Goal: Task Accomplishment & Management: Complete application form

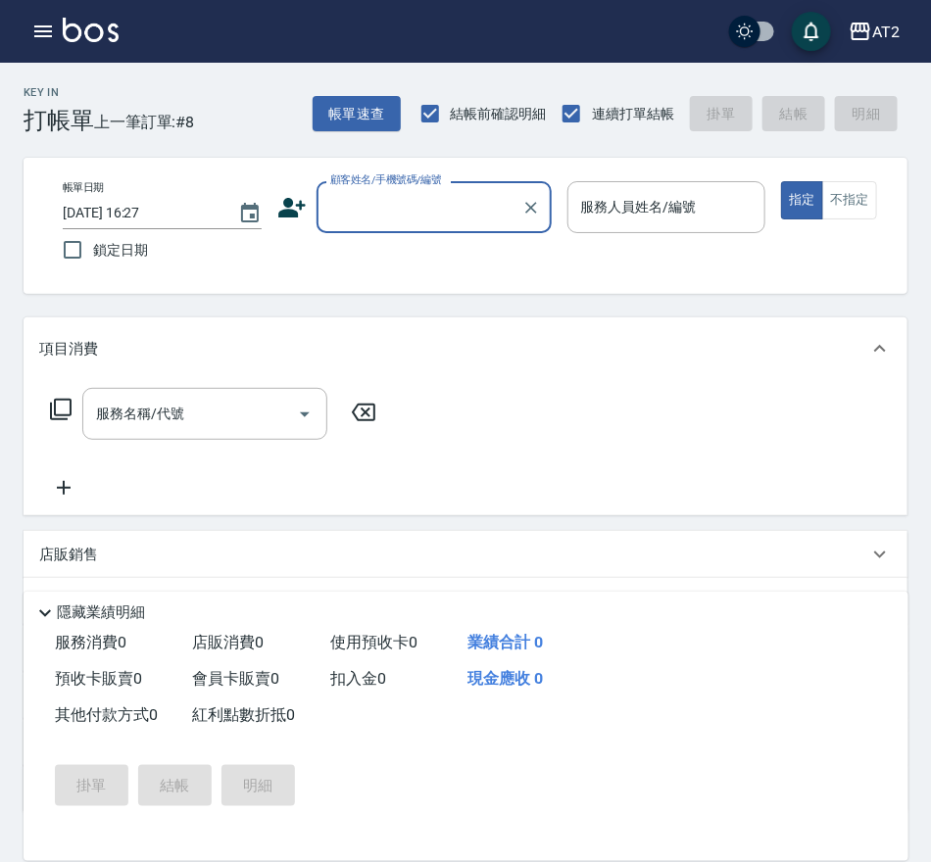
click at [384, 186] on label "顧客姓名/手機號碼/編號" at bounding box center [386, 179] width 112 height 15
click at [384, 190] on input "顧客姓名/手機號碼/編號" at bounding box center [419, 207] width 188 height 34
click at [398, 206] on input "顧客姓名/手機號碼/編號" at bounding box center [419, 207] width 188 height 34
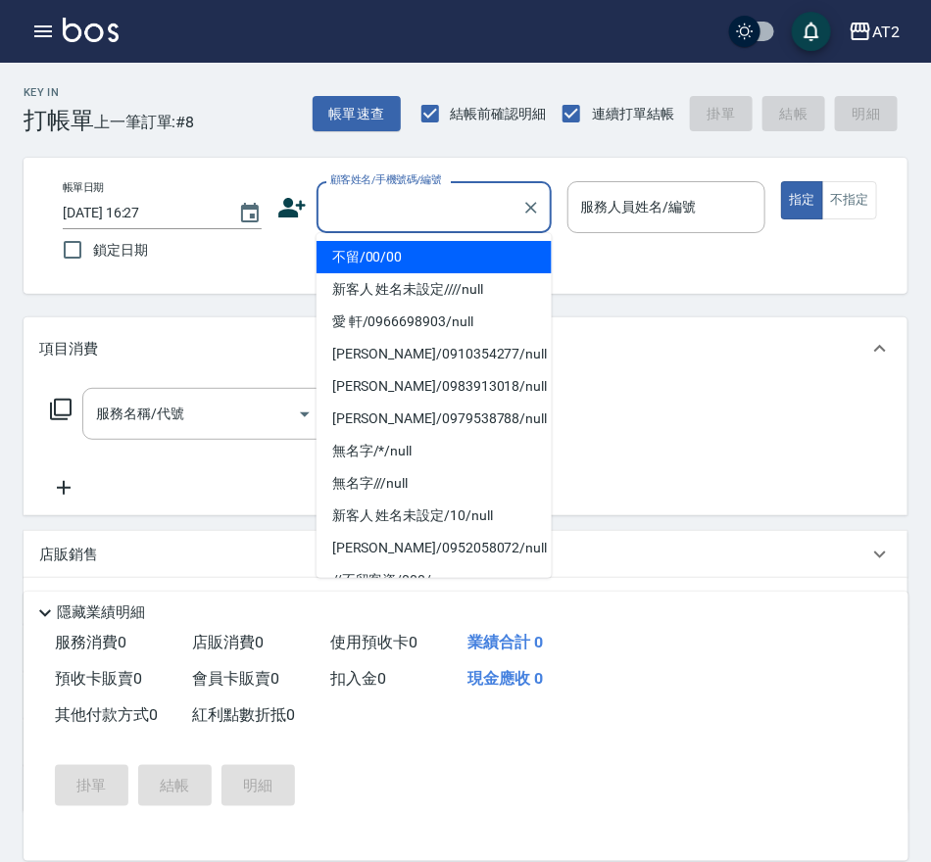
click at [403, 256] on li "不留/00/00" at bounding box center [433, 257] width 235 height 32
type input "不留/00/00"
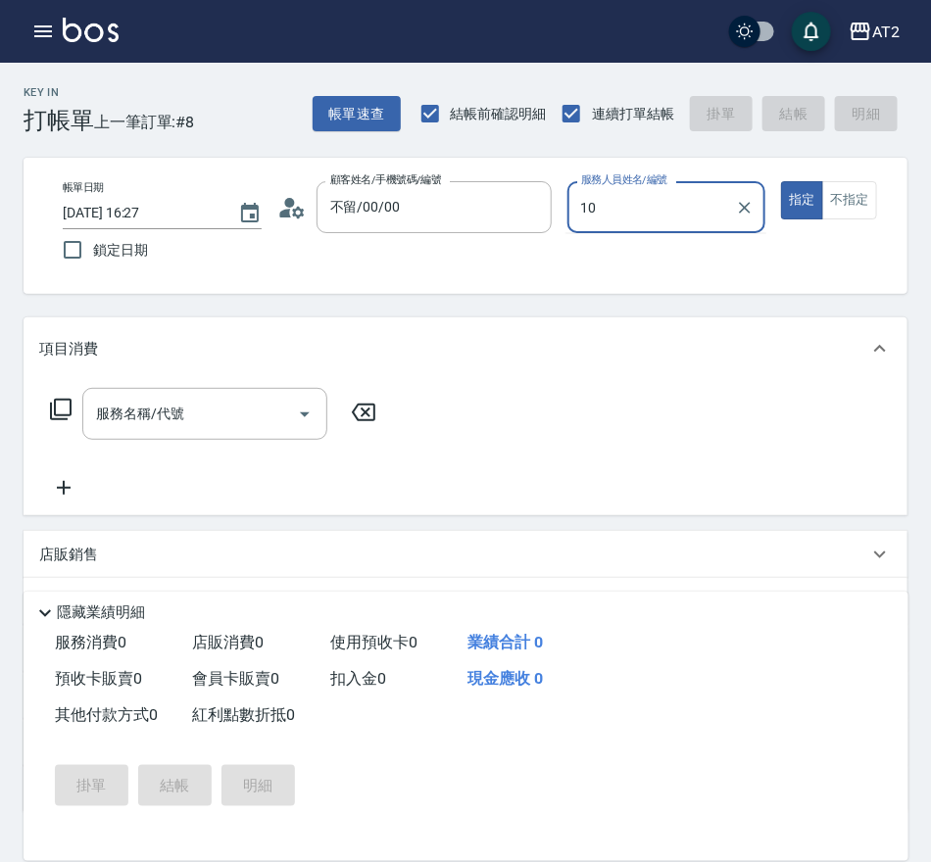
type input "10"
type button "true"
type input "[PERSON_NAME]-10"
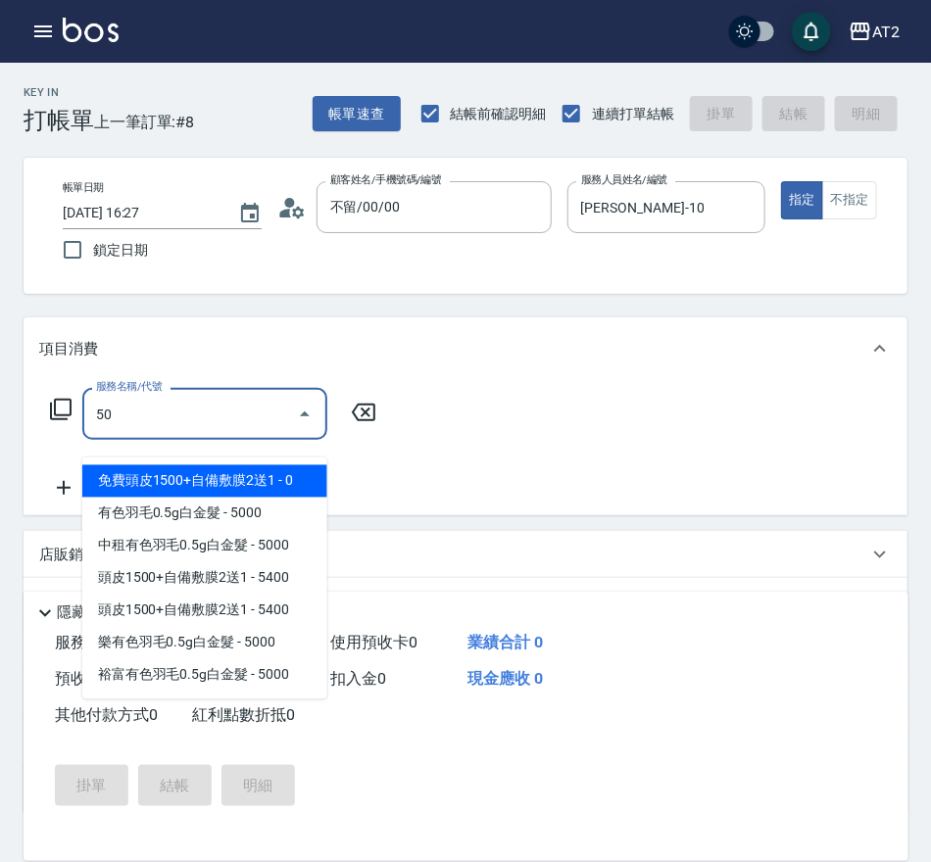
type input "501"
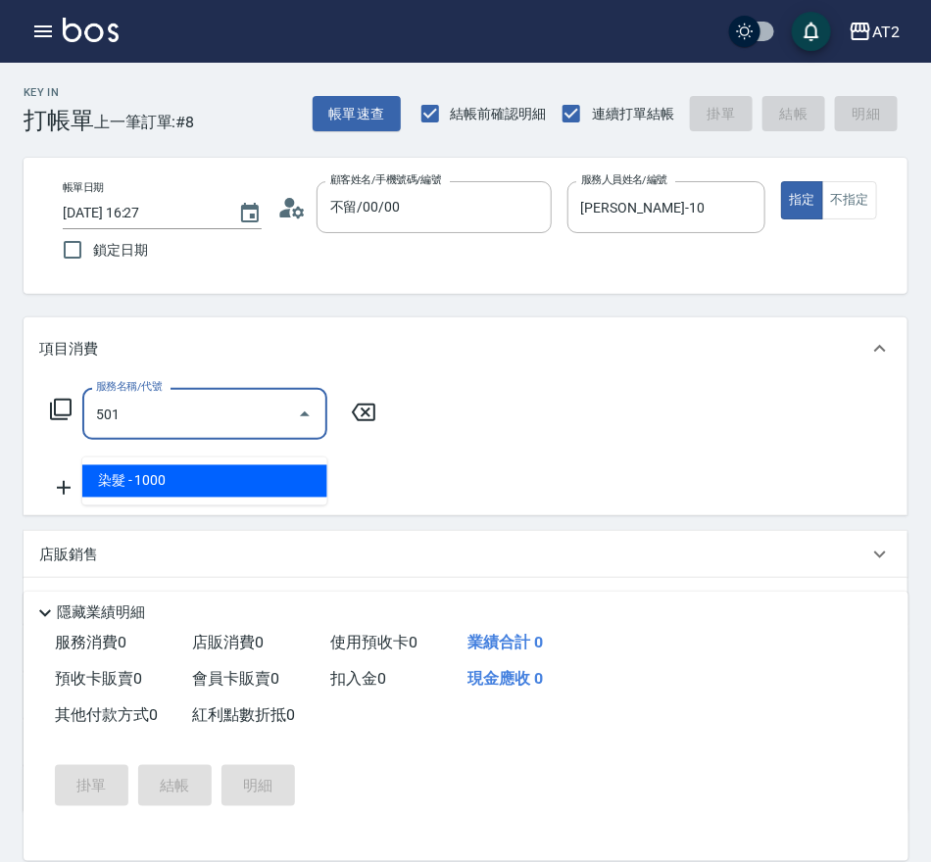
type input "100"
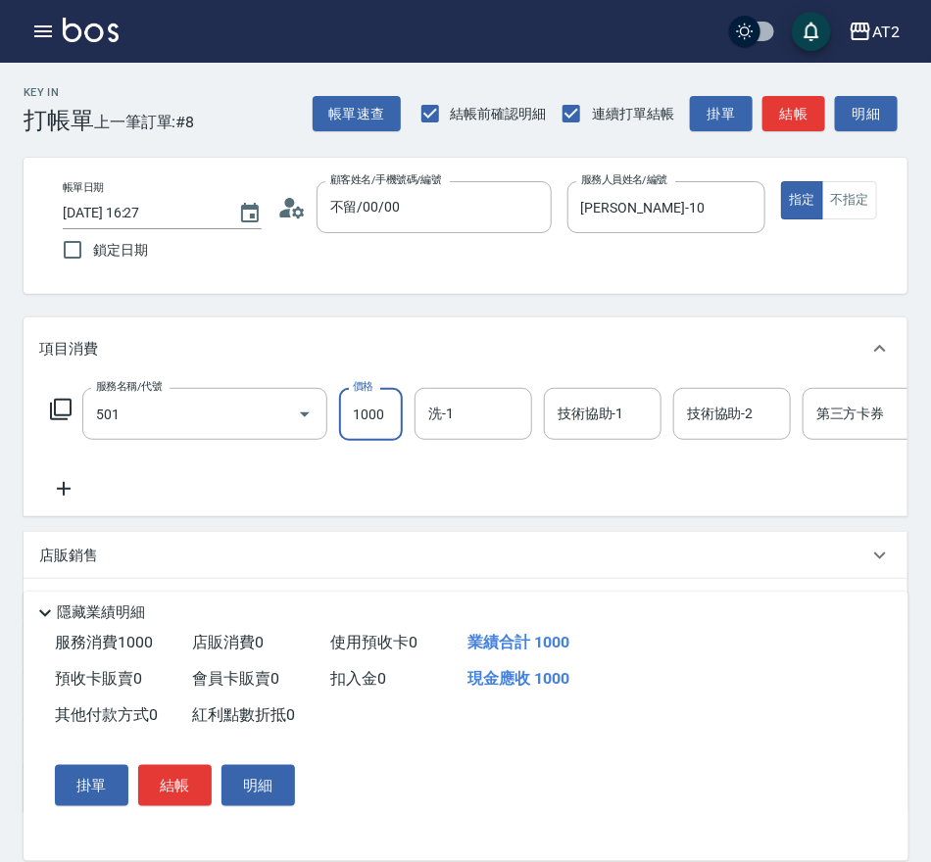
type input "染髮(501)"
type input "1"
type input "0"
type input "16"
type input "10"
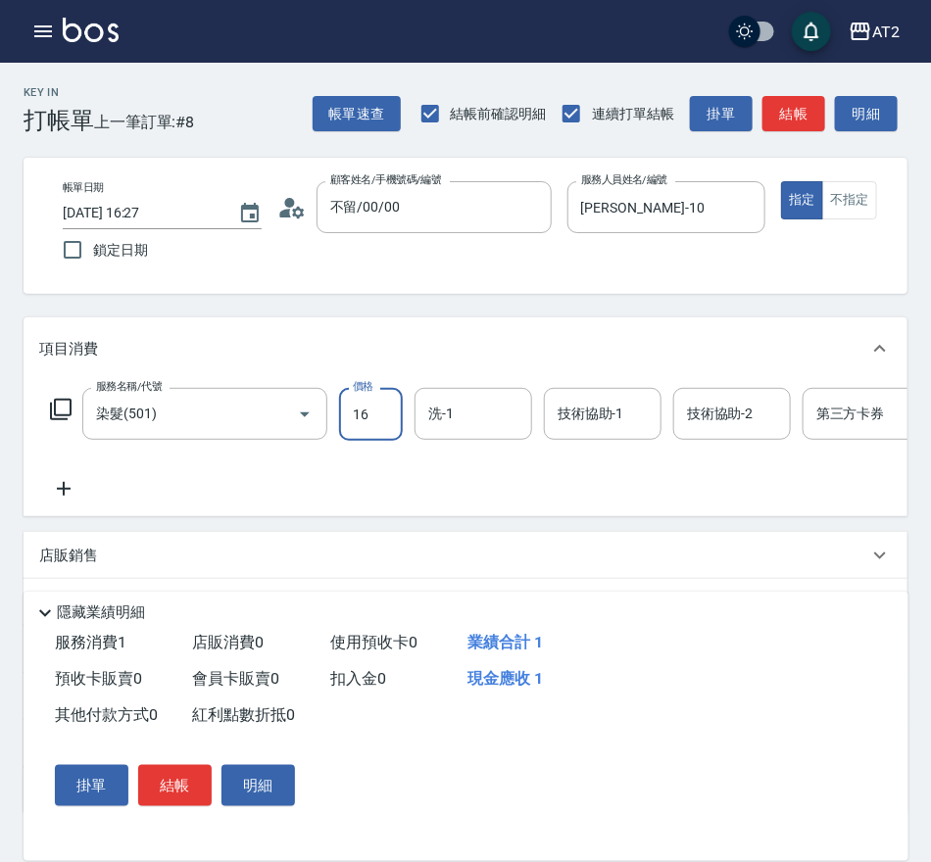
type input "169"
type input "160"
type input "1699"
type input "[PERSON_NAME]-31"
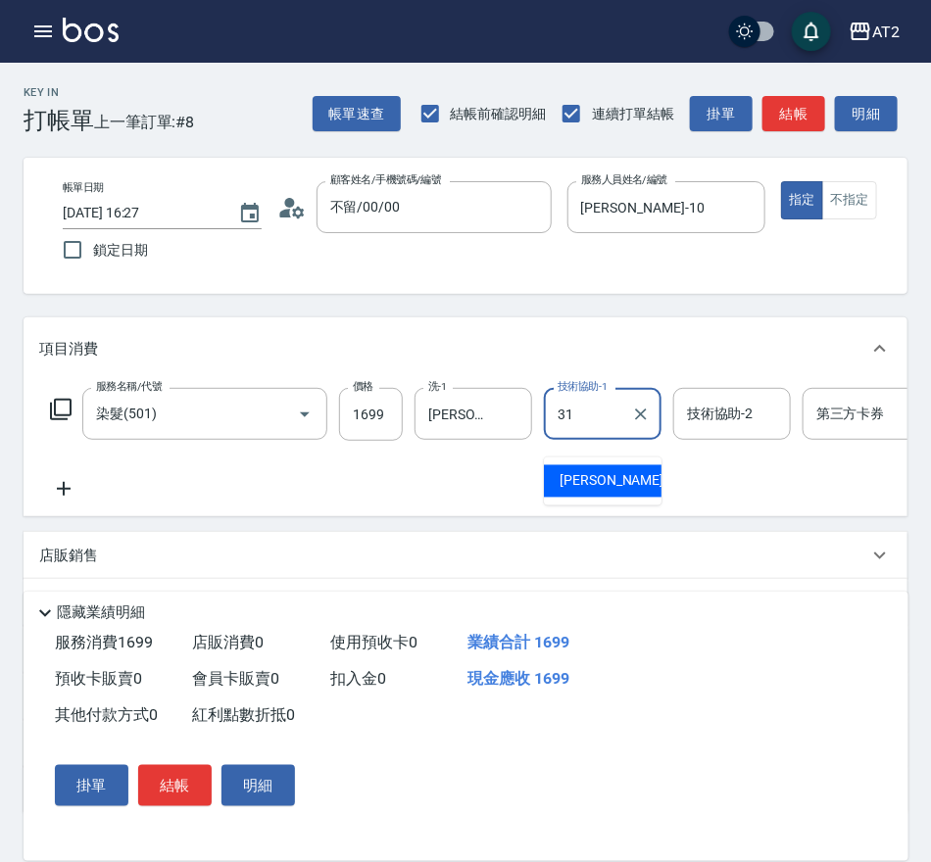
type input "[PERSON_NAME]-31"
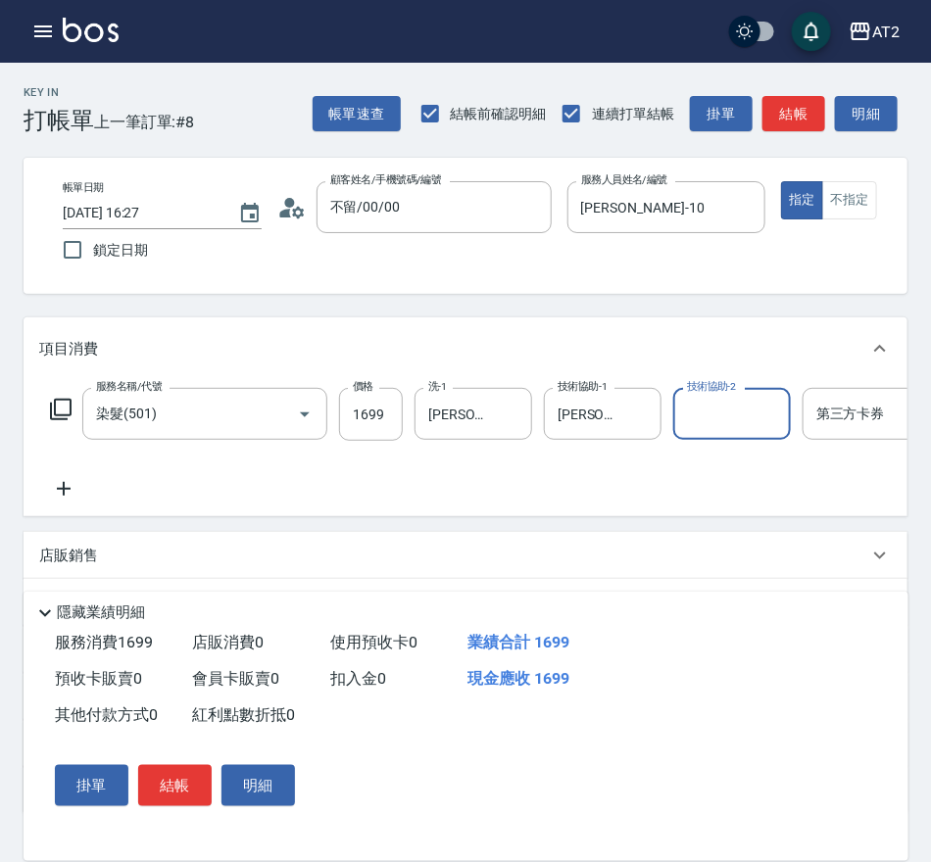
scroll to position [0, 3]
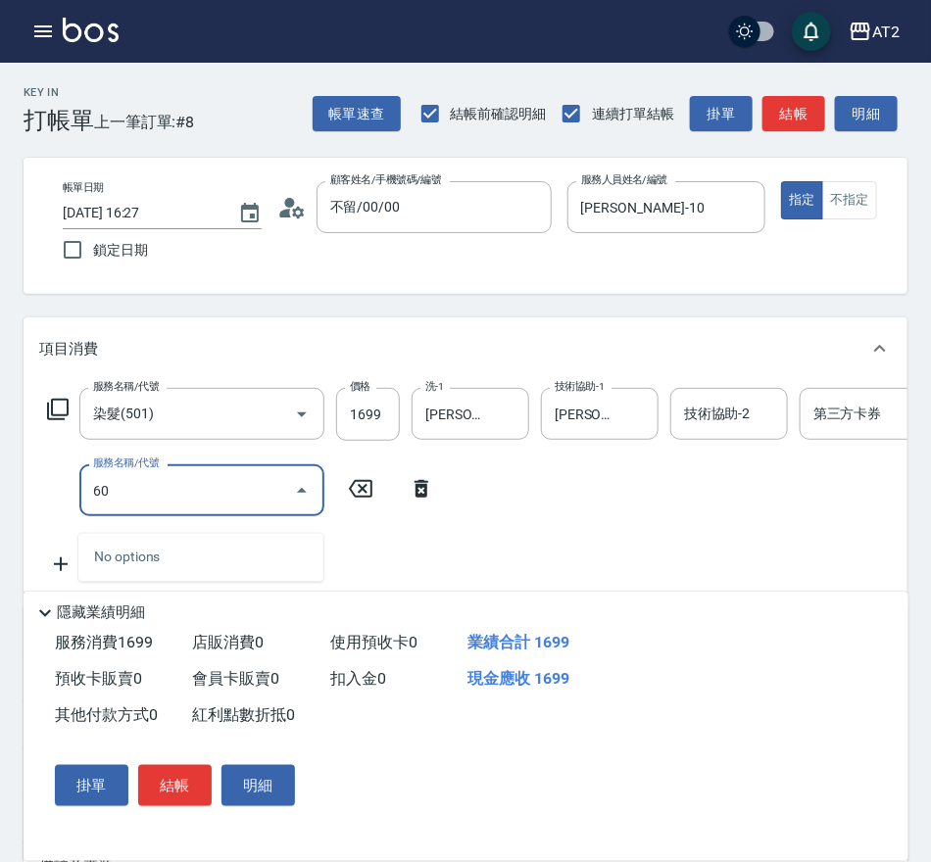
type input "601"
type input "260"
type input "自備護髮(601)"
type input "0"
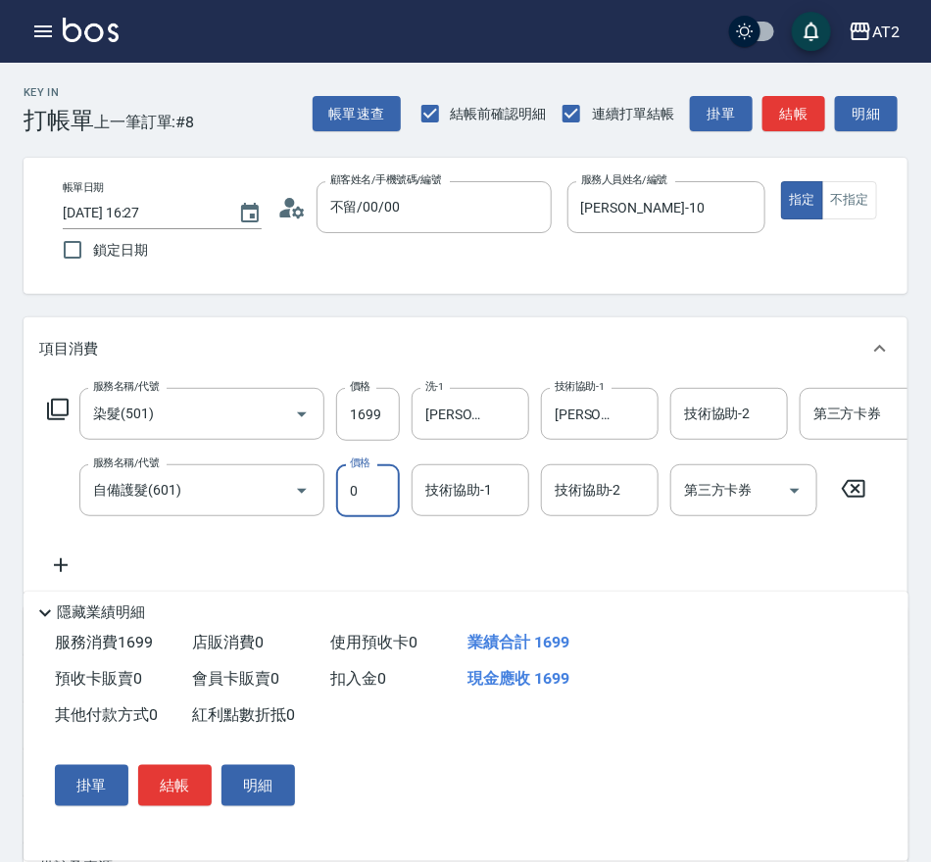
type input "160"
type input "0"
type input "[PERSON_NAME]-31"
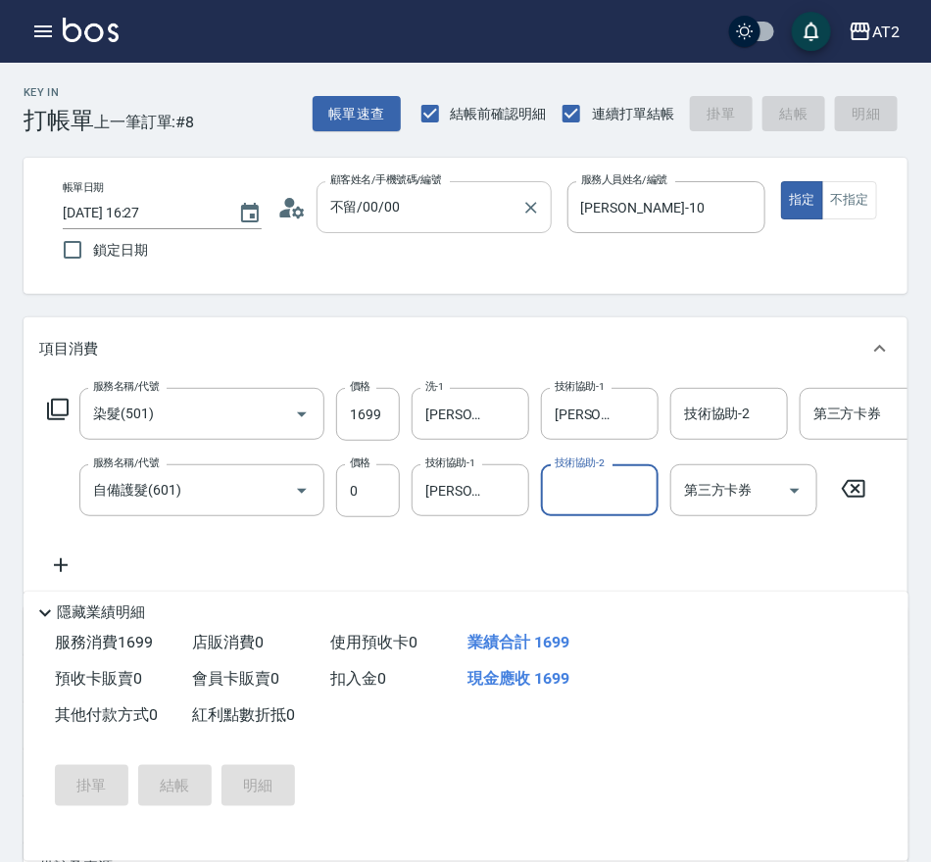
type input "[DATE] 17:17"
type input "0"
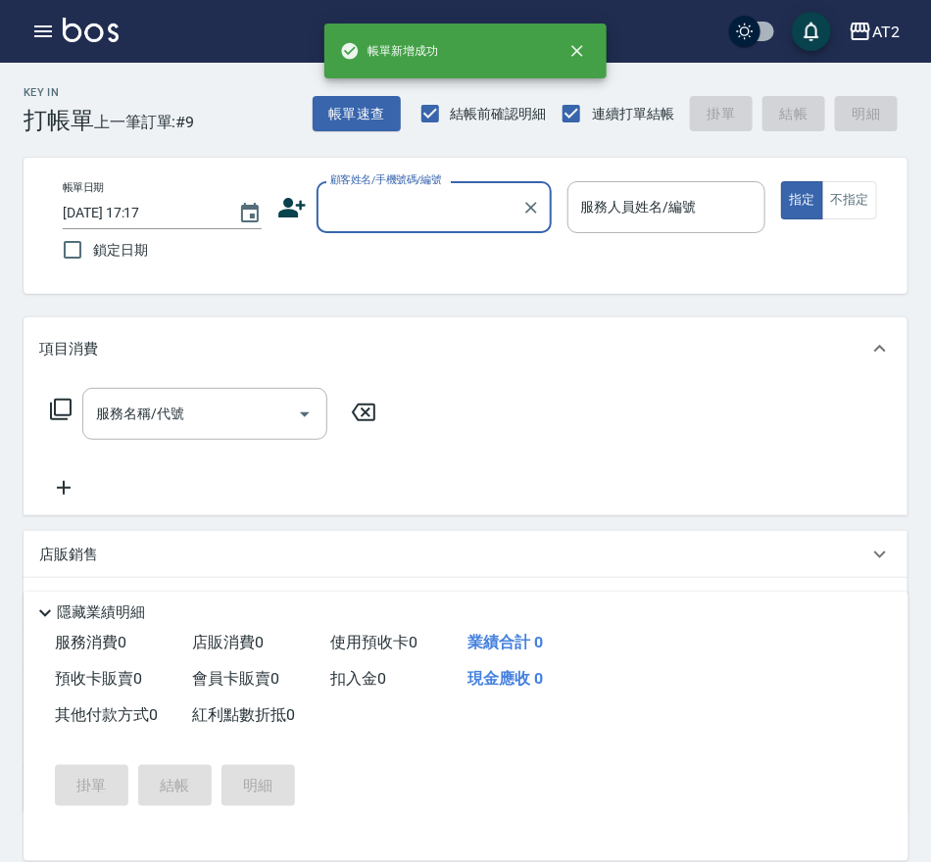
scroll to position [0, 0]
click at [454, 206] on input "顧客姓名/手機號碼/編號" at bounding box center [419, 207] width 188 height 34
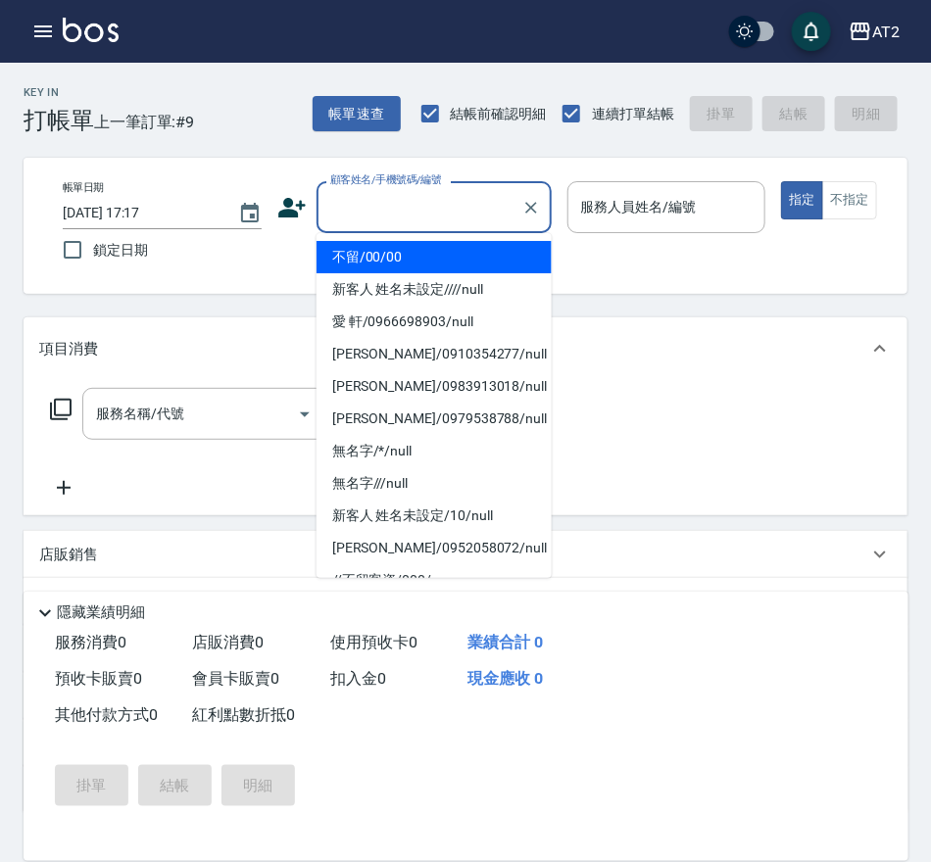
click at [445, 248] on li "不留/00/00" at bounding box center [433, 257] width 235 height 32
type input "不留/00/00"
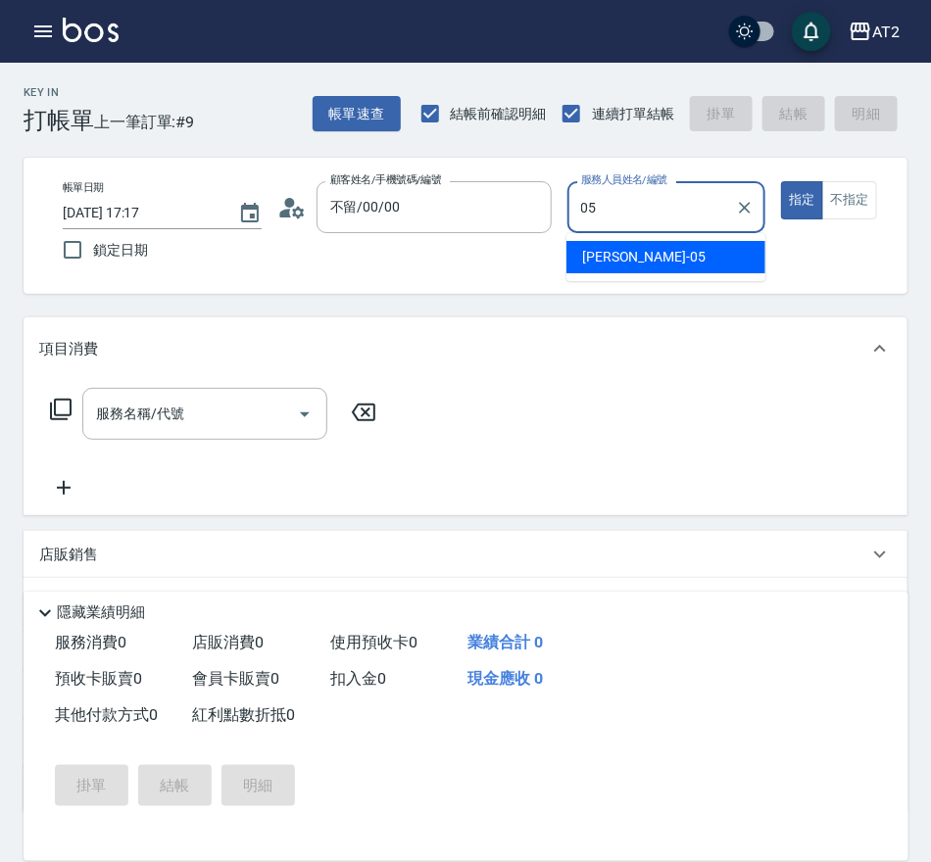
type input "[PERSON_NAME]-05"
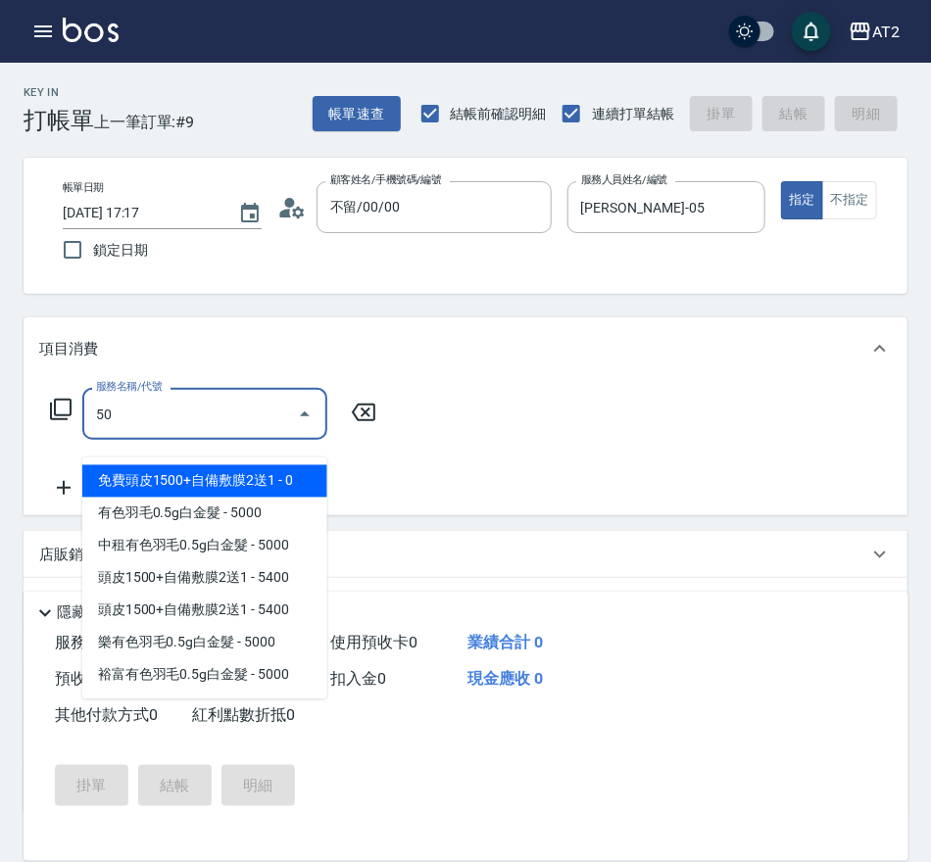
type input "501"
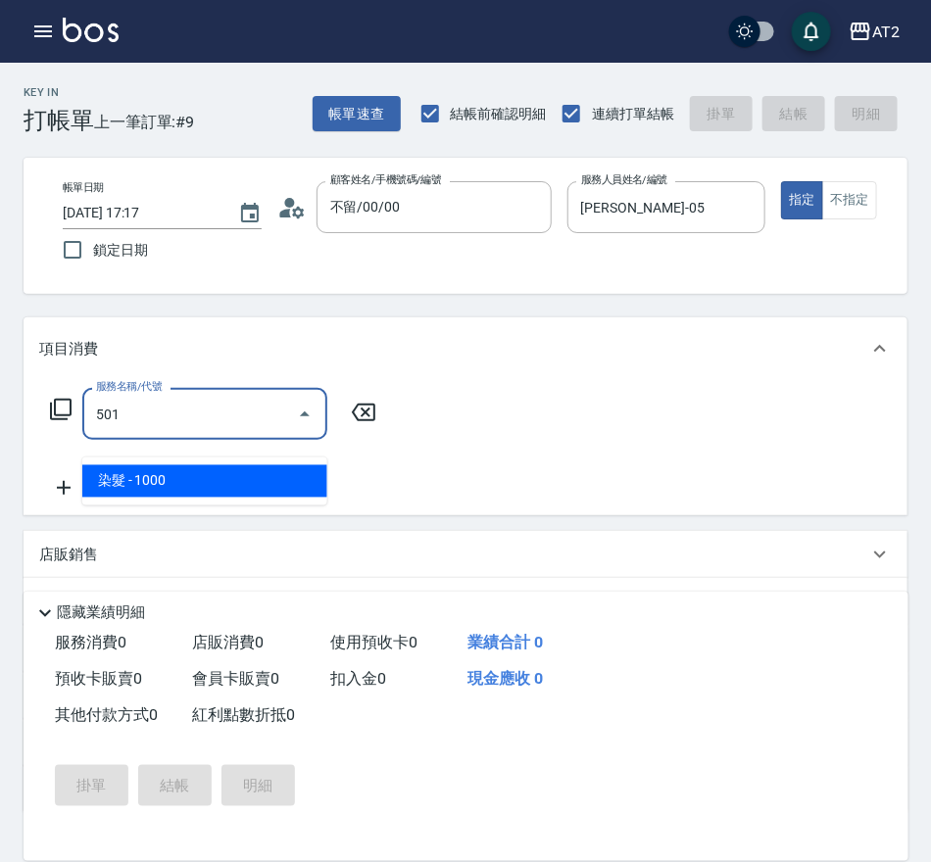
type input "100"
type input "染髮(501)"
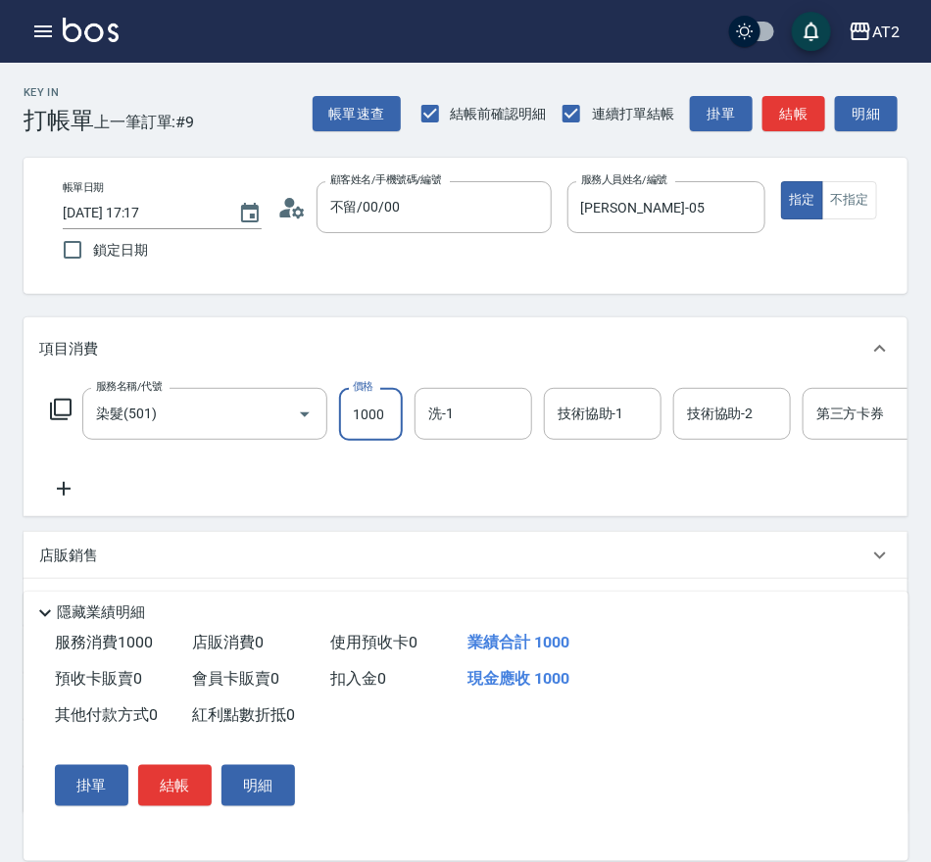
type input "1"
type input "0"
type input "198"
type input "190"
type input "1980"
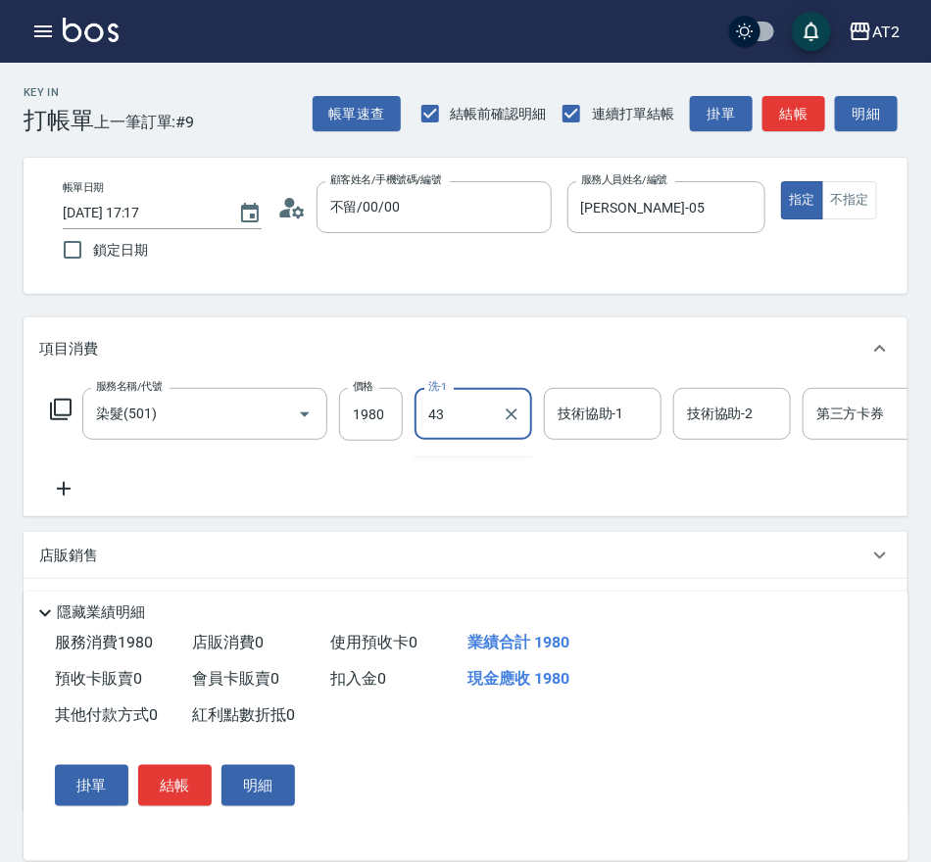
type input "[PERSON_NAME]-43"
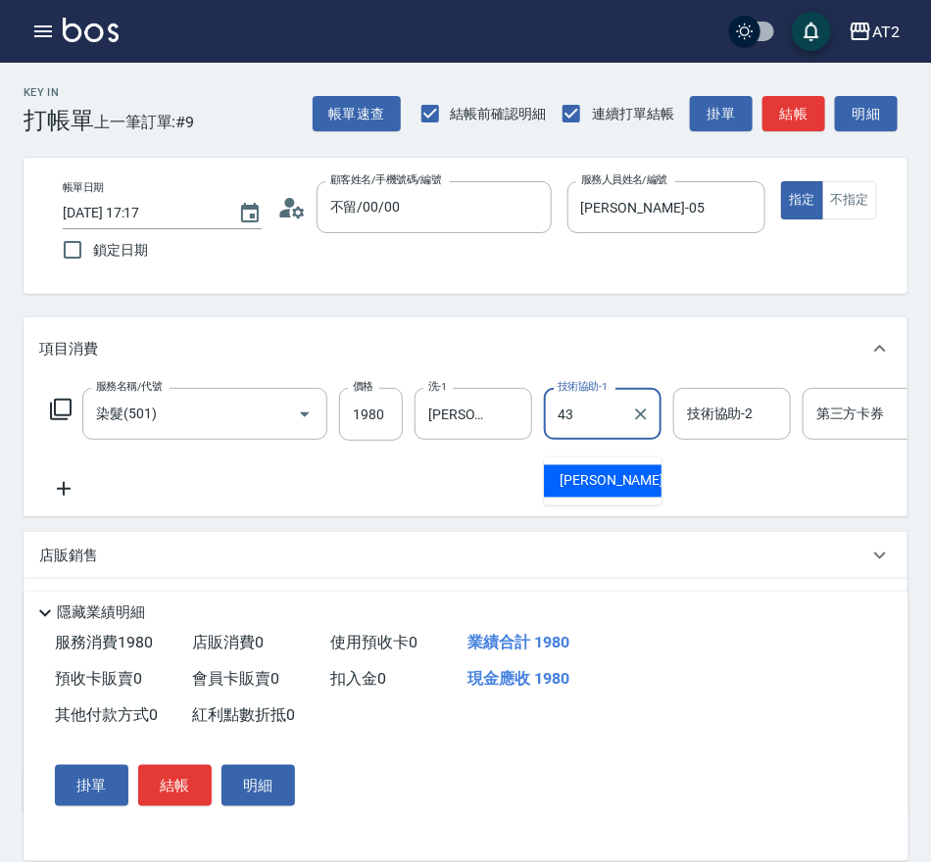
type input "[PERSON_NAME]-43"
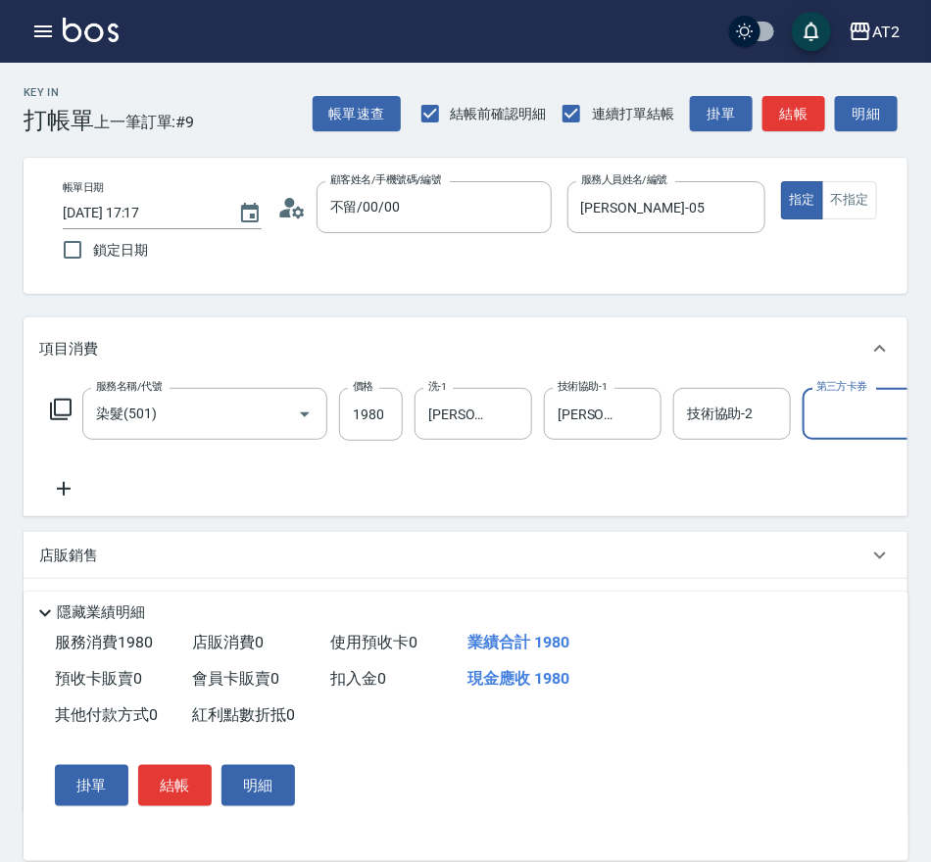
scroll to position [0, 3]
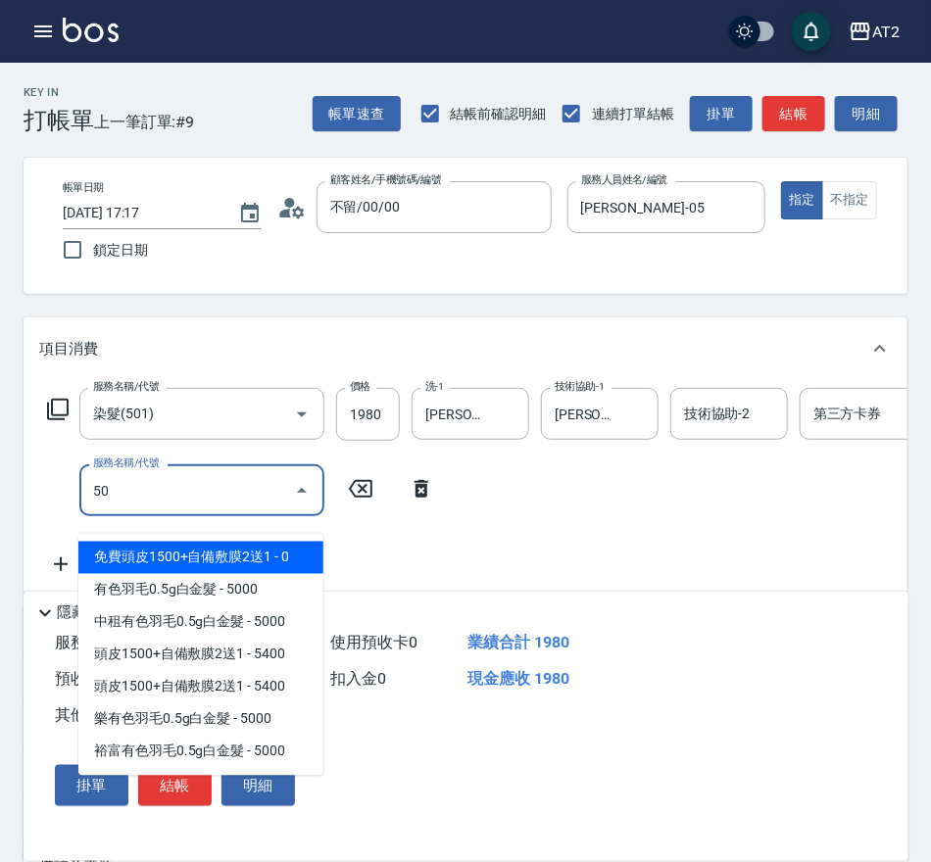
type input "502"
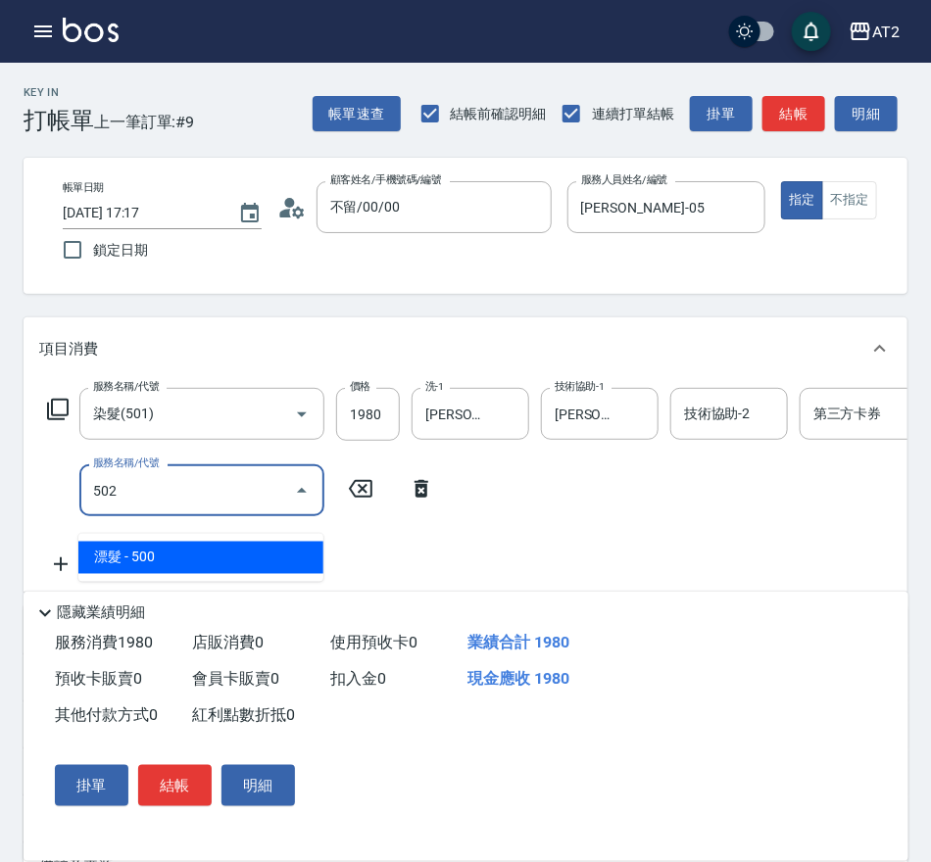
type input "240"
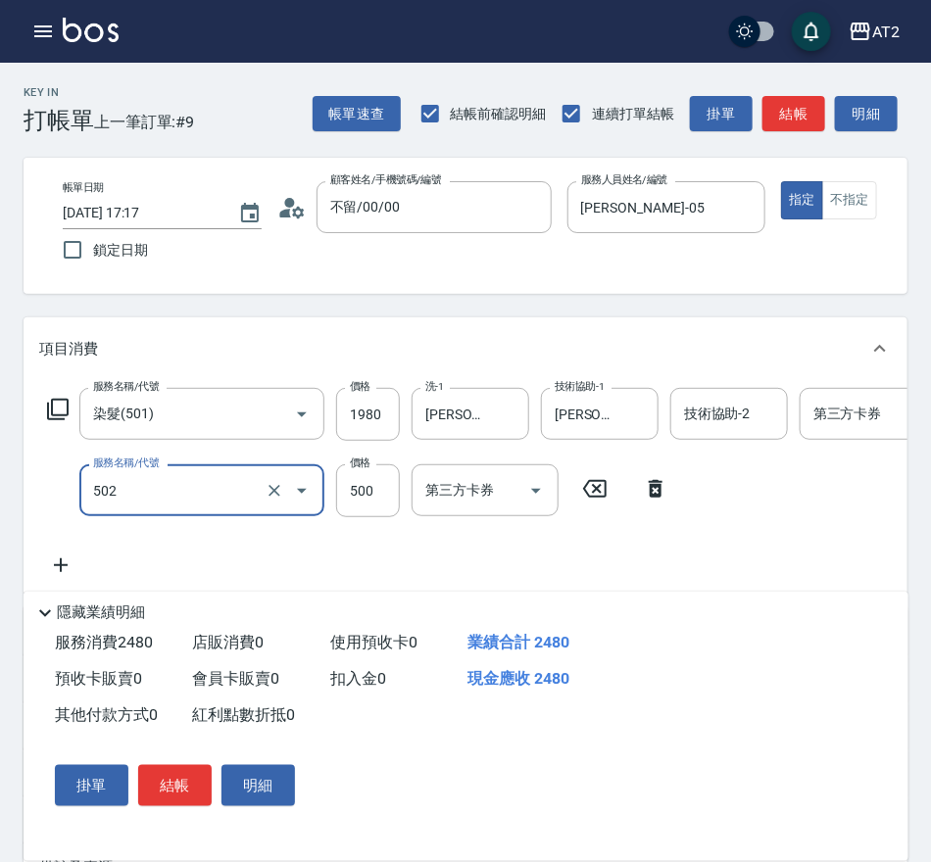
type input "漂髮(502)"
type input "0"
type input "190"
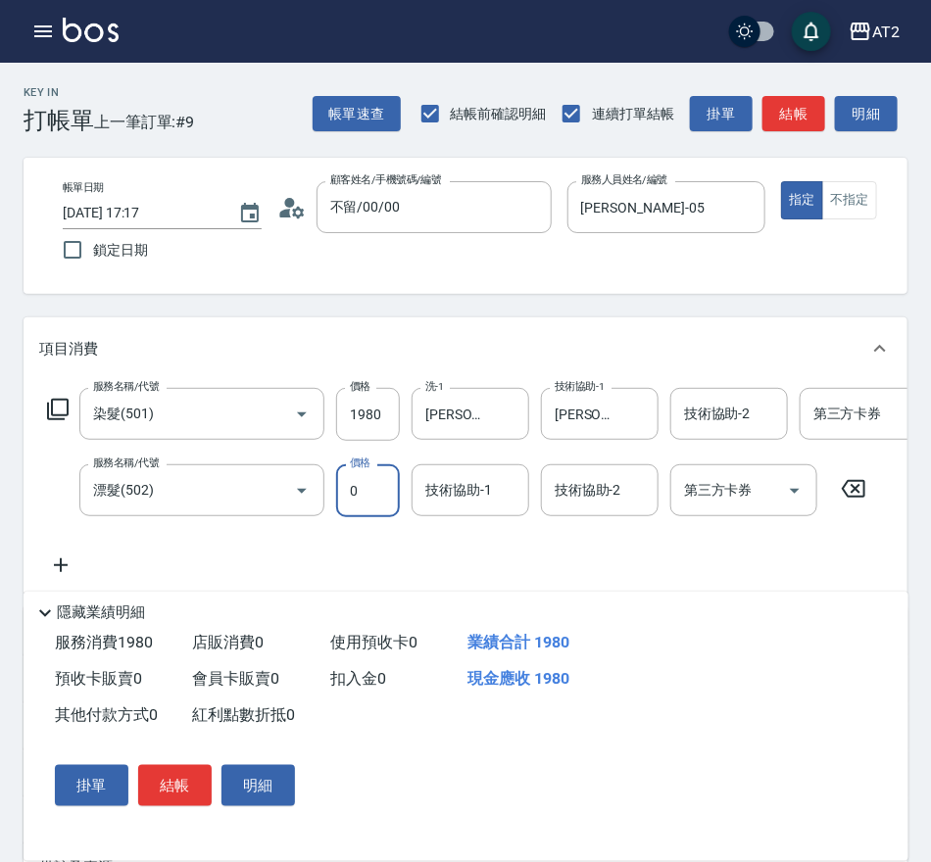
type input "0"
type input "[PERSON_NAME]-43"
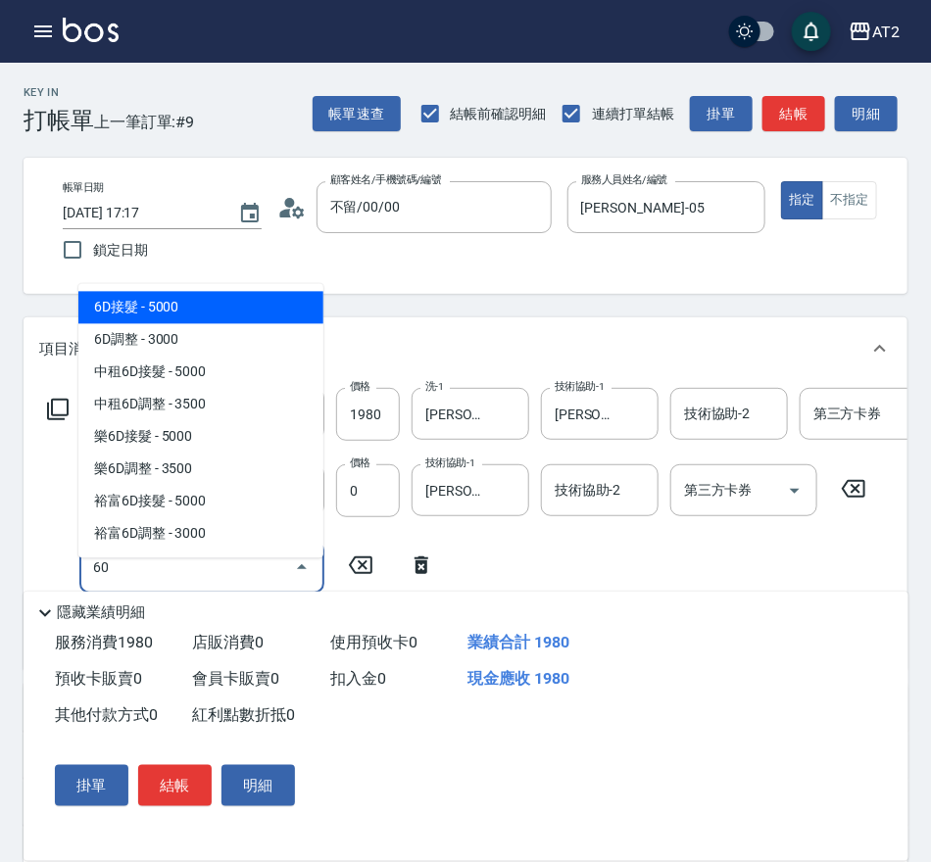
type input "601"
type input "290"
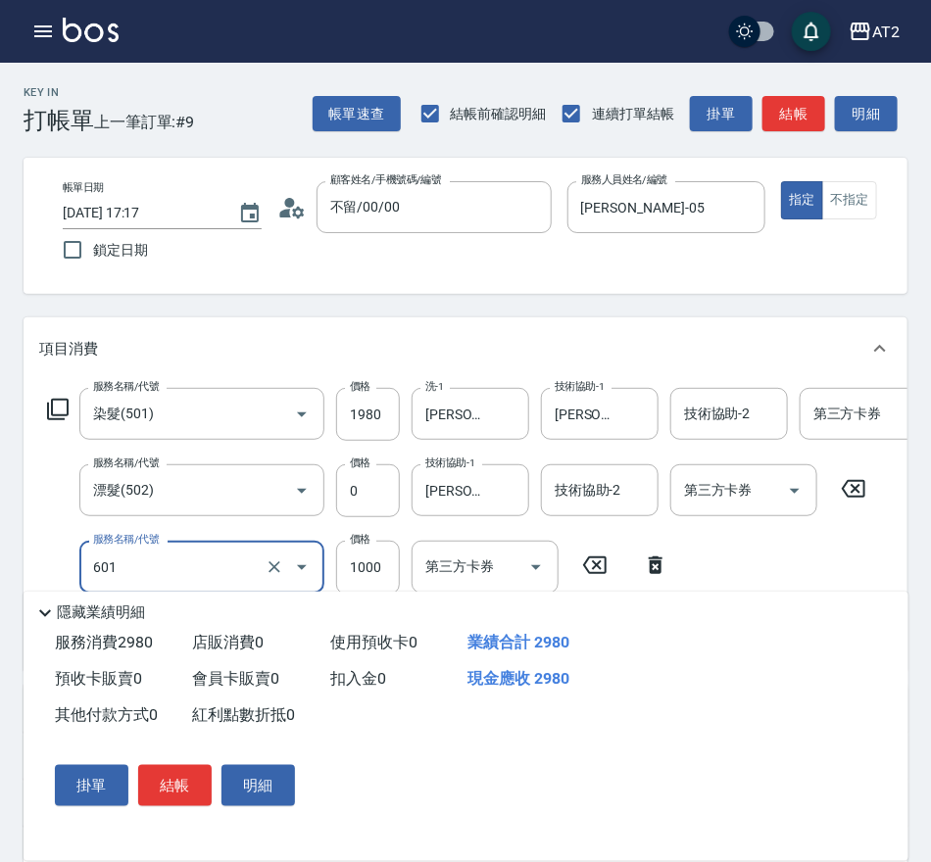
type input "自備護髮(601)"
type input "1"
type input "190"
type input "150"
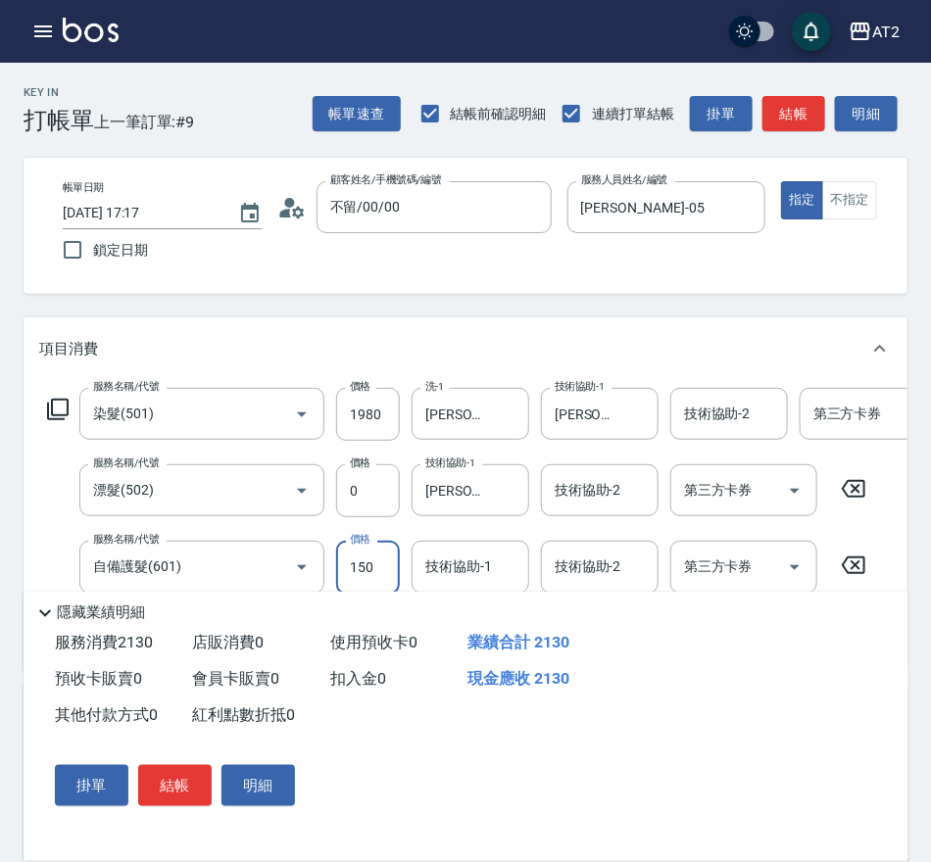
type input "210"
type input "1500"
type input "340"
type input "[PERSON_NAME]-43"
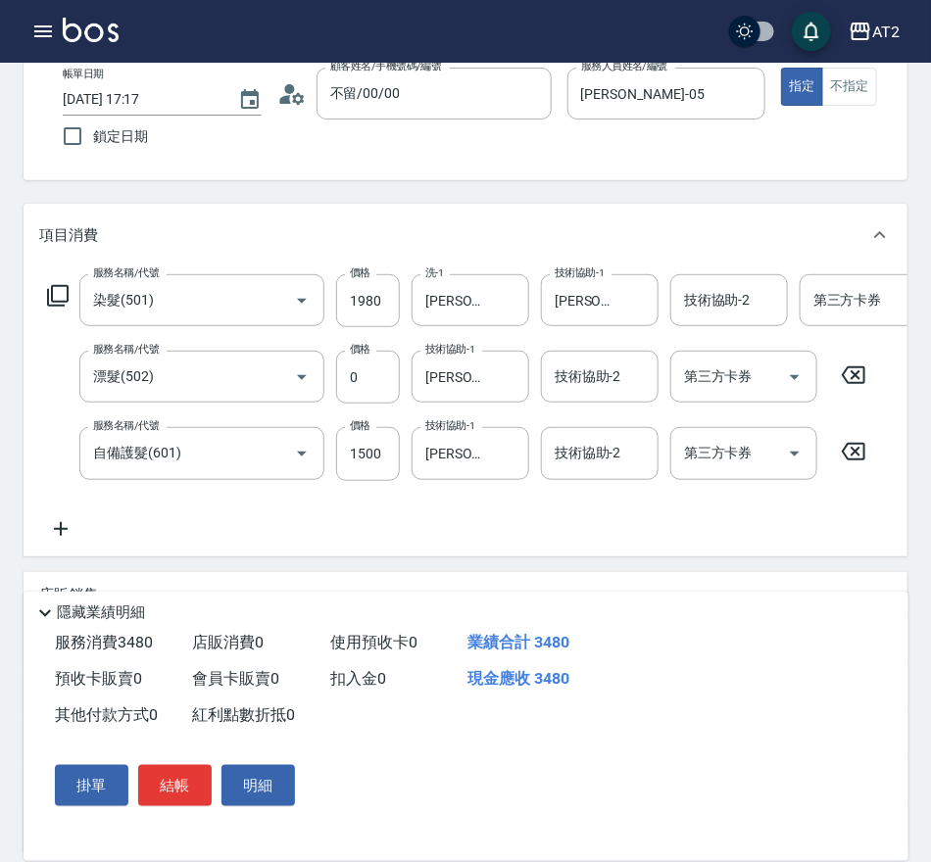
scroll to position [0, 0]
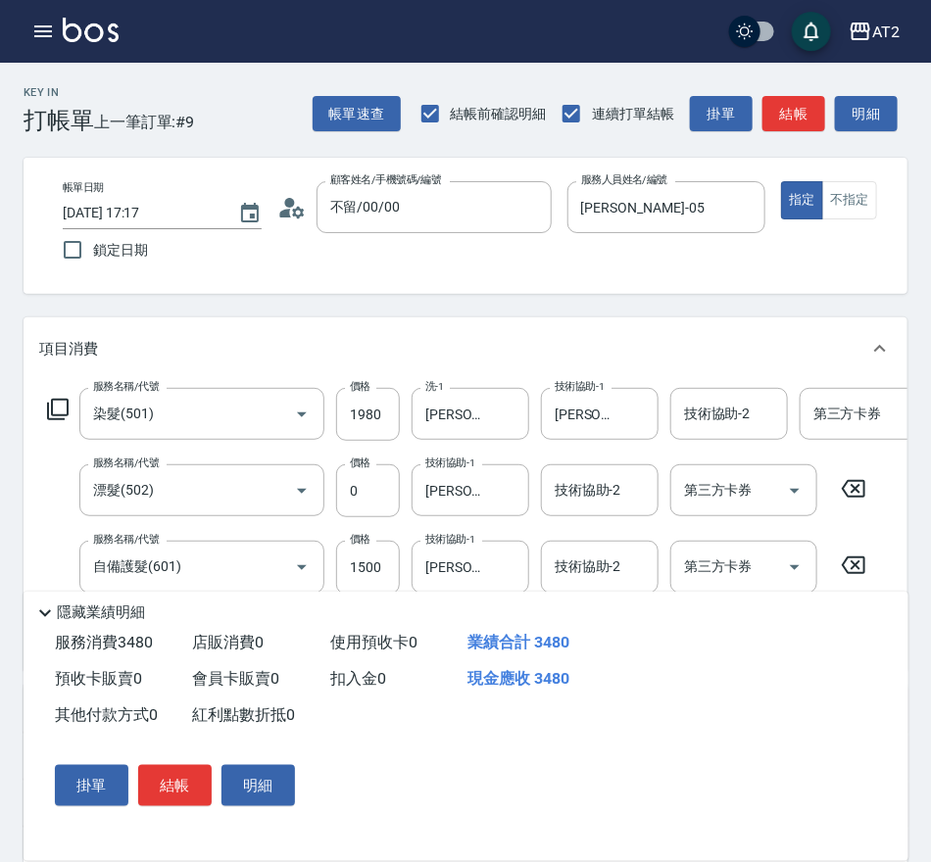
click at [561, 39] on div "AT2 登出" at bounding box center [465, 31] width 931 height 63
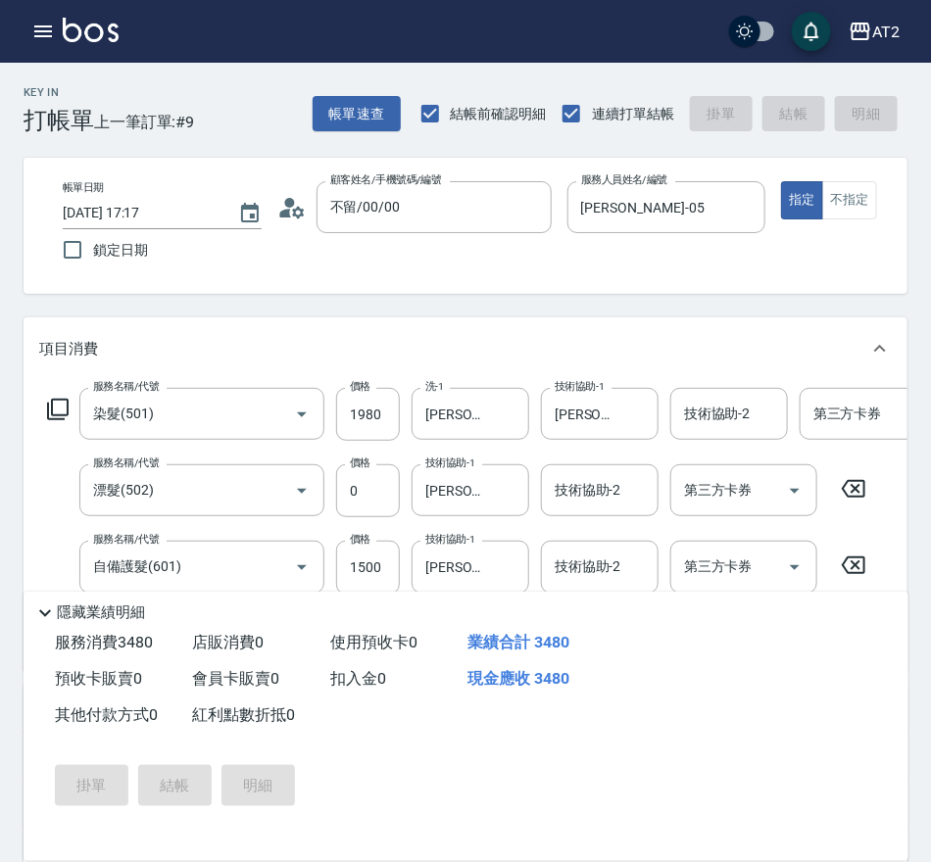
type input "0"
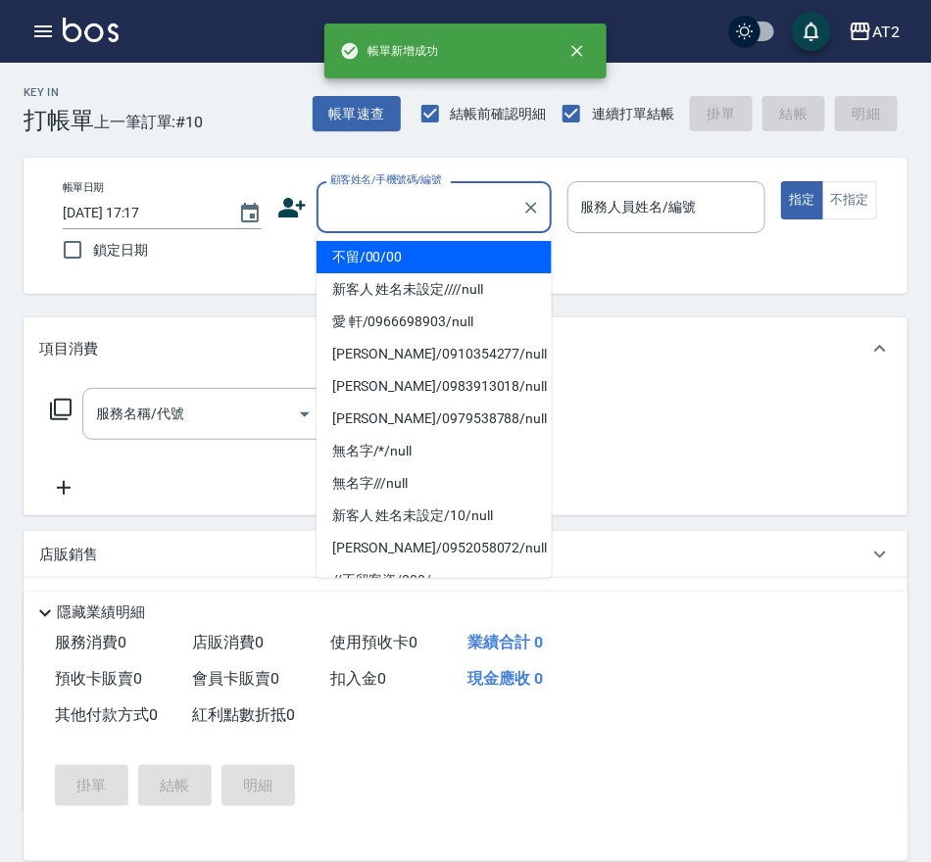
click at [393, 210] on input "顧客姓名/手機號碼/編號" at bounding box center [419, 207] width 188 height 34
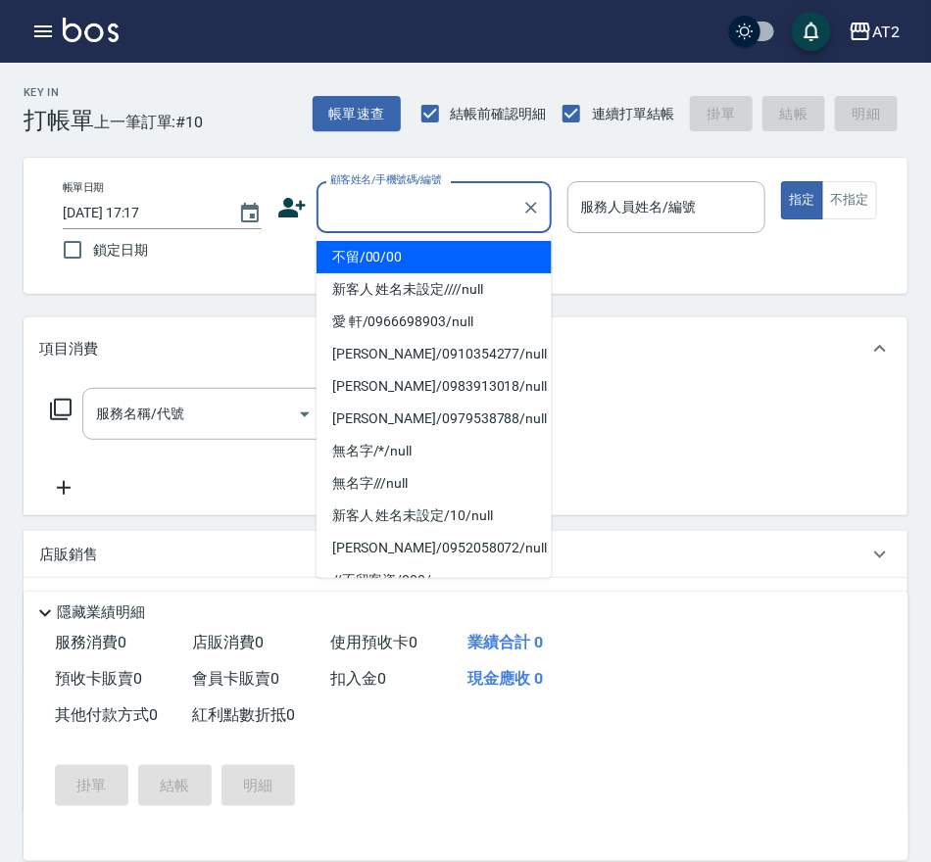
click at [396, 256] on li "不留/00/00" at bounding box center [433, 257] width 235 height 32
type input "不留/00/00"
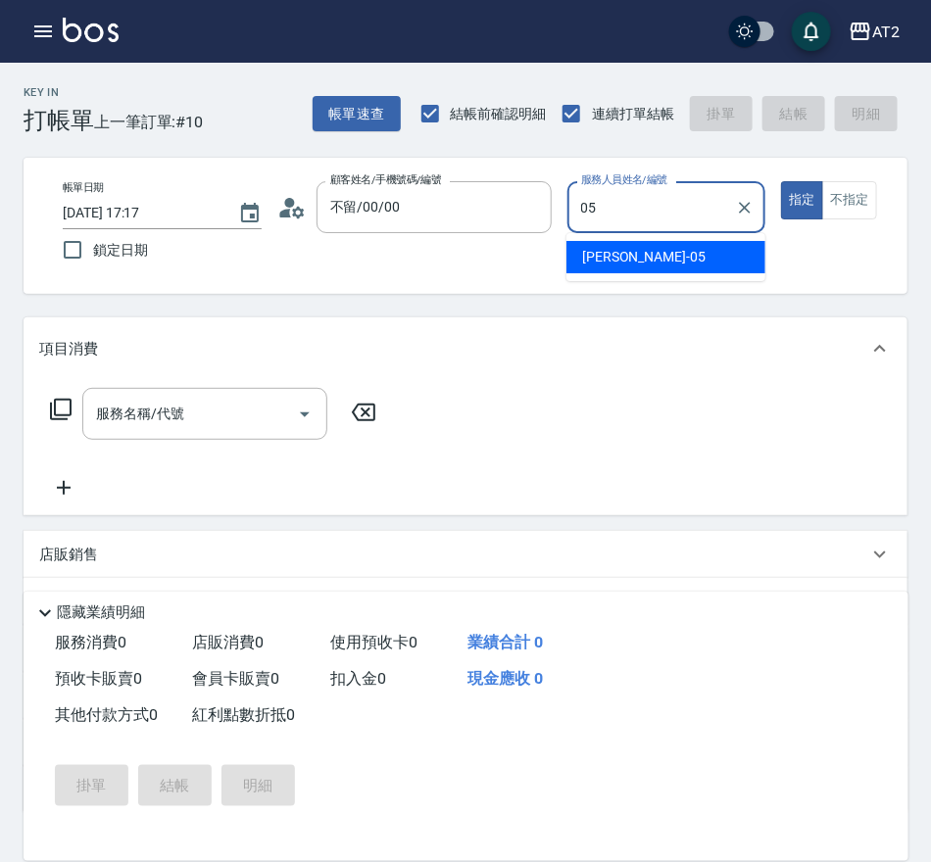
type input "[PERSON_NAME]-05"
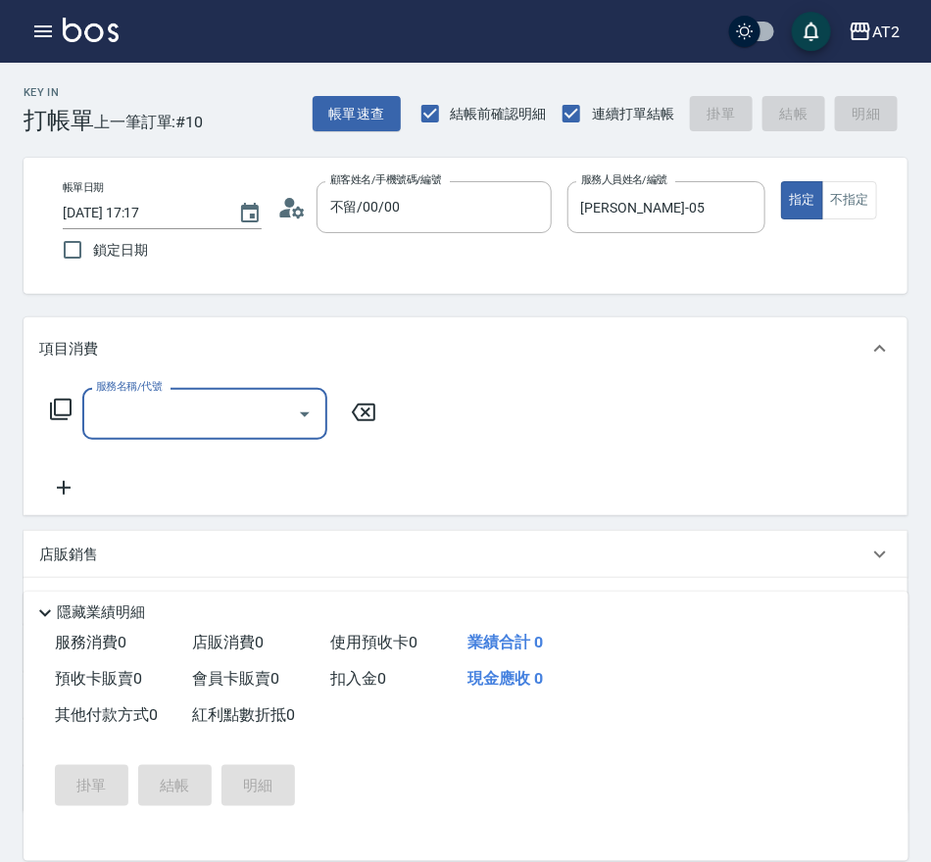
type input "5"
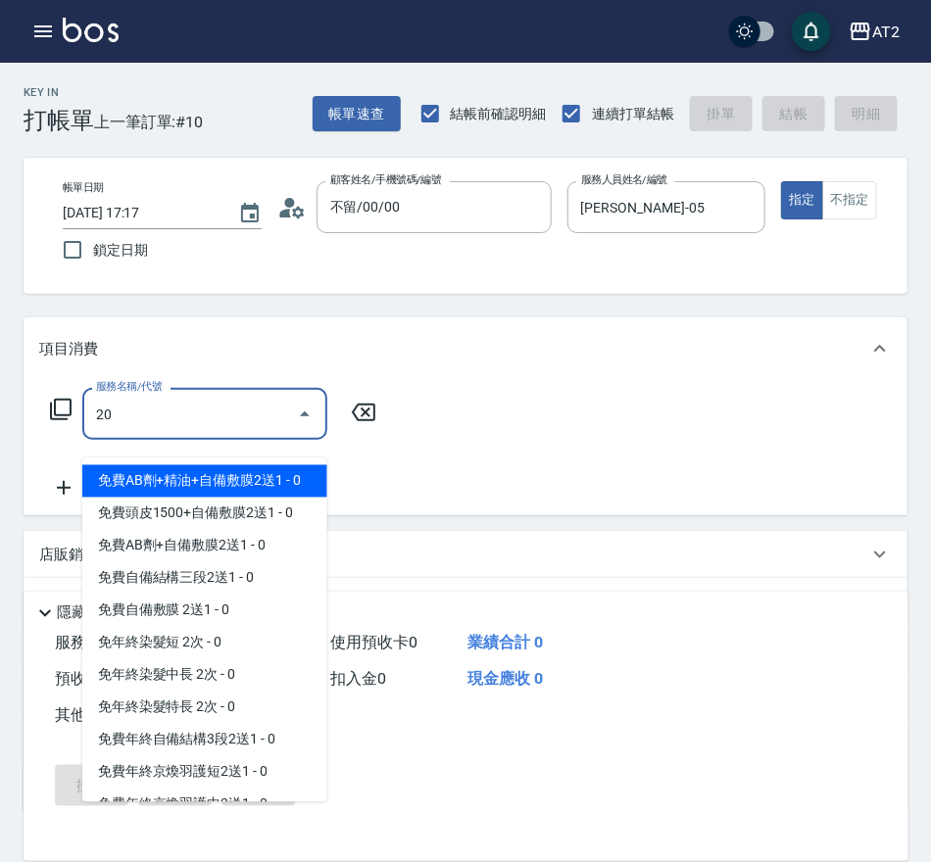
type input "201"
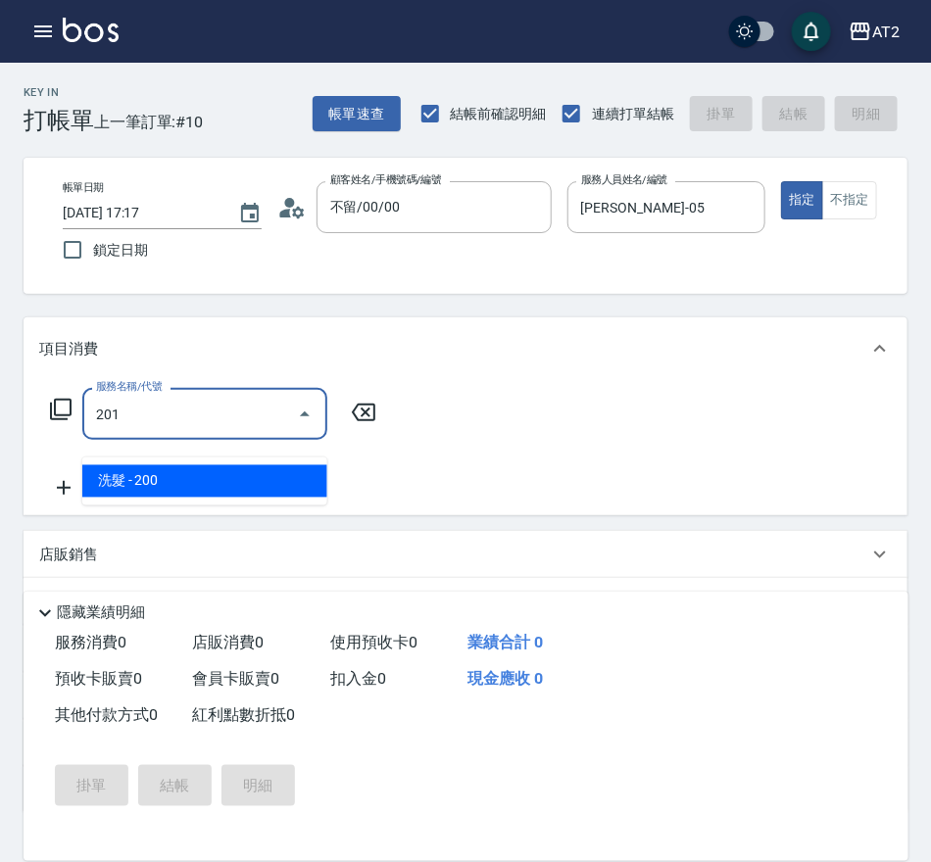
type input "20"
type input "洗髮(201)"
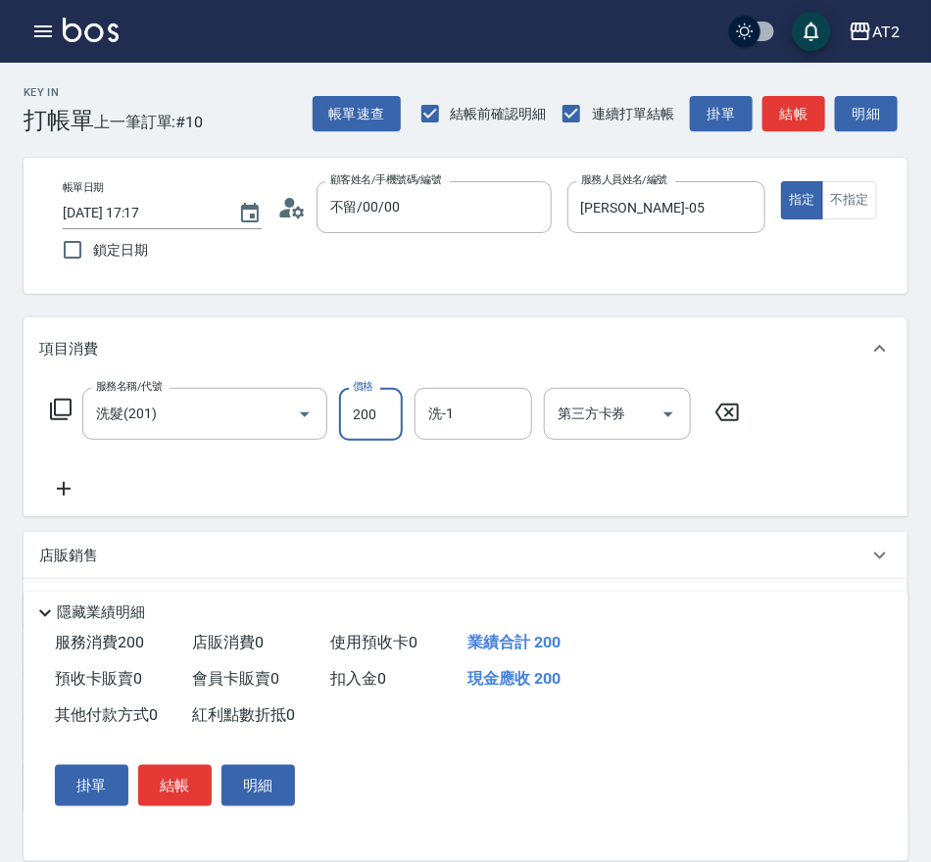
type input "0"
type input "50"
type input "500"
type input "[PERSON_NAME]-43"
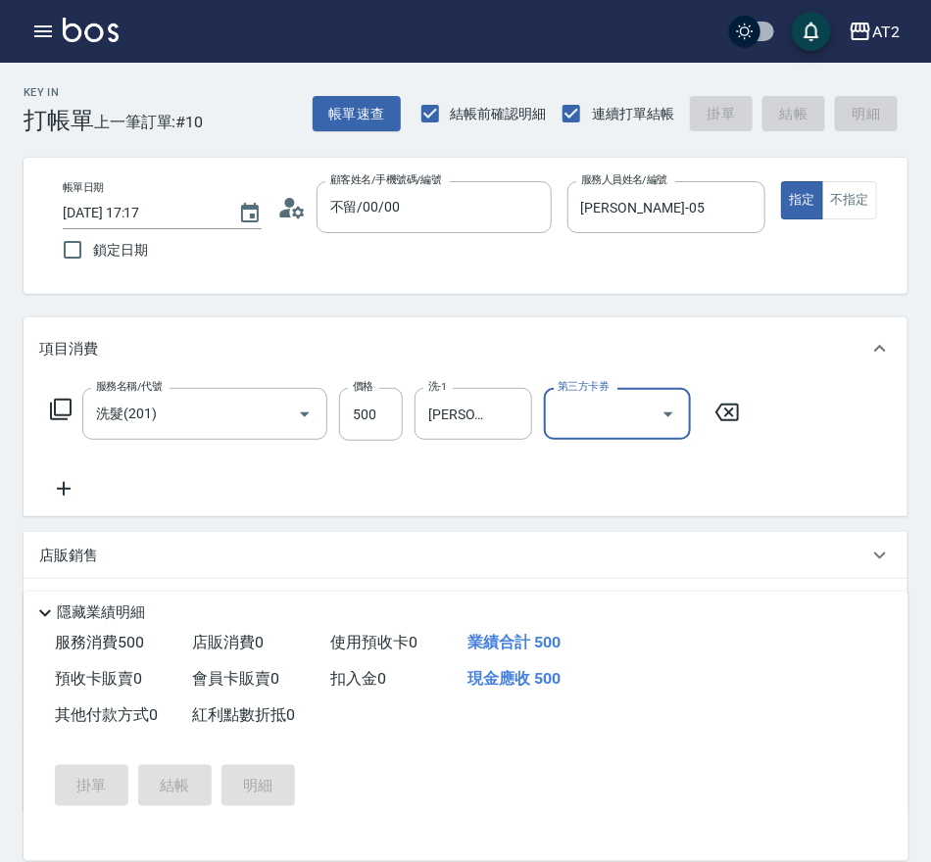
type input "[DATE] 17:18"
type input "0"
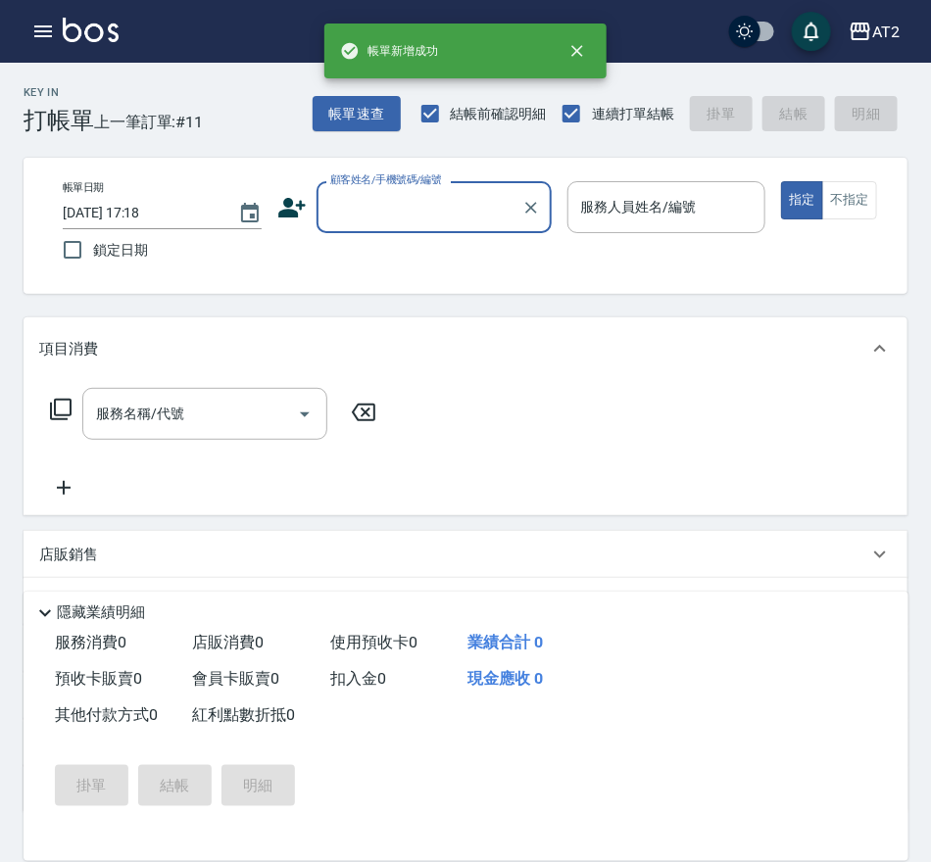
click at [377, 172] on label "顧客姓名/手機號碼/編號" at bounding box center [386, 179] width 112 height 15
click at [377, 190] on input "顧客姓名/手機號碼/編號" at bounding box center [419, 207] width 188 height 34
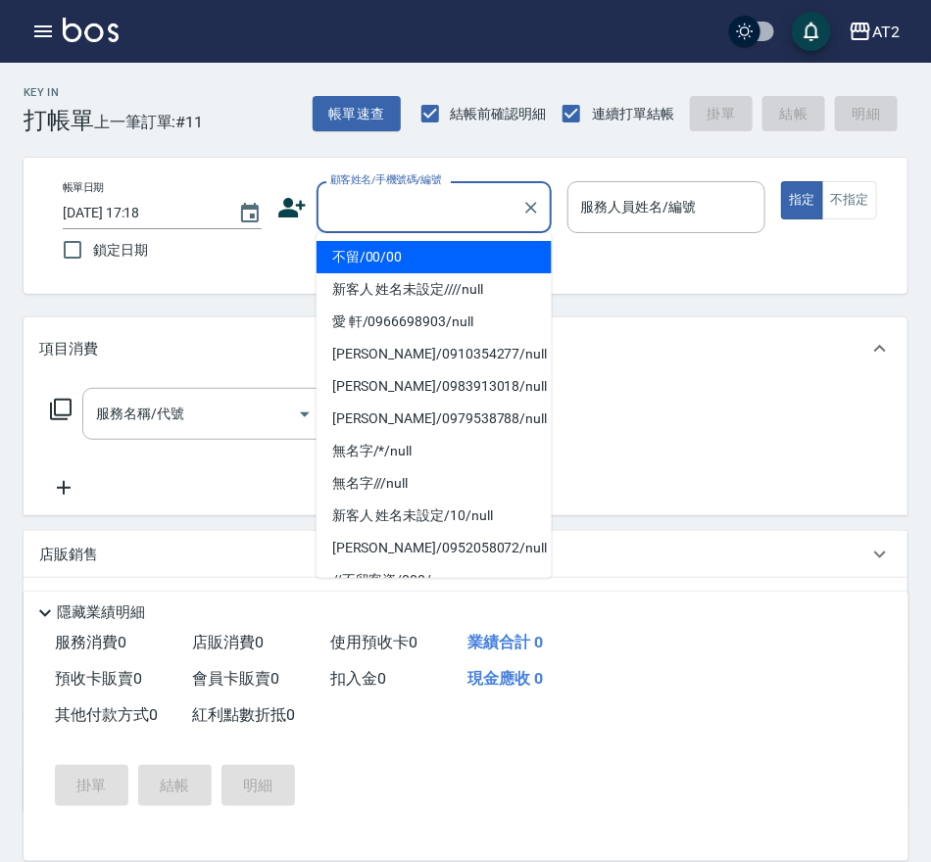
click at [377, 190] on input "顧客姓名/手機號碼/編號" at bounding box center [419, 207] width 188 height 34
click at [390, 260] on li "不留/00/00" at bounding box center [433, 257] width 235 height 32
type input "不留/00/00"
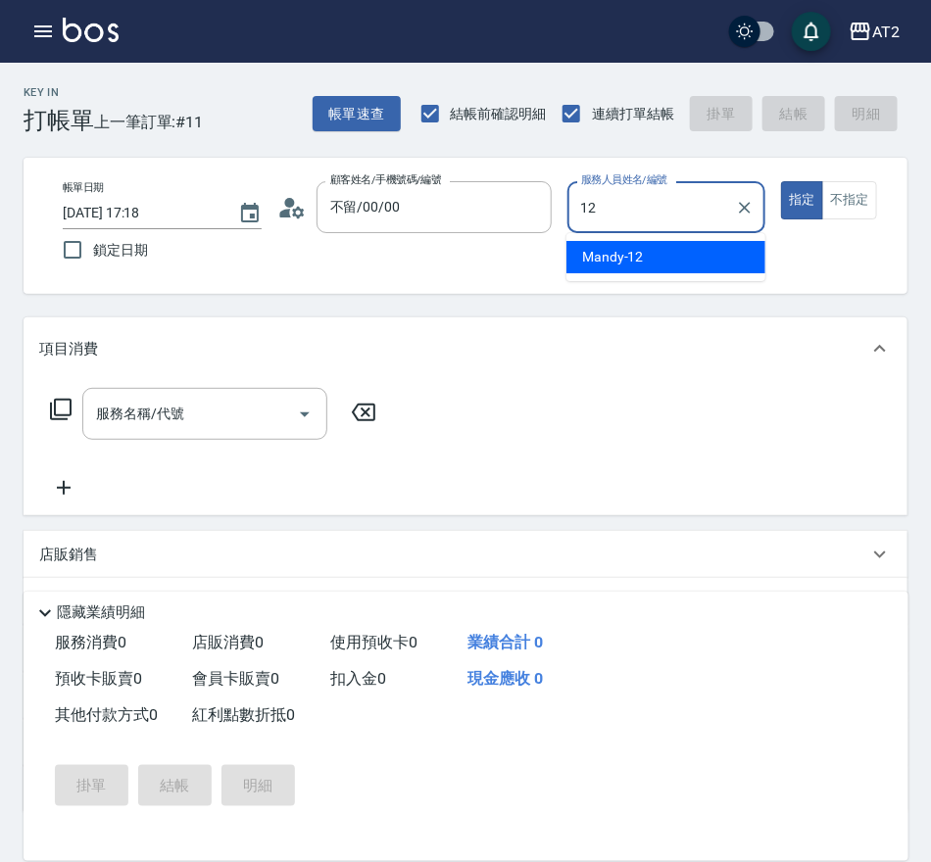
type input "Mandy-12"
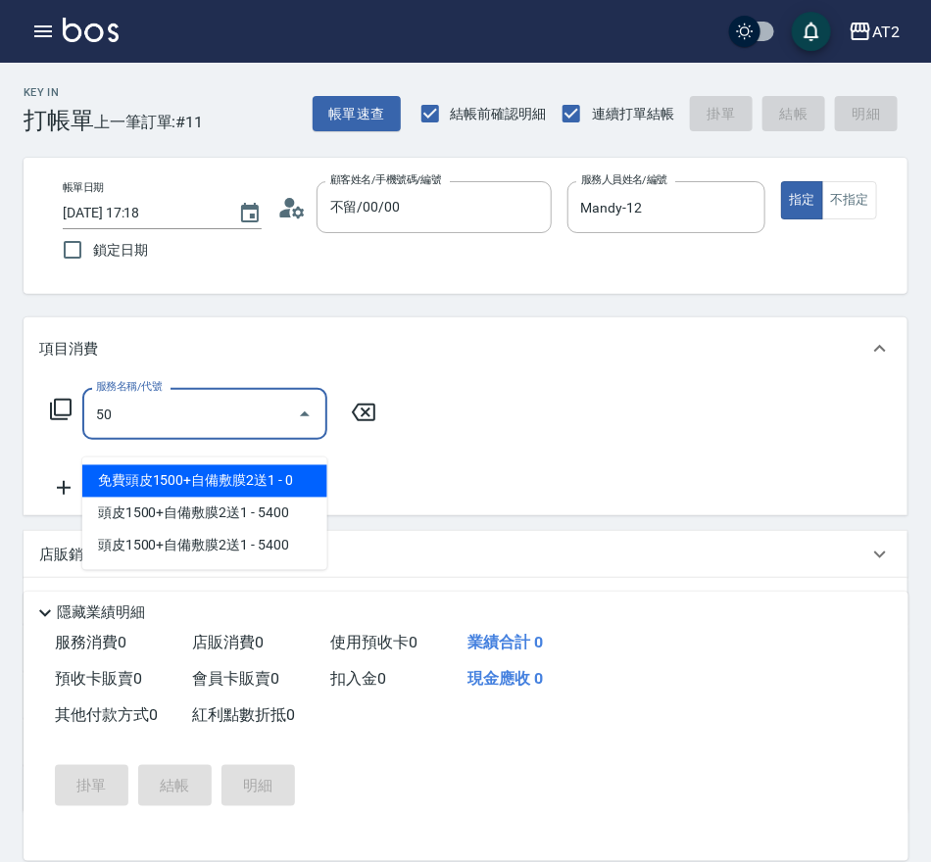
type input "501"
type input "100"
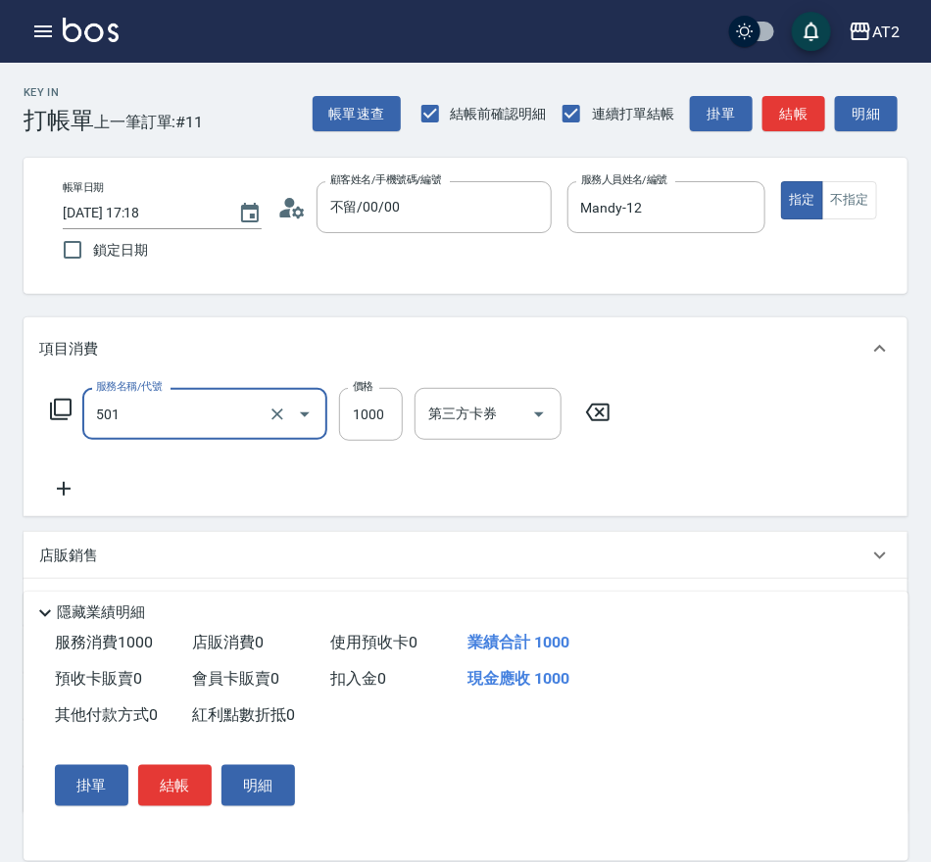
type input "染髮(501)"
type input "15"
type input "0"
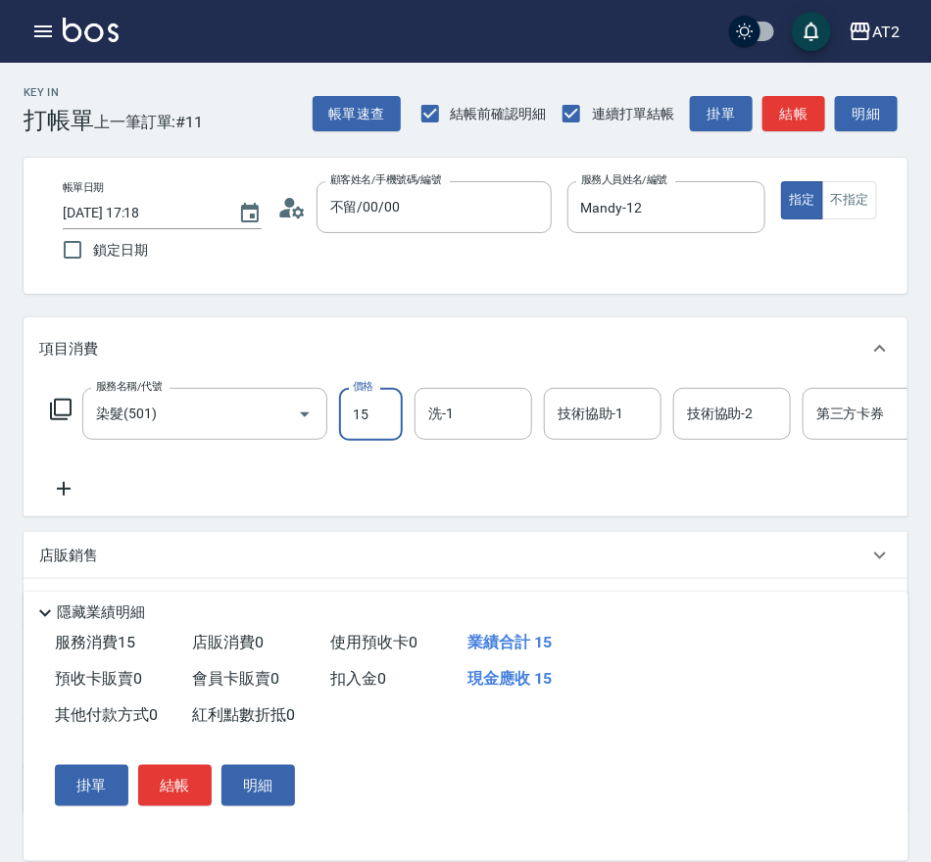
type input "150"
type input "1500"
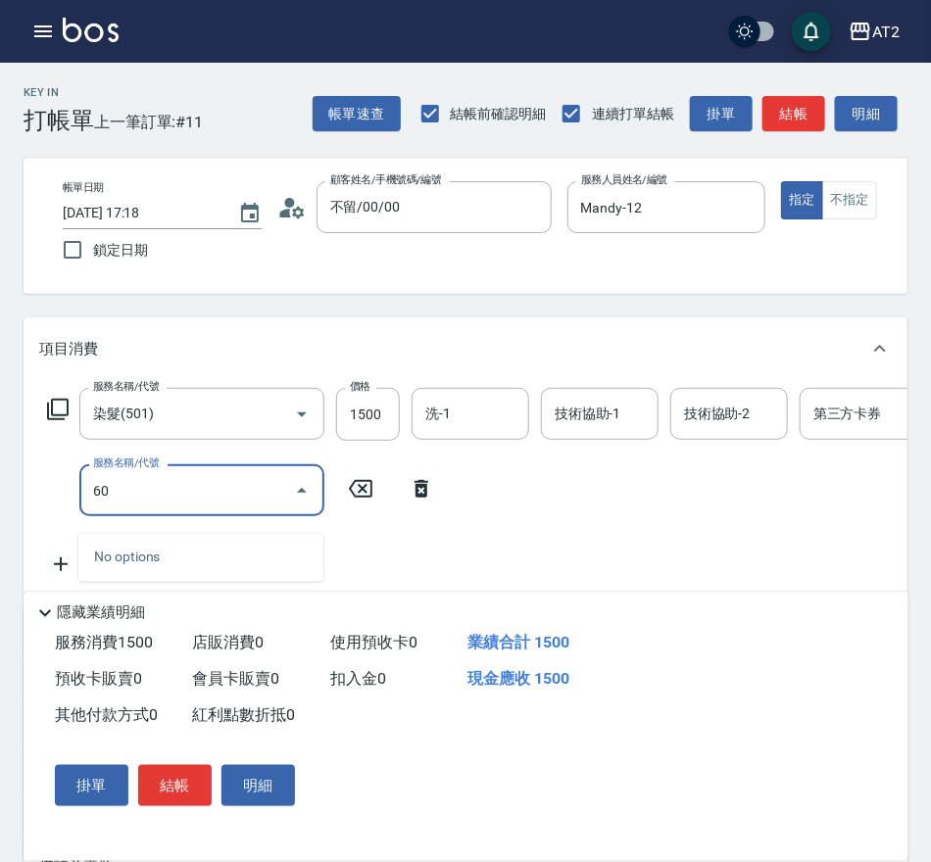
type input "601"
type input "250"
type input "自備護髮(601)"
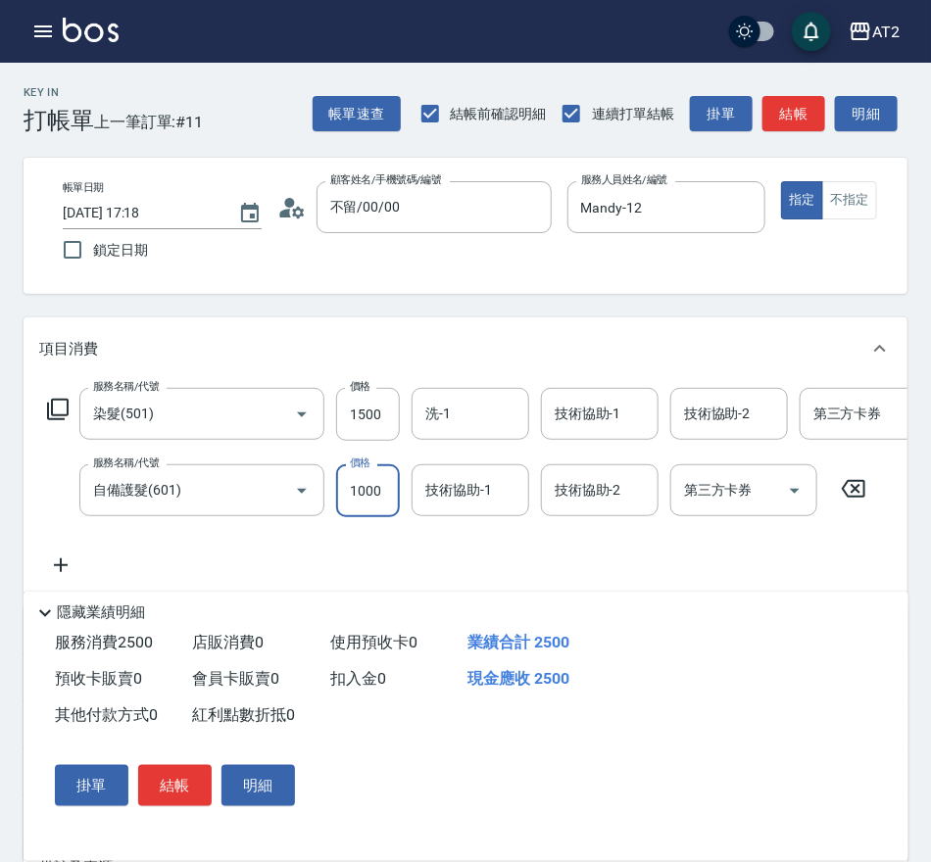
type input "2"
type input "150"
type input "22"
type input "170"
type input "2250"
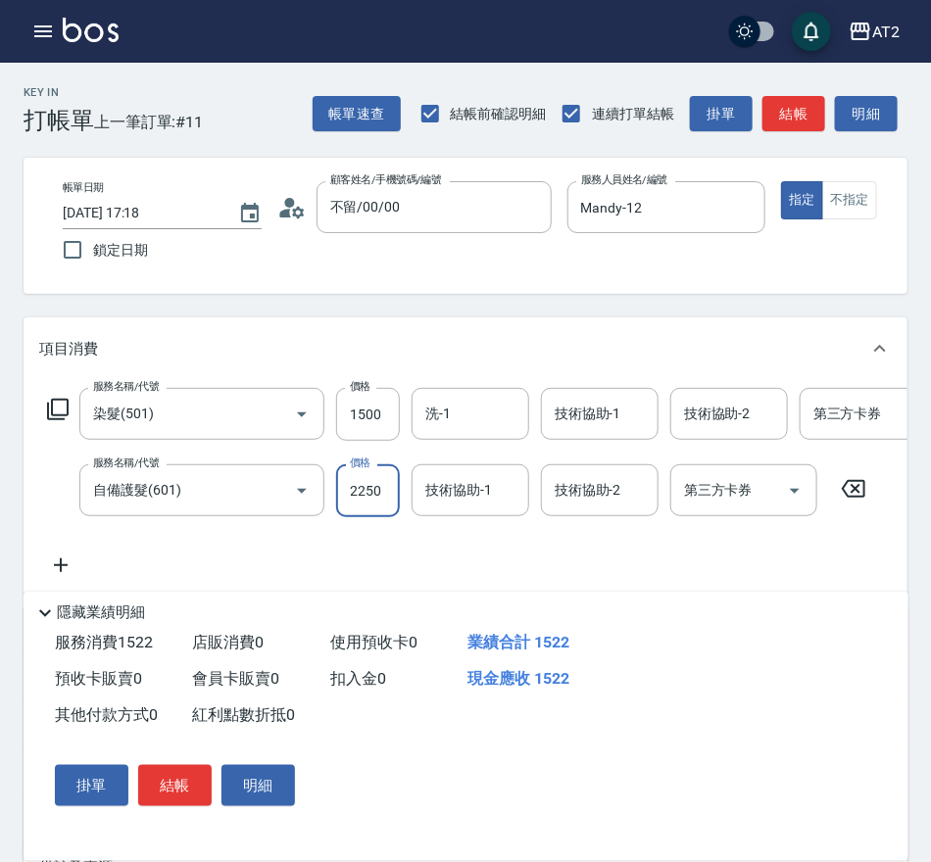
type input "370"
type input "2250"
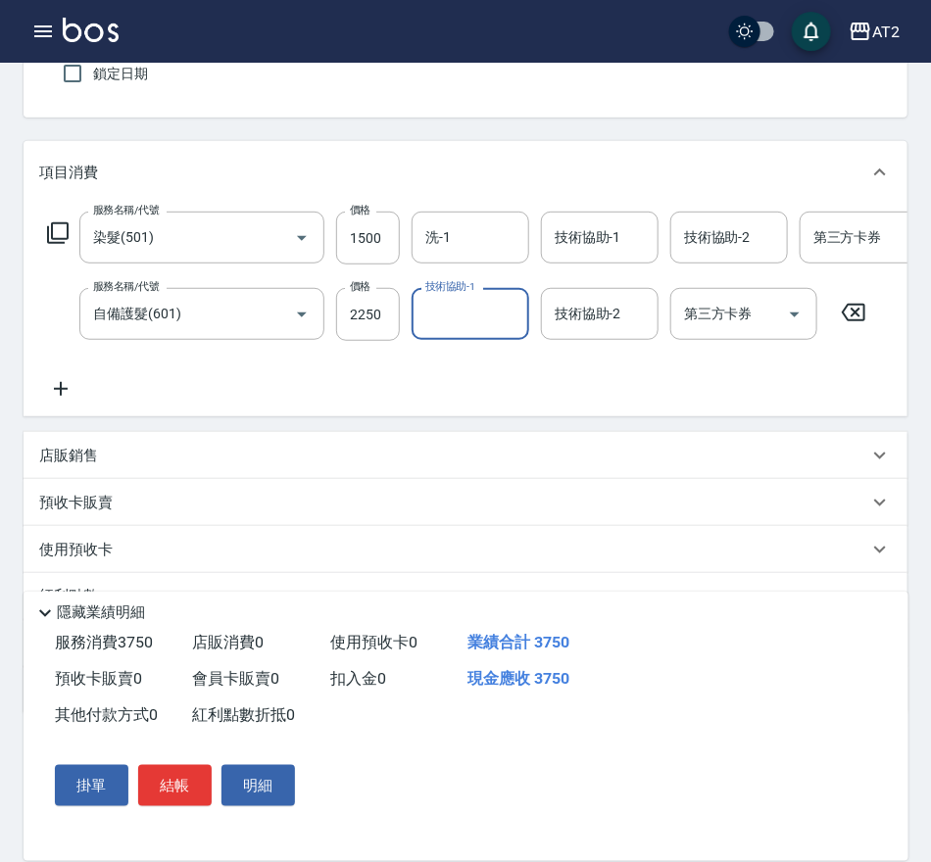
scroll to position [351, 0]
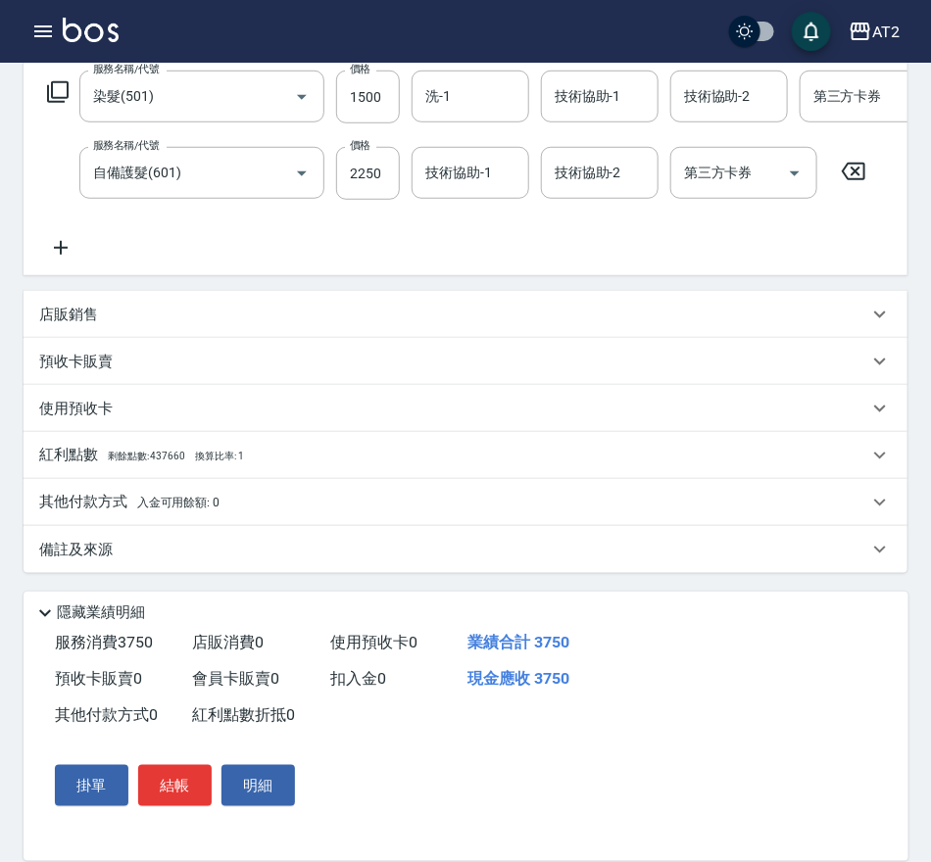
click at [148, 509] on p "其他付款方式 入金可用餘額: 0" at bounding box center [129, 503] width 180 height 22
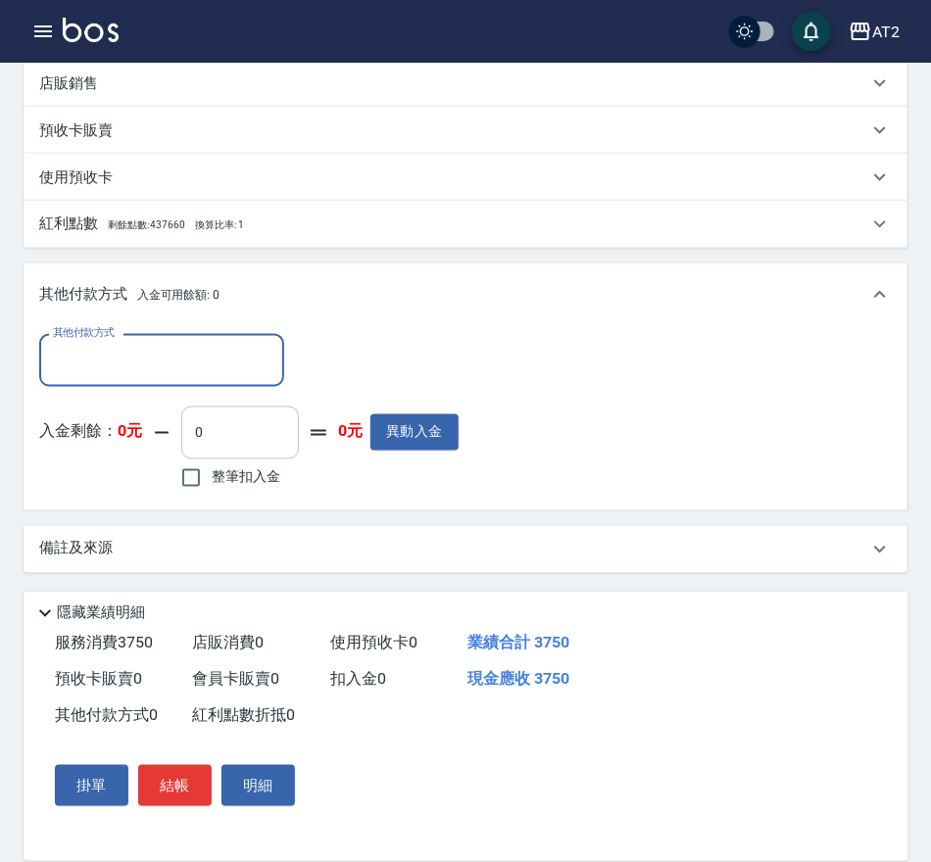
scroll to position [566, 0]
click at [170, 374] on input "其他付款方式" at bounding box center [161, 360] width 227 height 34
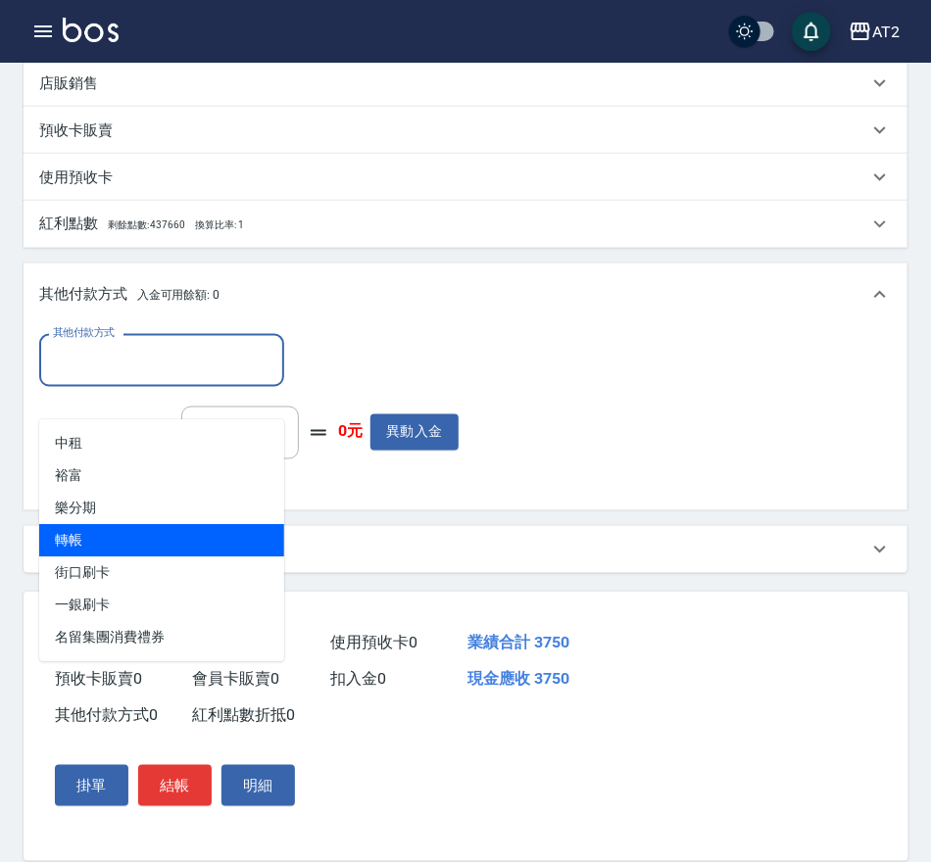
click at [126, 525] on span "轉帳" at bounding box center [161, 541] width 245 height 32
type input "轉帳"
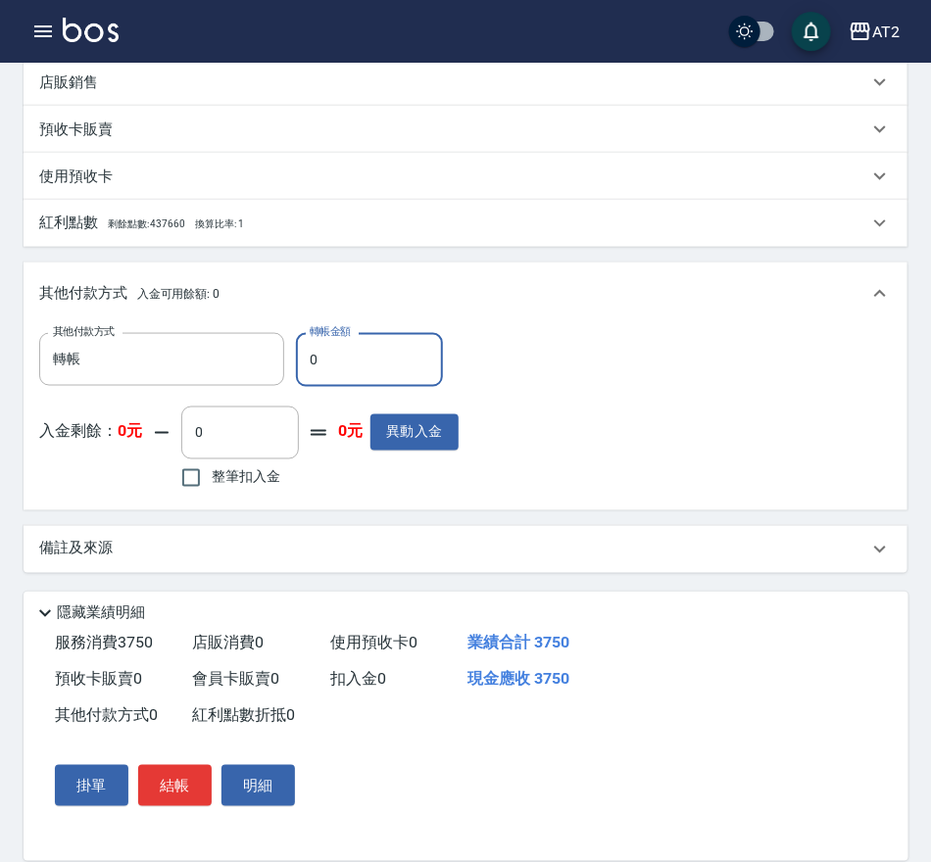
drag, startPoint x: 365, startPoint y: 392, endPoint x: -28, endPoint y: 329, distance: 398.7
click at [0, 329] on html "AT2 登出 櫃檯作業 打帳單 帳單列表 掛單列表 現金收支登錄 高階收支登錄 材料自購登錄 每日結帳 排班表 現場電腦打卡 預約管理 預約管理 單日預約紀錄…" at bounding box center [465, 156] width 931 height 1411
type input "37"
type input "330"
type input "375"
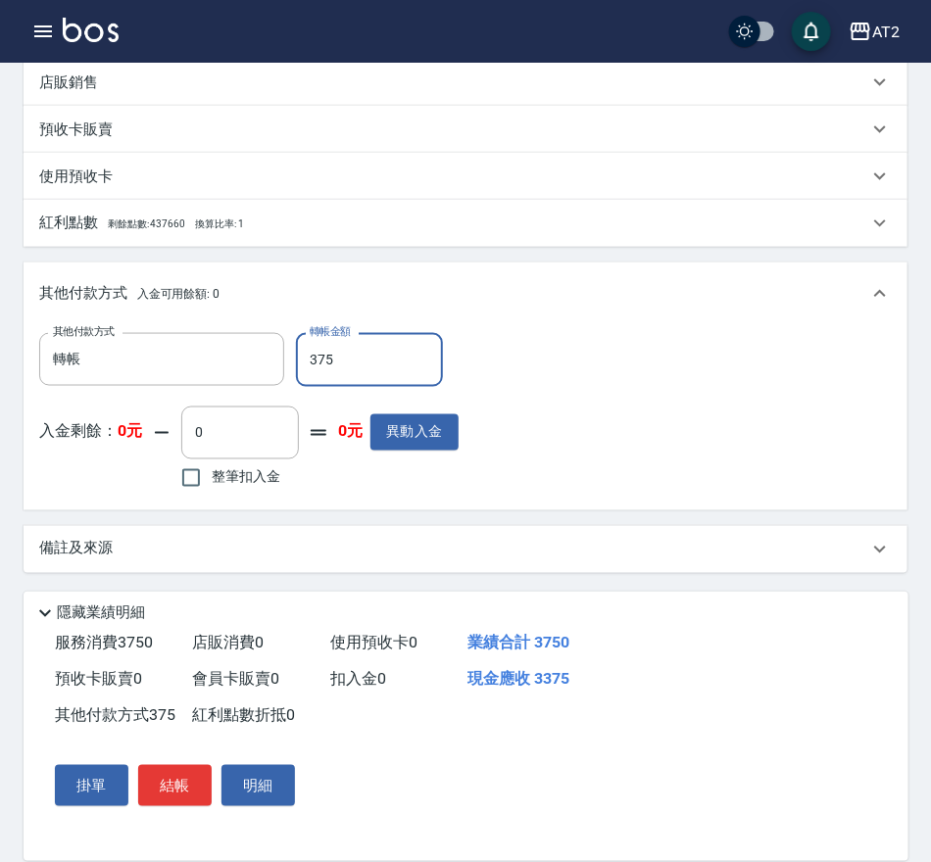
type input "0"
type input "3750"
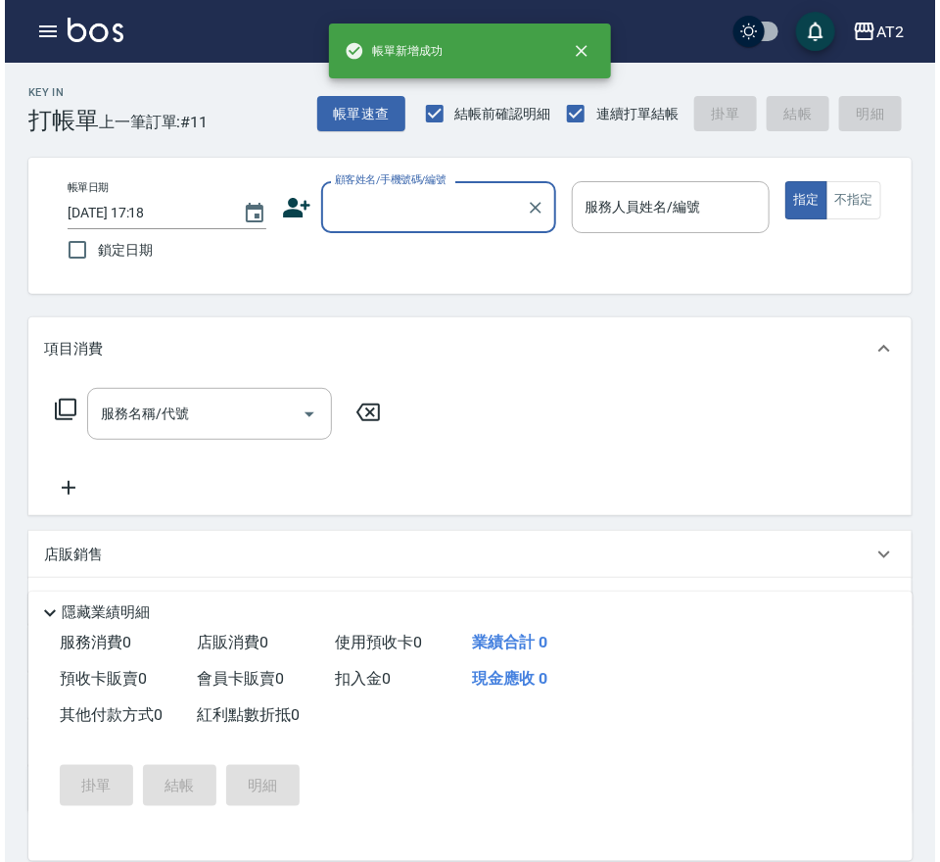
scroll to position [0, 0]
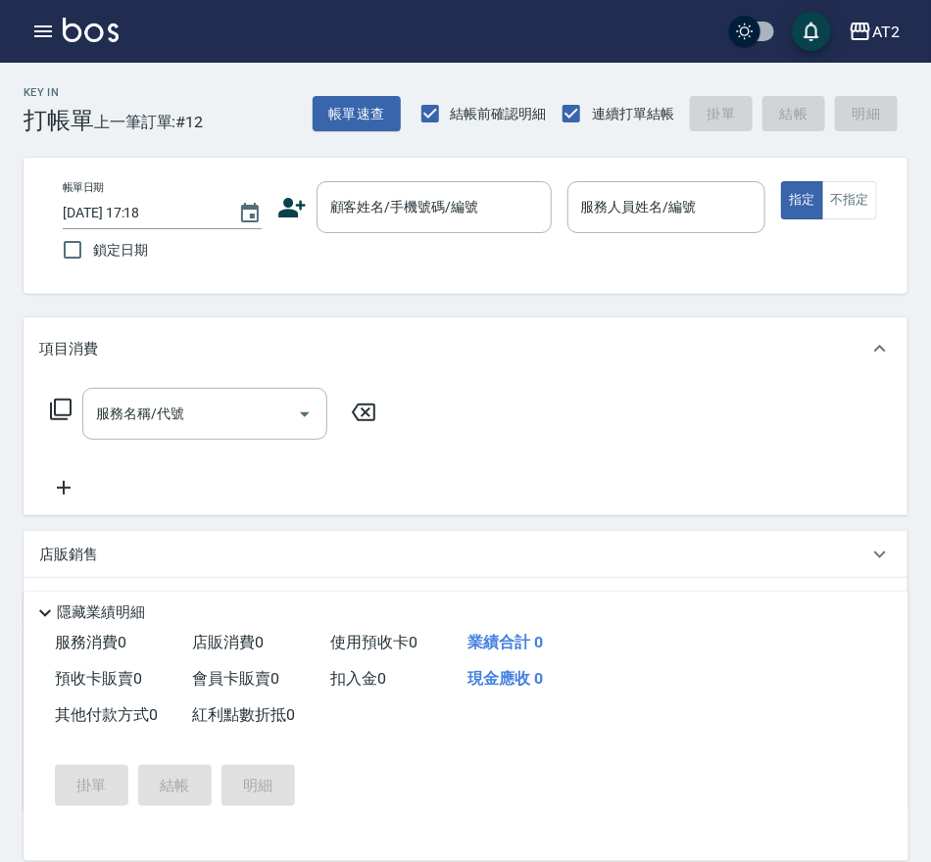
click at [219, 143] on div "Key In 打帳單 上一筆訂單:#12 帳單速查 結帳前確認明細 連續打單結帳 掛單 結帳 明細 帳單日期 [DATE] 17:18 鎖定日期 顧客姓名/手…" at bounding box center [465, 582] width 931 height 1039
click at [356, 111] on button "帳單速查" at bounding box center [356, 114] width 88 height 36
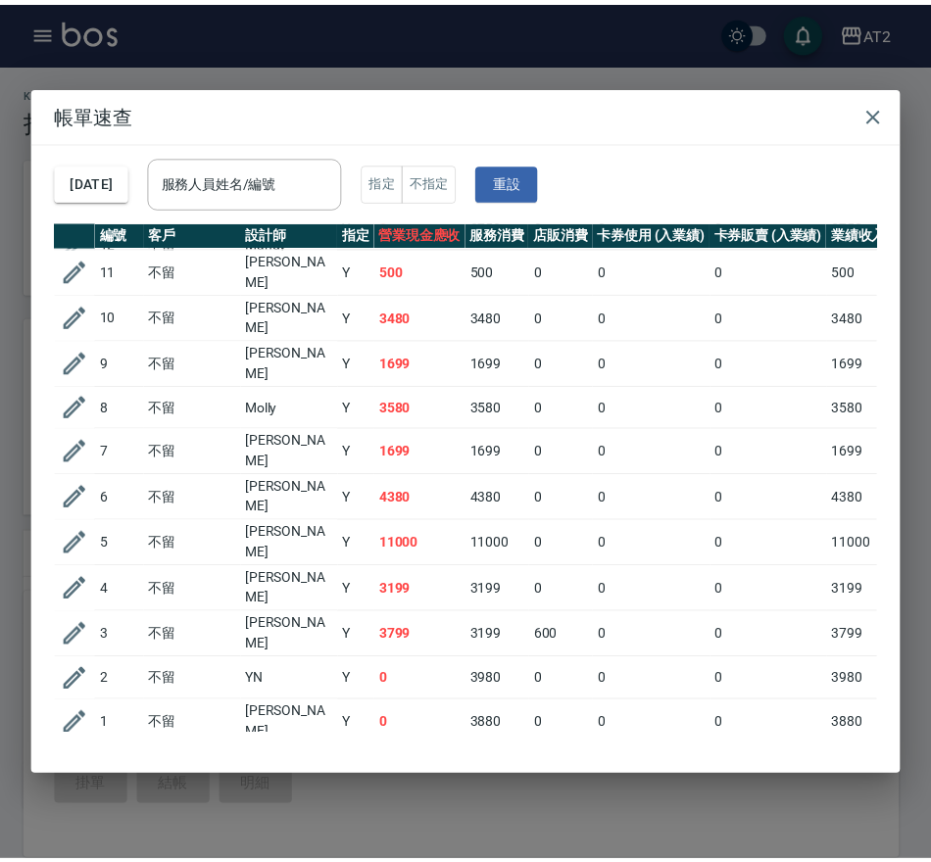
scroll to position [62, 0]
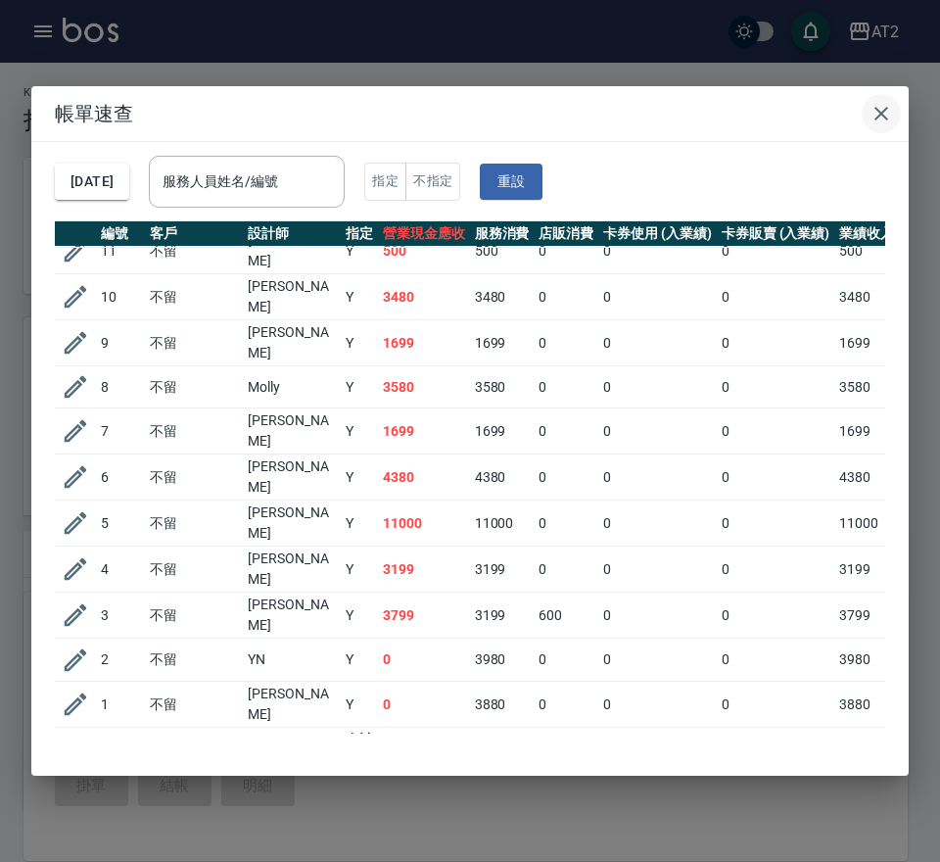
drag, startPoint x: 889, startPoint y: 119, endPoint x: 889, endPoint y: 108, distance: 10.8
click at [889, 119] on icon "button" at bounding box center [882, 114] width 24 height 24
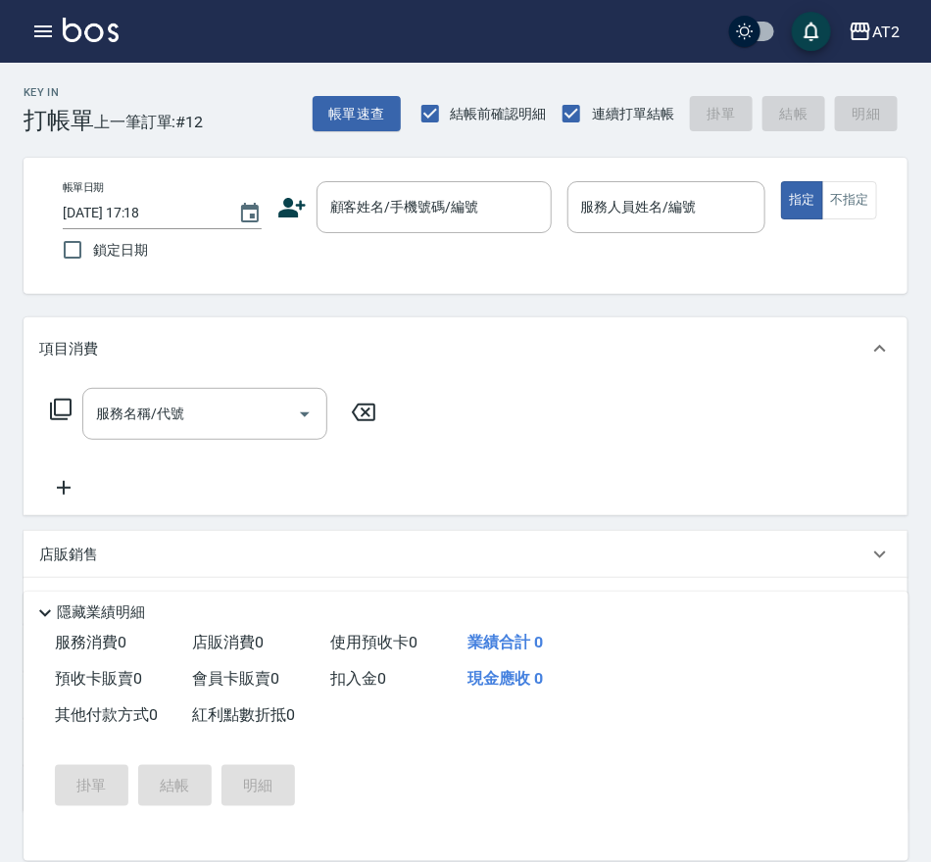
click at [197, 54] on div "AT2 登出" at bounding box center [465, 31] width 931 height 63
click at [48, 28] on icon "button" at bounding box center [43, 32] width 24 height 24
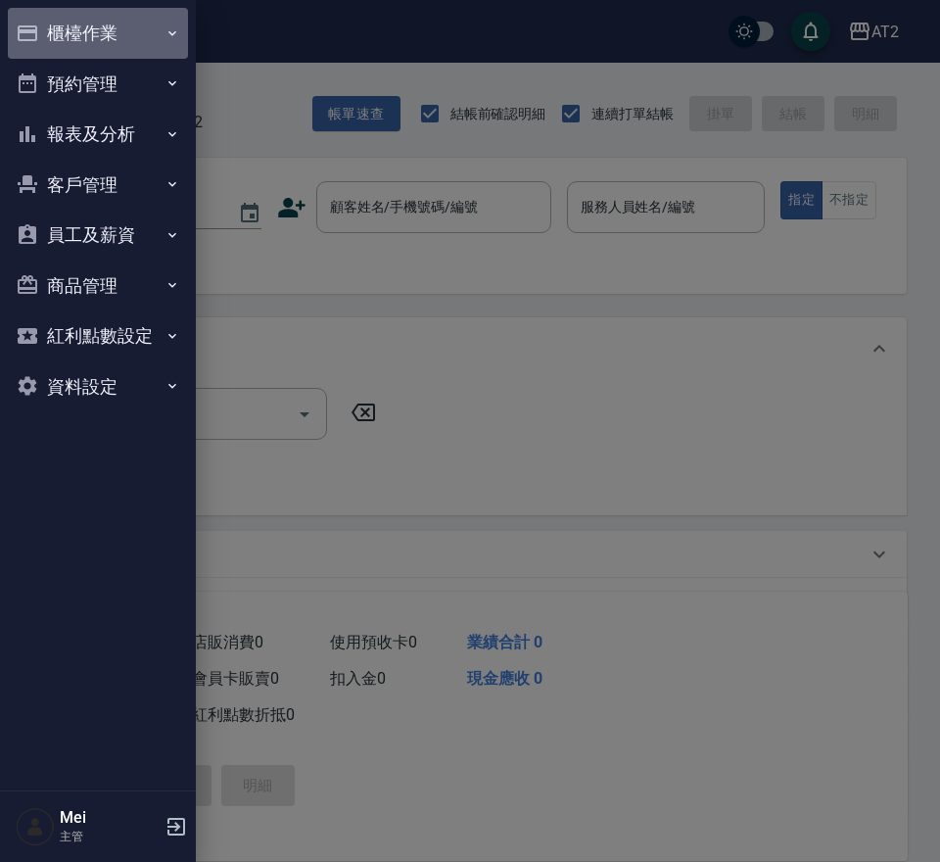
click at [93, 32] on button "櫃檯作業" at bounding box center [98, 33] width 180 height 51
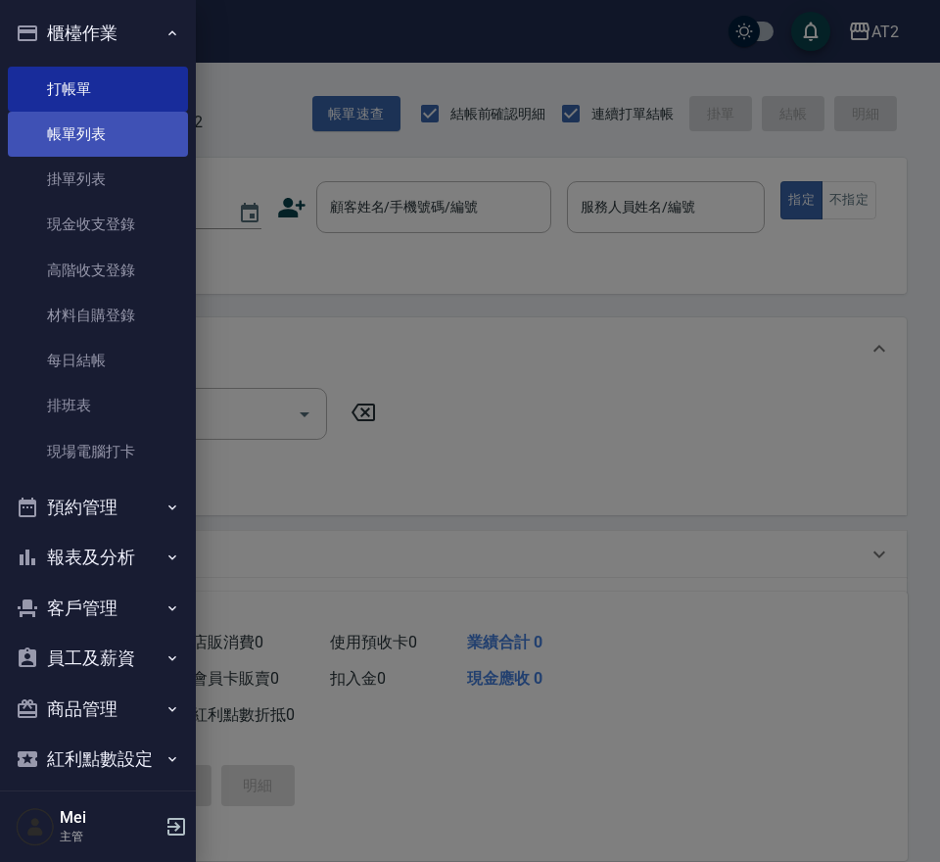
click at [121, 139] on link "帳單列表" at bounding box center [98, 134] width 180 height 45
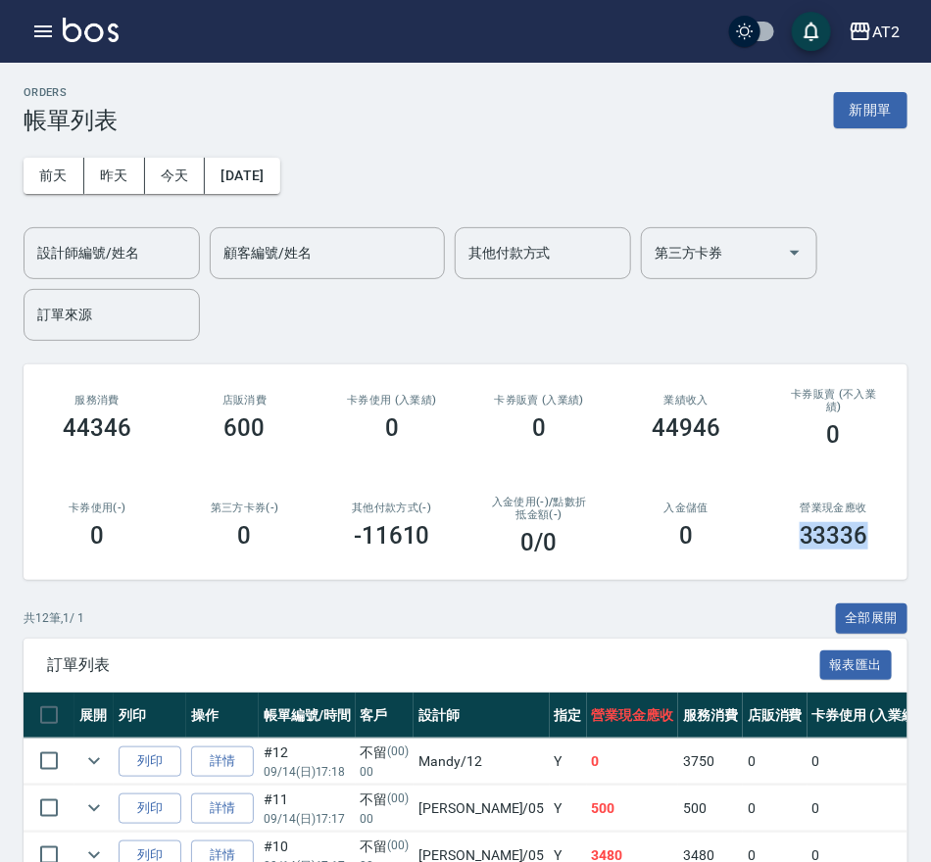
drag, startPoint x: 801, startPoint y: 518, endPoint x: 893, endPoint y: 518, distance: 92.1
click at [893, 518] on div "營業現金應收 33336" at bounding box center [833, 525] width 147 height 95
click at [566, 370] on div "卡券販賣 (入業績) 0" at bounding box center [538, 417] width 147 height 95
click at [404, 144] on div "[DATE] [DATE] [DATE] [DATE] 設計師編號/姓名 設計師編號/姓名 顧客編號/姓名 顧客編號/姓名 其他付款方式 其他付款方式 第三方…" at bounding box center [465, 237] width 883 height 207
click at [848, 96] on button "新開單" at bounding box center [870, 110] width 73 height 36
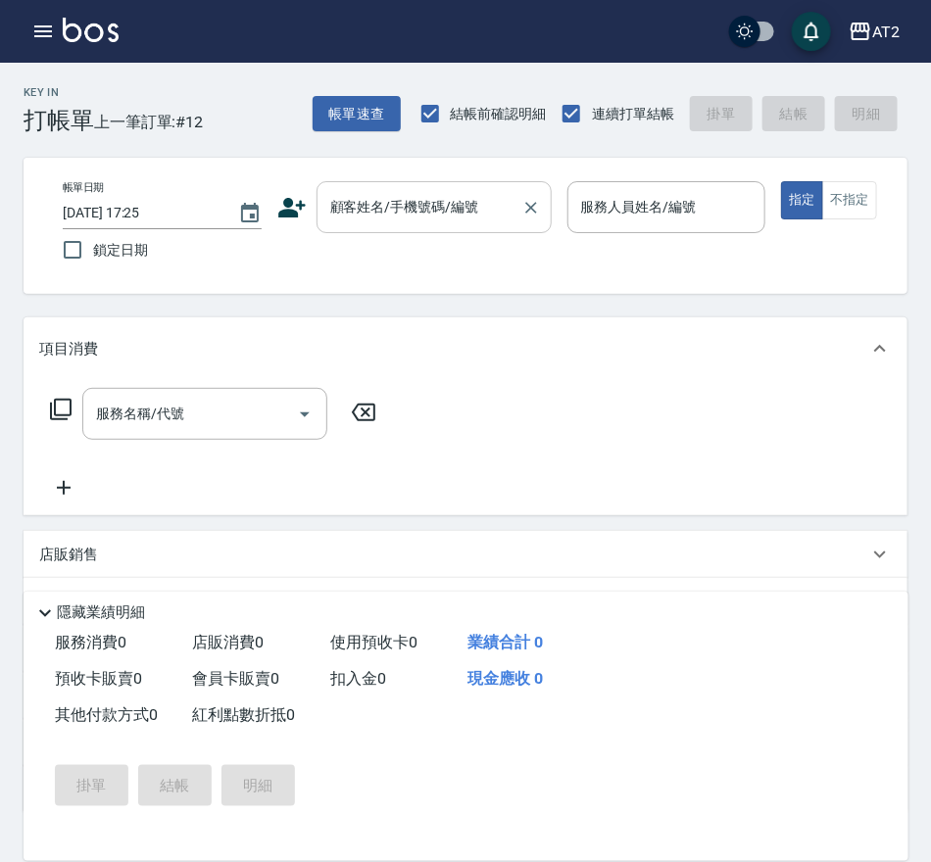
click at [399, 204] on input "顧客姓名/手機號碼/編號" at bounding box center [419, 207] width 188 height 34
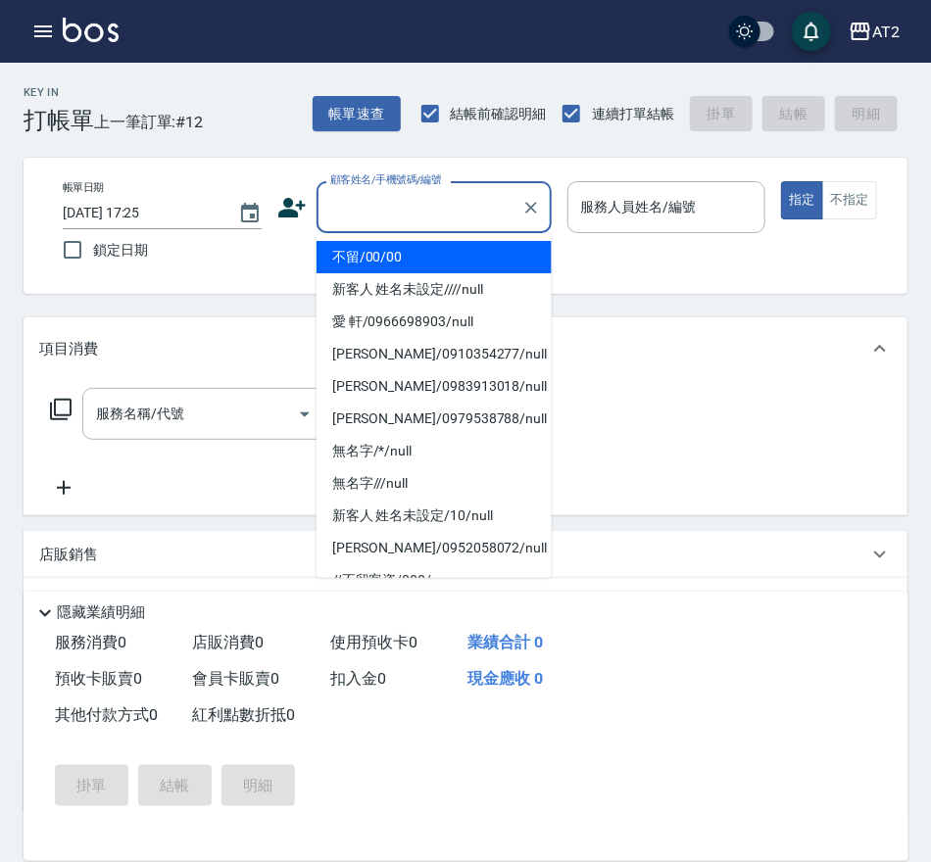
click at [398, 255] on li "不留/00/00" at bounding box center [433, 257] width 235 height 32
type input "不留/00/00"
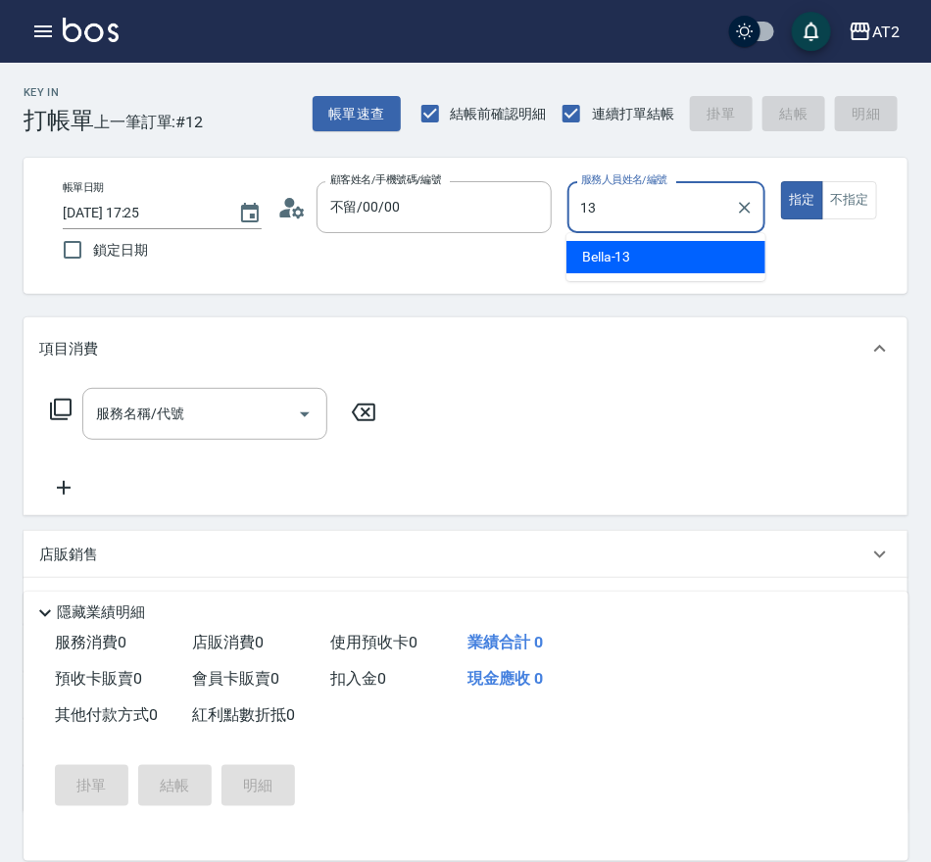
type input "13"
type button "true"
type input "Bella-13"
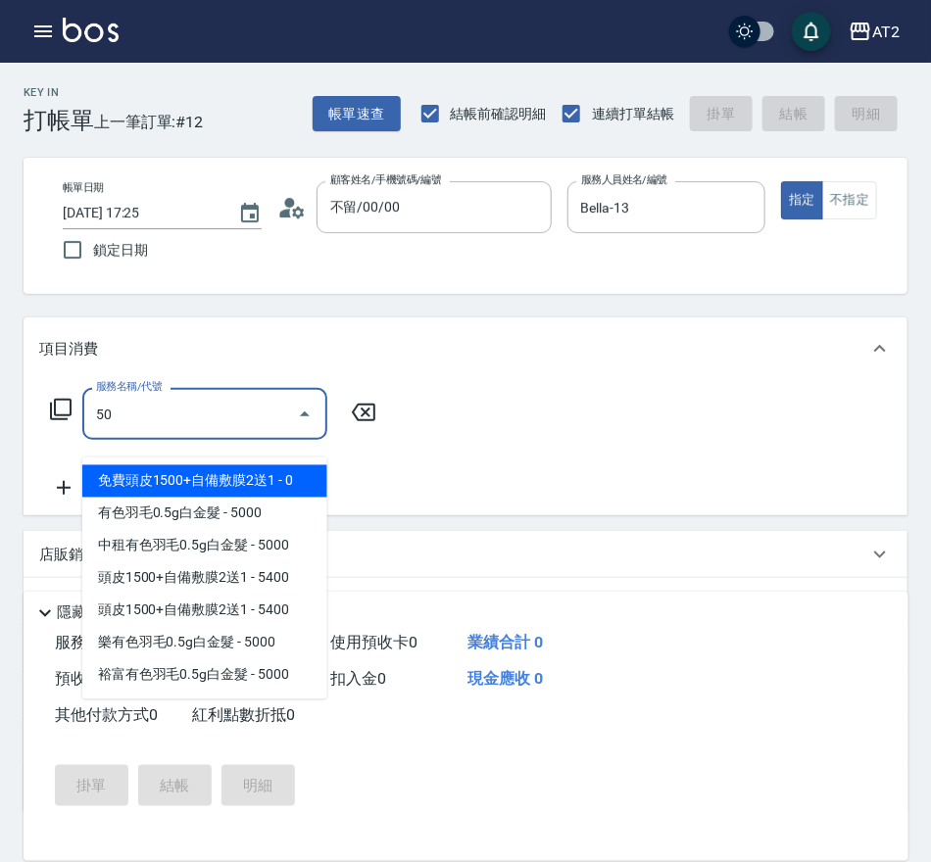
type input "501"
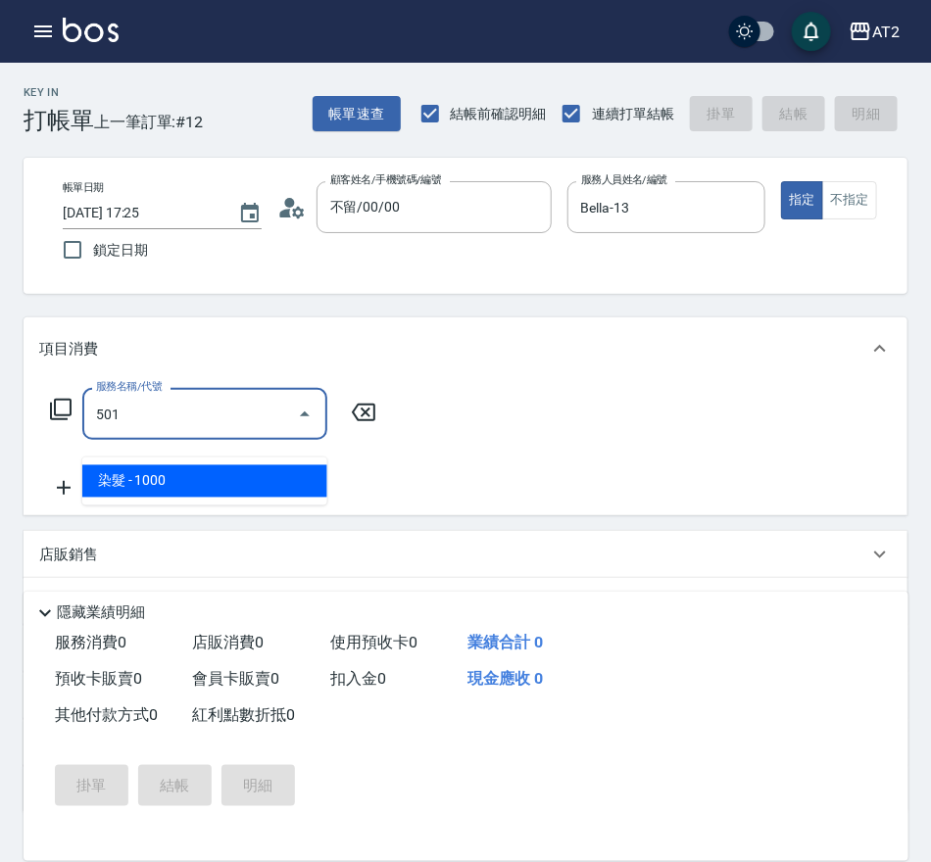
type input "100"
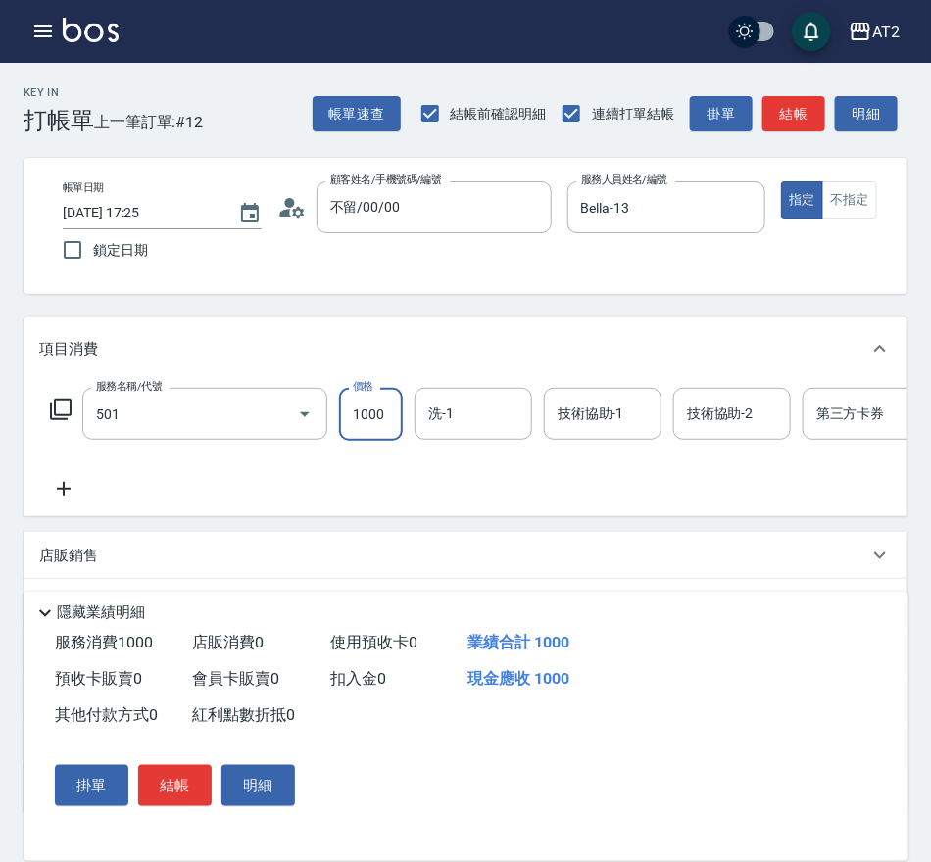
type input "染髮(501)"
type input "1"
type input "0"
type input "15"
type input "10"
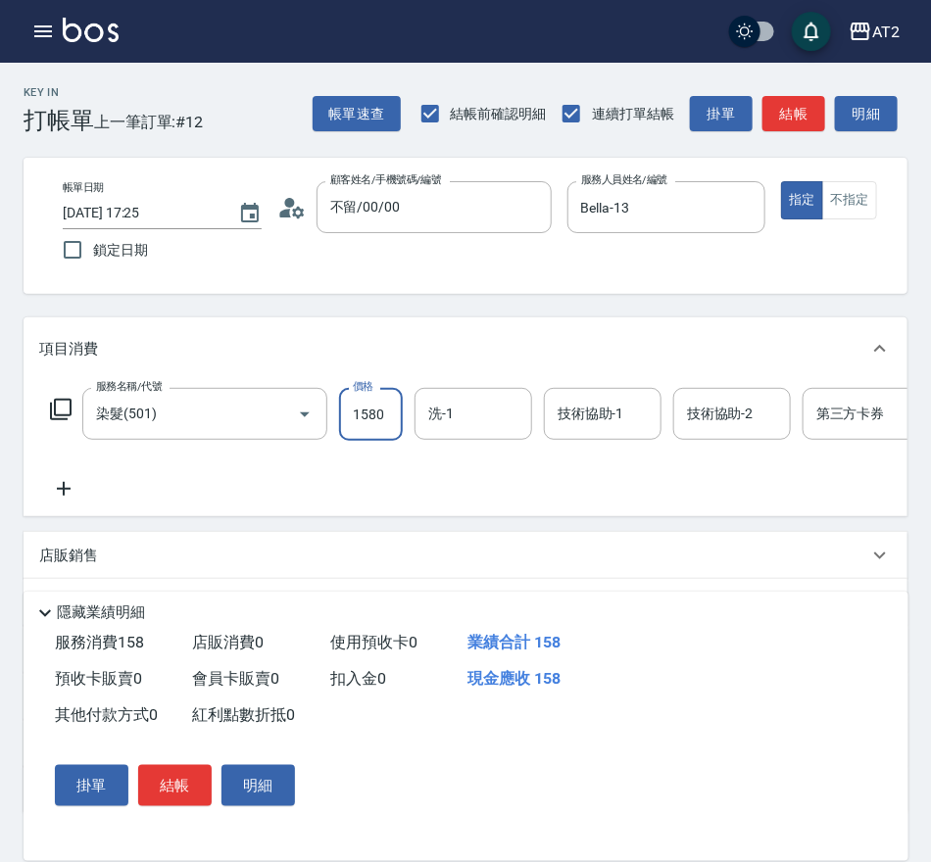
type input "1580"
type input "150"
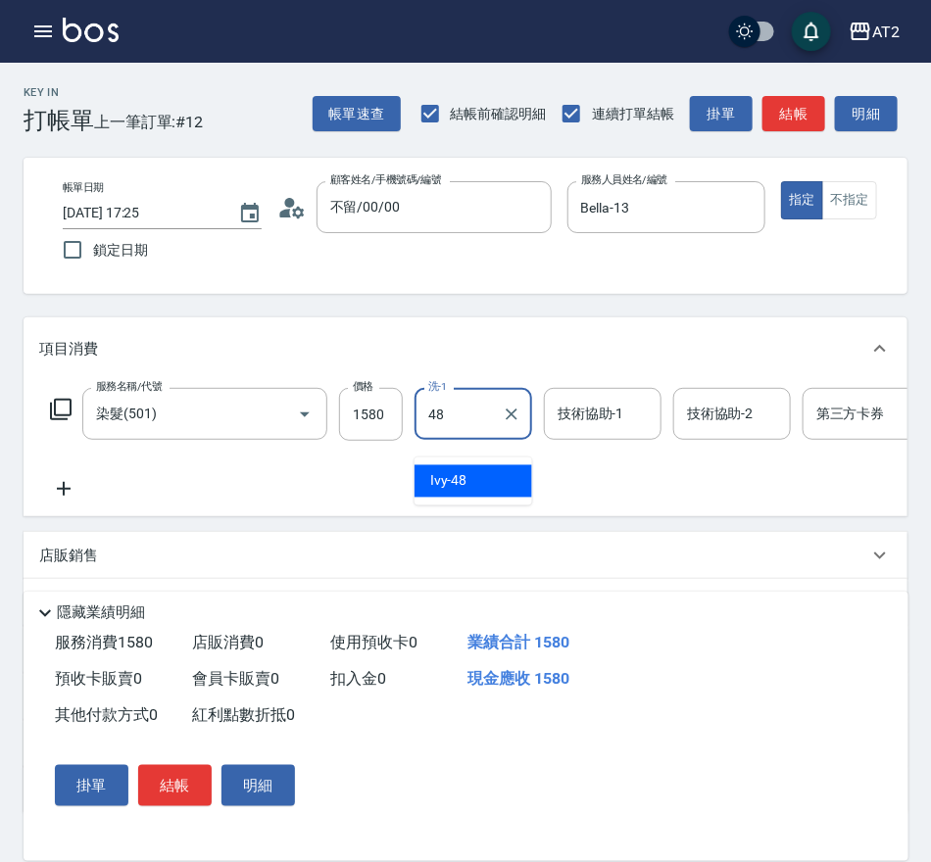
type input "Ivy-48"
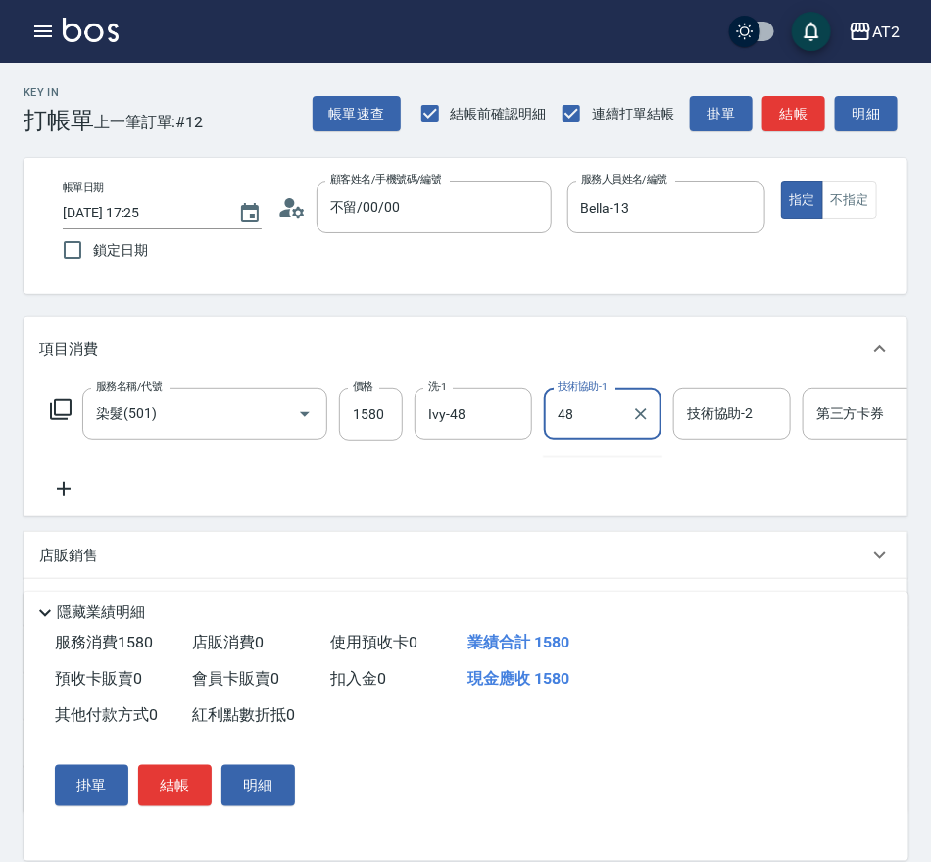
type input "Ivy-48"
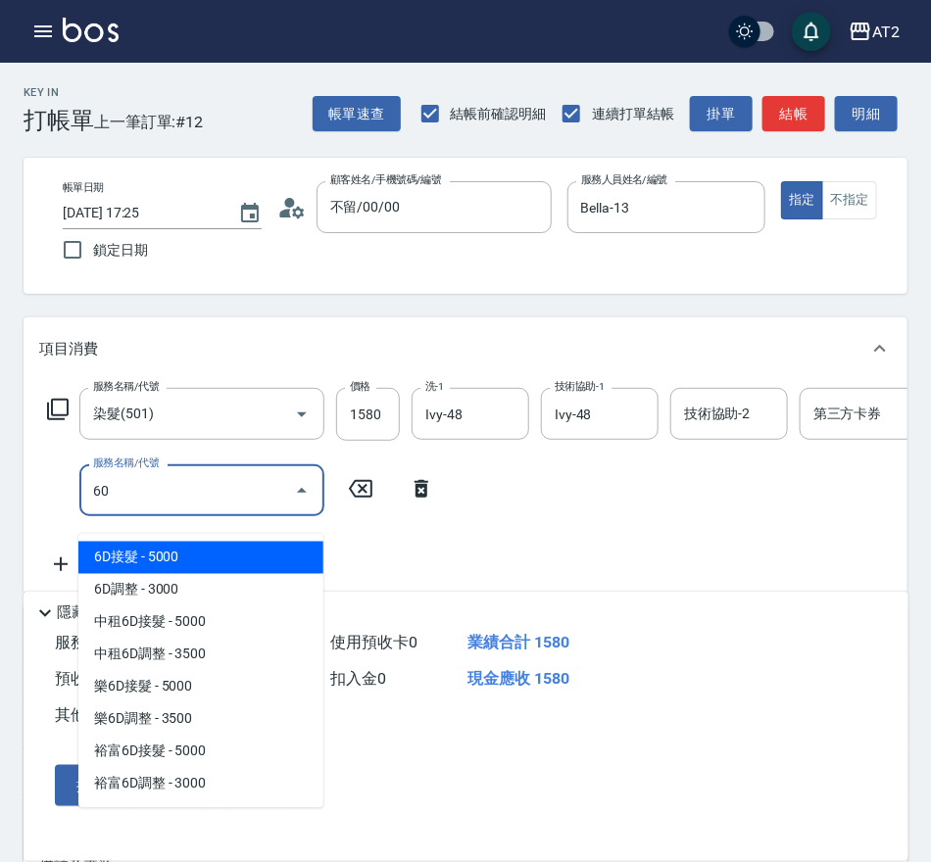
type input "601"
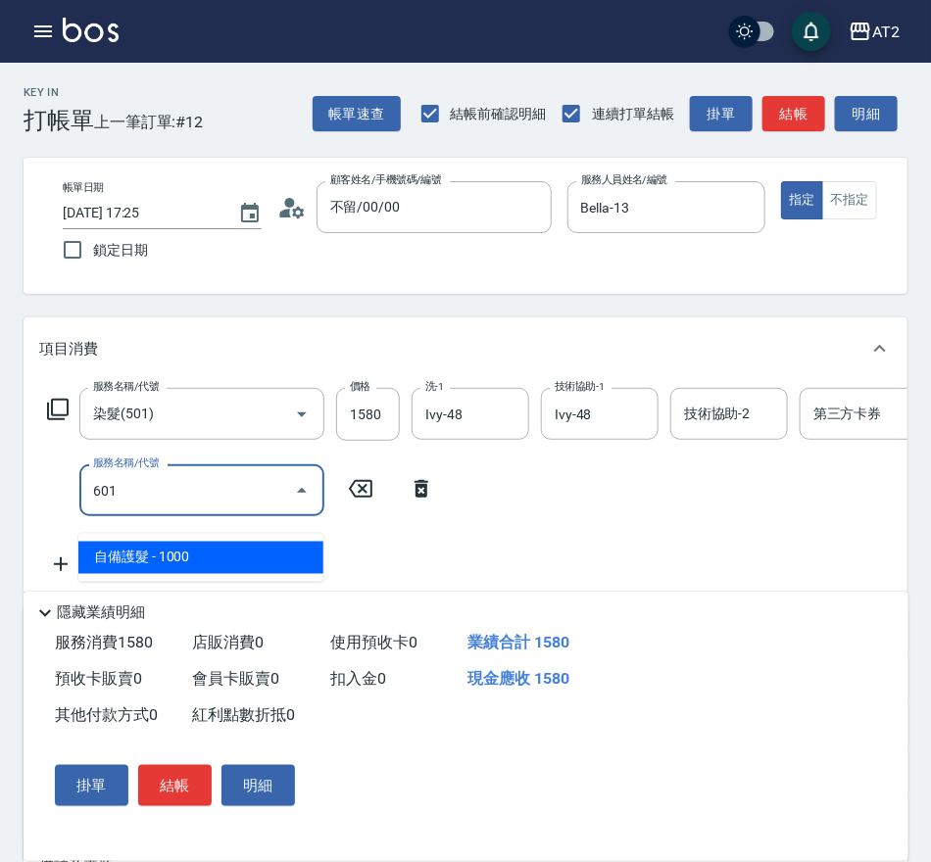
type input "250"
type input "自備護髮(601)"
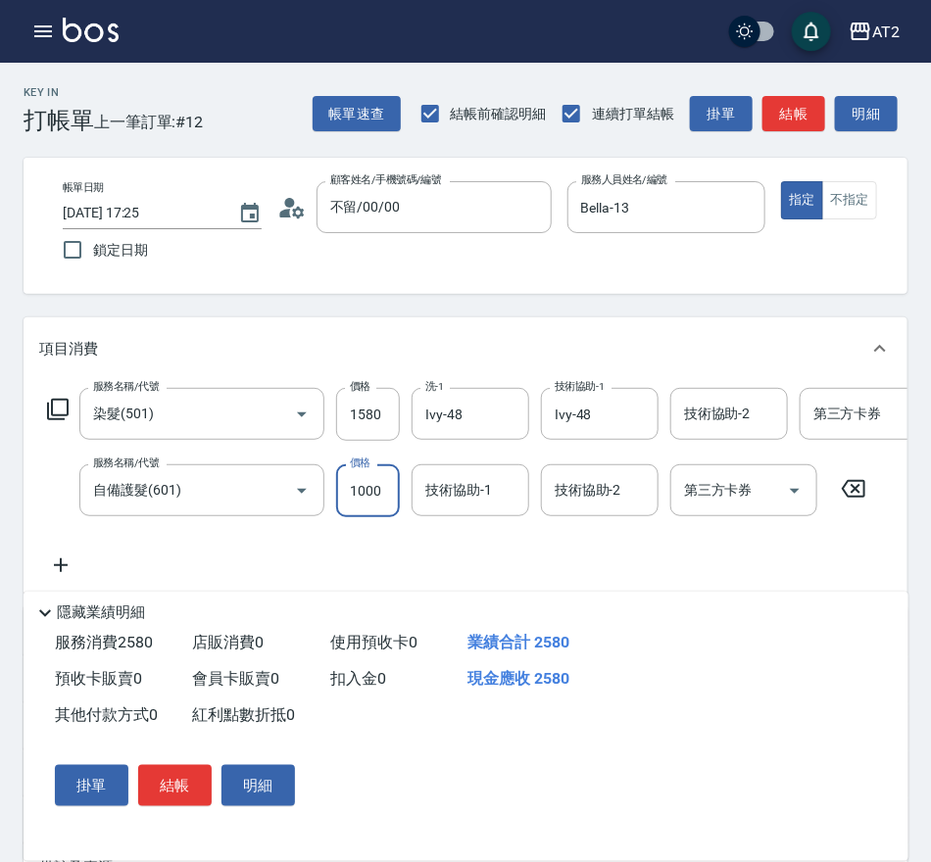
type input "2"
type input "150"
type input "20"
type input "170"
type input "200"
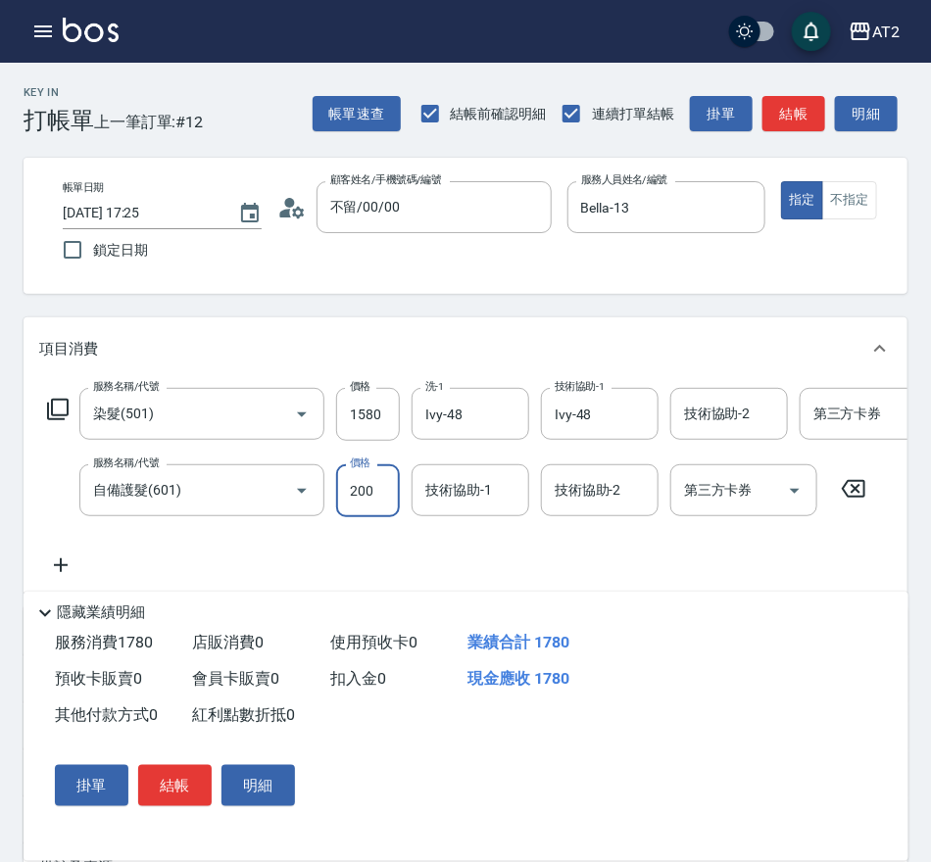
type input "350"
type input "2000"
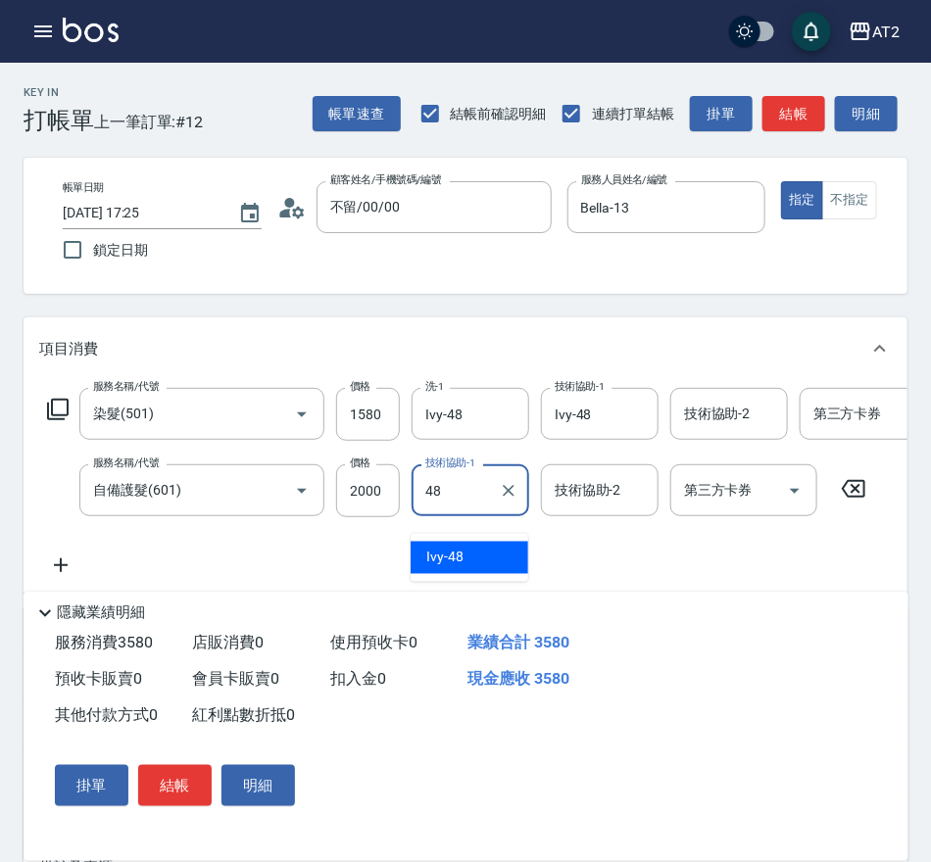
type input "Ivy-48"
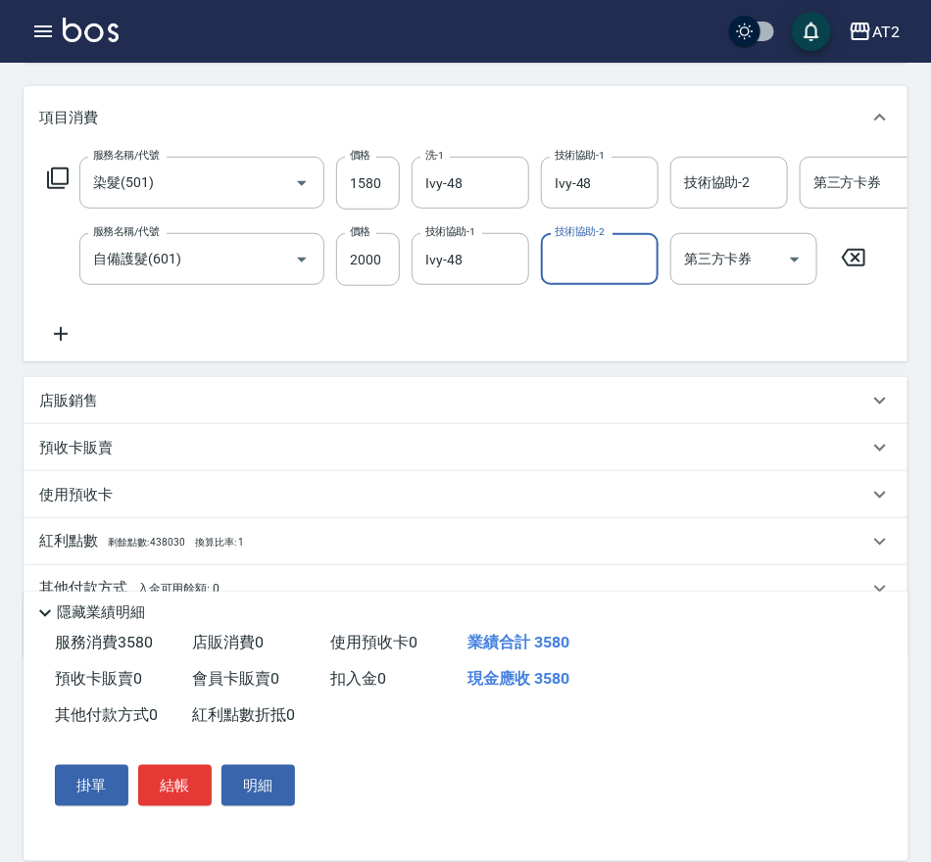
scroll to position [351, 0]
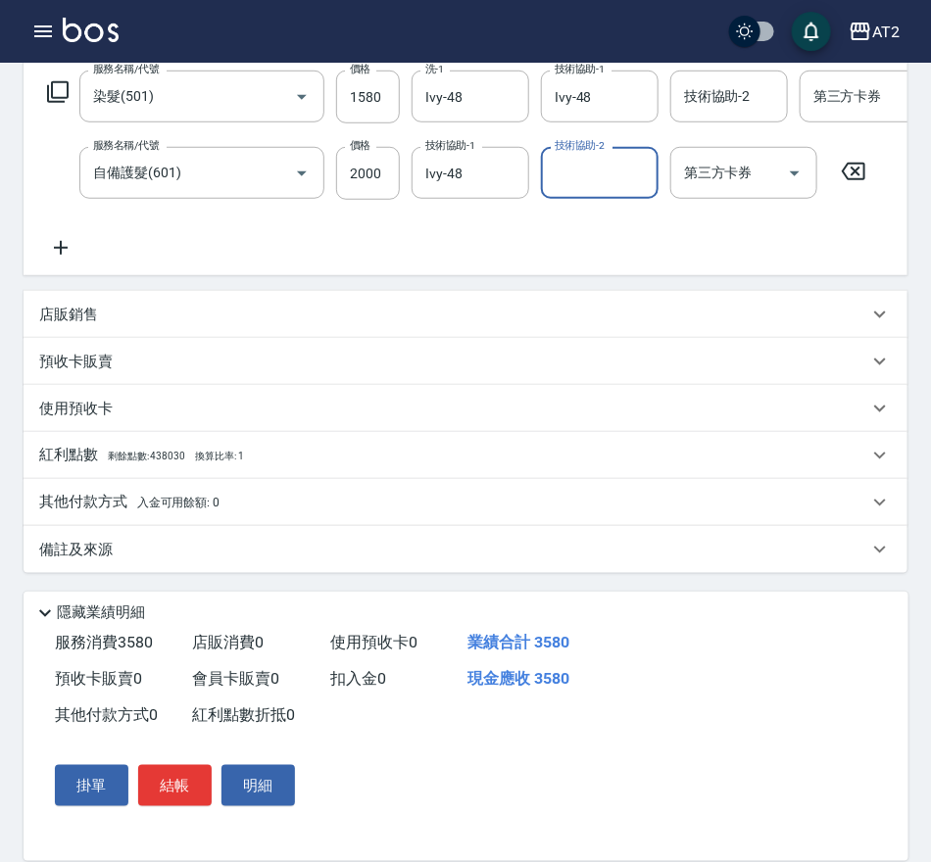
click at [170, 479] on div "其他付款方式 入金可用餘額: 0 其他付款方式 其他付款方式 入金剩餘： 0元 0 ​ 整筆扣入金 0元 異動入金" at bounding box center [465, 502] width 883 height 47
click at [170, 485] on div "其他付款方式 入金可用餘額: 0" at bounding box center [465, 502] width 883 height 47
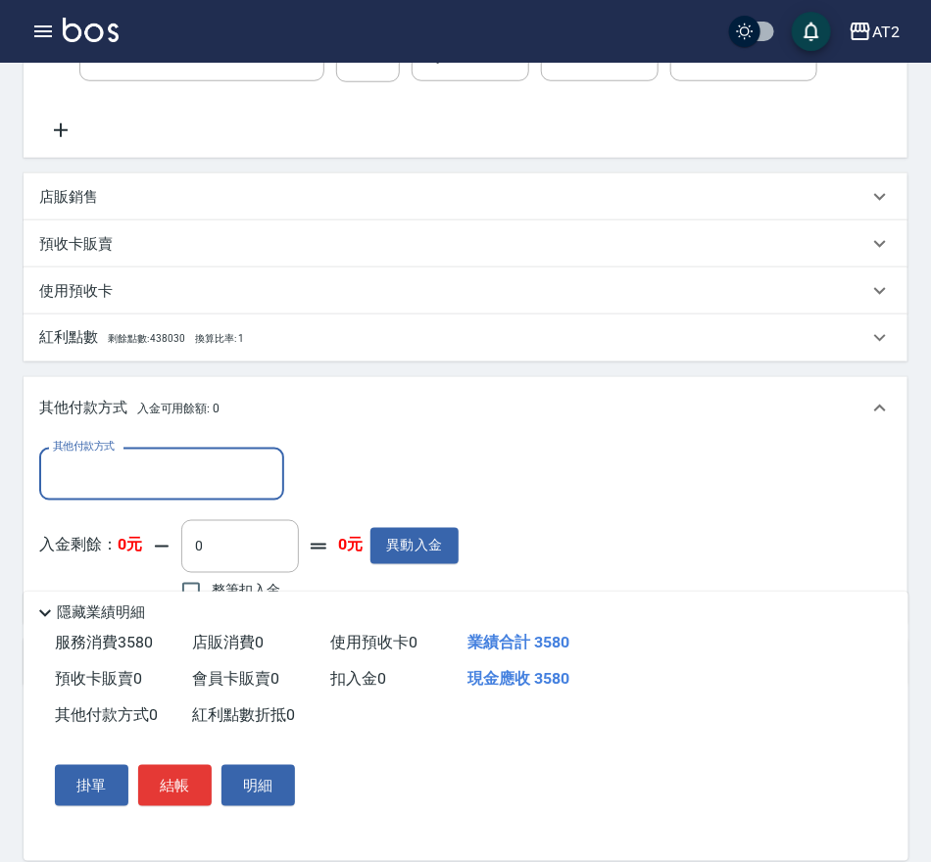
scroll to position [0, 0]
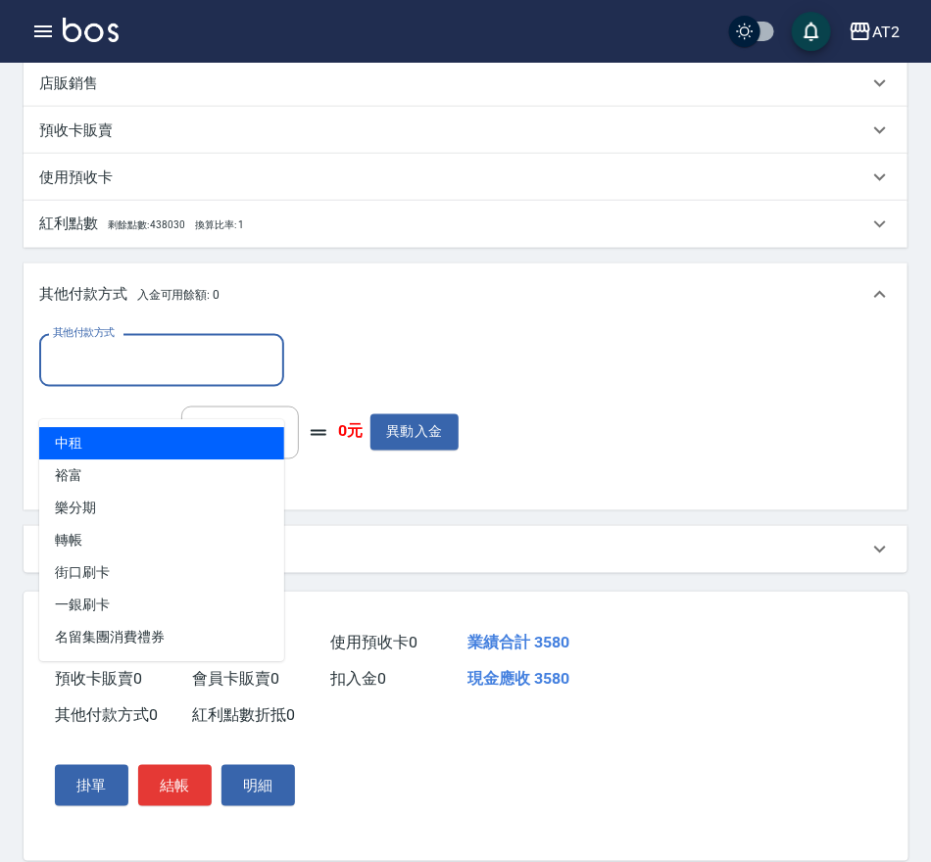
click at [187, 377] on input "其他付款方式" at bounding box center [161, 360] width 227 height 34
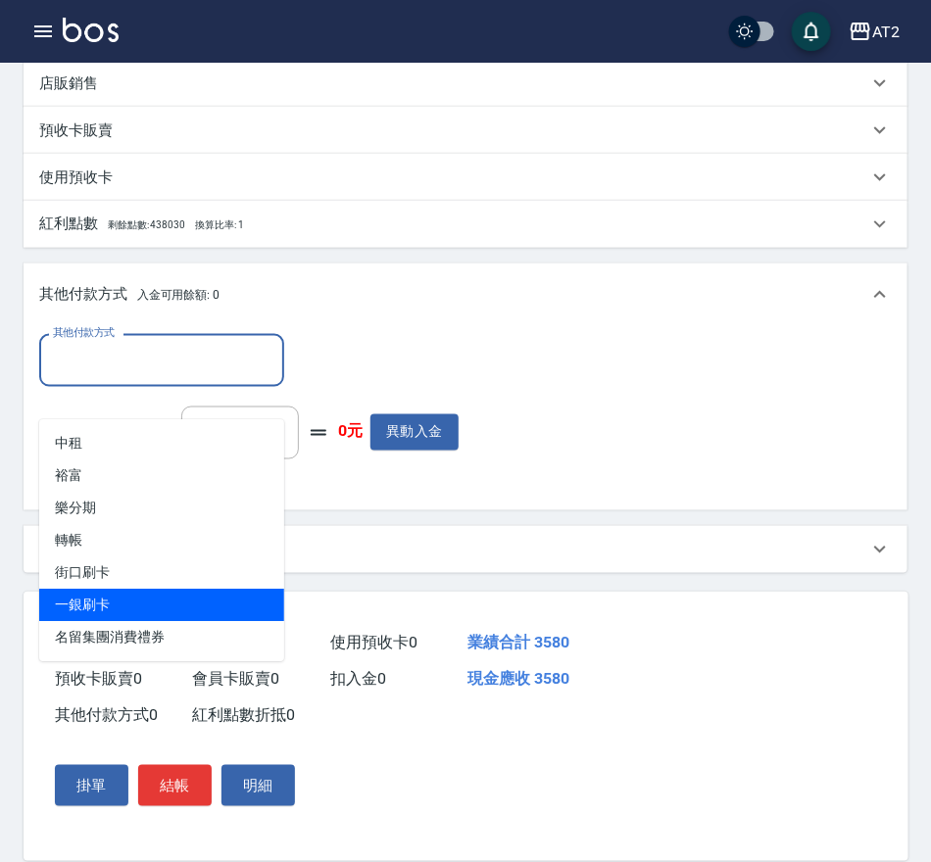
click at [137, 590] on span "一銀刷卡" at bounding box center [161, 606] width 245 height 32
type input "一銀刷卡"
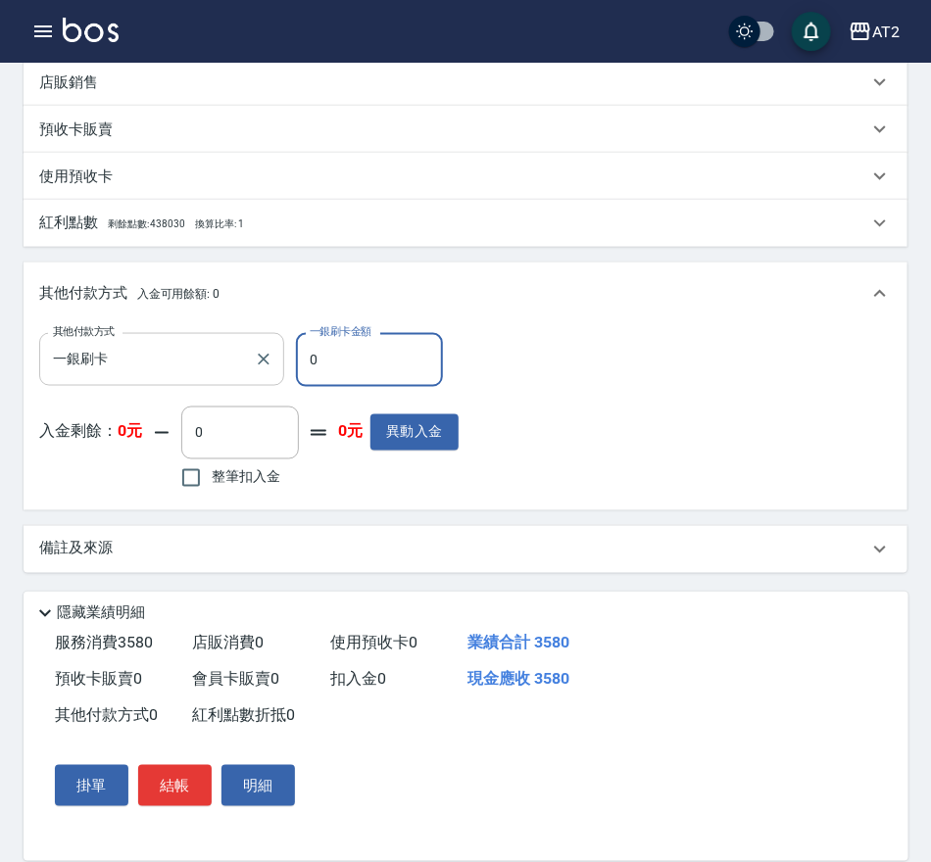
drag, startPoint x: 324, startPoint y: 377, endPoint x: 109, endPoint y: 382, distance: 215.5
click at [109, 382] on div "其他付款方式 一銀刷卡 其他付款方式 一銀刷卡金額 0 一銀刷卡金額" at bounding box center [248, 359] width 419 height 53
type input "358"
type input "0"
type input "3580"
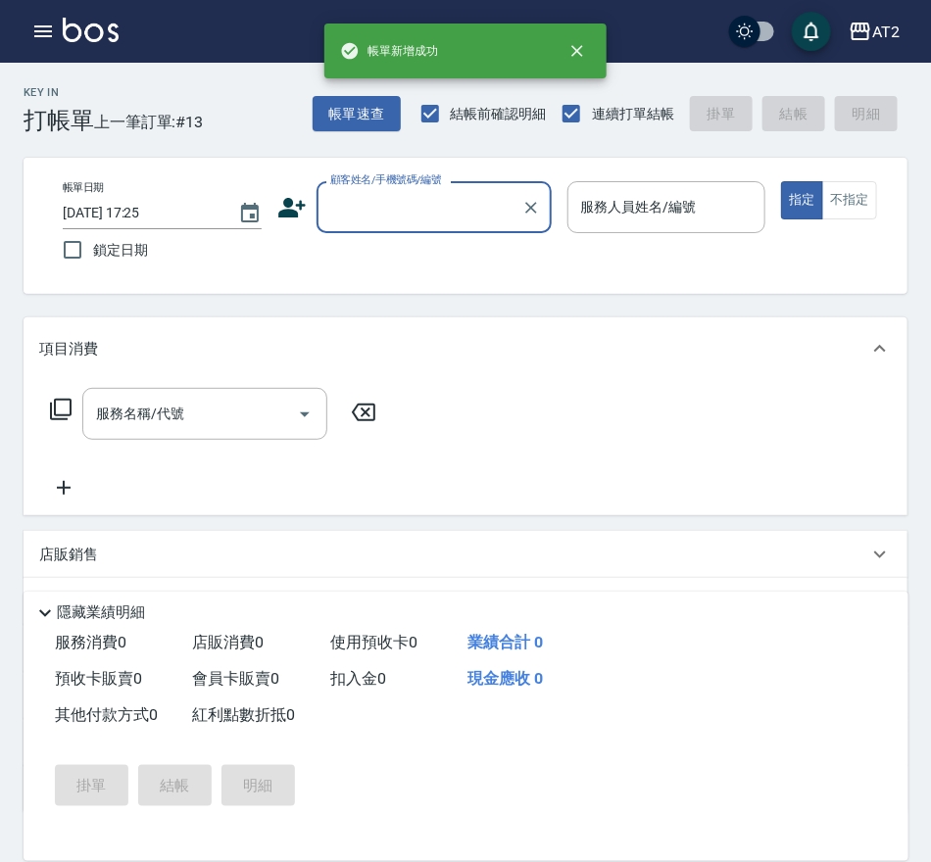
click at [389, 212] on input "顧客姓名/手機號碼/編號" at bounding box center [419, 207] width 188 height 34
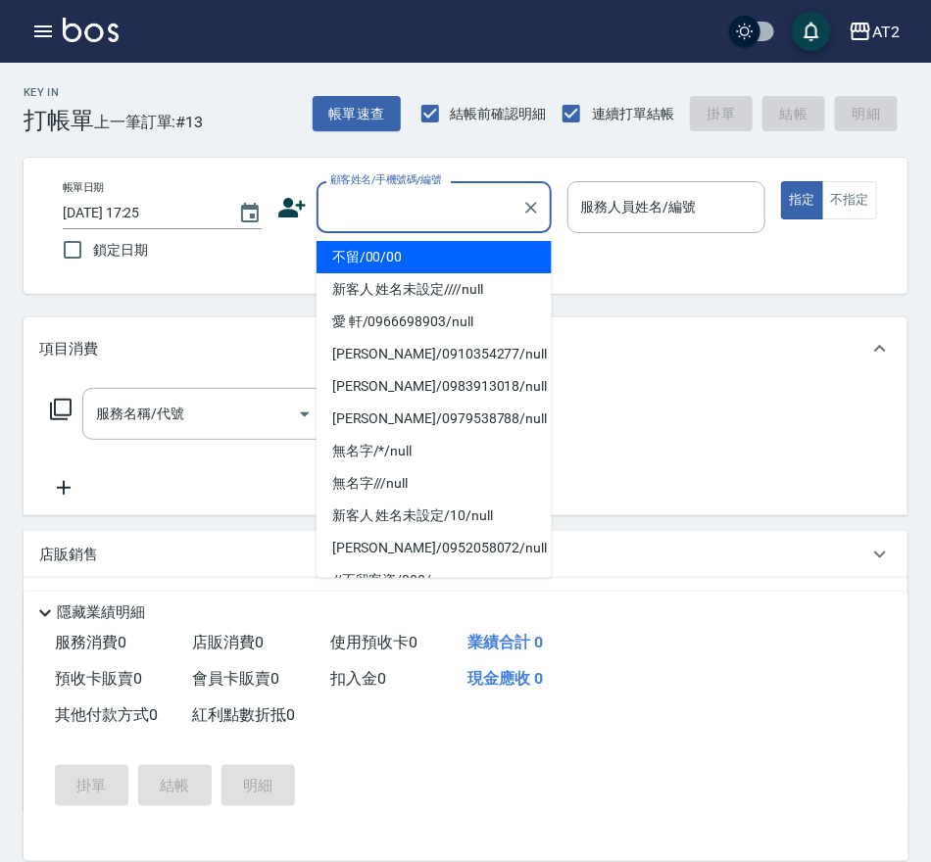
click at [400, 257] on li "不留/00/00" at bounding box center [433, 257] width 235 height 32
type input "不留/00/00"
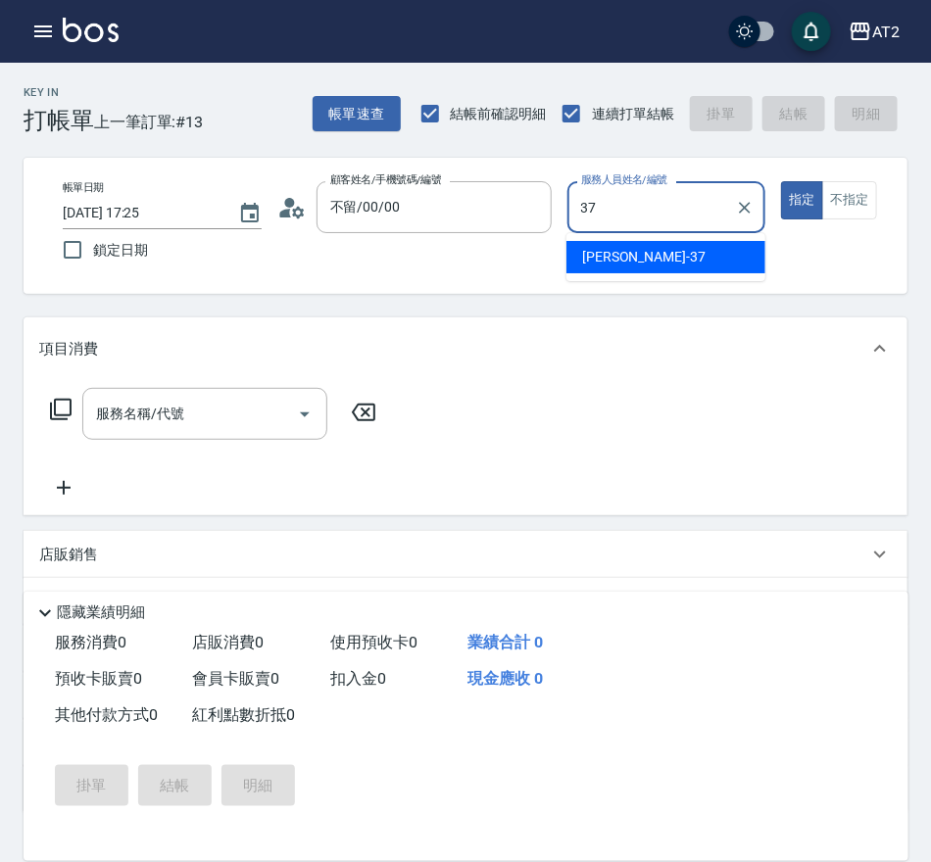
type input "小玥-37"
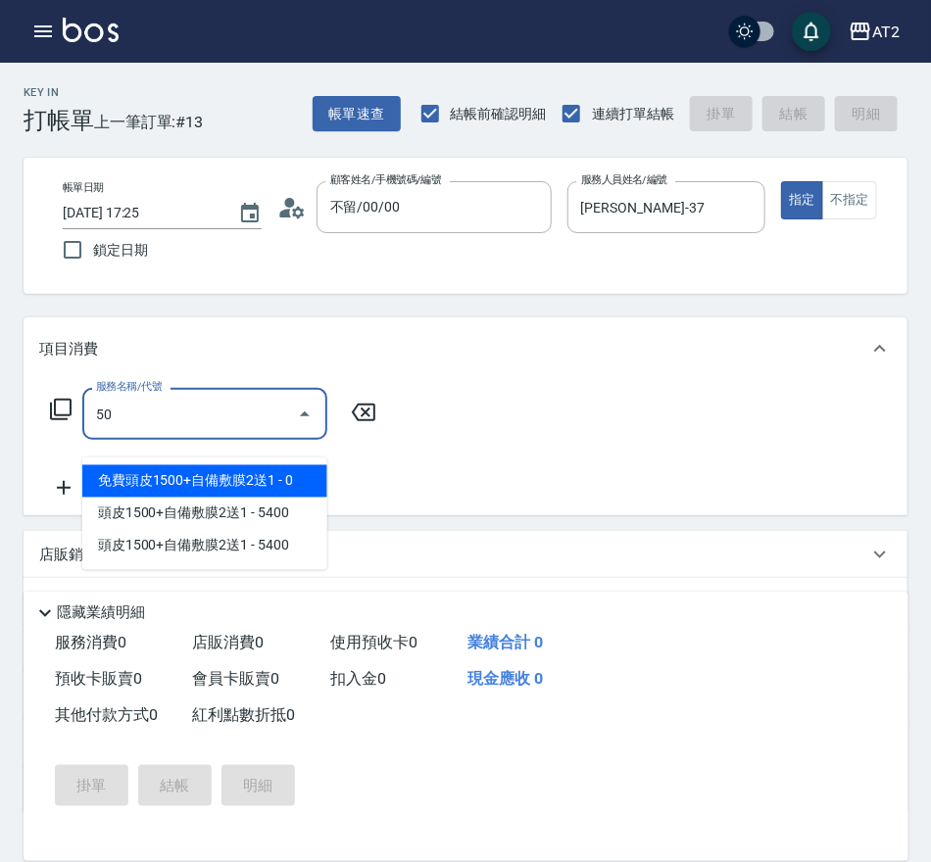
type input "501"
type input "100"
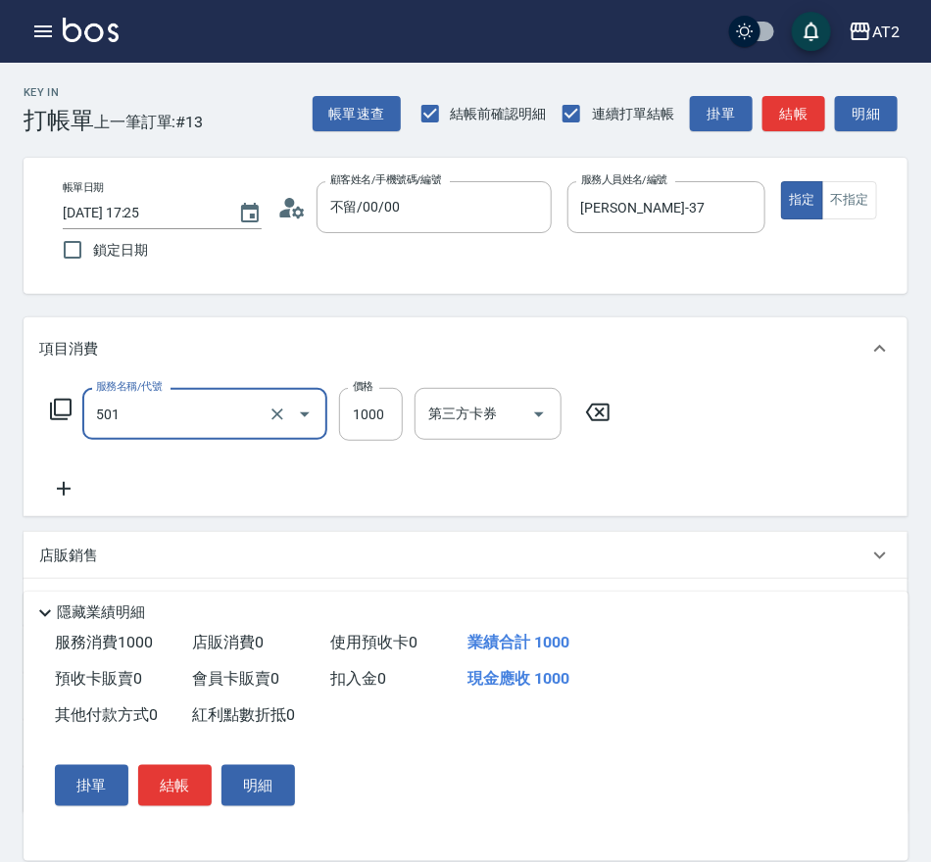
type input "染髮(501)"
type input "1"
type input "0"
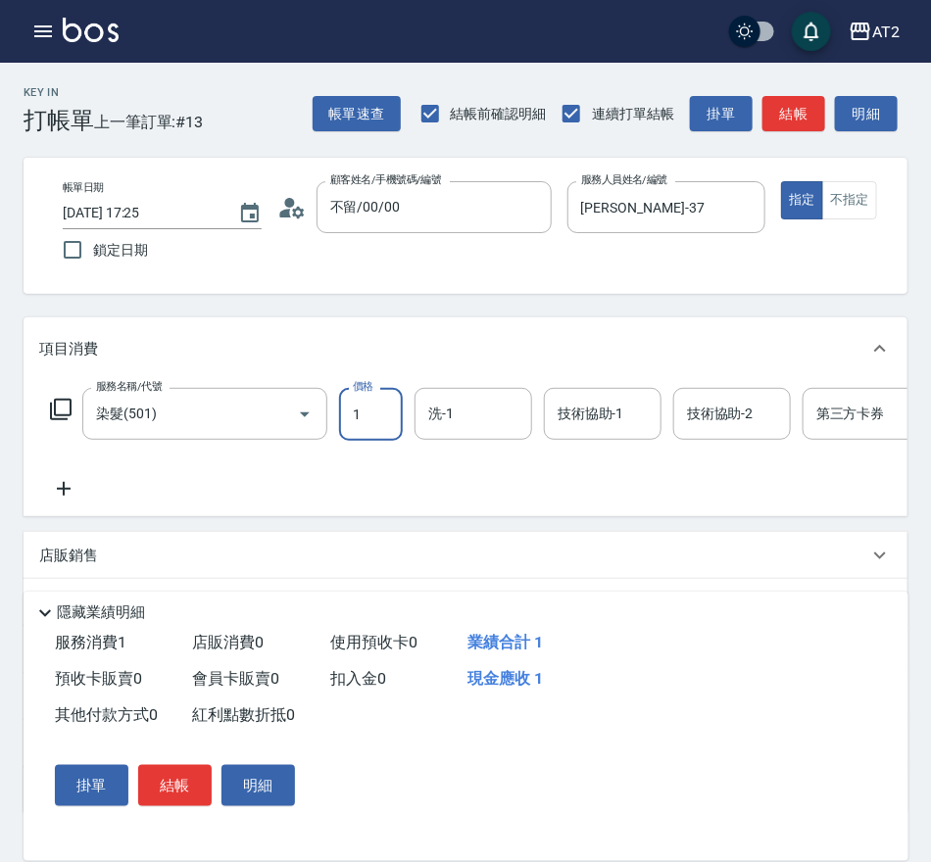
type input "19"
type input "10"
type input "199"
type input "190"
type input "1999"
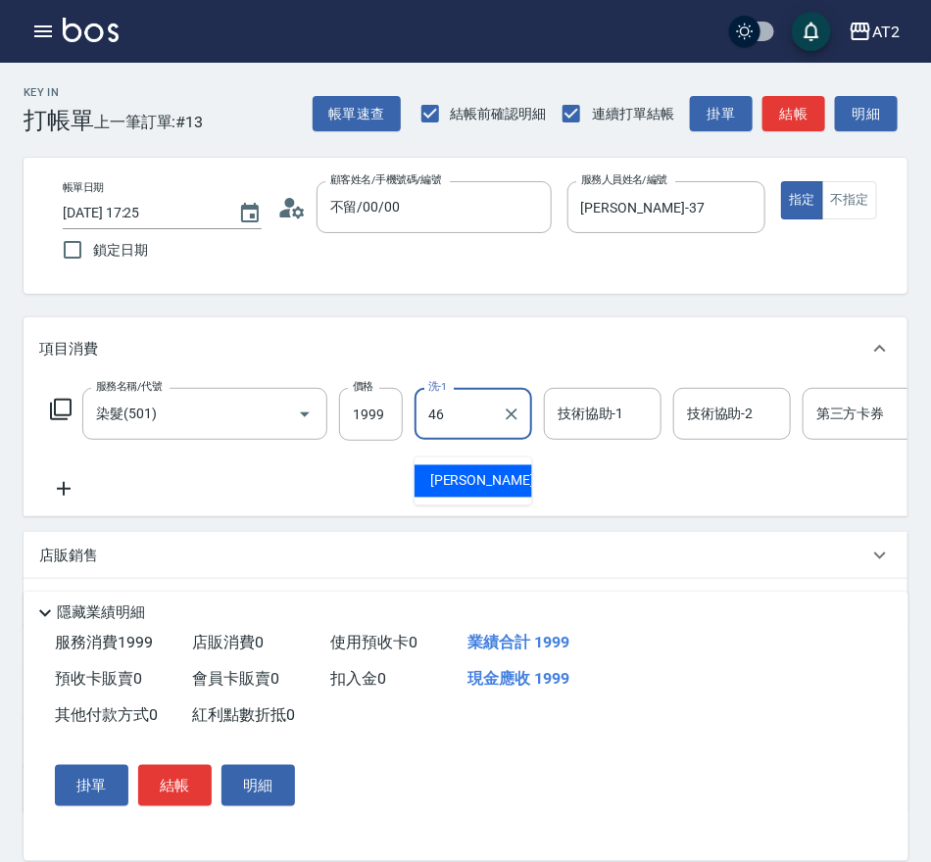
type input "小妍-46"
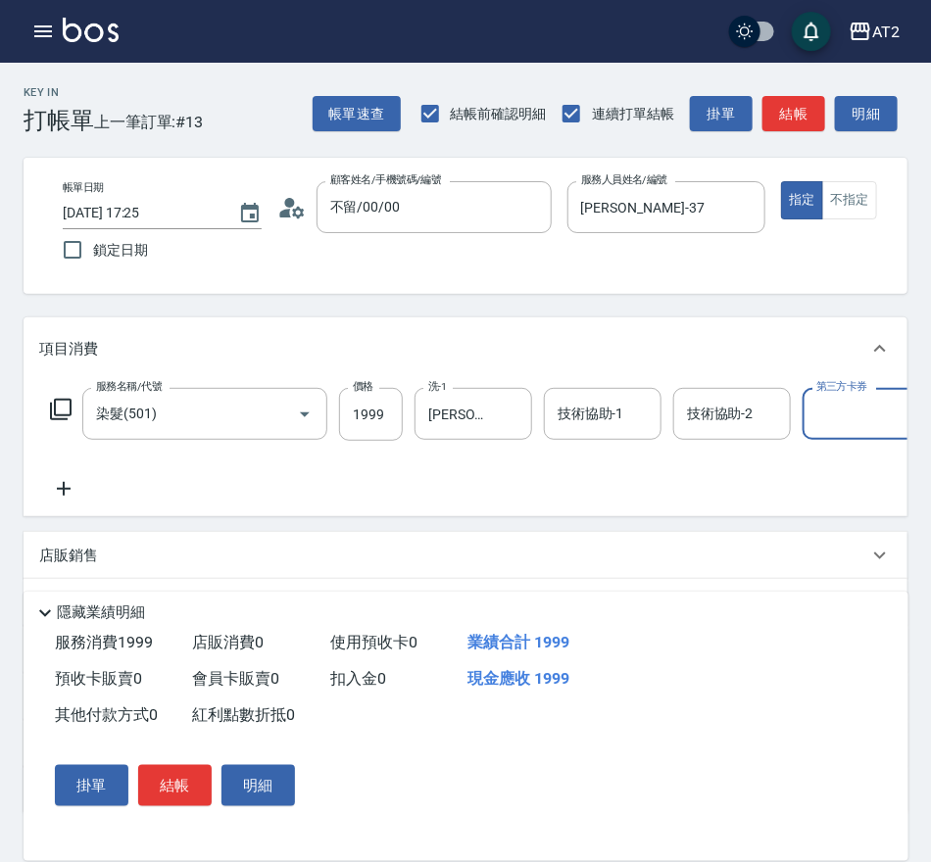
scroll to position [0, 3]
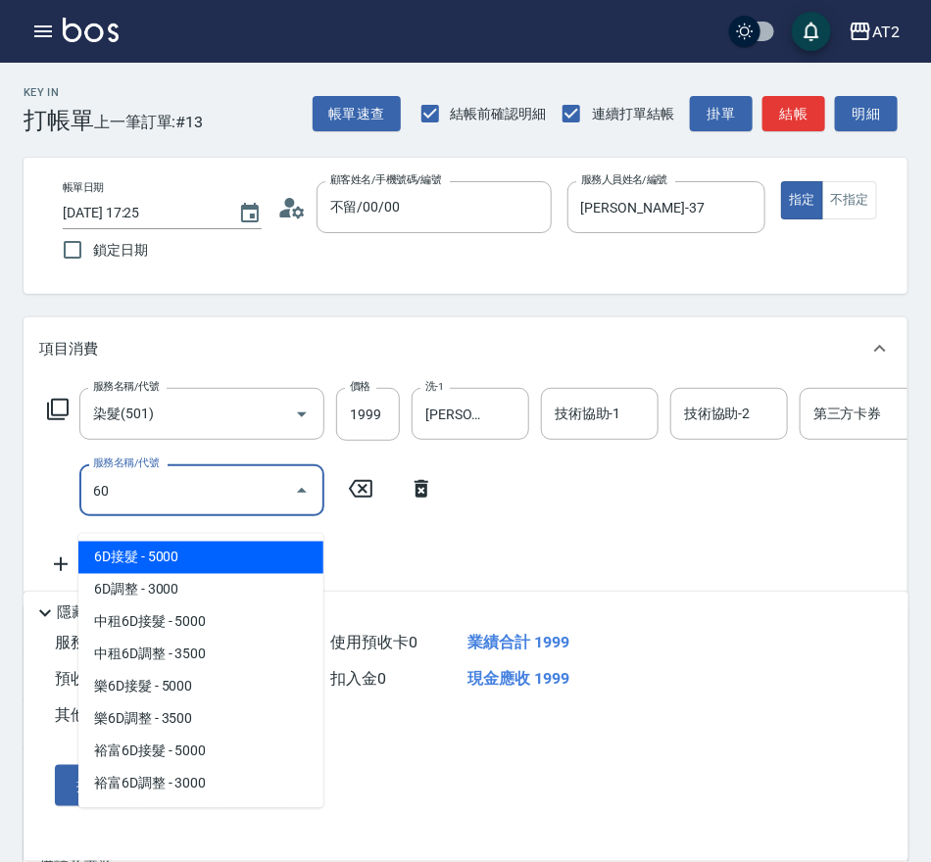
type input "601"
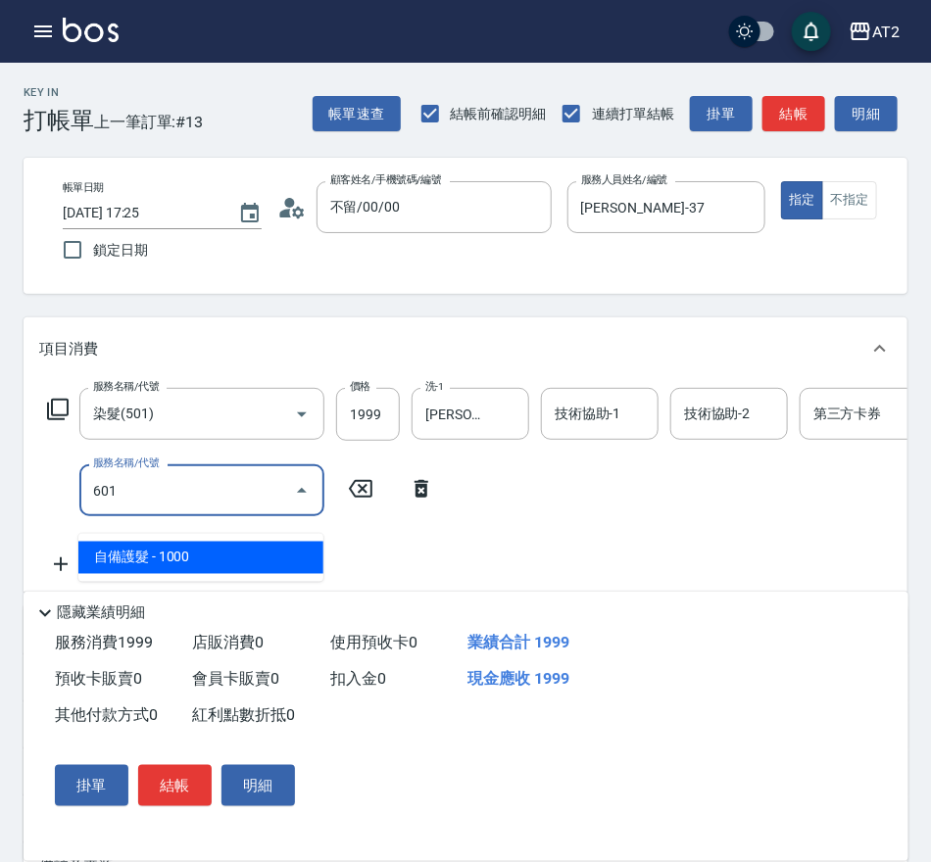
type input "290"
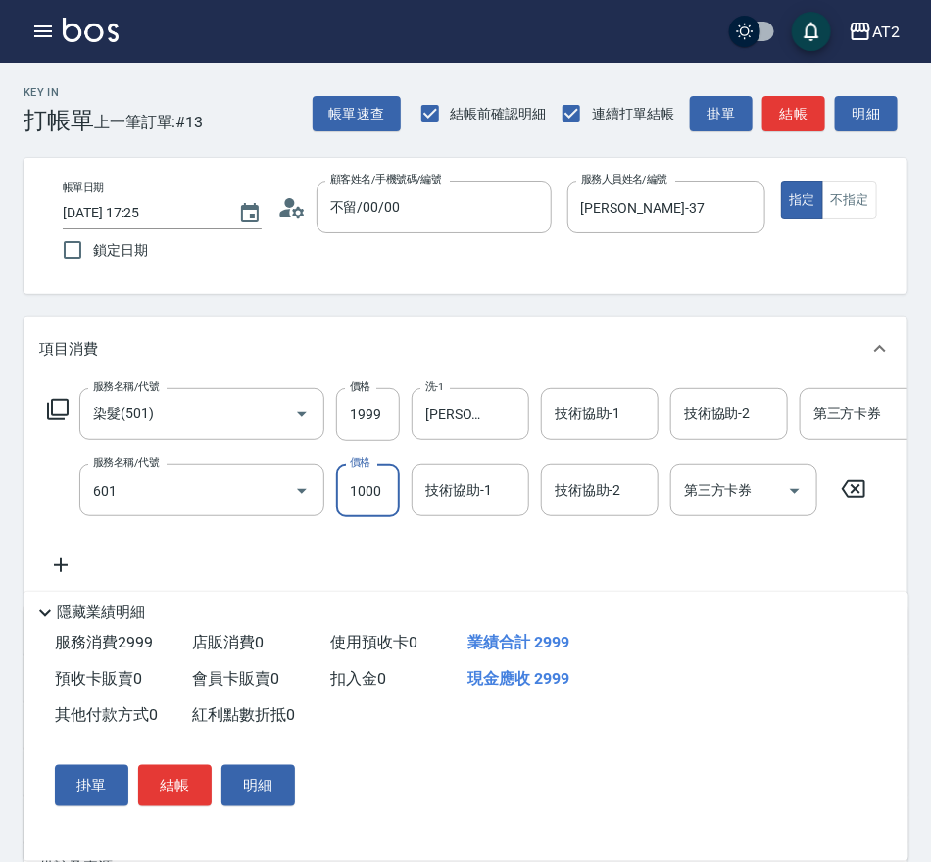
type input "自備護髮(601)"
type input "2"
type input "200"
type input "22"
type input "220"
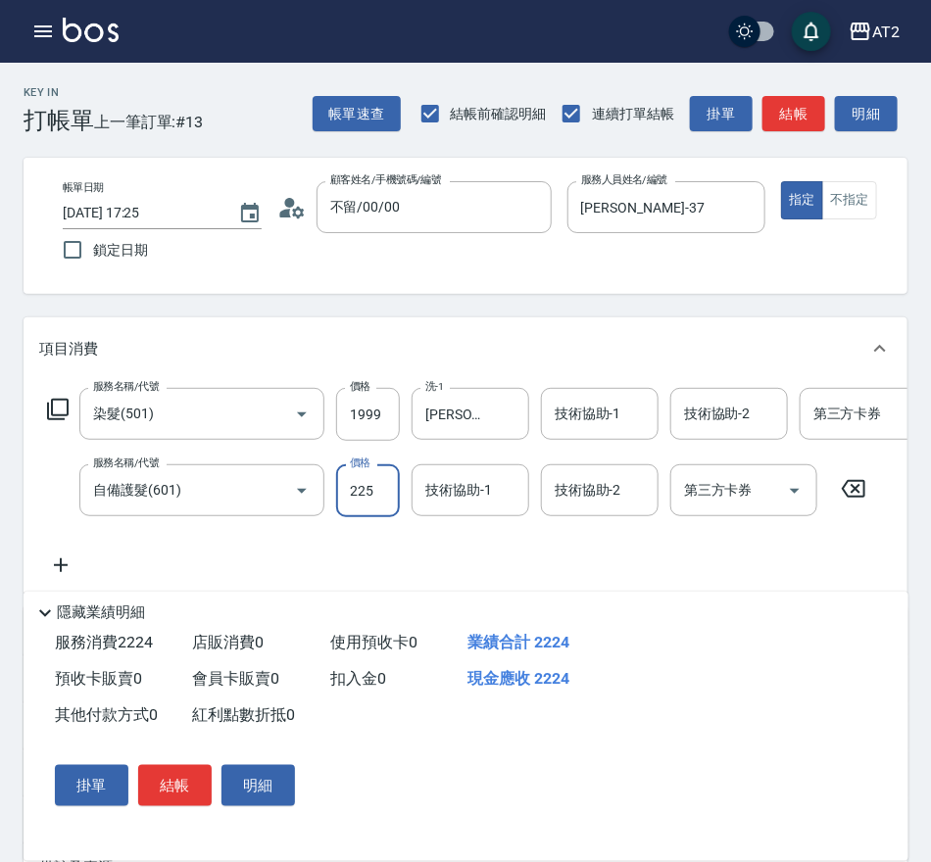
type input "2250"
type input "420"
type input "2250"
type input "小妍-46"
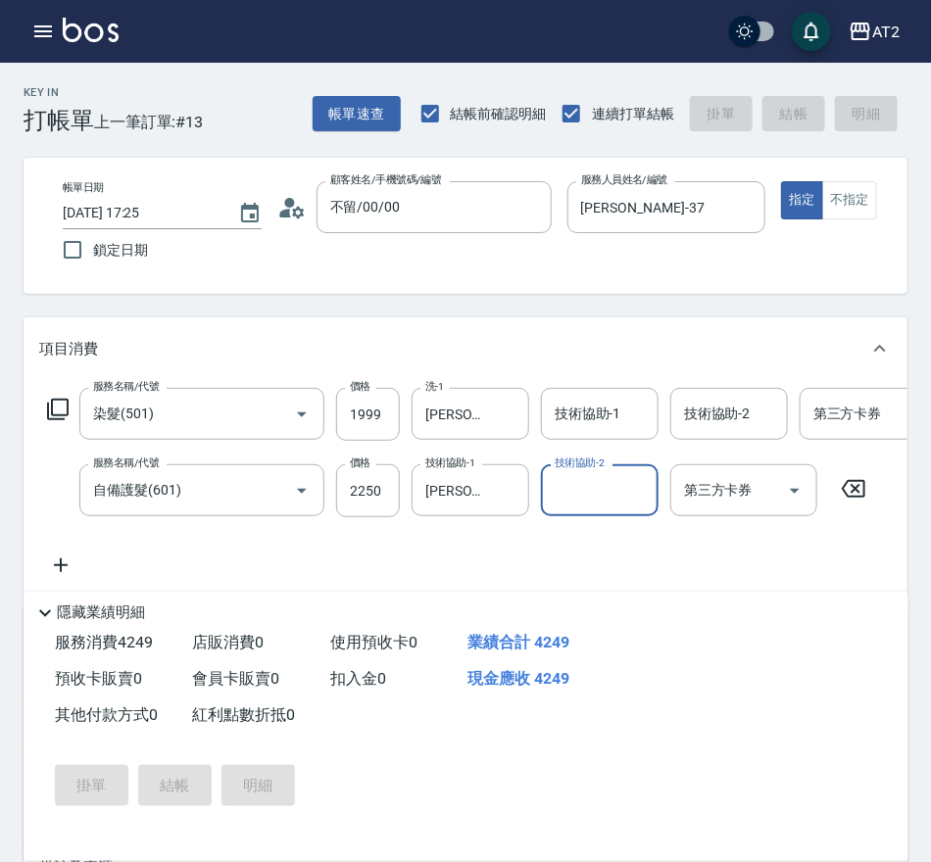
type input "0"
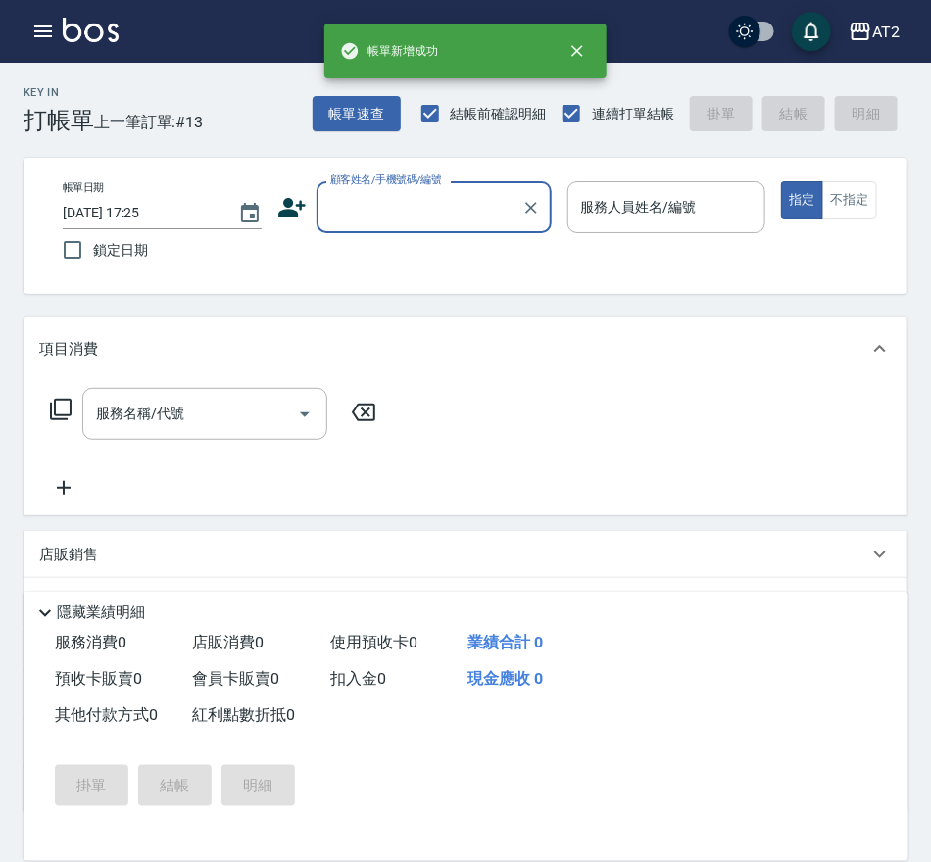
scroll to position [0, 0]
click at [416, 215] on input "顧客姓名/手機號碼/編號" at bounding box center [419, 207] width 188 height 34
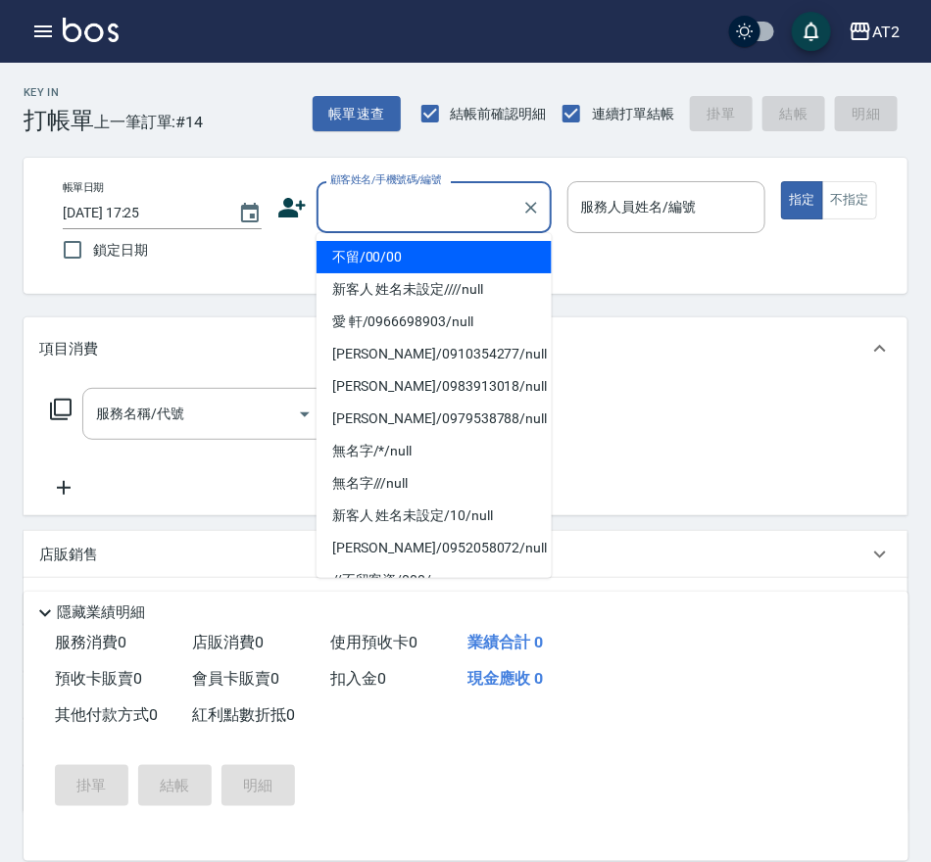
click at [412, 247] on li "不留/00/00" at bounding box center [433, 257] width 235 height 32
type input "不留/00/00"
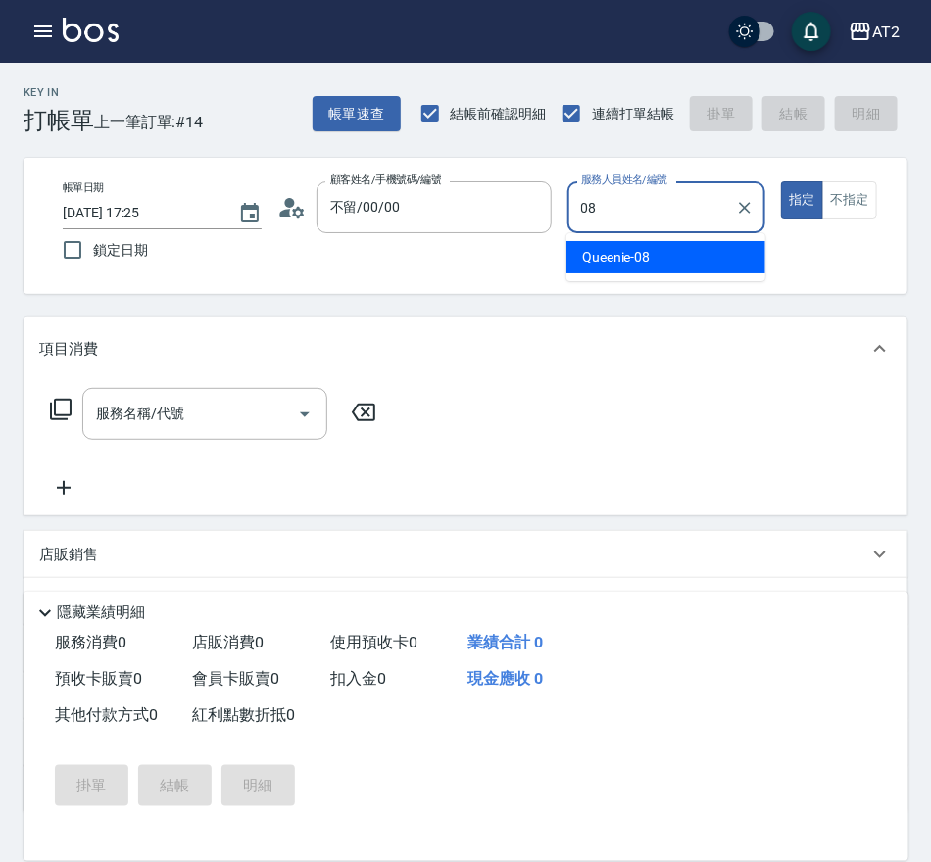
type input "Queenie-08"
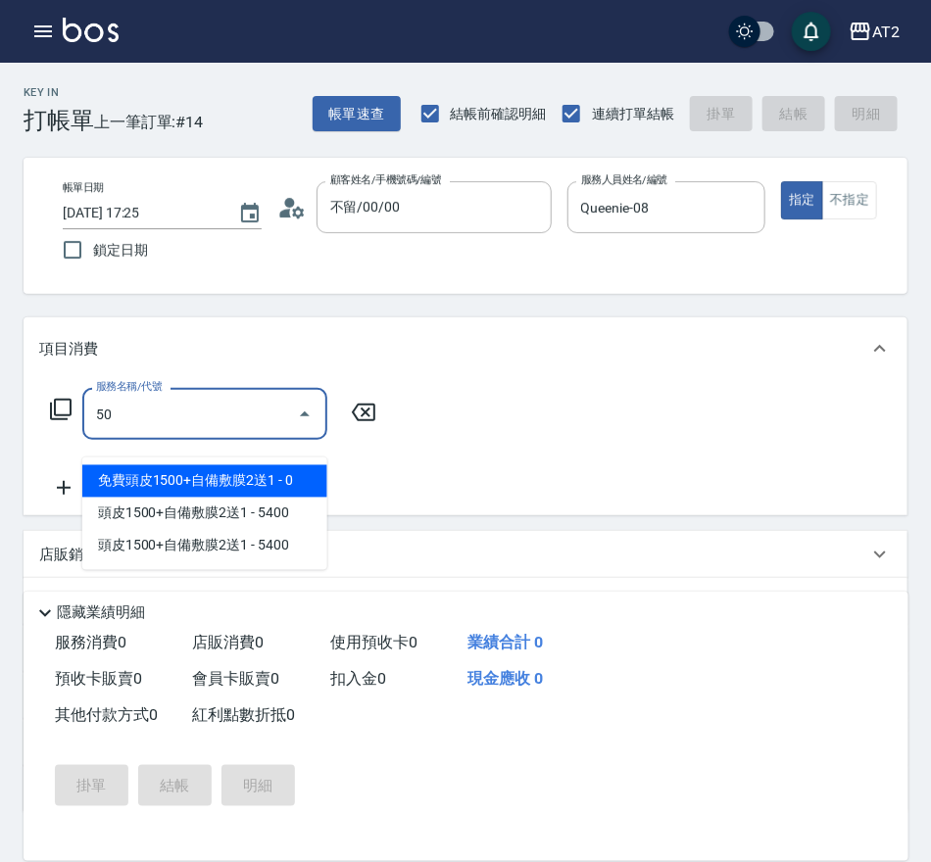
type input "501"
type input "100"
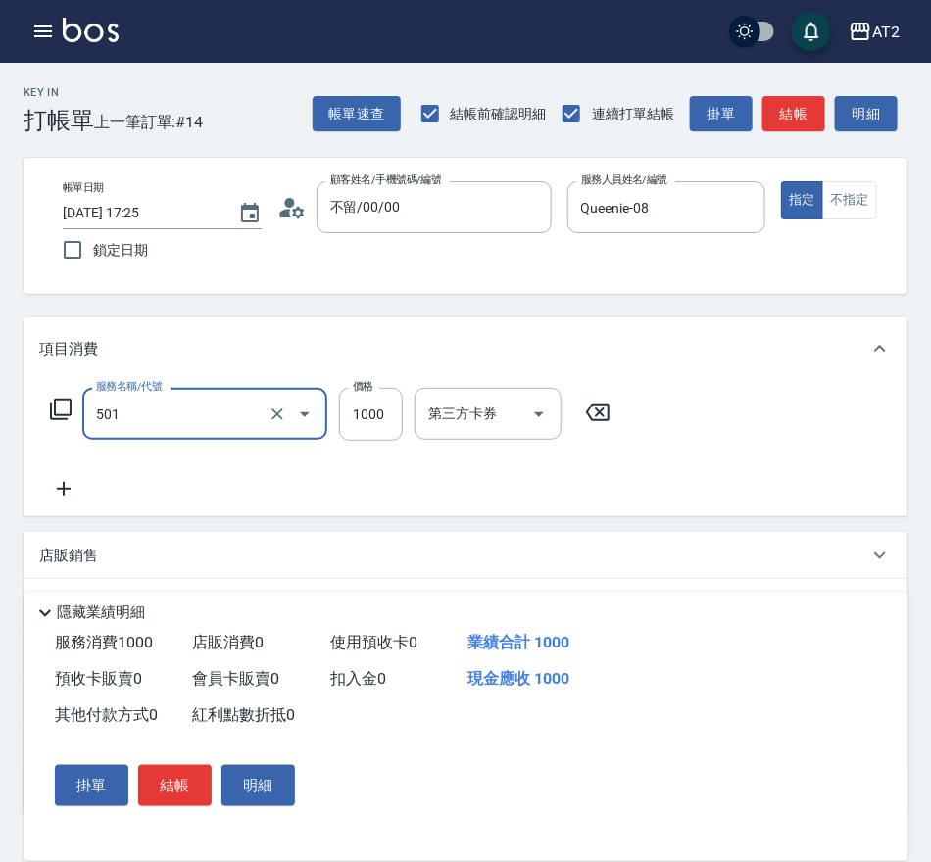
type input "染髮(501)"
type input "2"
type input "0"
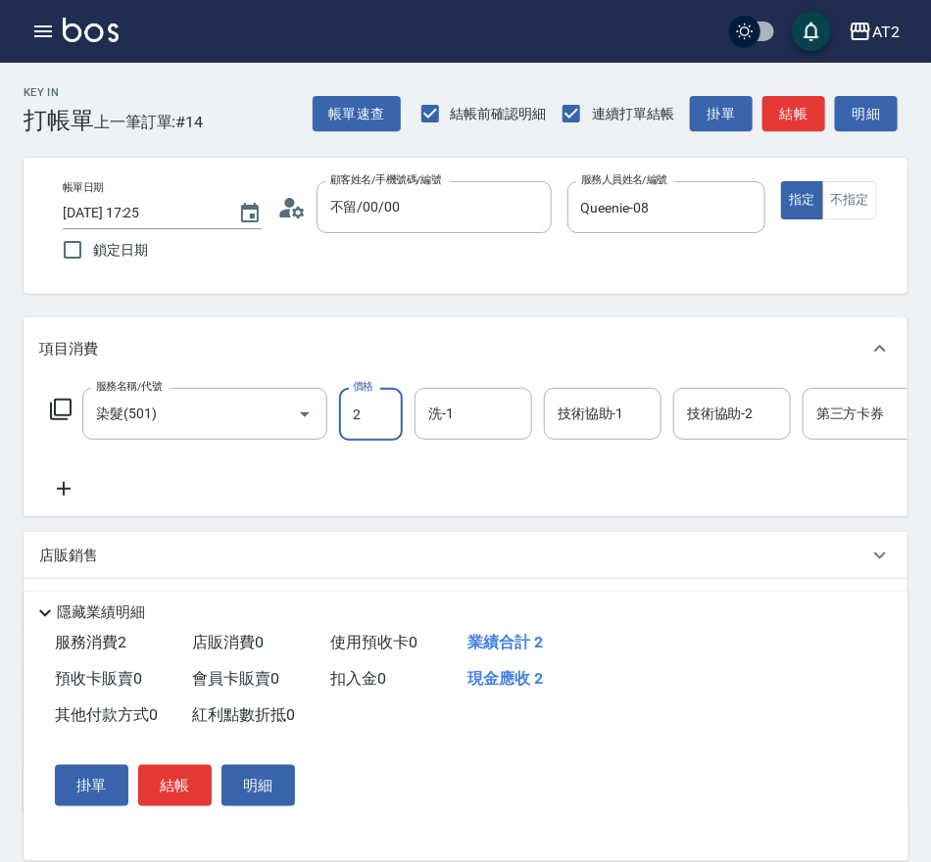
type input "24"
type input "20"
type input "249"
type input "240"
type input "2499"
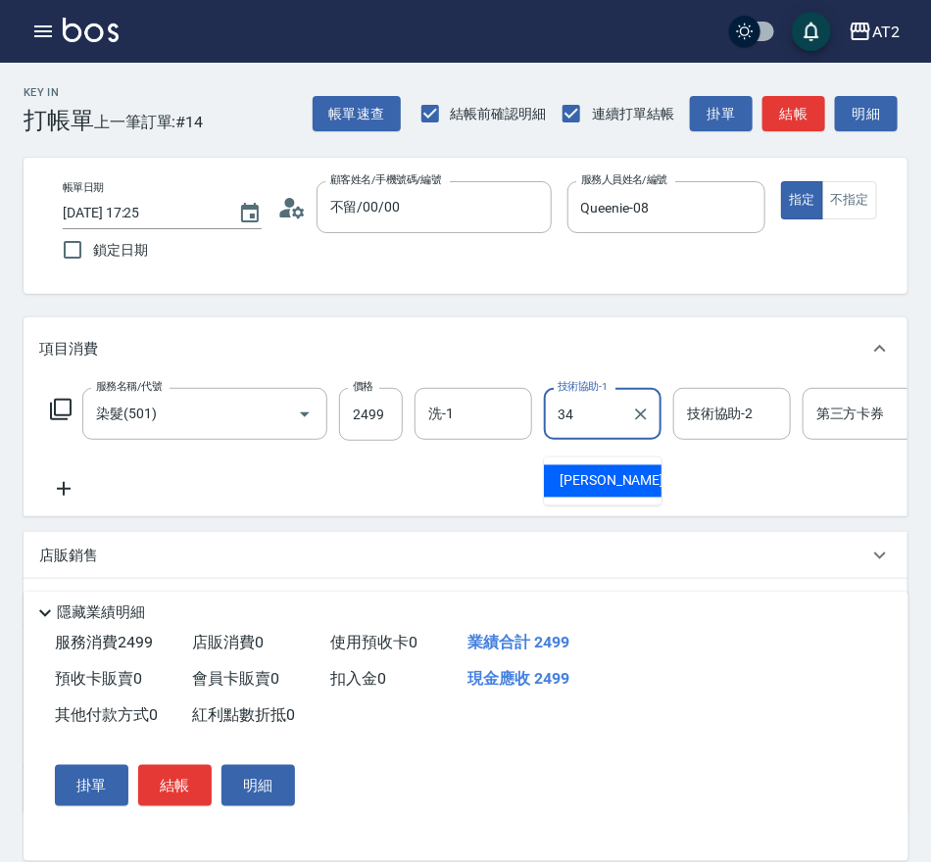
type input "小潔-34"
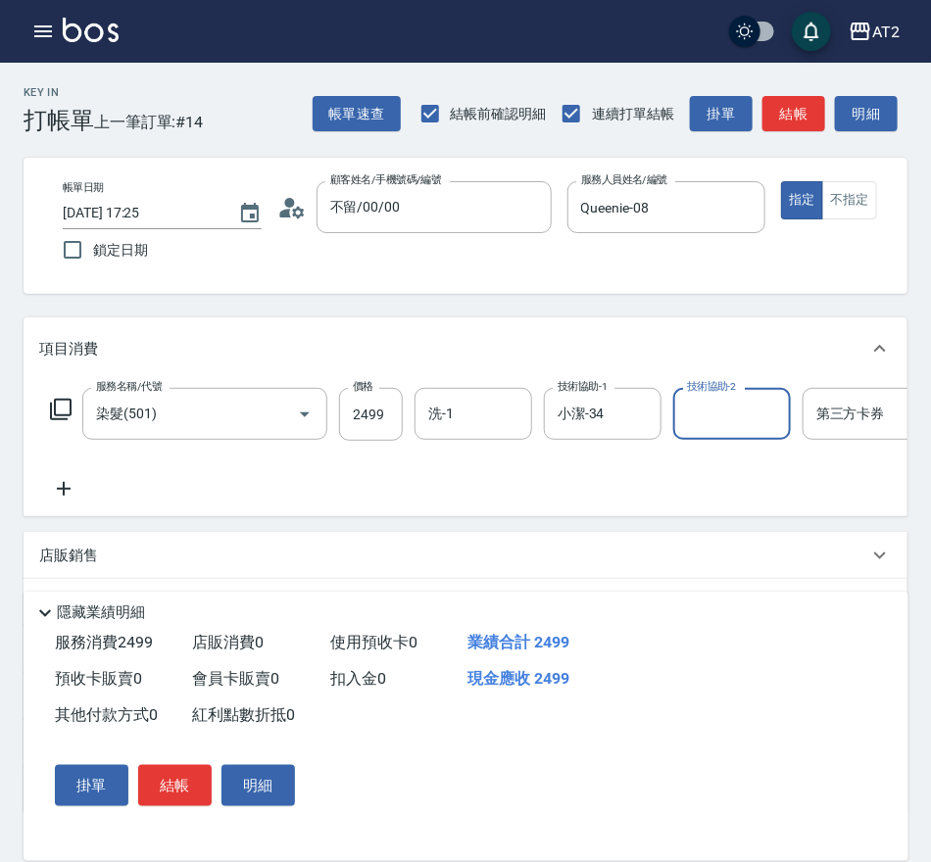
scroll to position [0, 3]
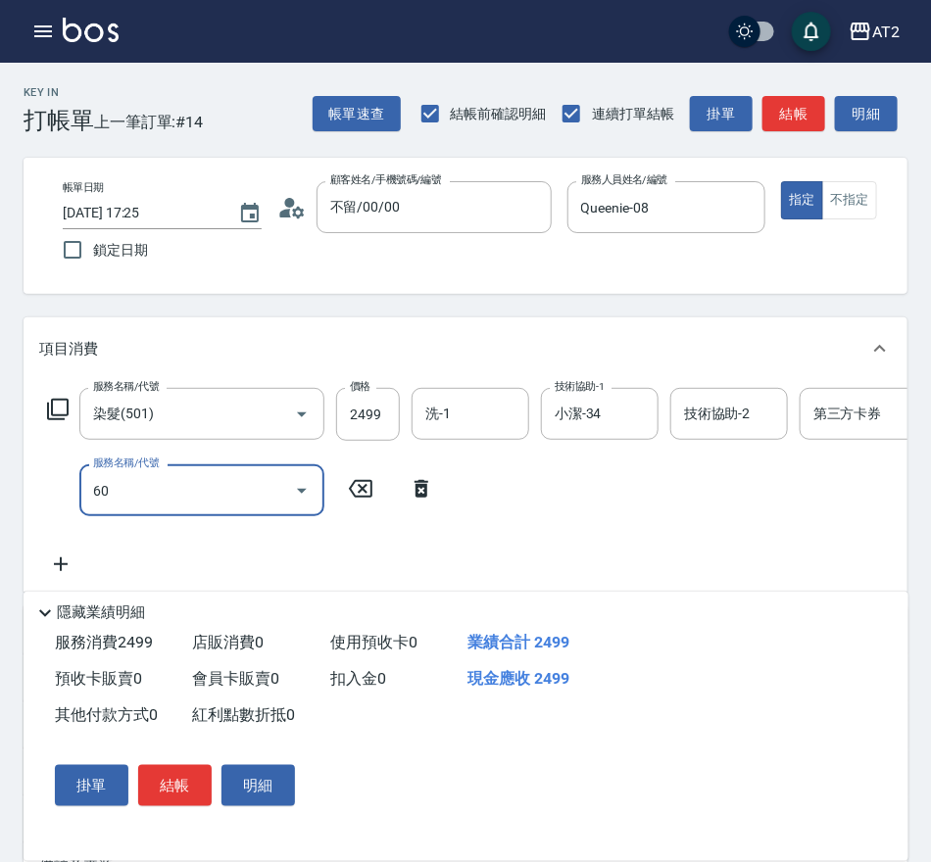
type input "601"
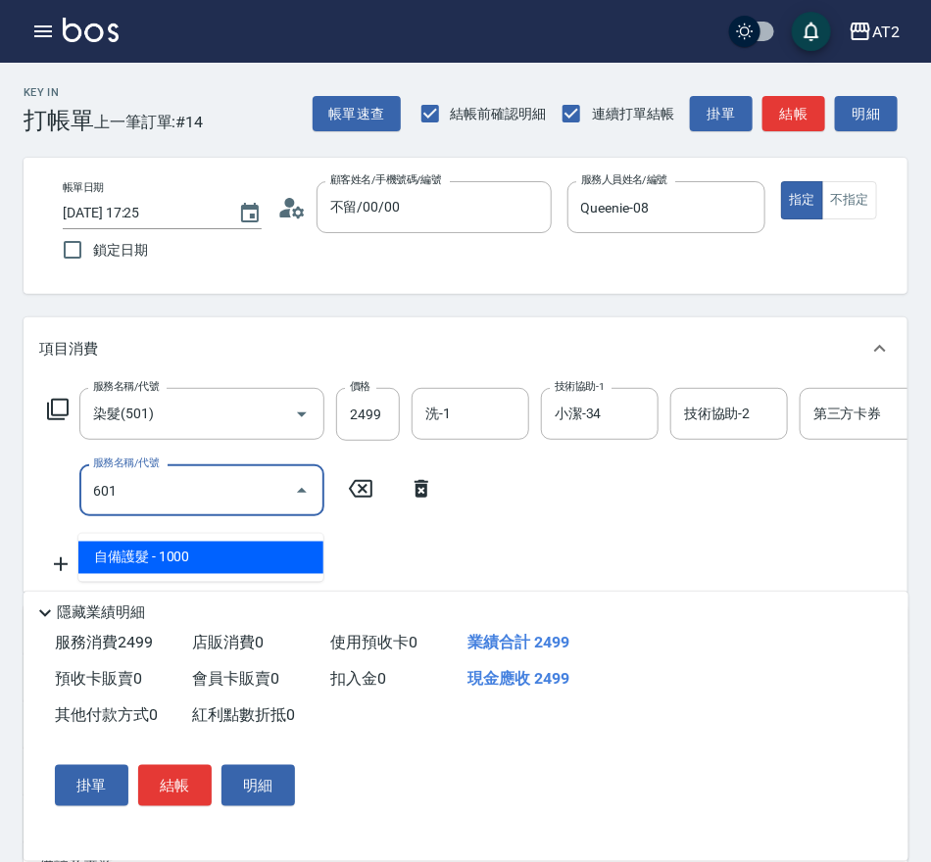
type input "340"
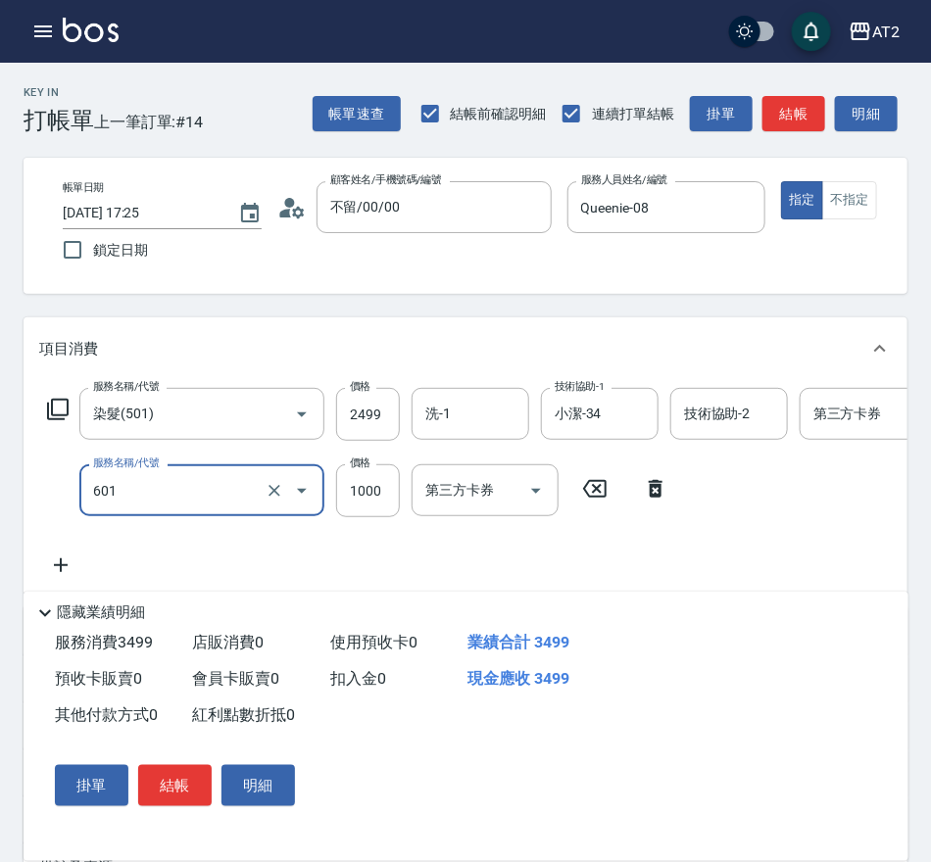
type input "自備護髮(601)"
type input "2"
type input "250"
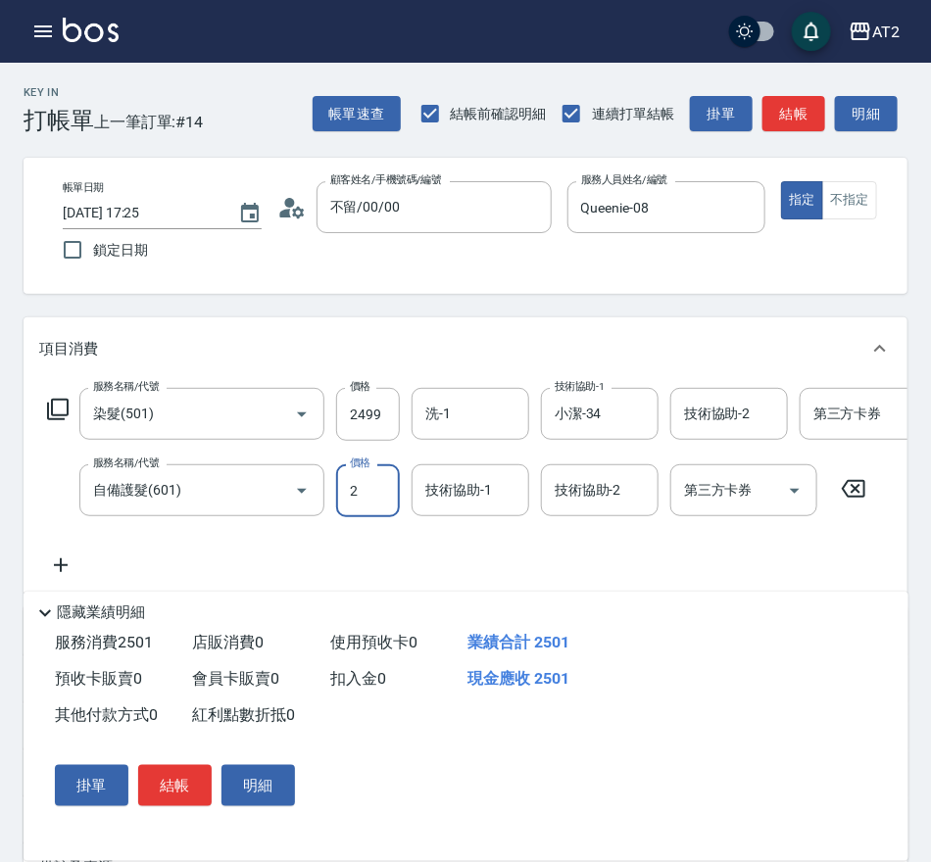
type input "20"
type input "260"
type input "200"
type input "440"
type input "2000"
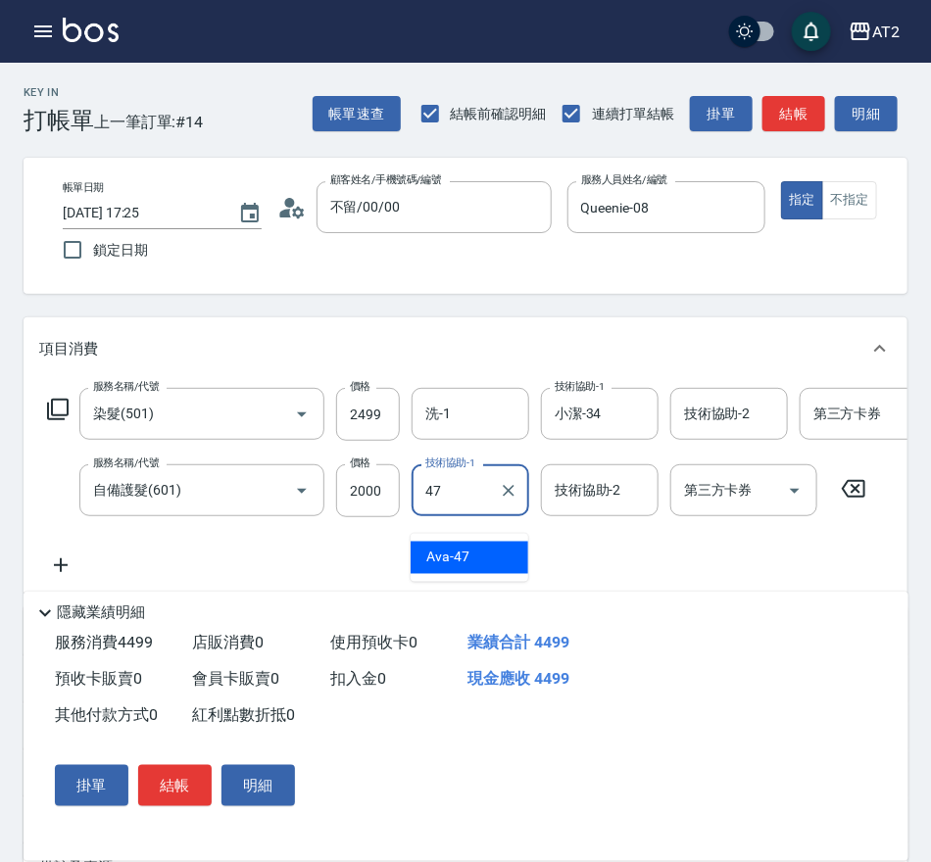
type input "Ava-47"
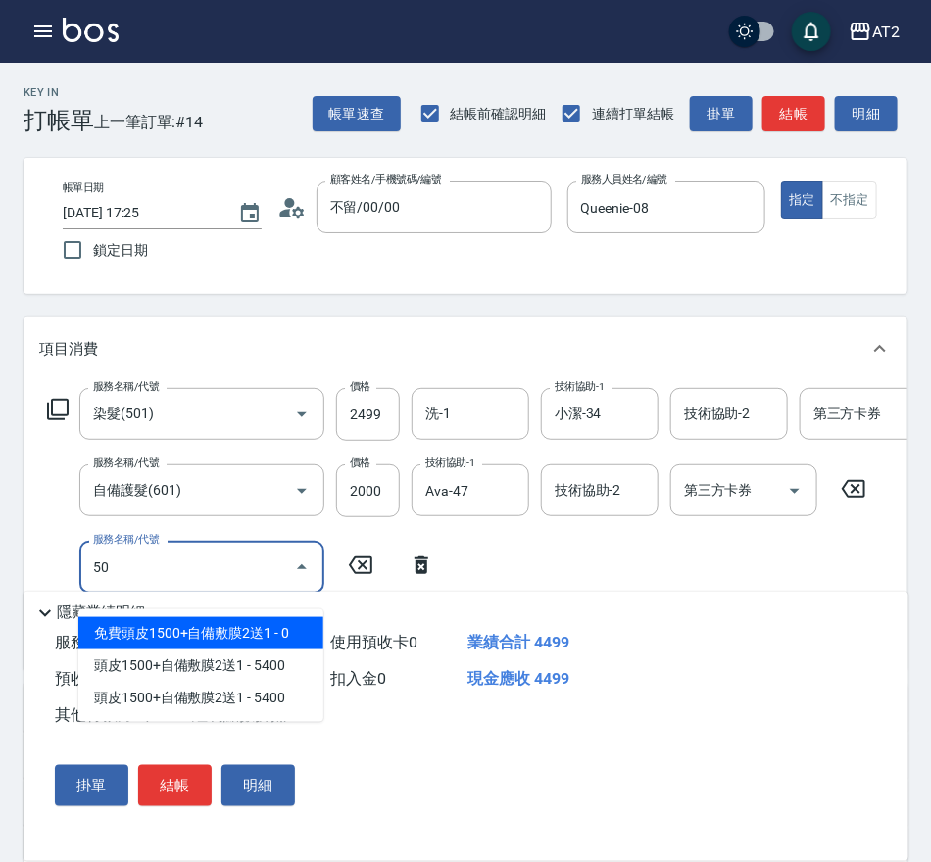
type input "502"
type input "490"
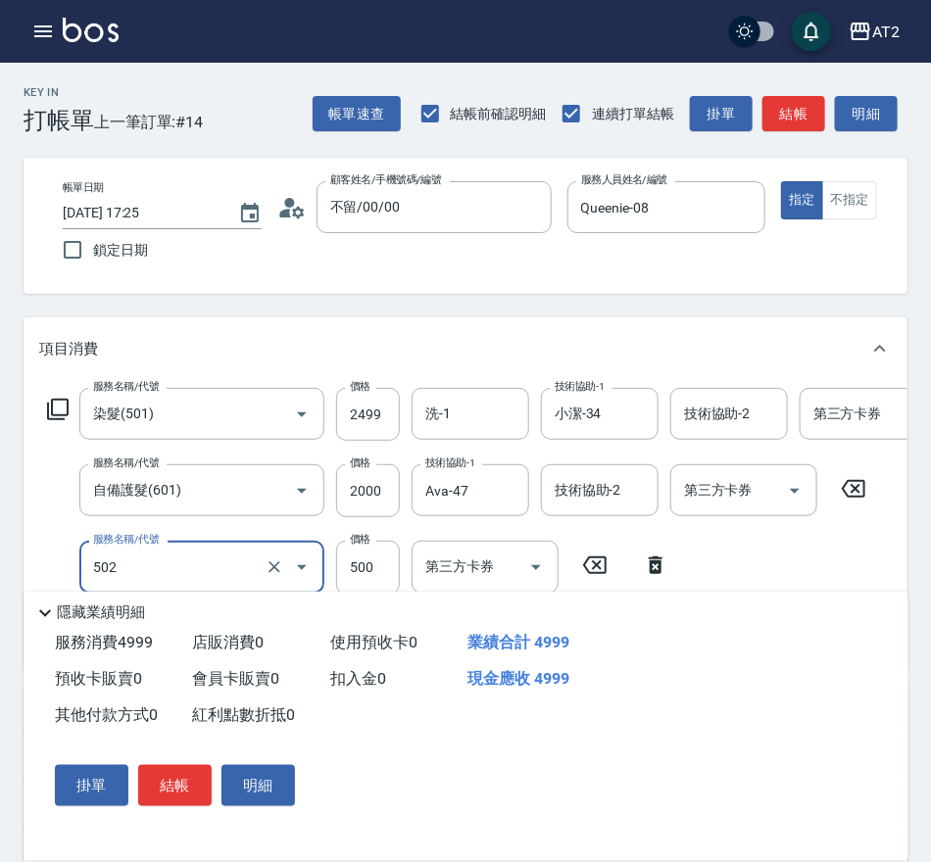
type input "漂髮(502)"
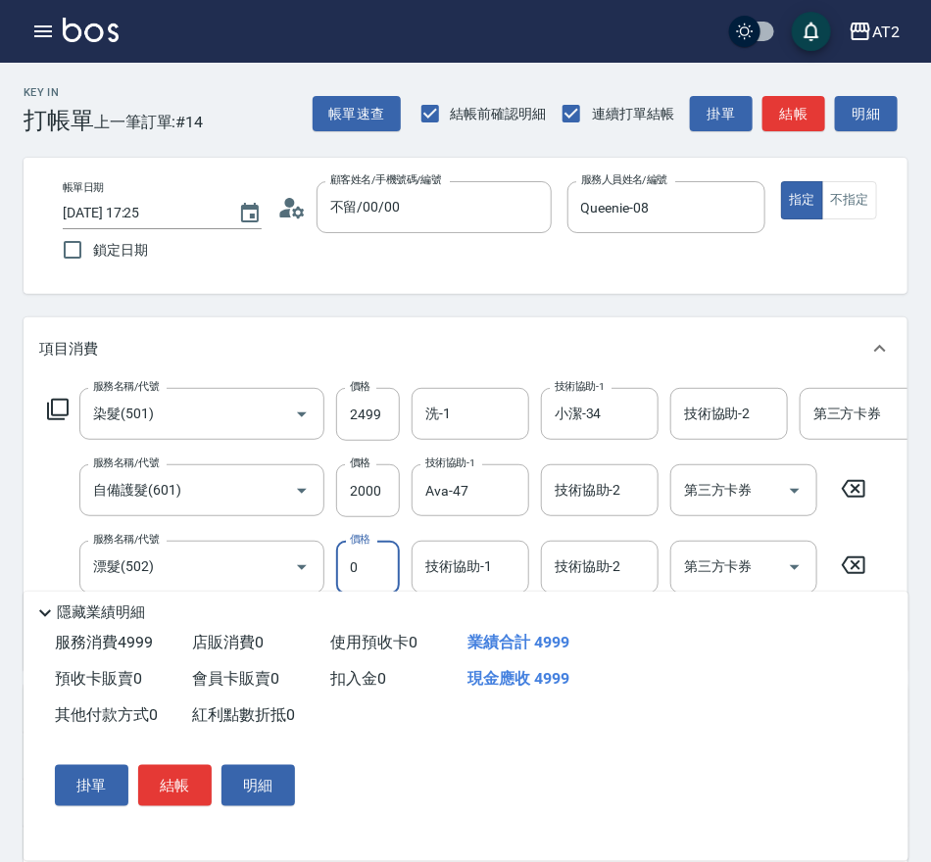
type input "0"
type input "440"
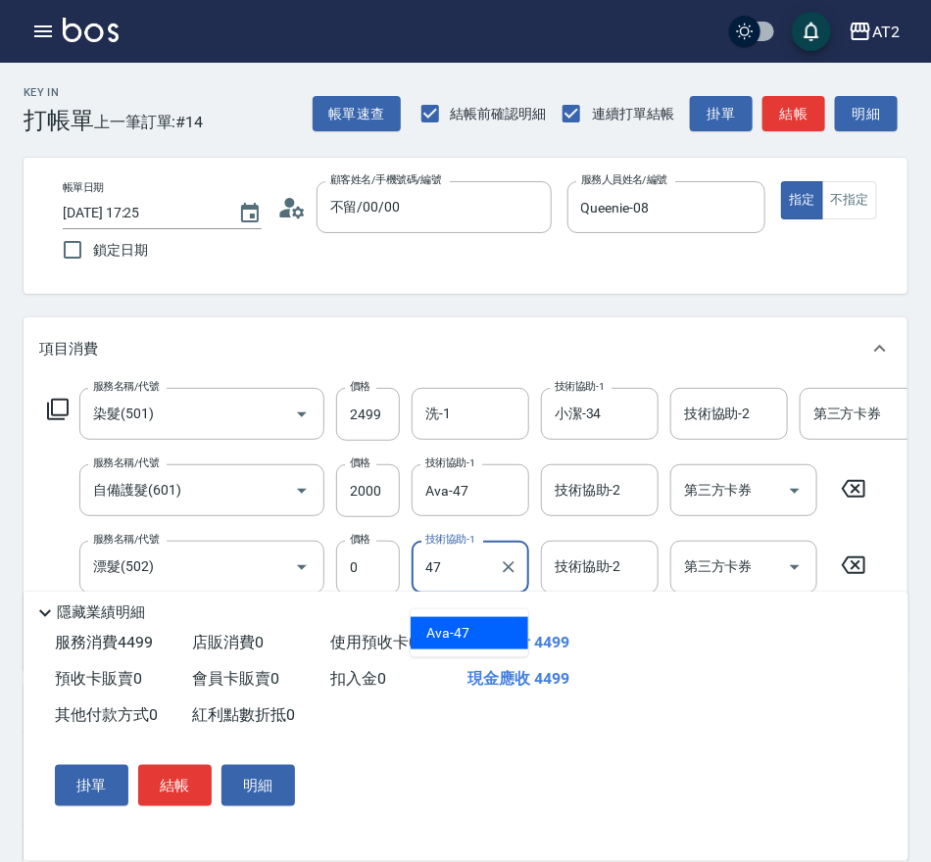
type input "Ava-47"
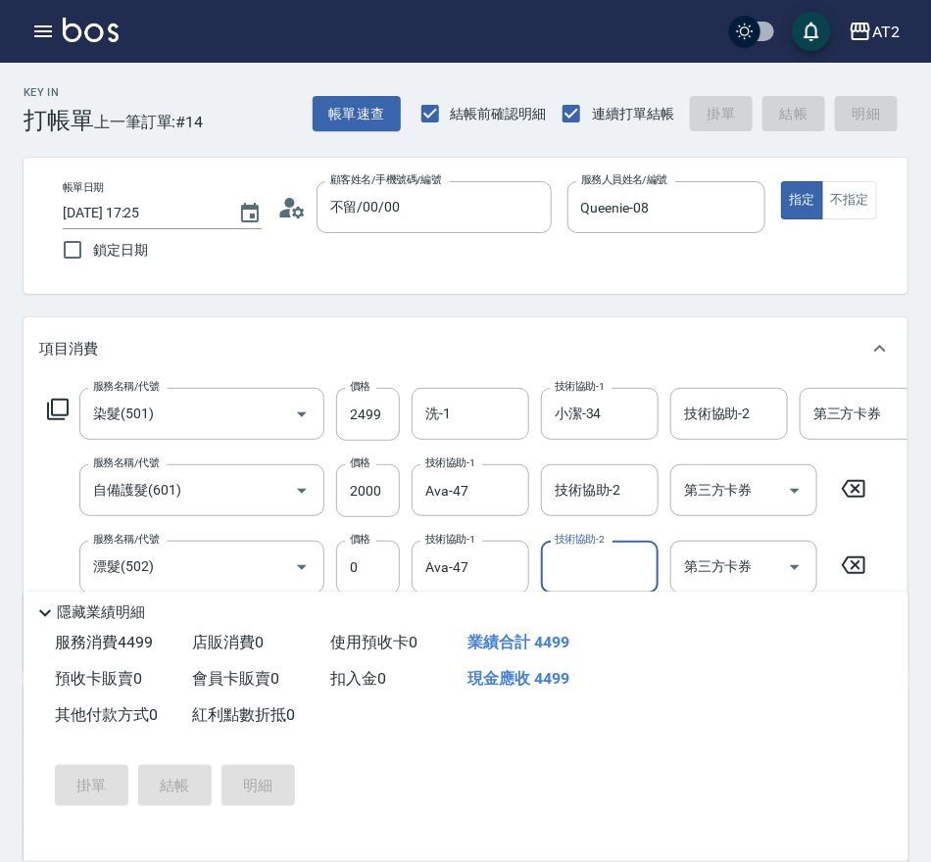
type input "2025/09/14 17:26"
type input "0"
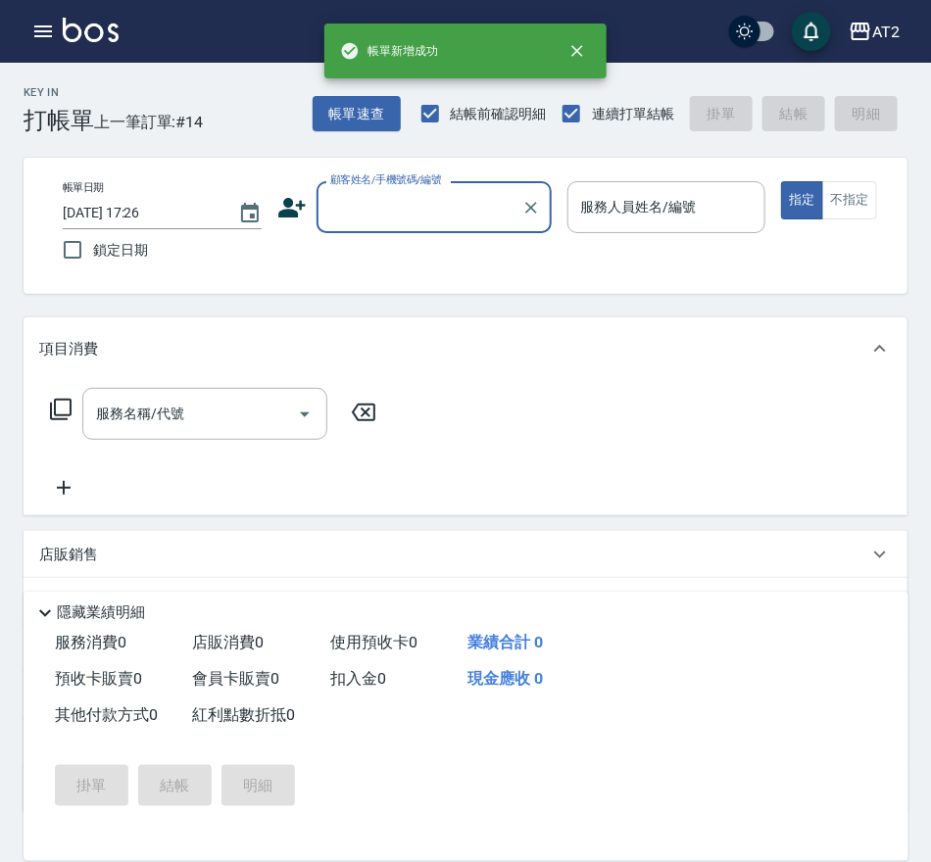
scroll to position [0, 0]
click at [428, 226] on div "顧客姓名/手機號碼/編號" at bounding box center [433, 207] width 235 height 52
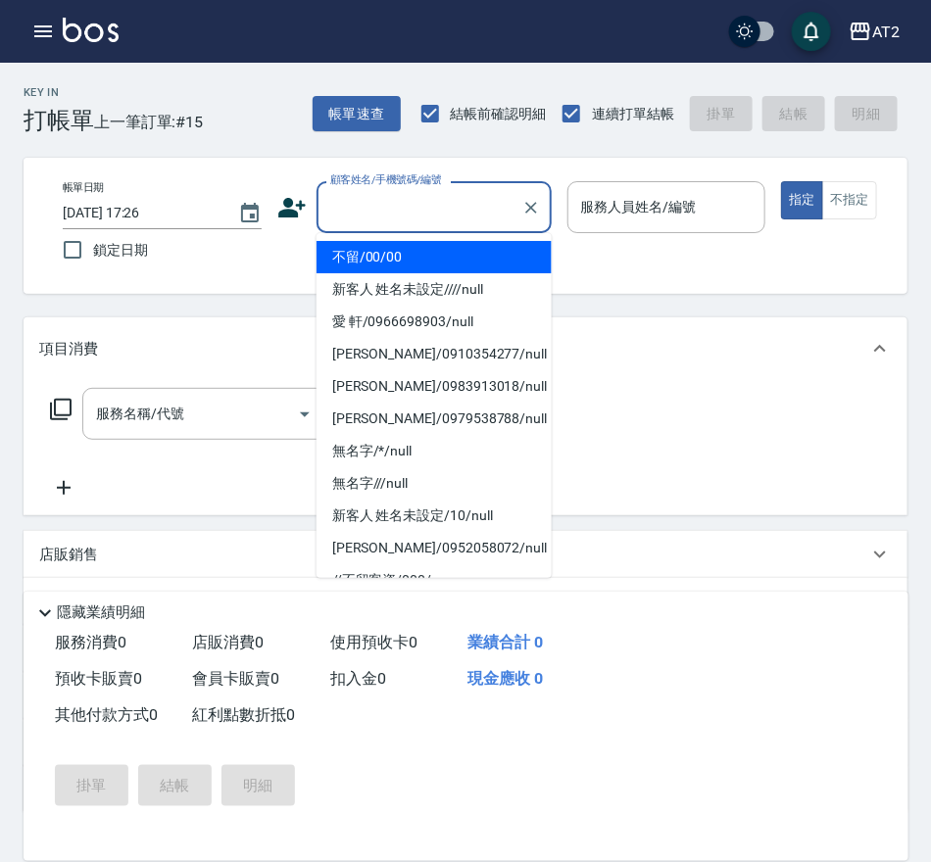
click at [422, 256] on li "不留/00/00" at bounding box center [433, 257] width 235 height 32
type input "不留/00/00"
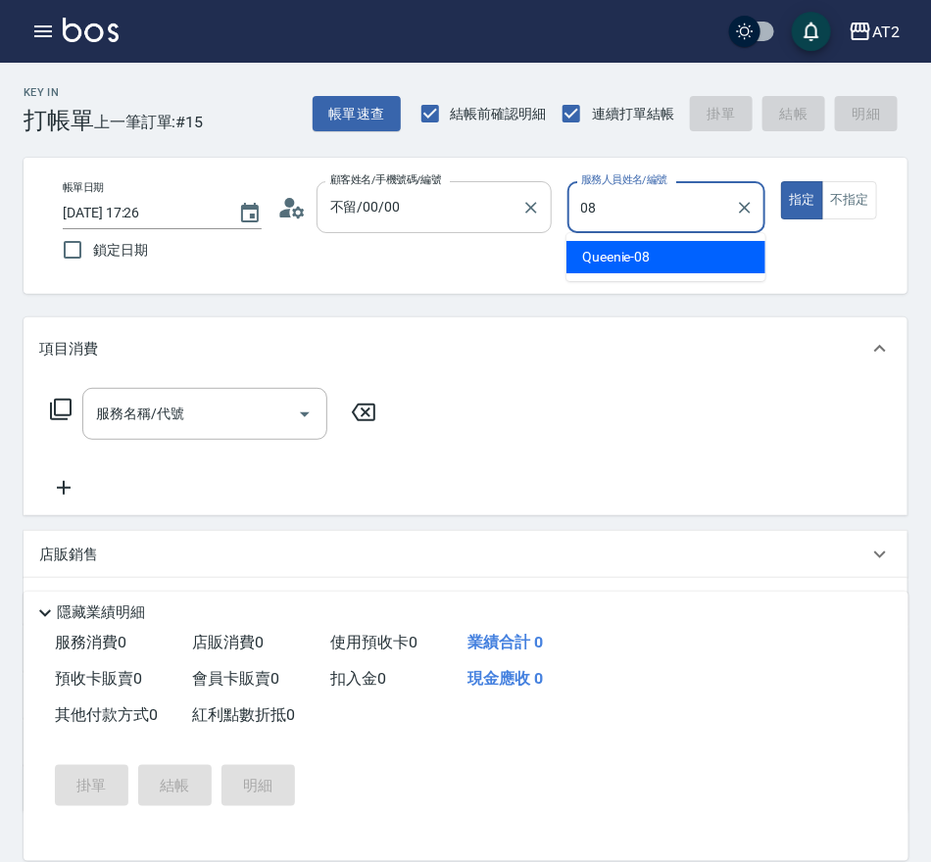
type input "Queenie-08"
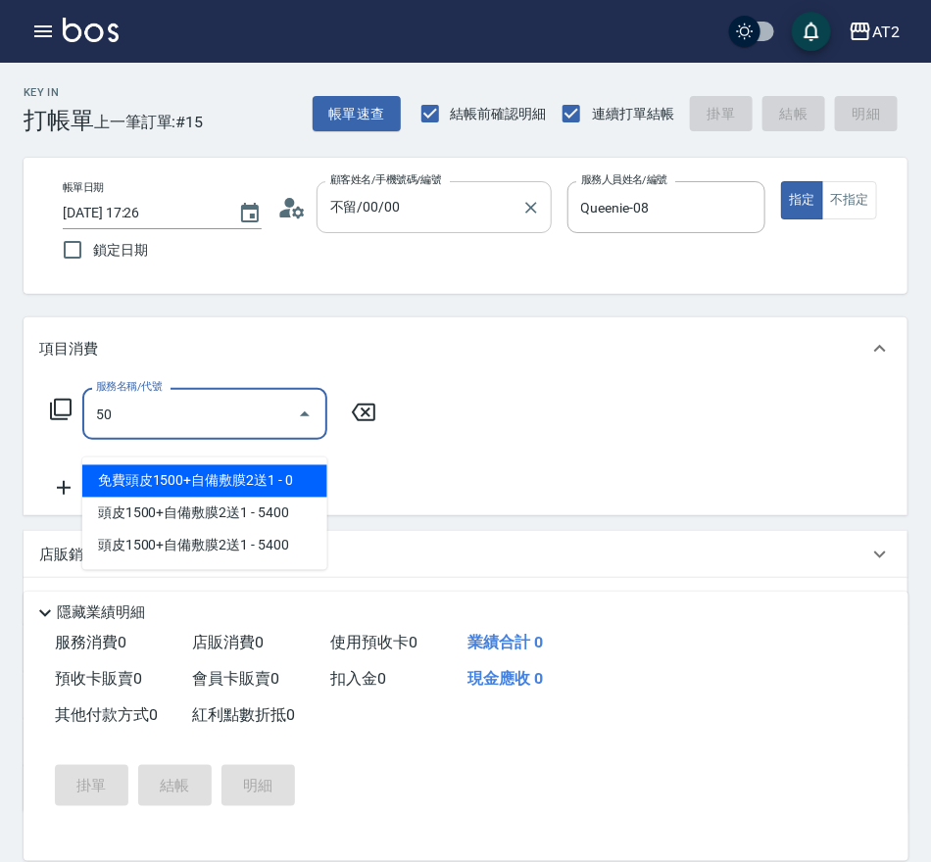
type input "501"
type input "100"
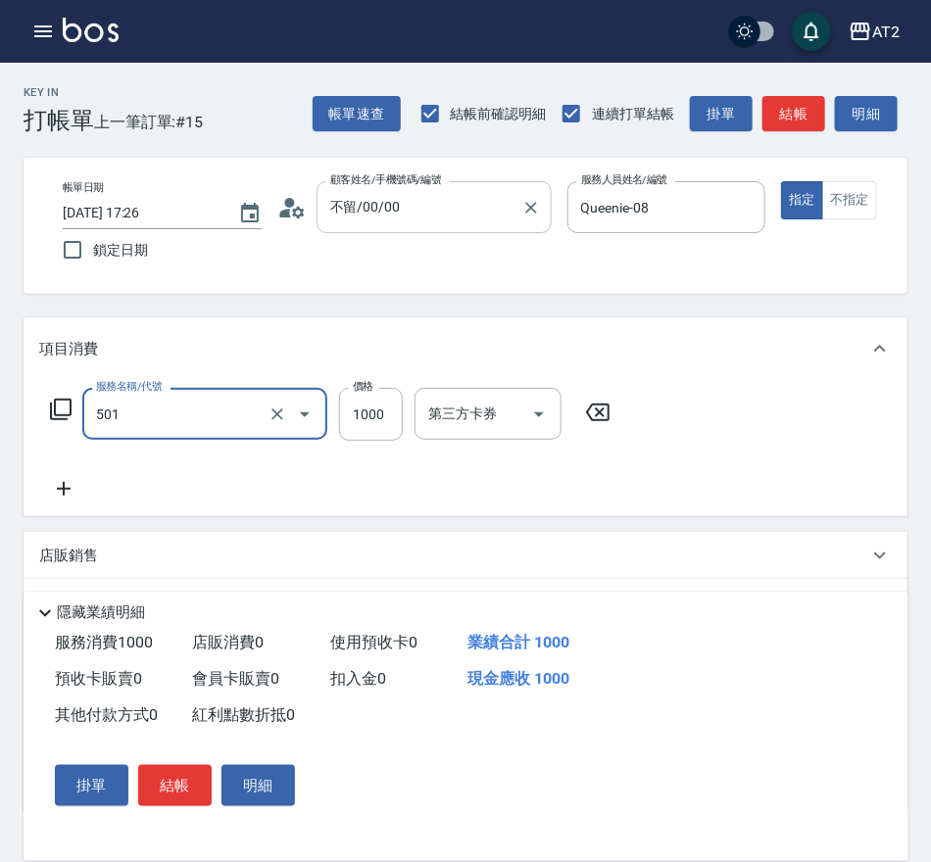
type input "染髮(501)"
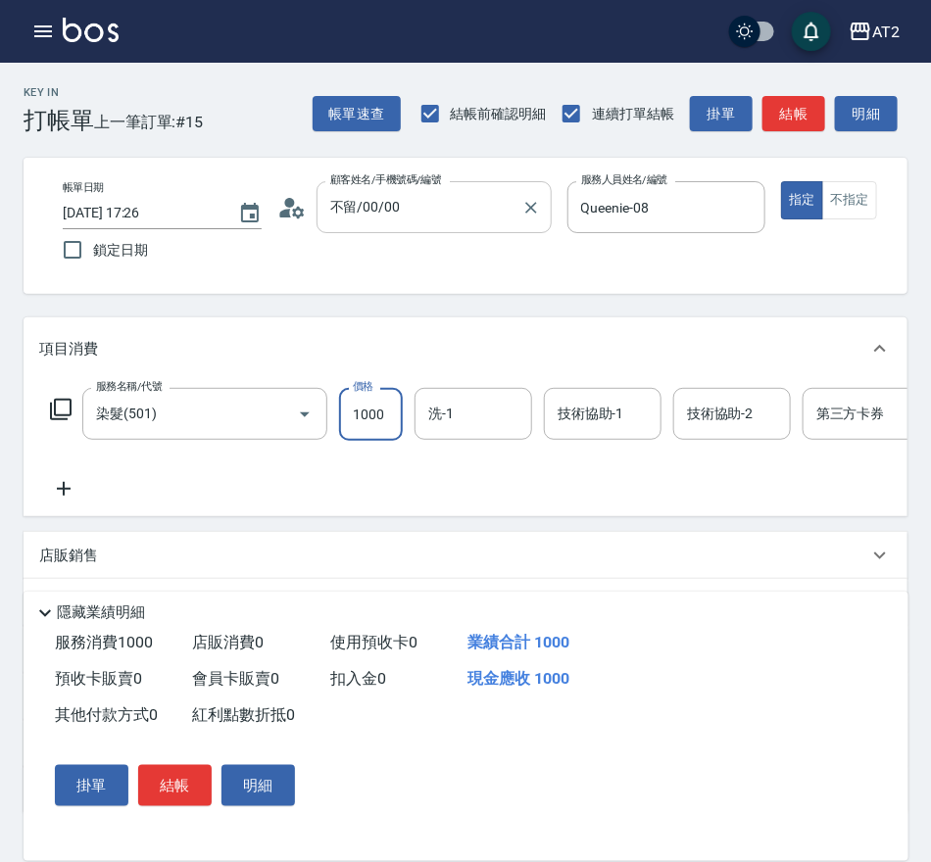
type input "0"
type input "20"
type input "209"
type input "200"
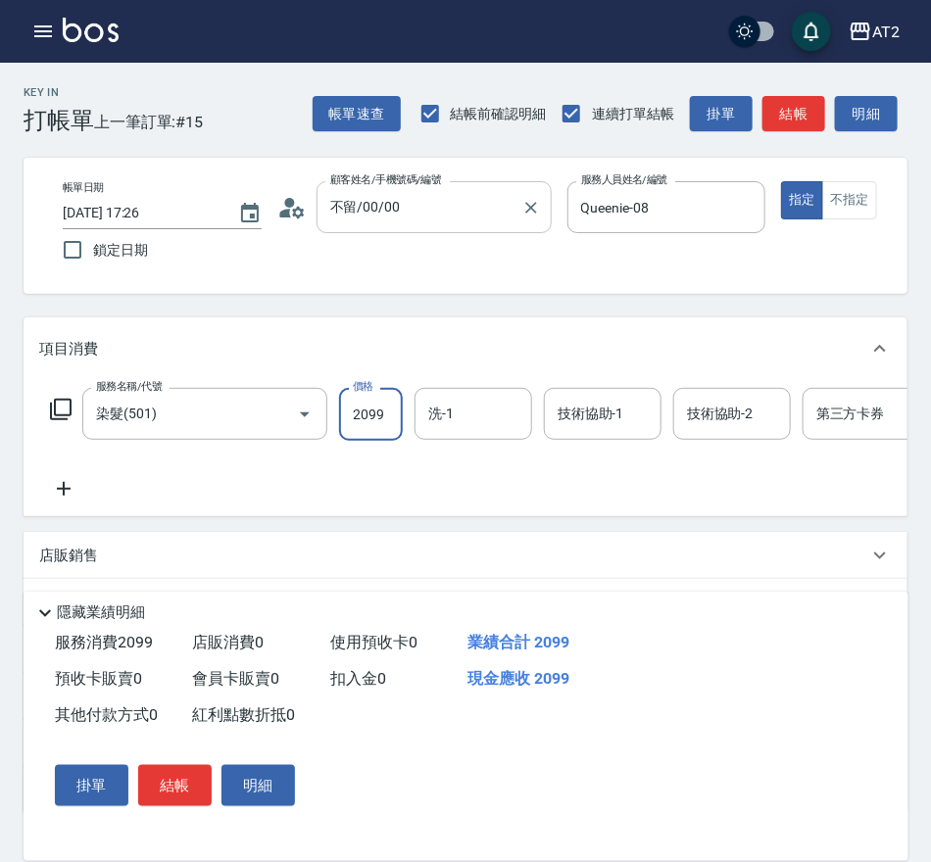
type input "2099"
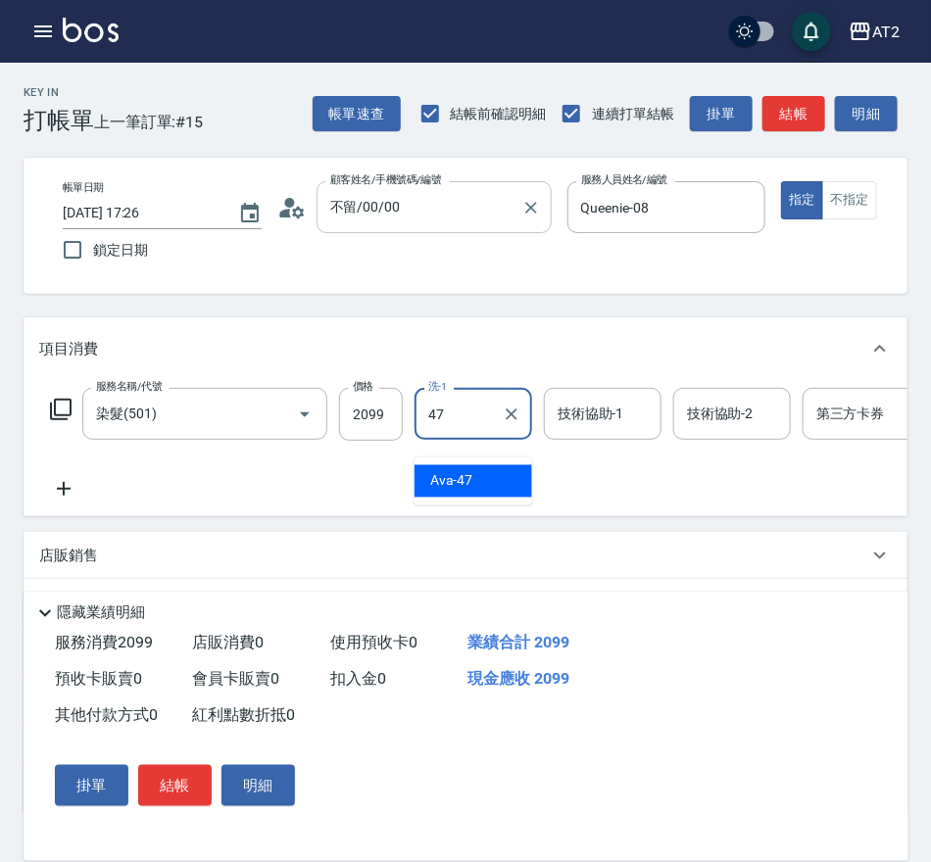
type input "Ava-47"
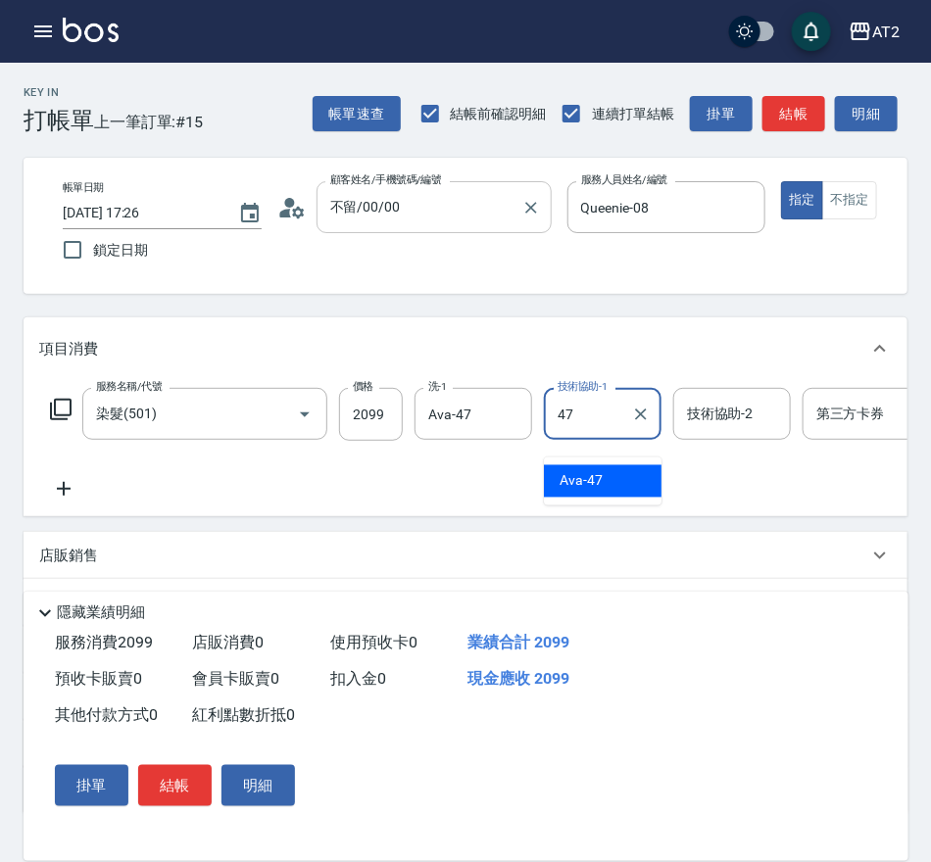
type input "Ava-47"
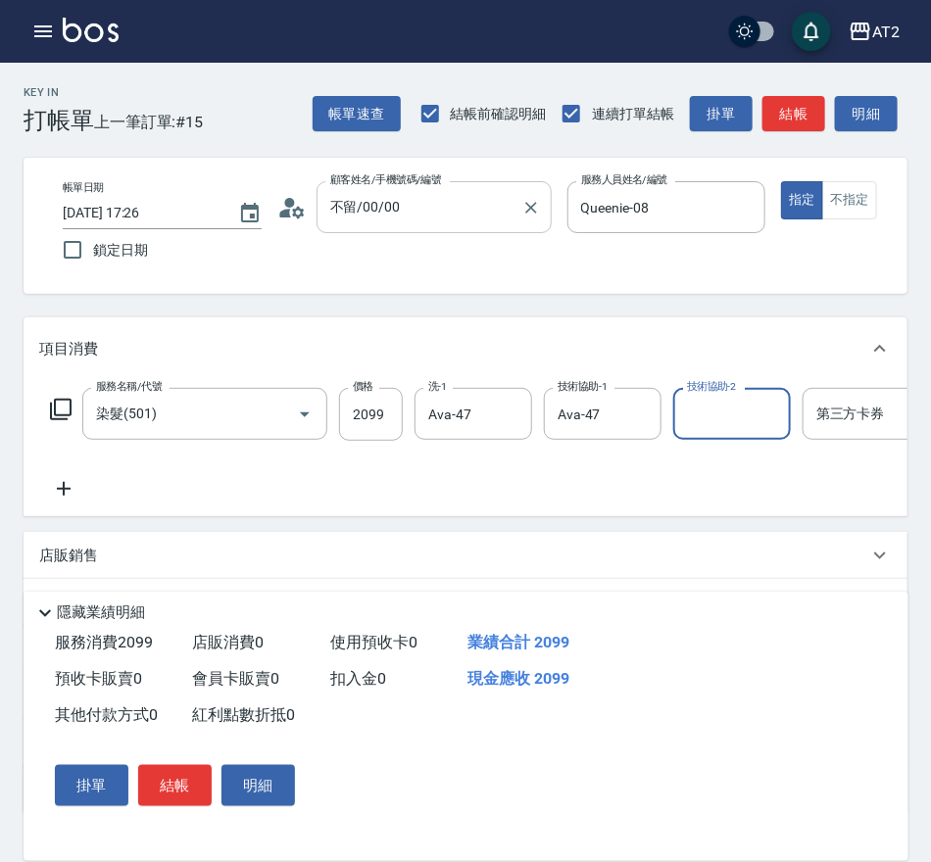
scroll to position [0, 3]
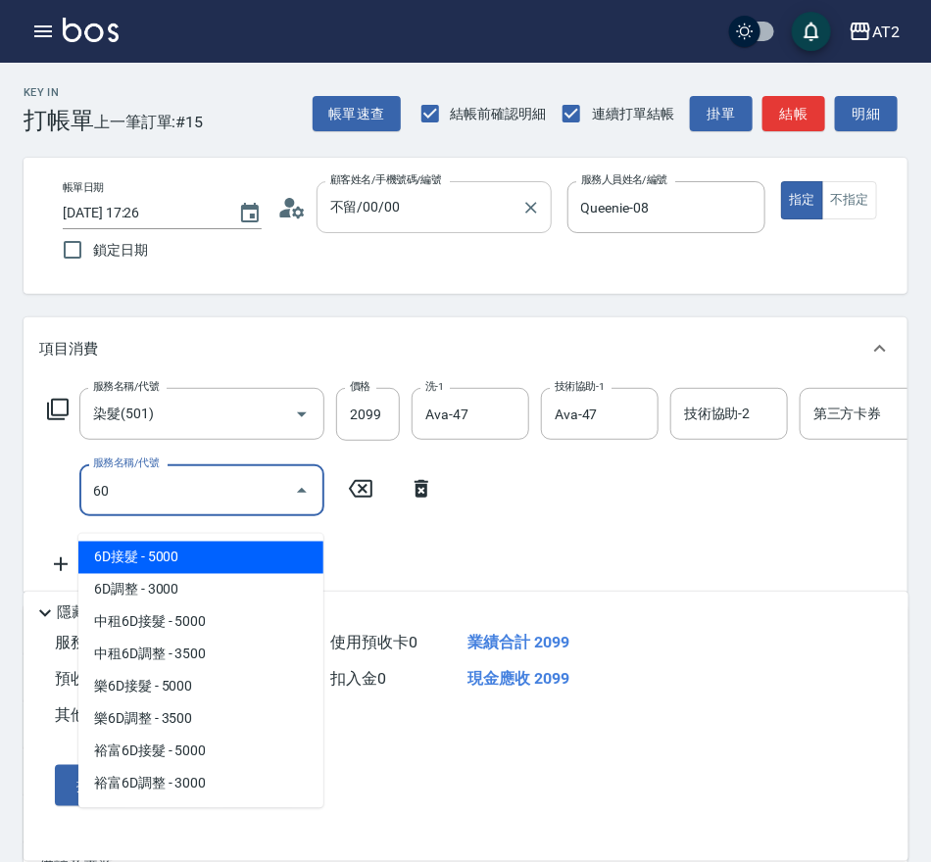
type input "601"
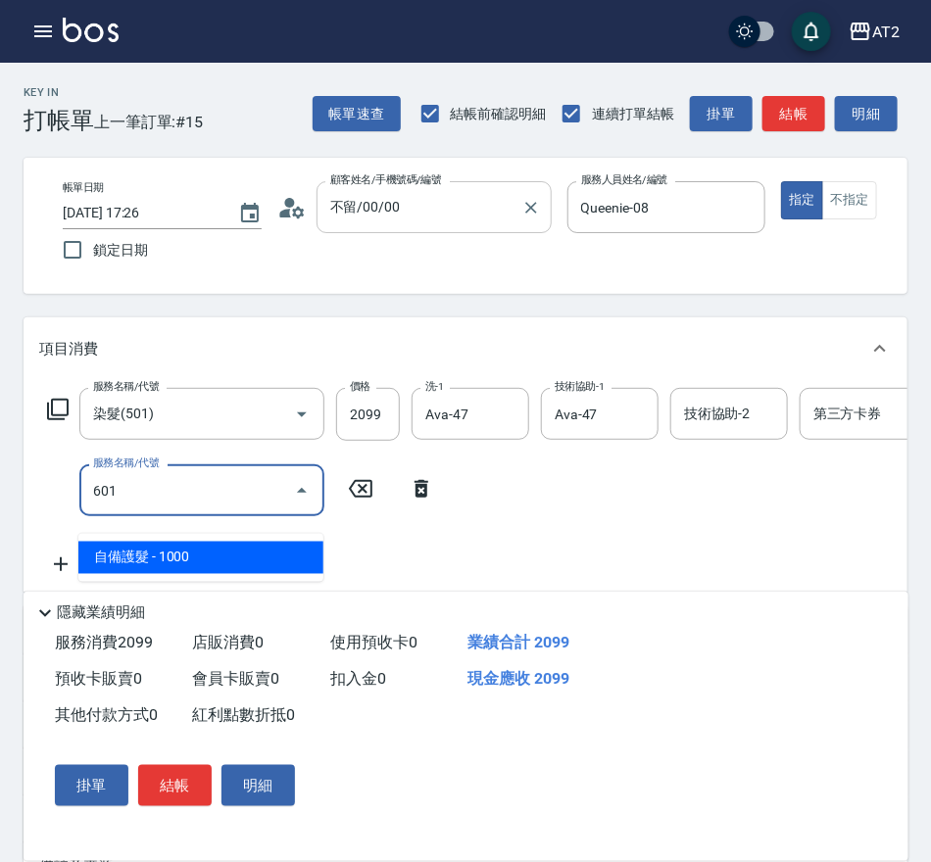
type input "300"
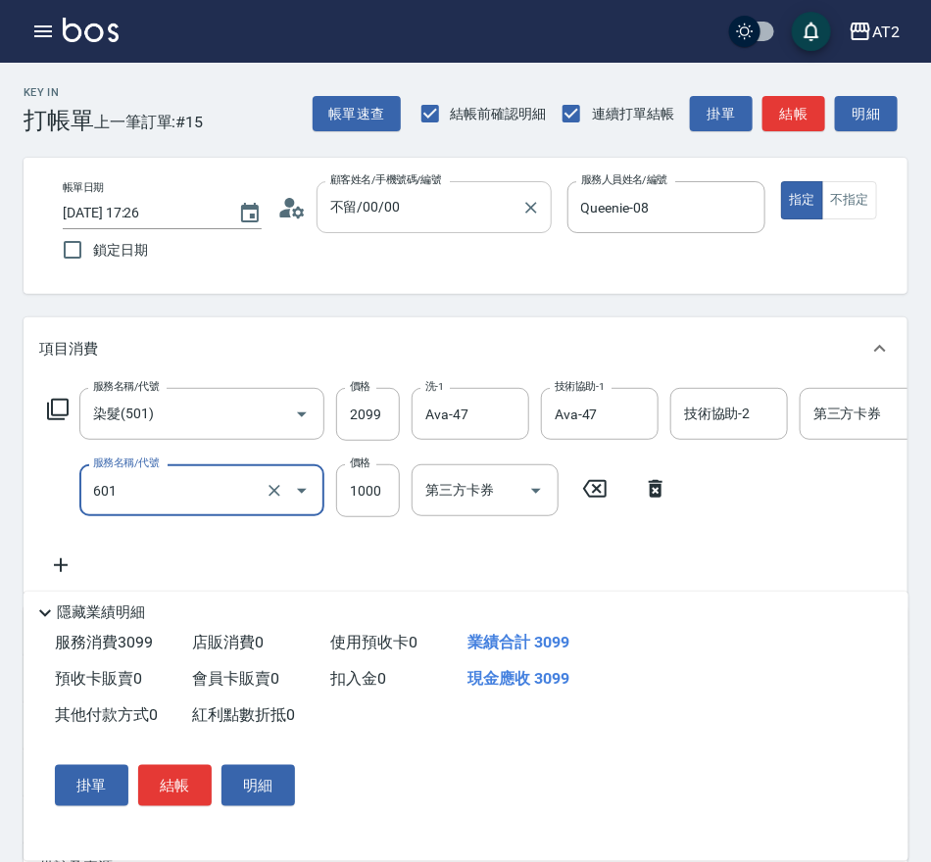
type input "自備護髮(601)"
type input "2"
type input "210"
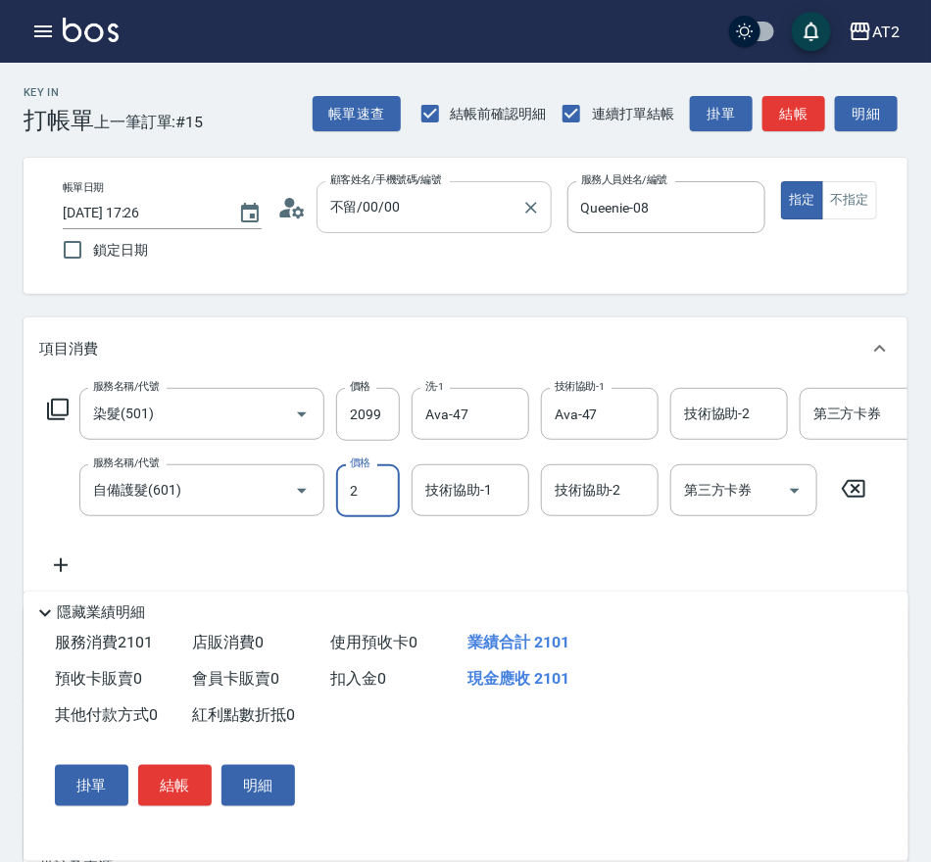
type input "27"
type input "230"
type input "270"
type input "470"
type input "2700"
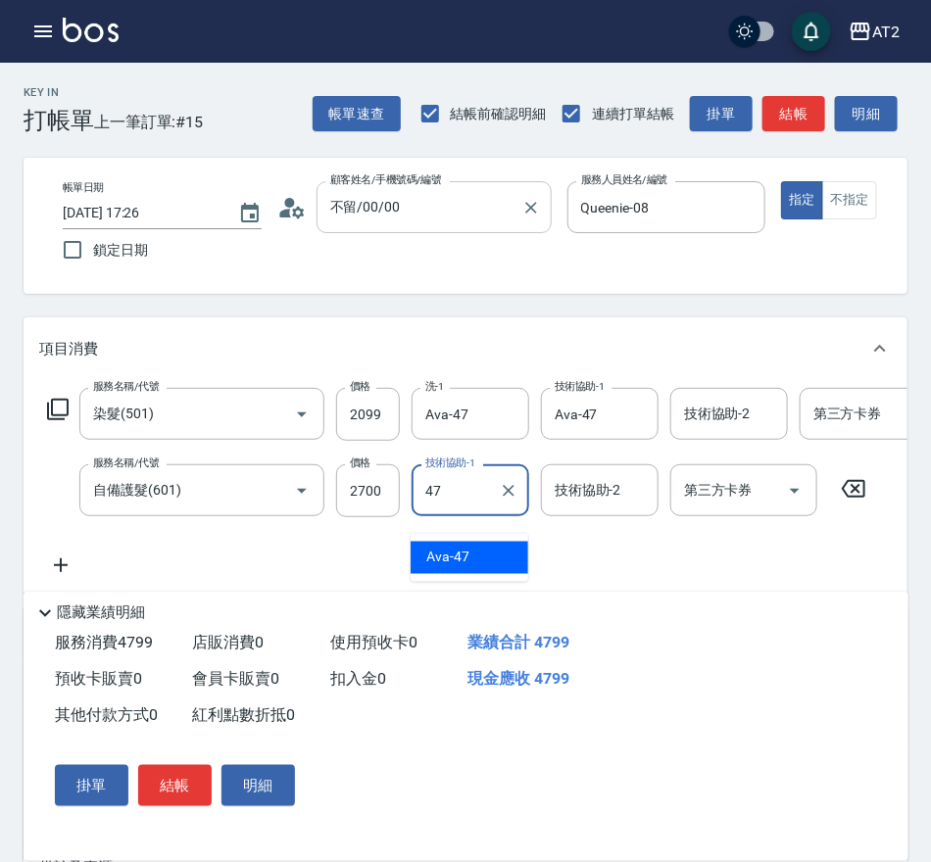
type input "Ava-47"
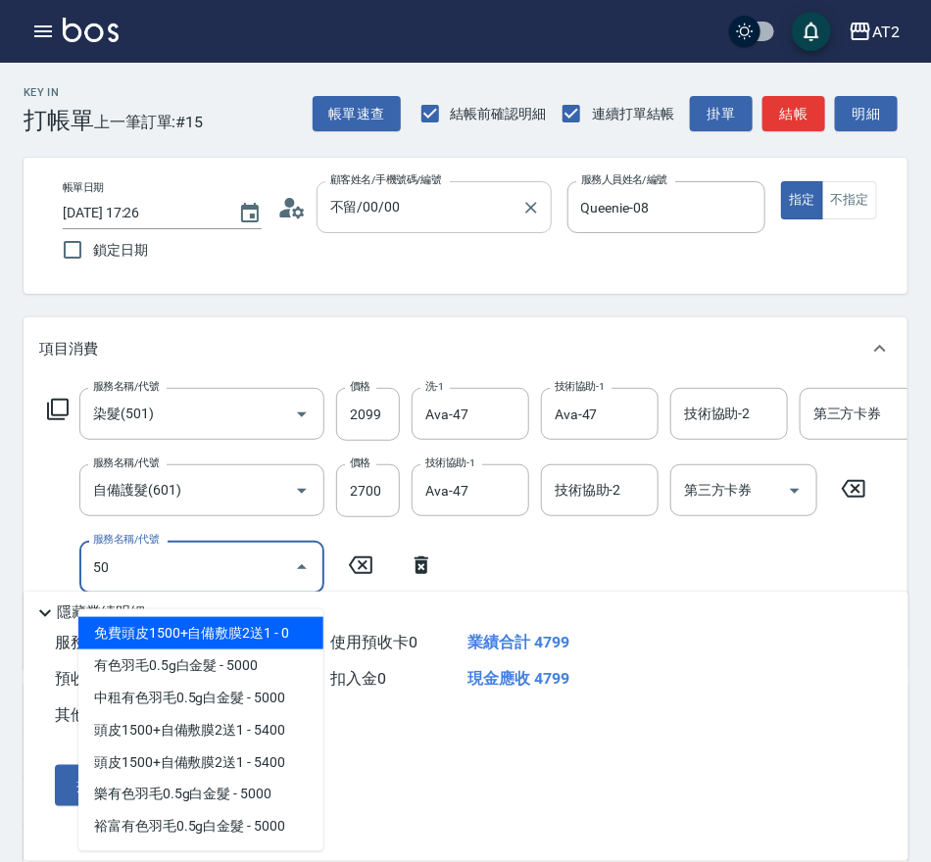
type input "502"
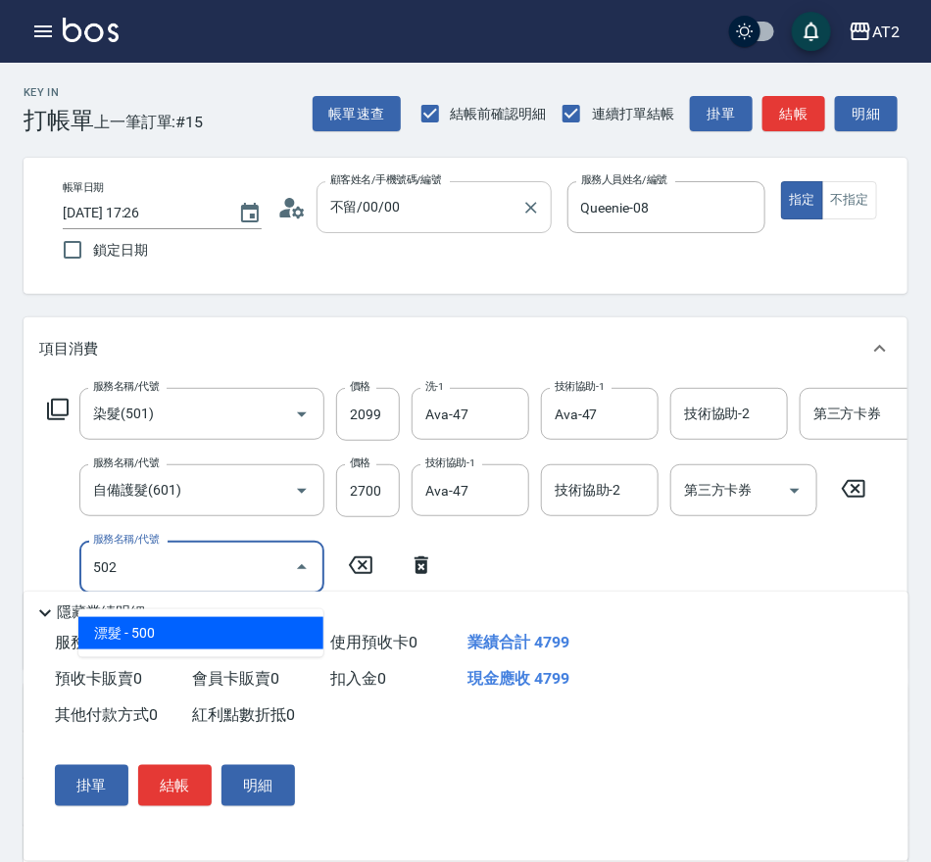
type input "520"
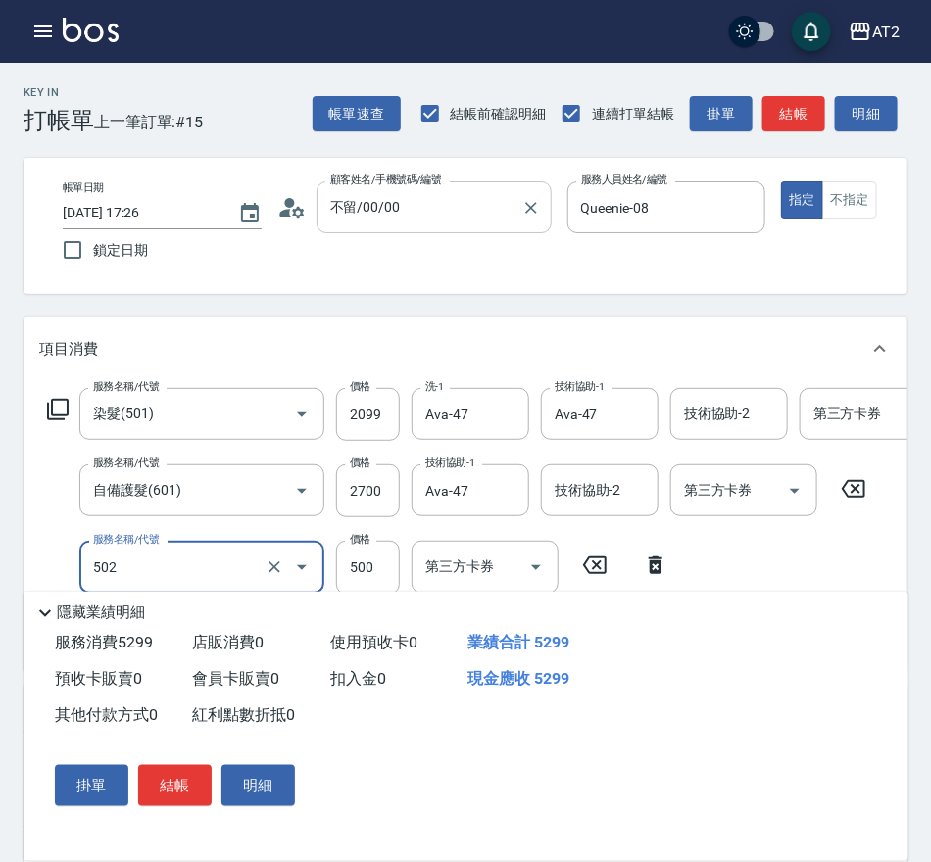
type input "漂髮(502)"
type input "0"
type input "470"
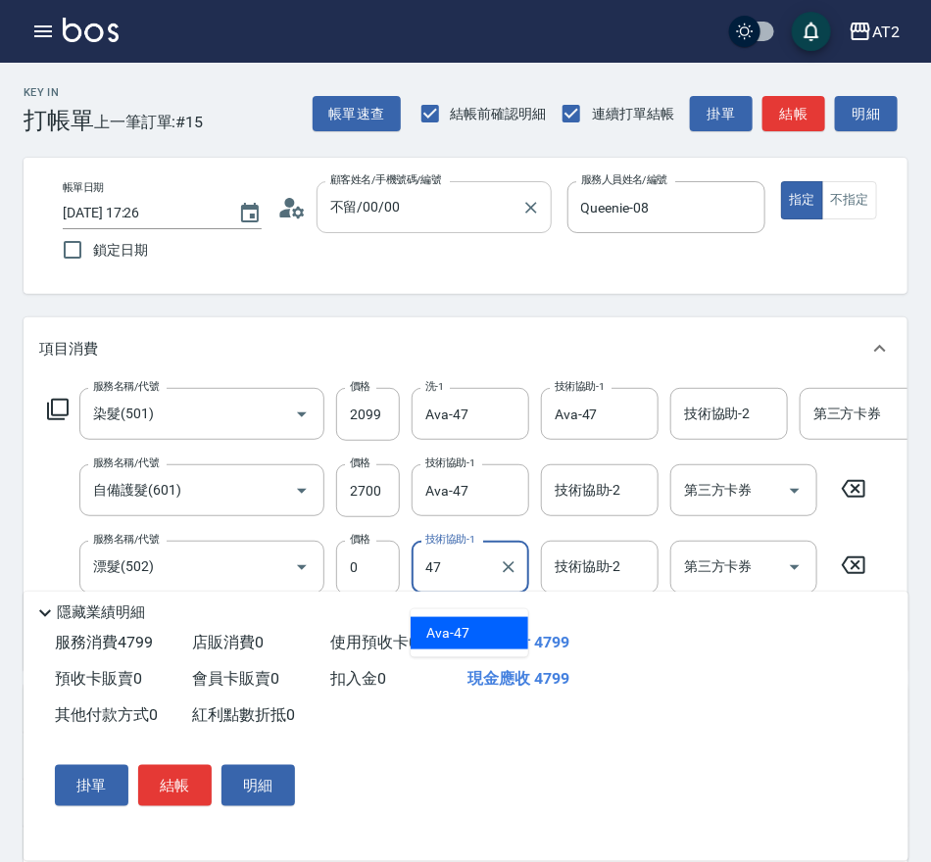
type input "Ava-47"
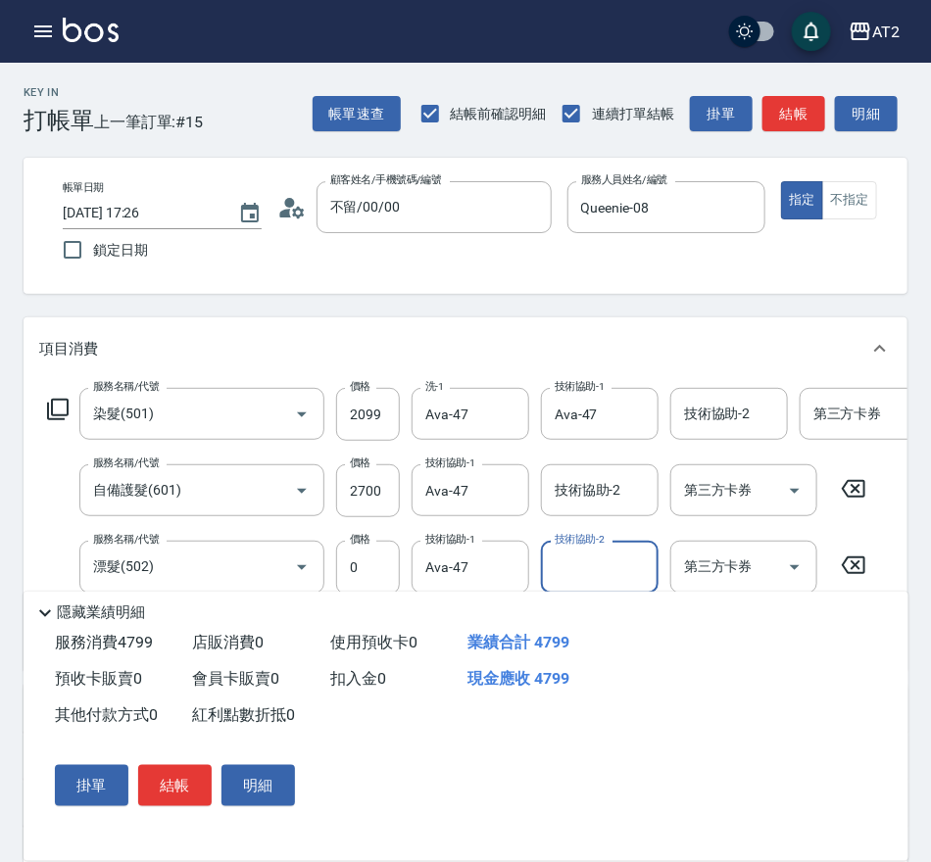
scroll to position [427, 0]
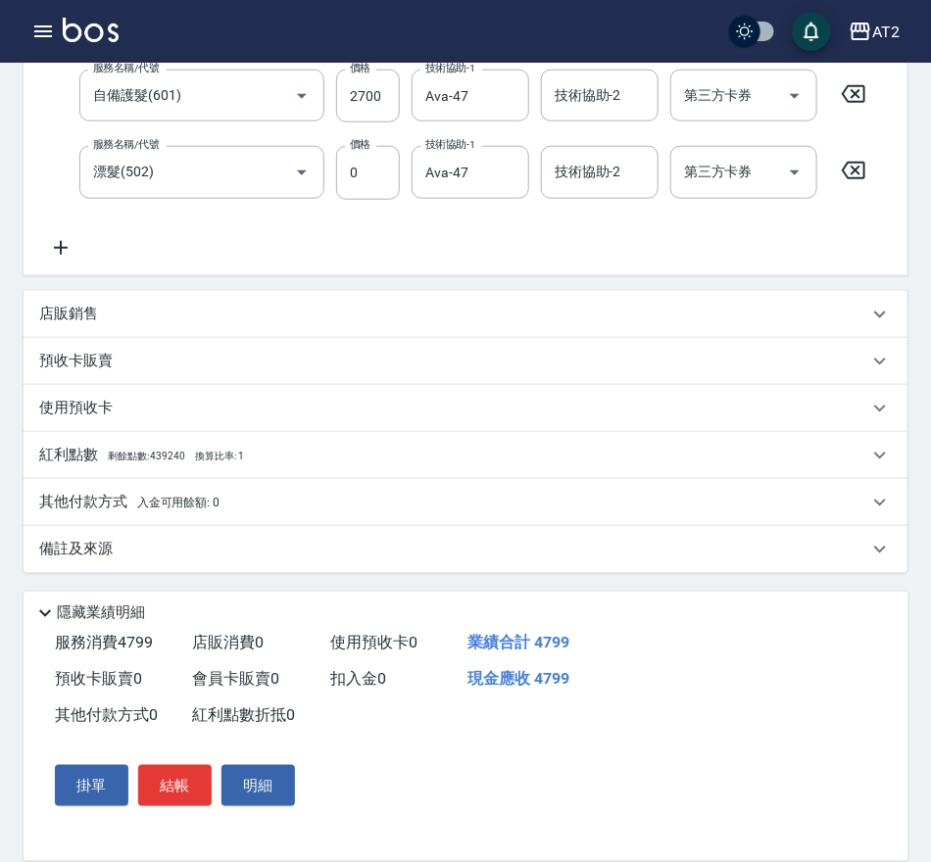
click at [183, 499] on span "入金可用餘額: 0" at bounding box center [178, 503] width 83 height 14
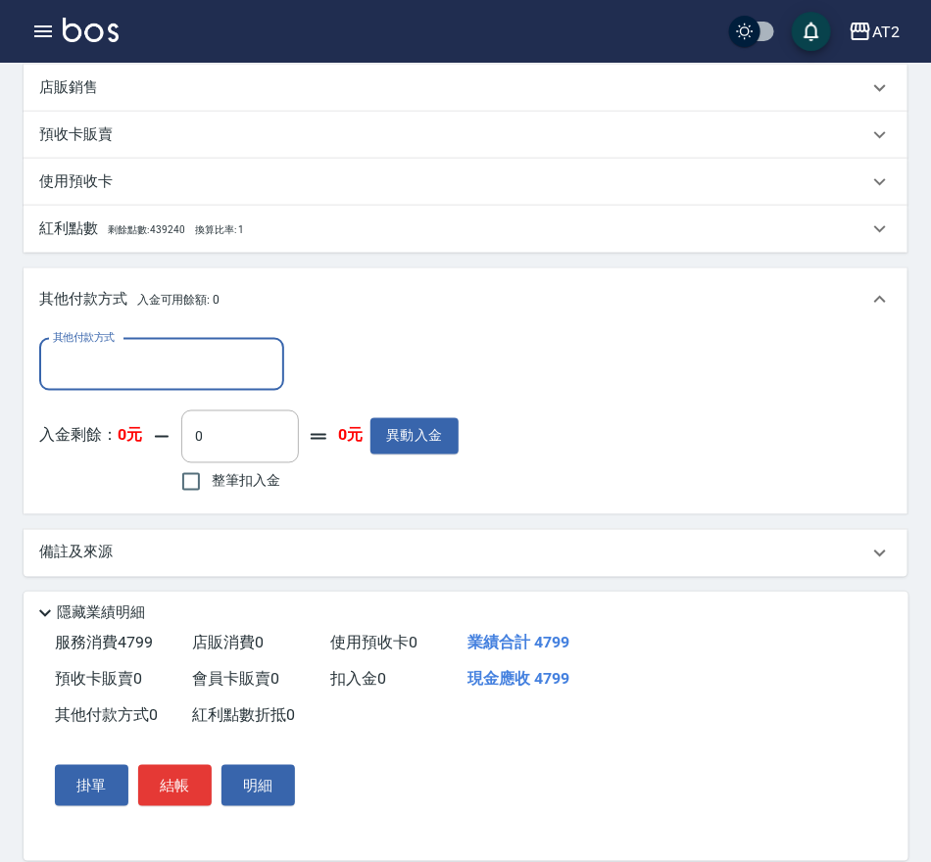
scroll to position [654, 0]
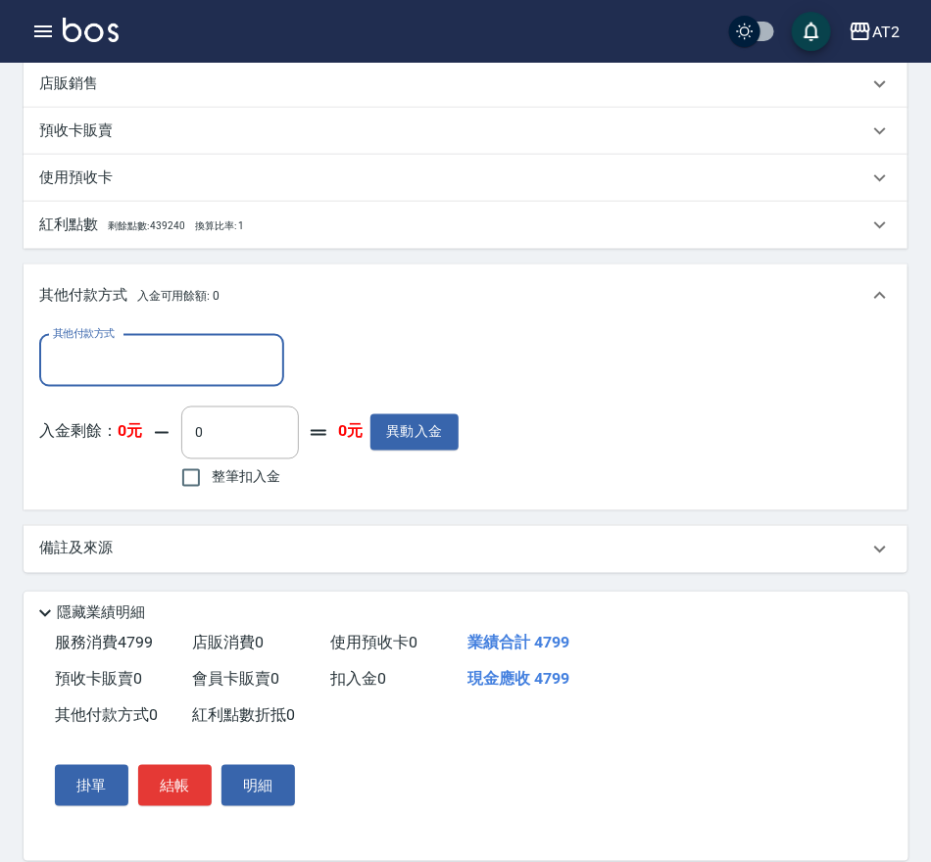
click at [170, 387] on div "其他付款方式" at bounding box center [161, 361] width 245 height 52
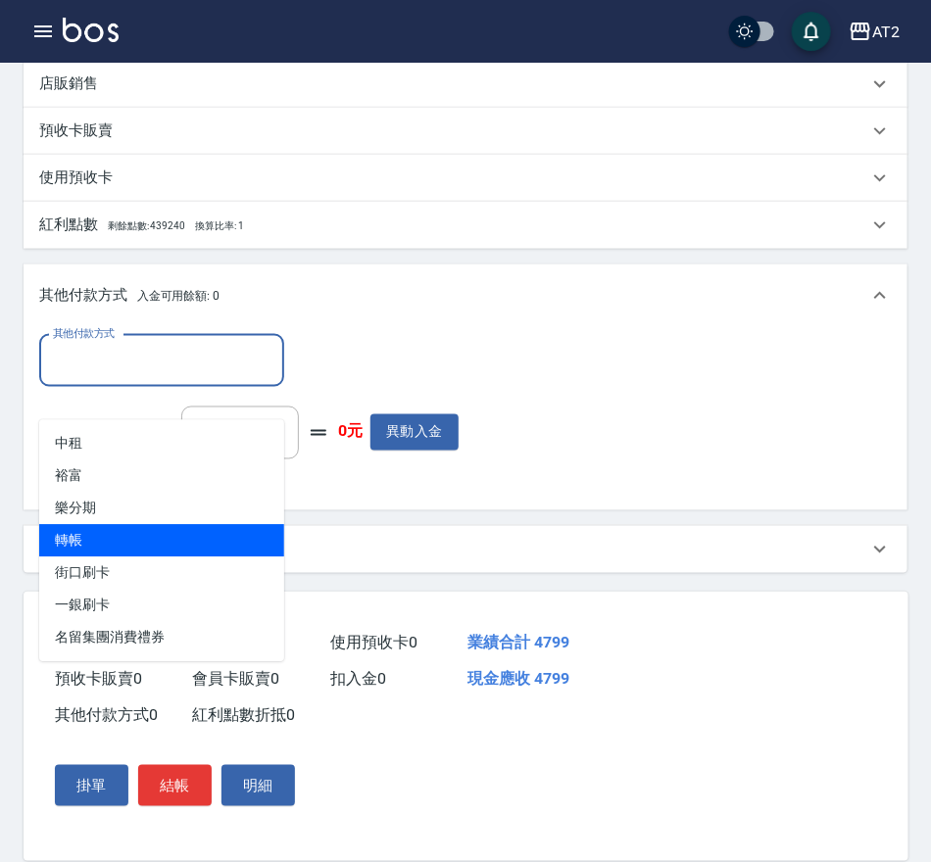
click at [181, 525] on span "轉帳" at bounding box center [161, 541] width 245 height 32
type input "轉帳"
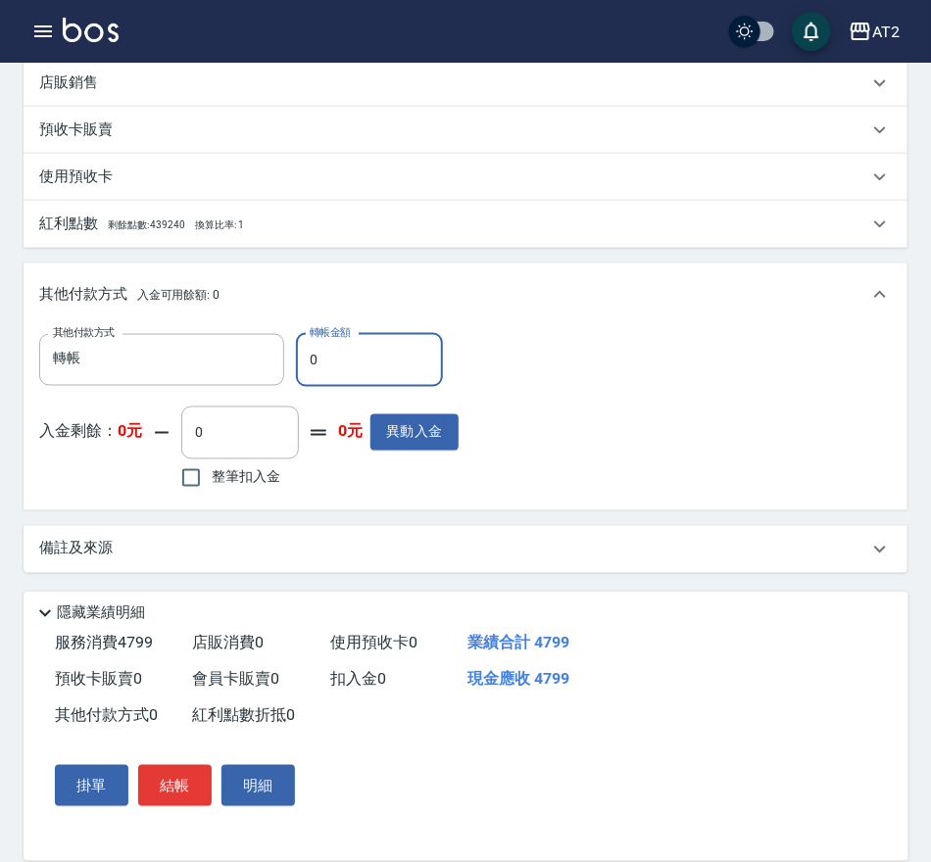
drag, startPoint x: -28, startPoint y: 333, endPoint x: -28, endPoint y: 310, distance: 23.5
click at [0, 310] on html "AT2 登出 櫃檯作業 打帳單 帳單列表 掛單列表 現金收支登錄 高階收支登錄 材料自購登錄 每日結帳 排班表 現場電腦打卡 預約管理 預約管理 單日預約紀錄…" at bounding box center [465, 118] width 931 height 1488
type input "47"
type input "430"
type input "479"
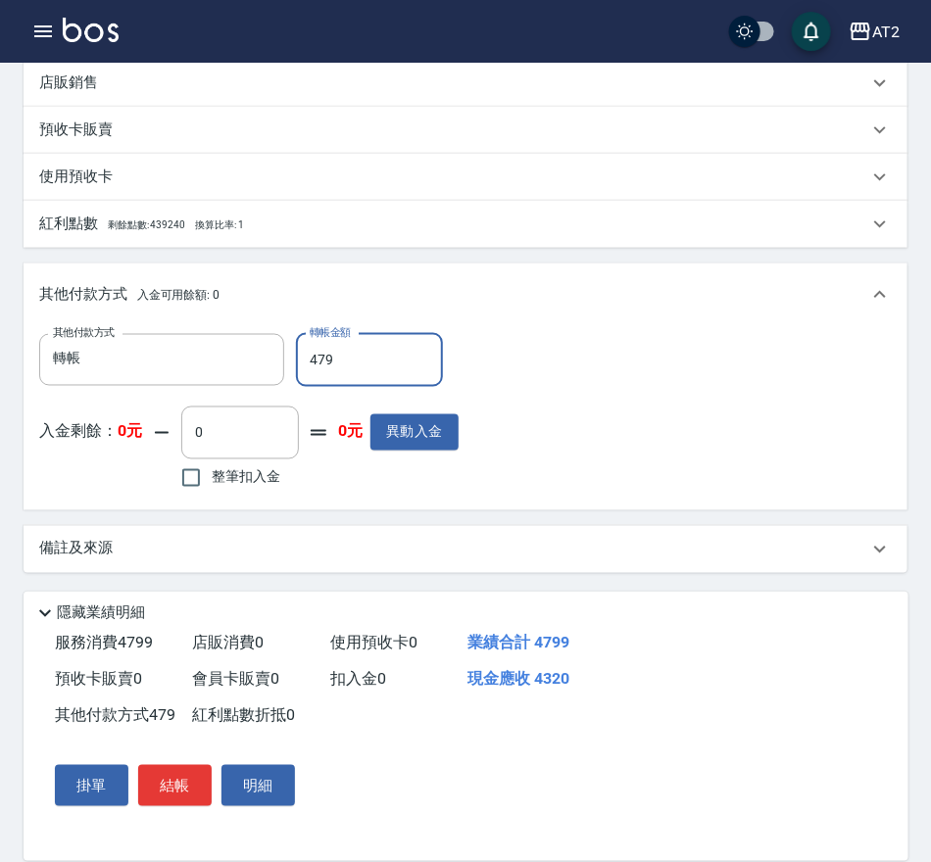
type input "0"
type input "4799"
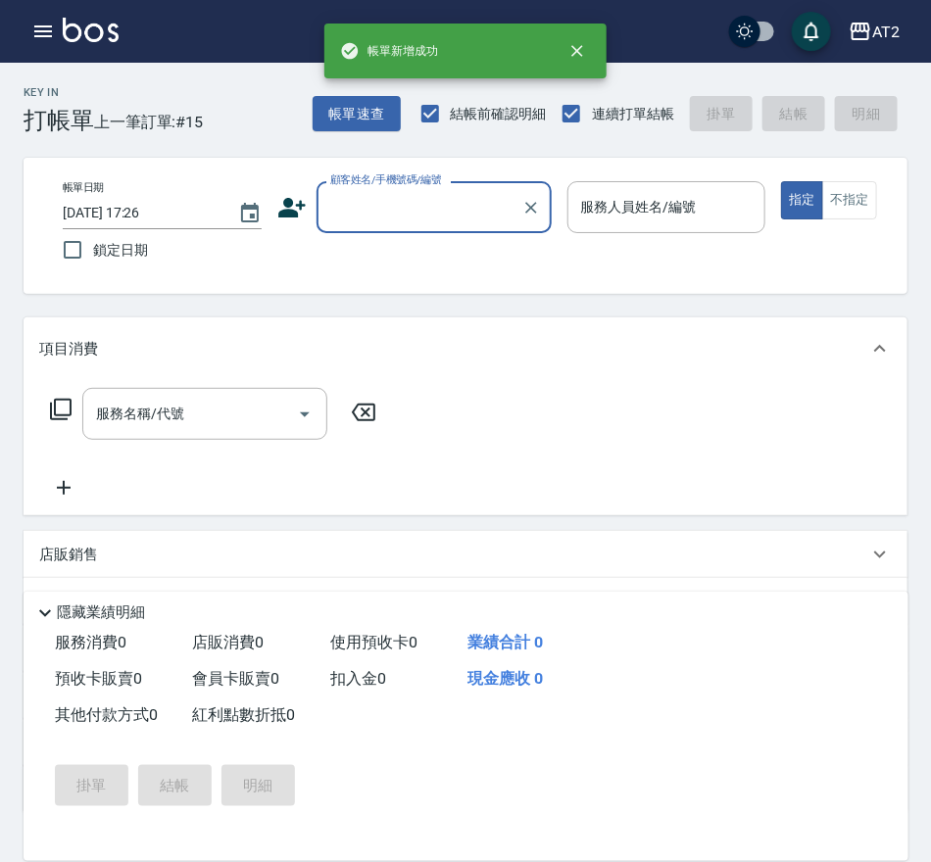
scroll to position [0, 0]
click at [413, 206] on input "顧客姓名/手機號碼/編號" at bounding box center [419, 207] width 188 height 34
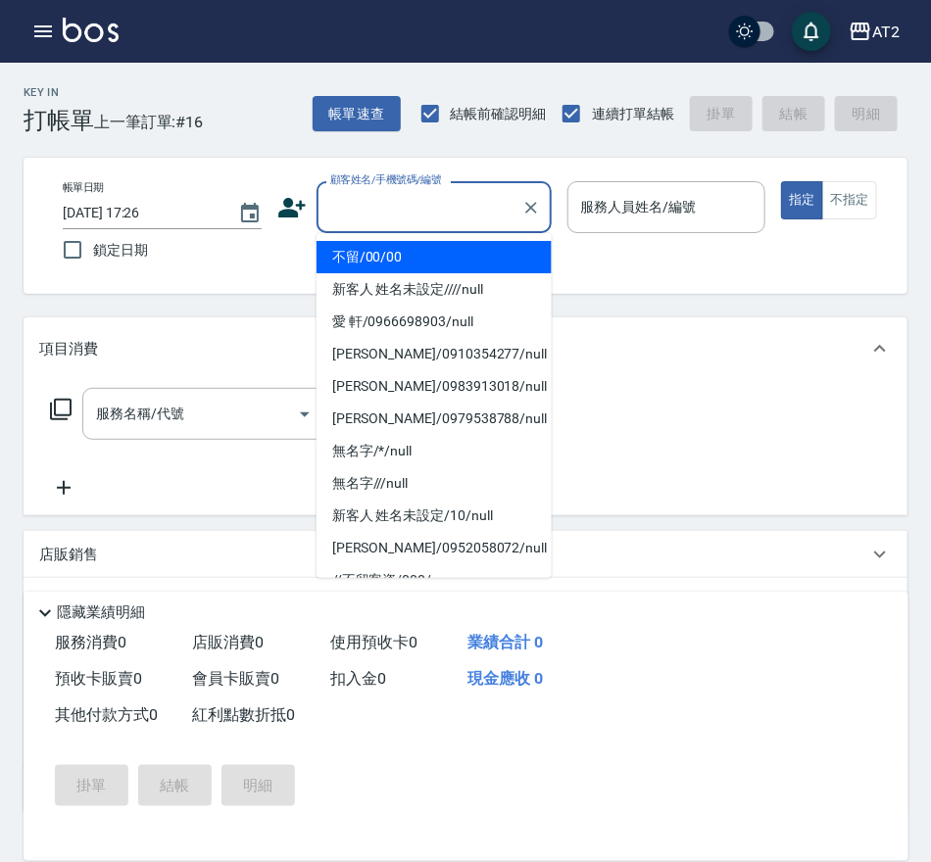
click at [400, 253] on li "不留/00/00" at bounding box center [433, 257] width 235 height 32
type input "不留/00/00"
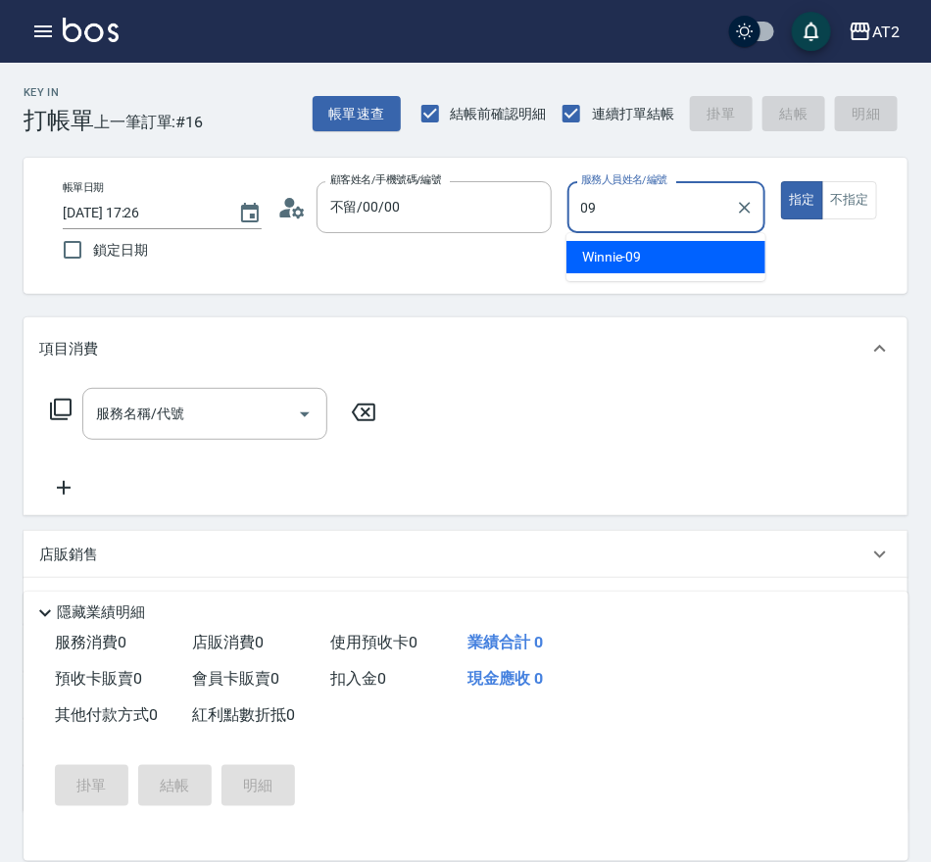
type input "Winnie-09"
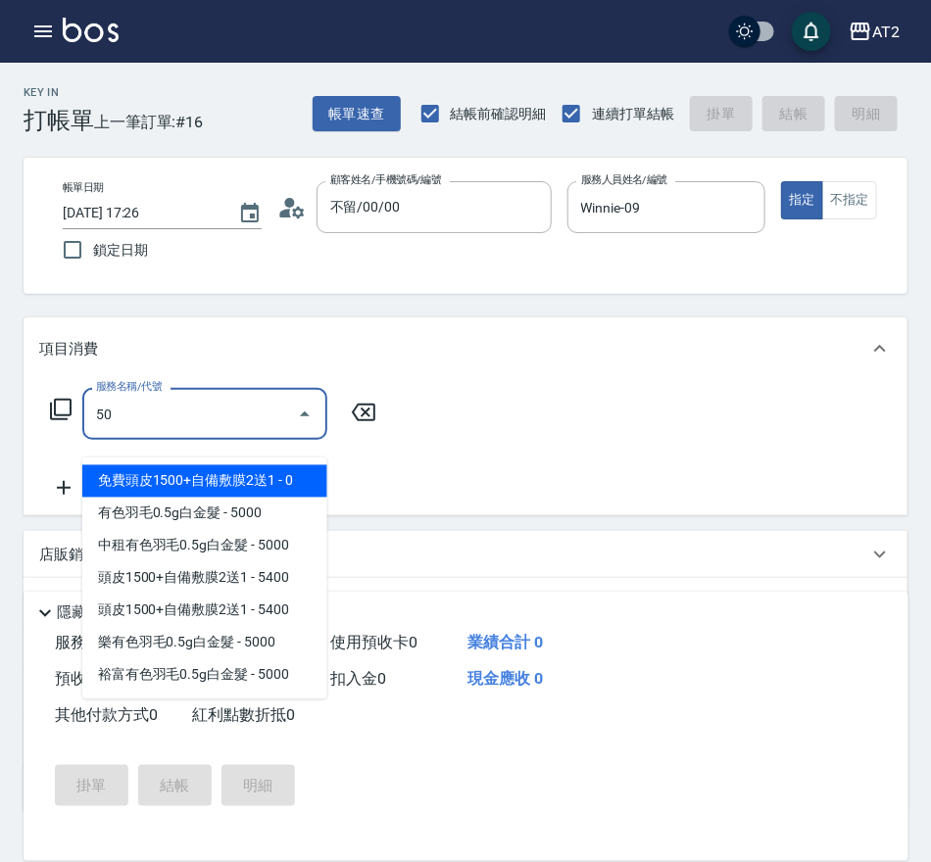
type input "501"
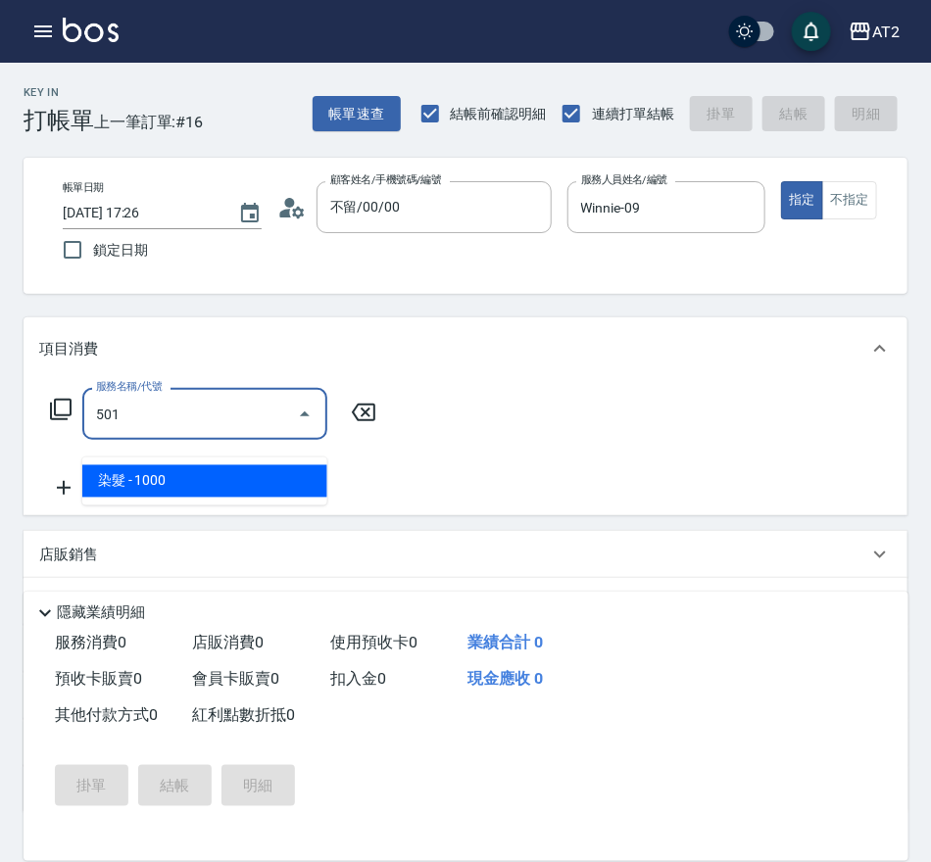
type input "100"
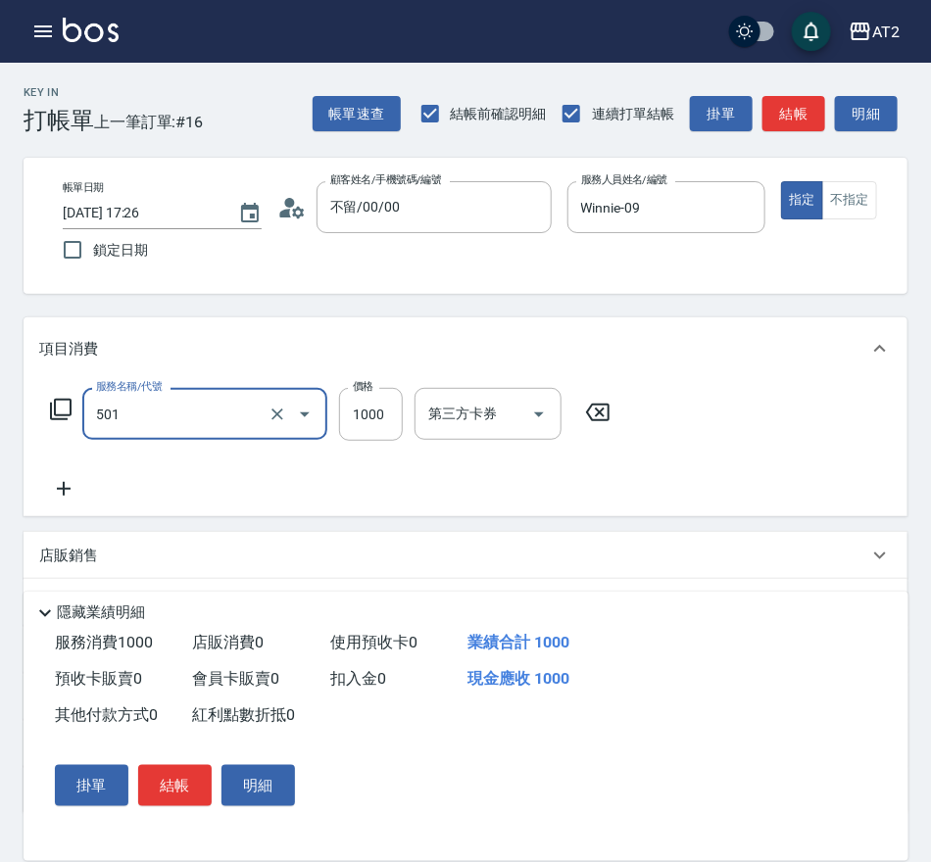
type input "染髮(501)"
type input "2"
type input "0"
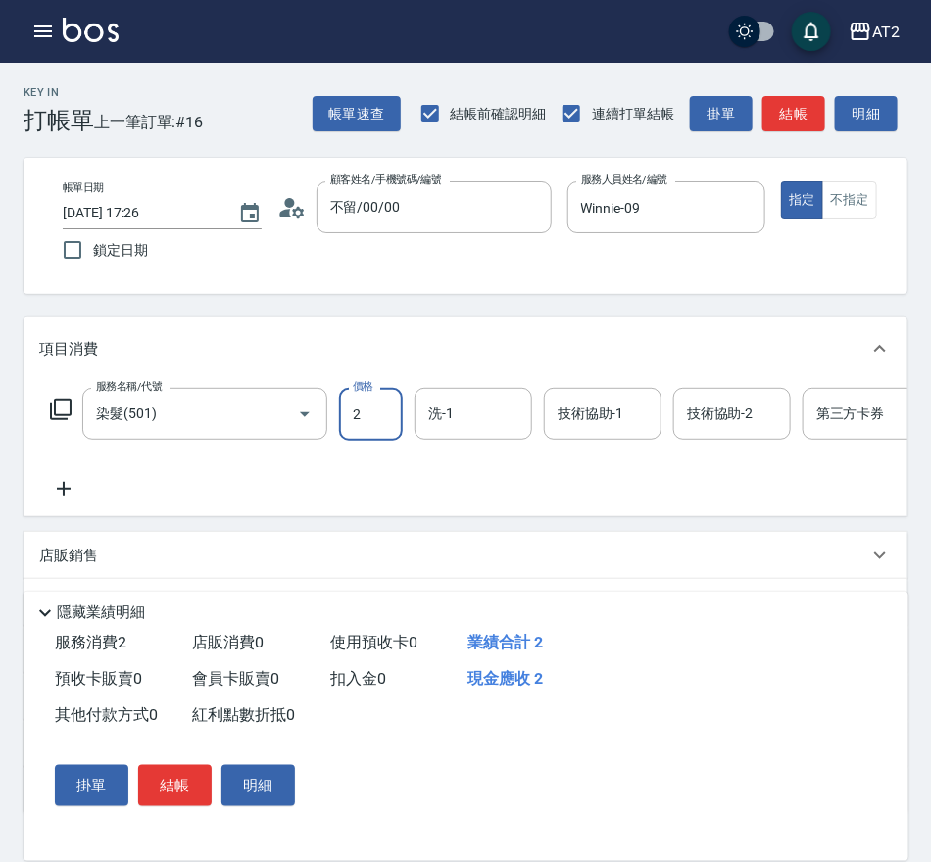
type input "20"
type input "209"
type input "200"
type input "2099"
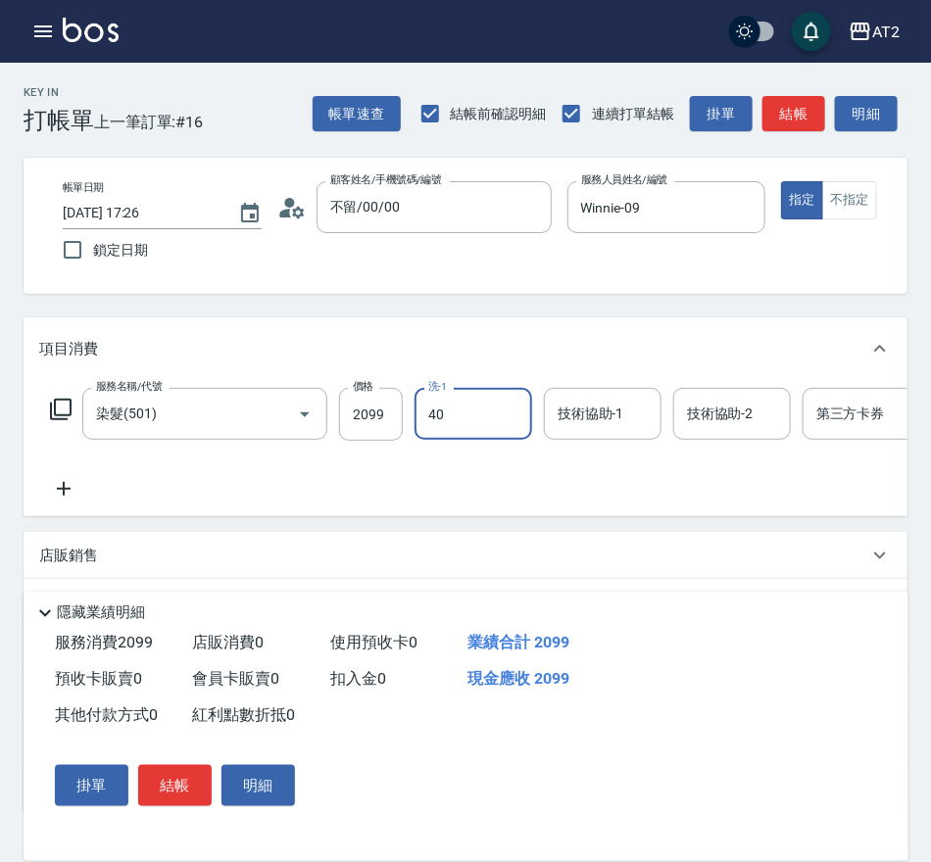
type input "宣宣-40"
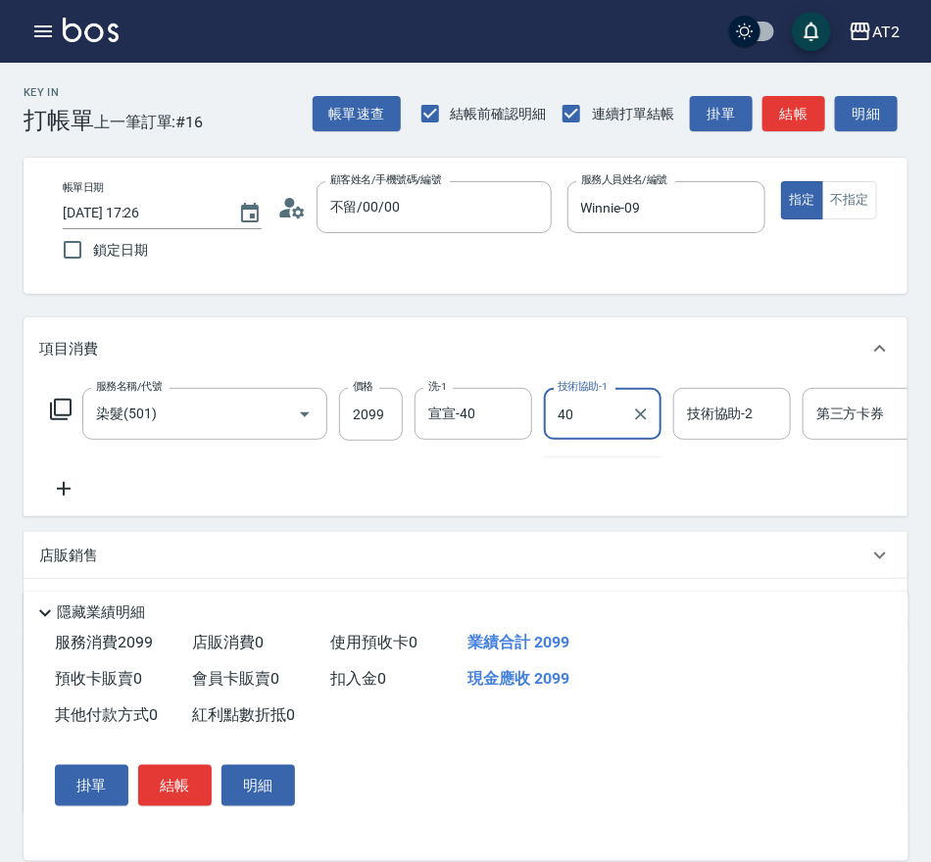
type input "宣宣-40"
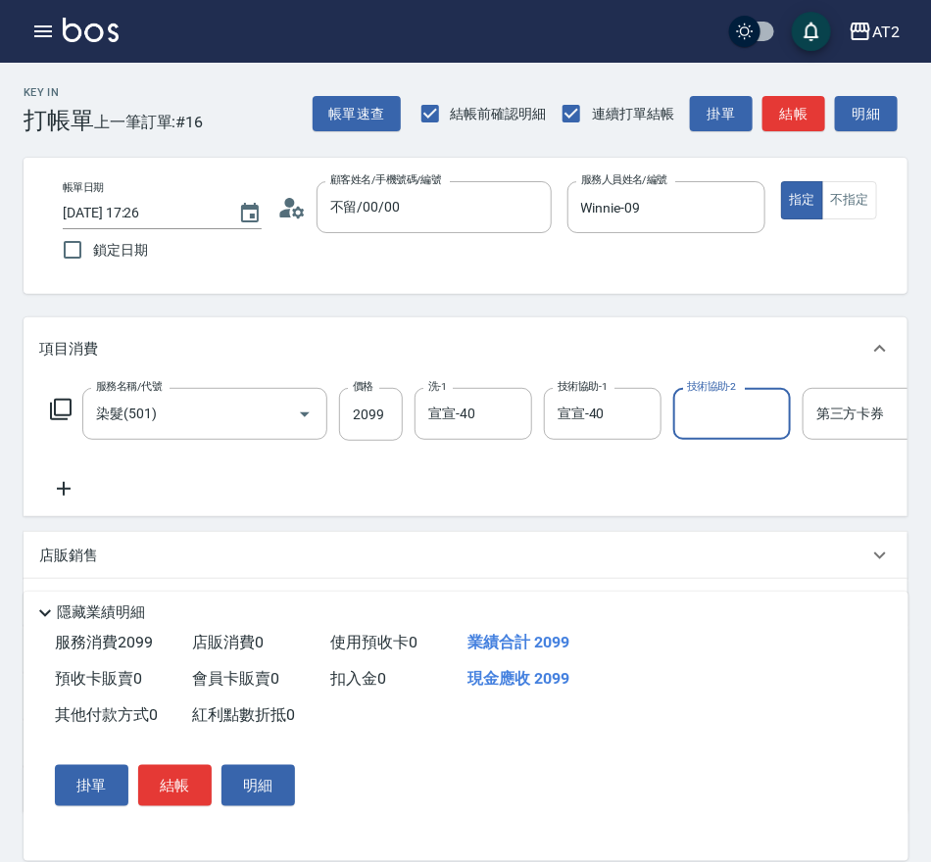
scroll to position [0, 3]
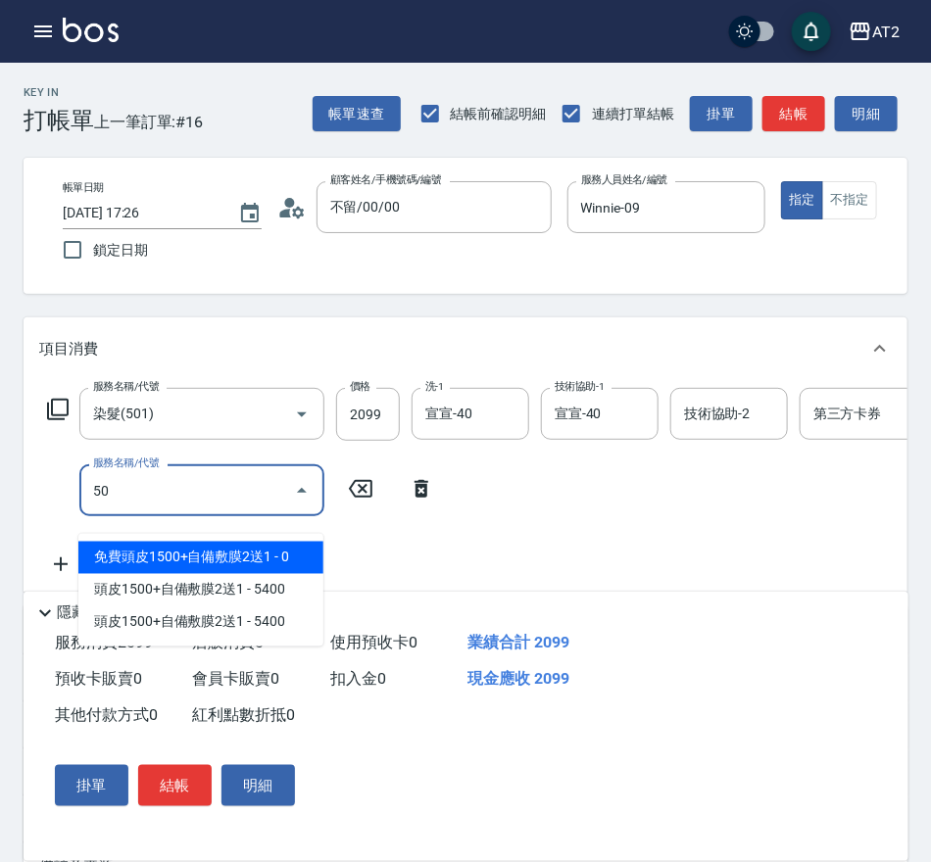
type input "502"
type input "250"
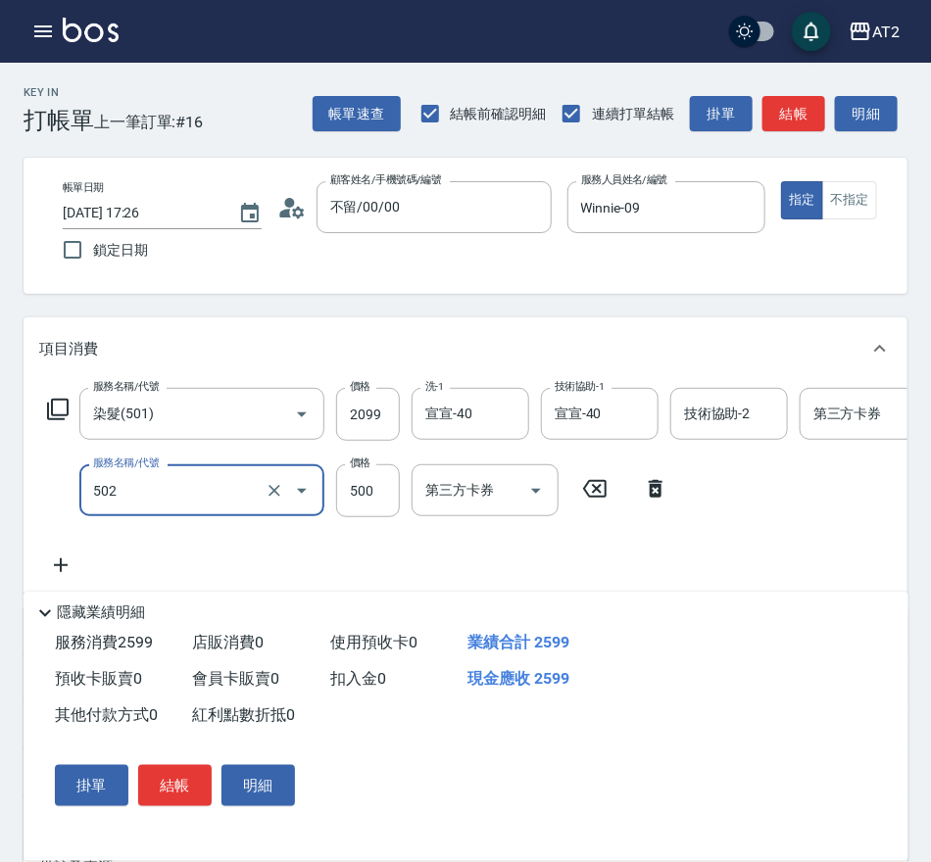
type input "漂髮(502)"
type input "0"
type input "200"
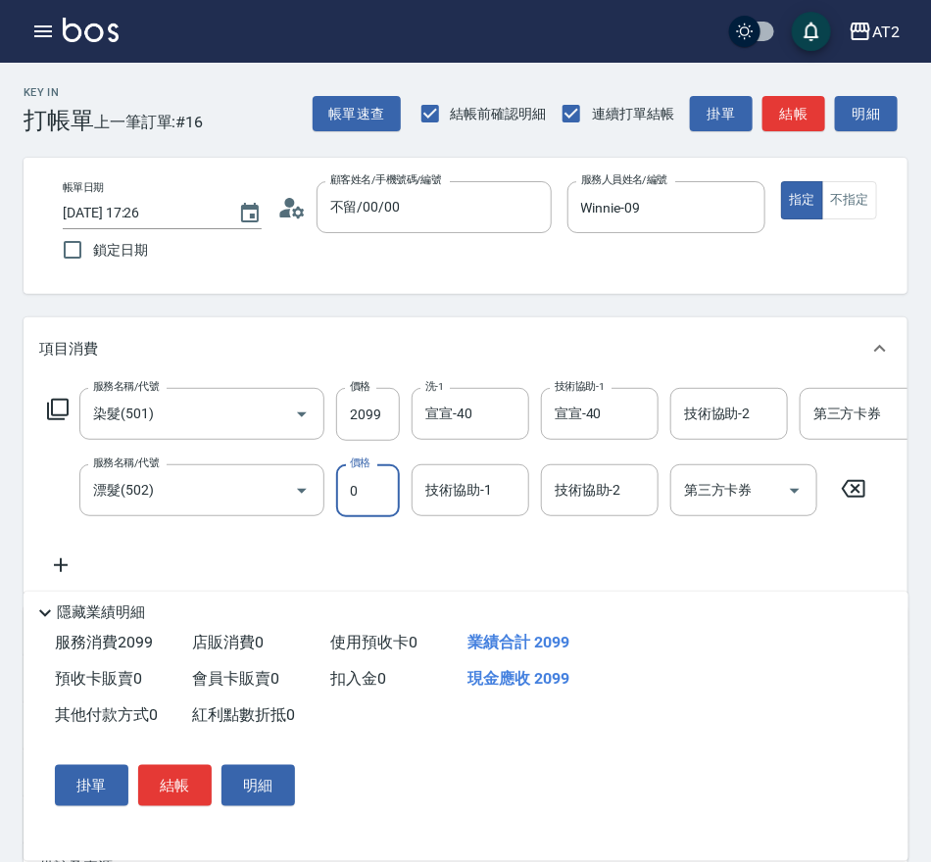
type input "0"
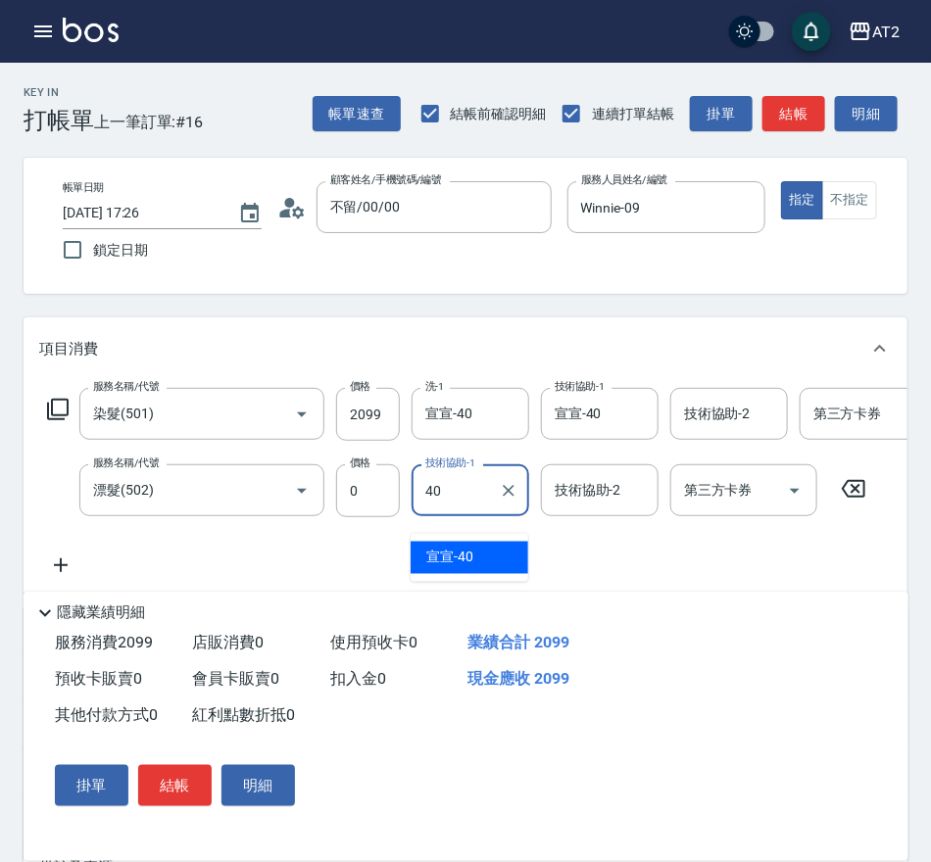
type input "宣宣-40"
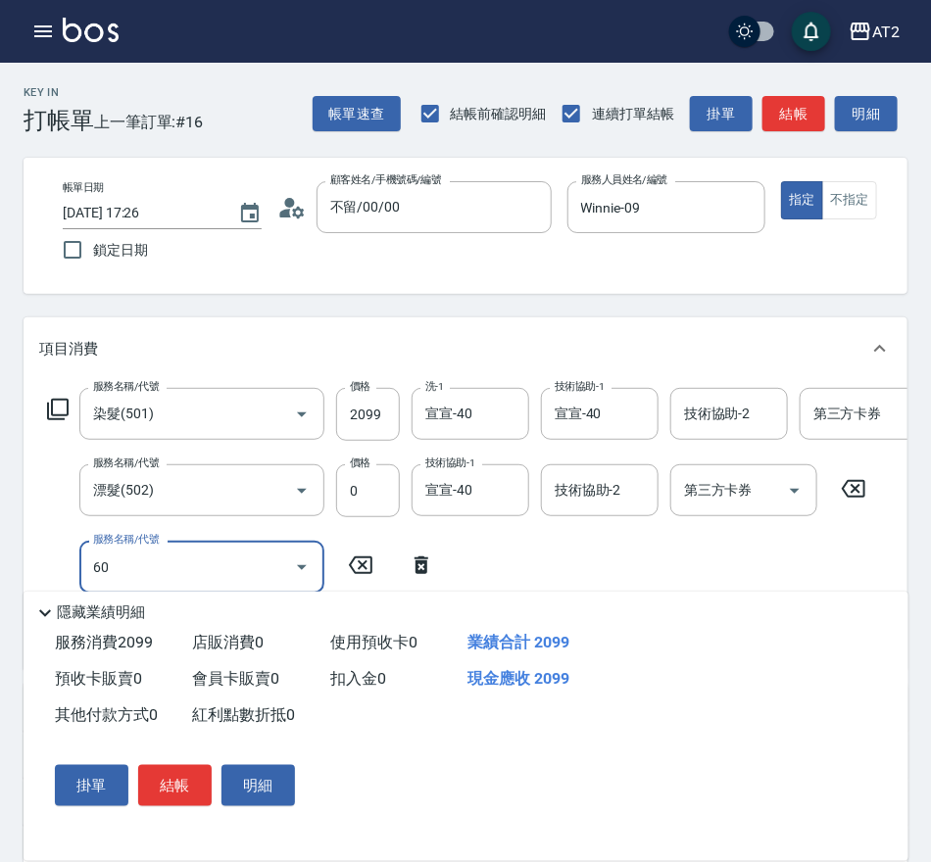
type input "601"
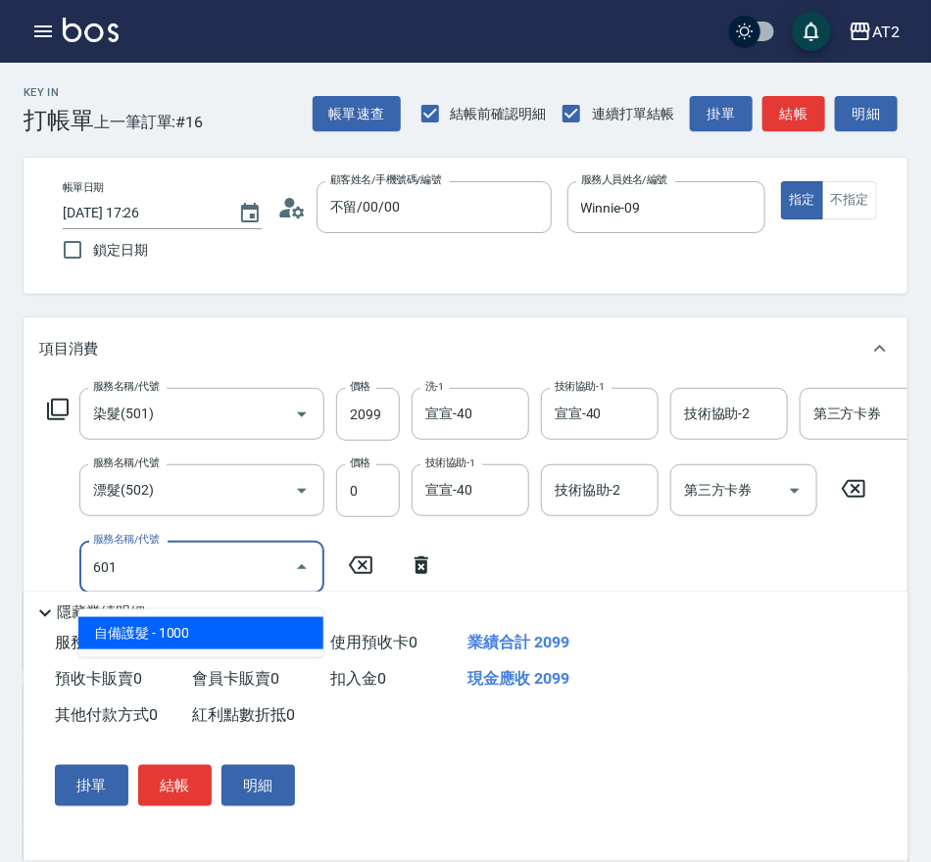
type input "300"
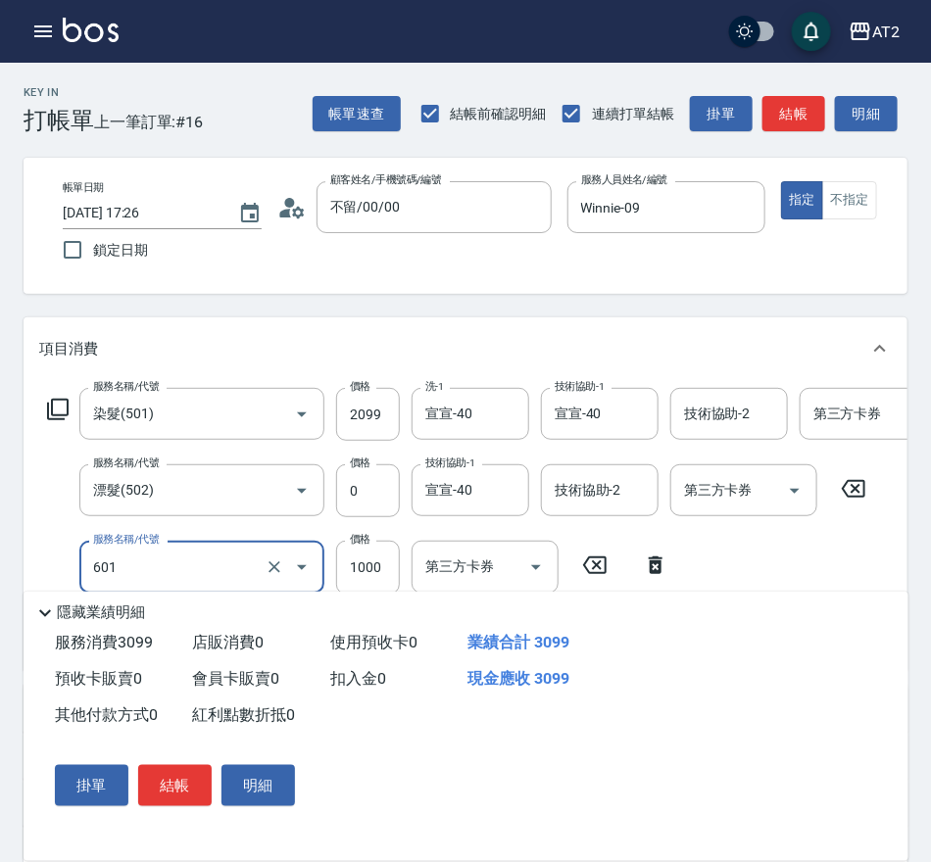
type input "自備護髮(601)"
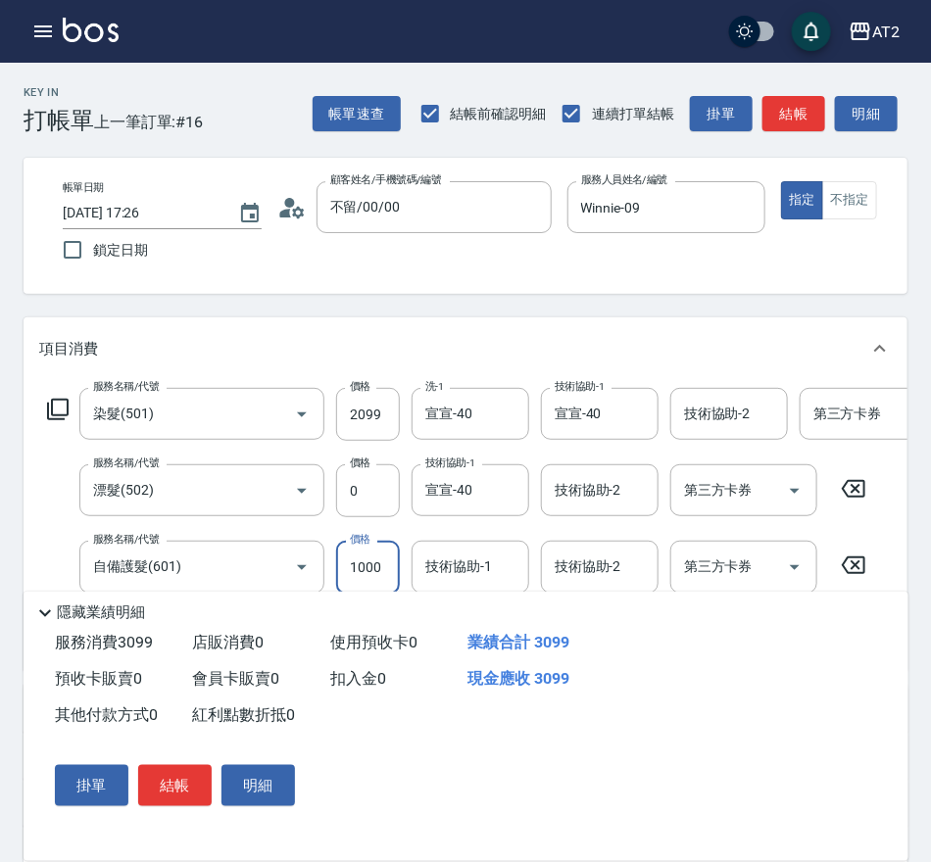
type input "2"
type input "210"
type input "270"
type input "230"
type input "2700"
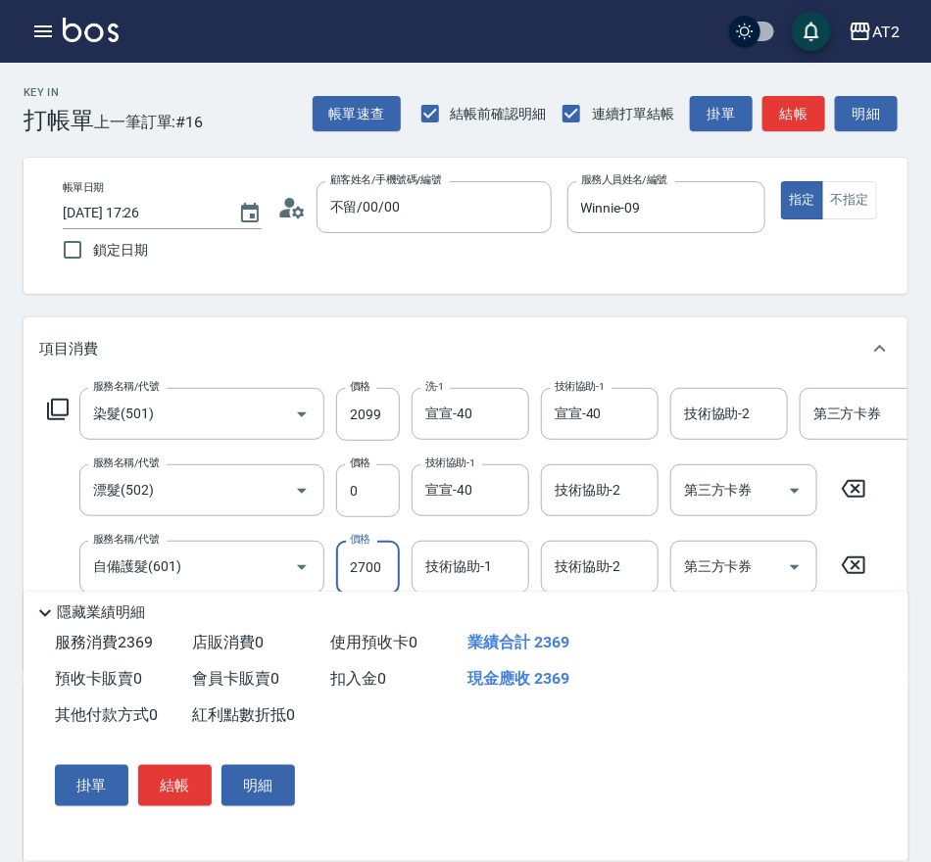
type input "470"
type input "宣宣-40"
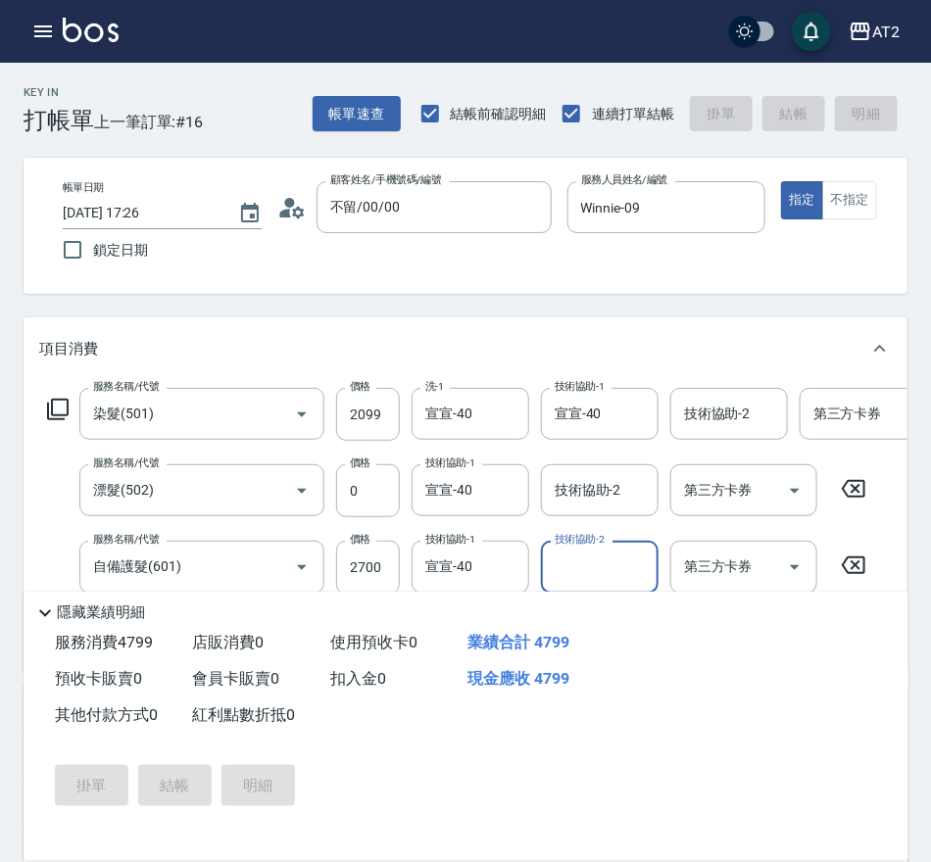
type input "0"
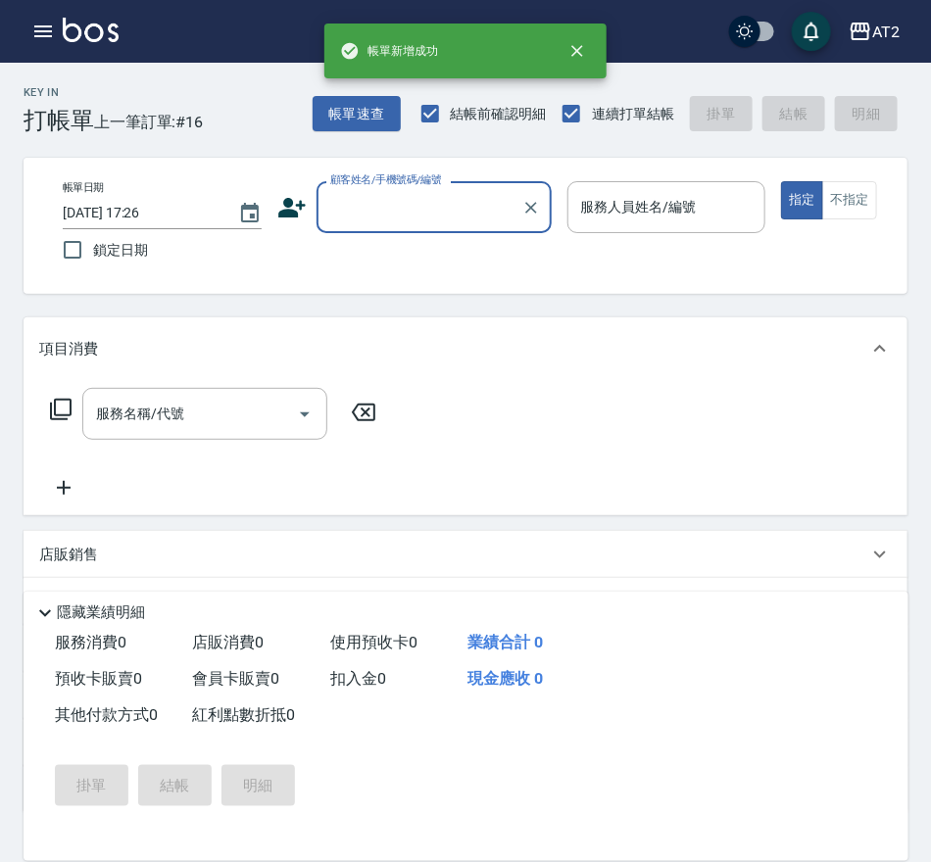
scroll to position [0, 0]
click at [406, 231] on div "顧客姓名/手機號碼/編號" at bounding box center [433, 207] width 235 height 52
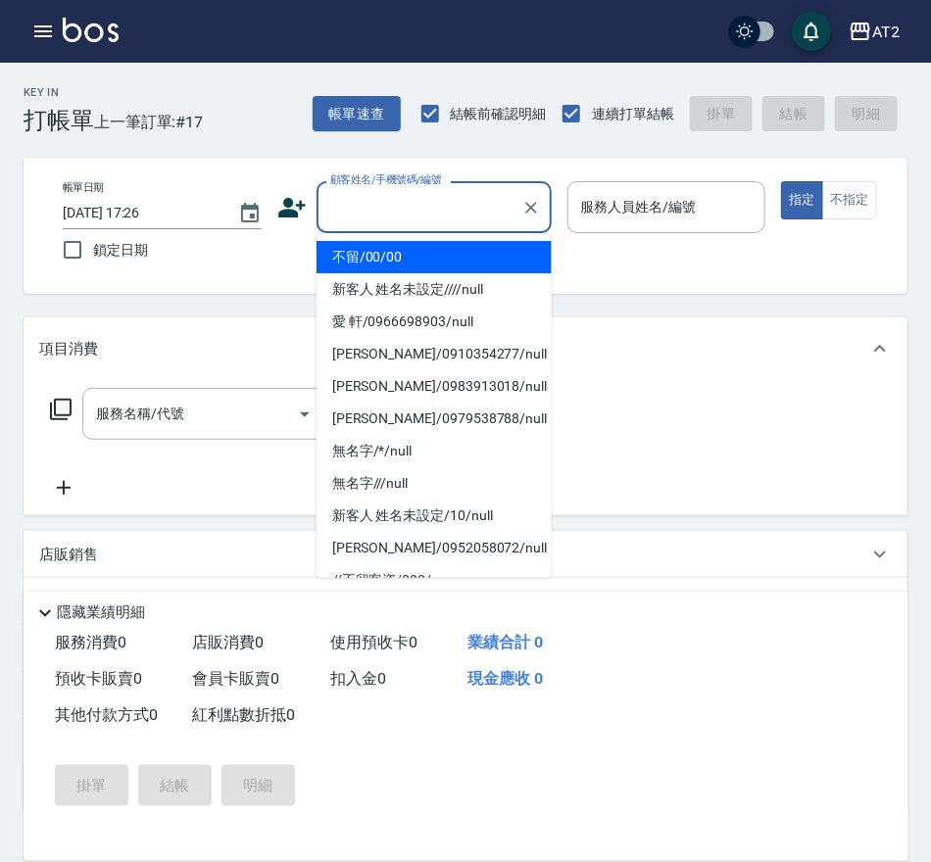
click at [406, 266] on li "不留/00/00" at bounding box center [433, 257] width 235 height 32
type input "不留/00/00"
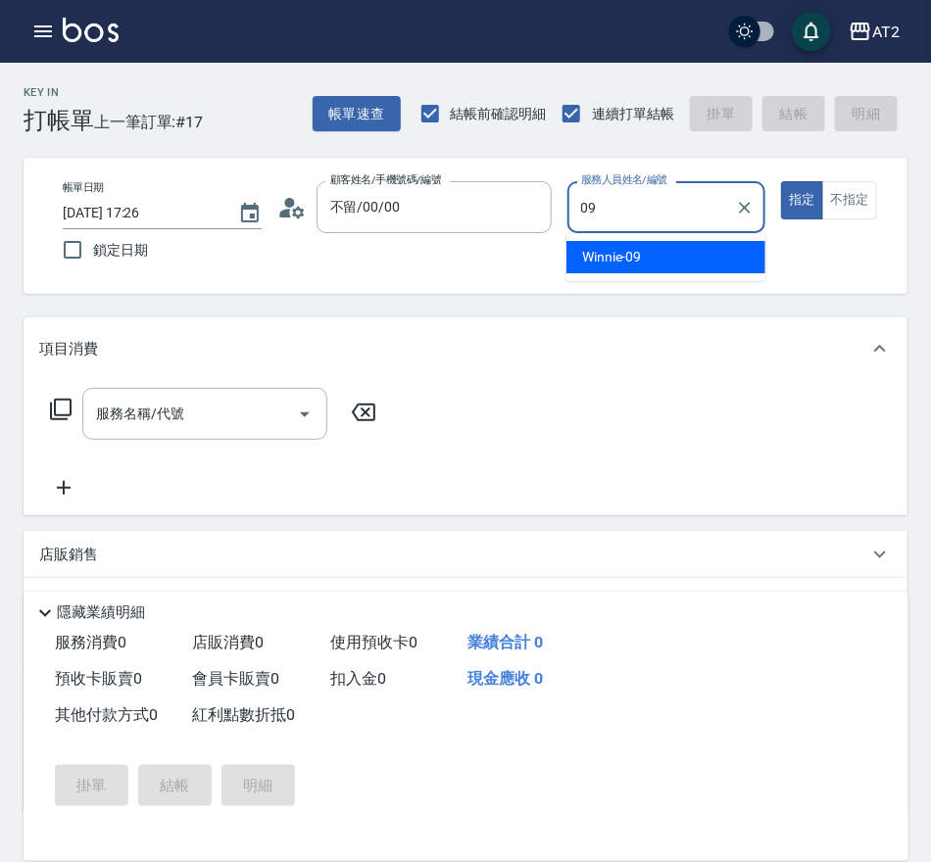
type input "Winnie-09"
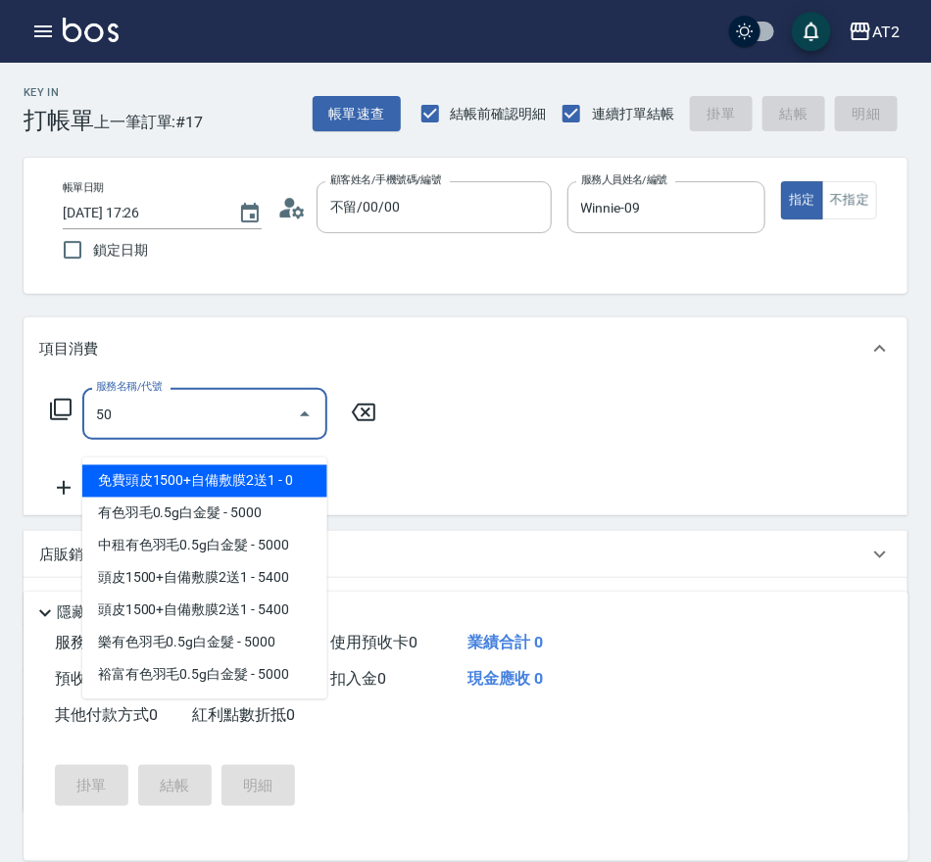
type input "501"
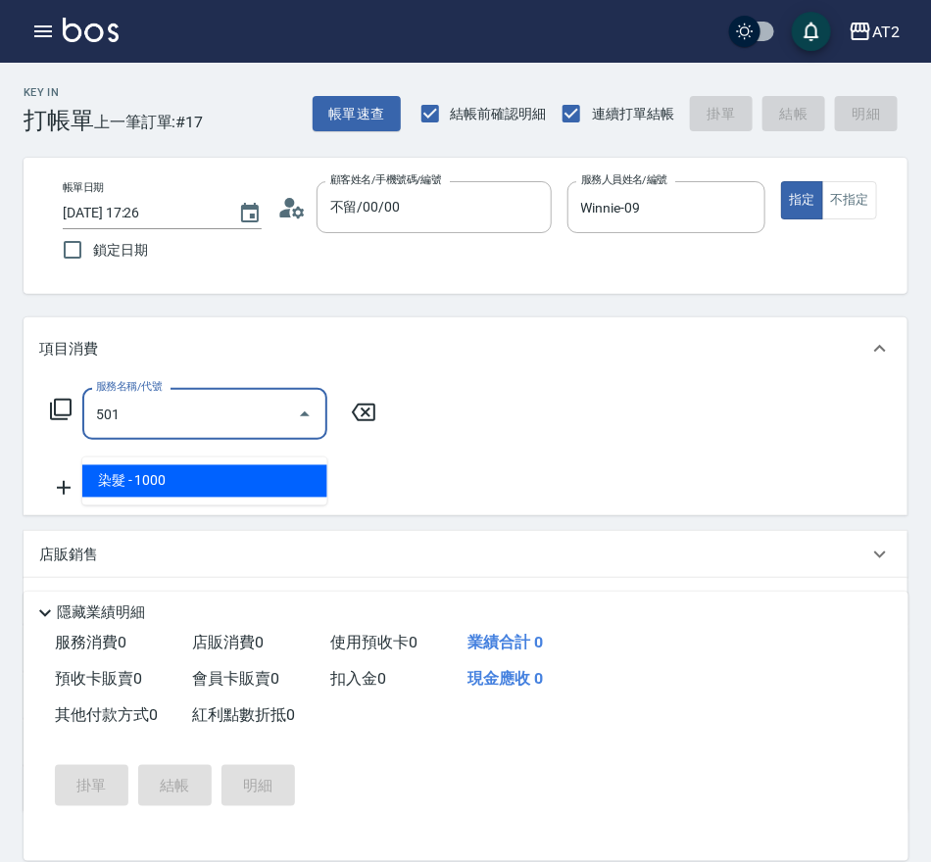
type input "100"
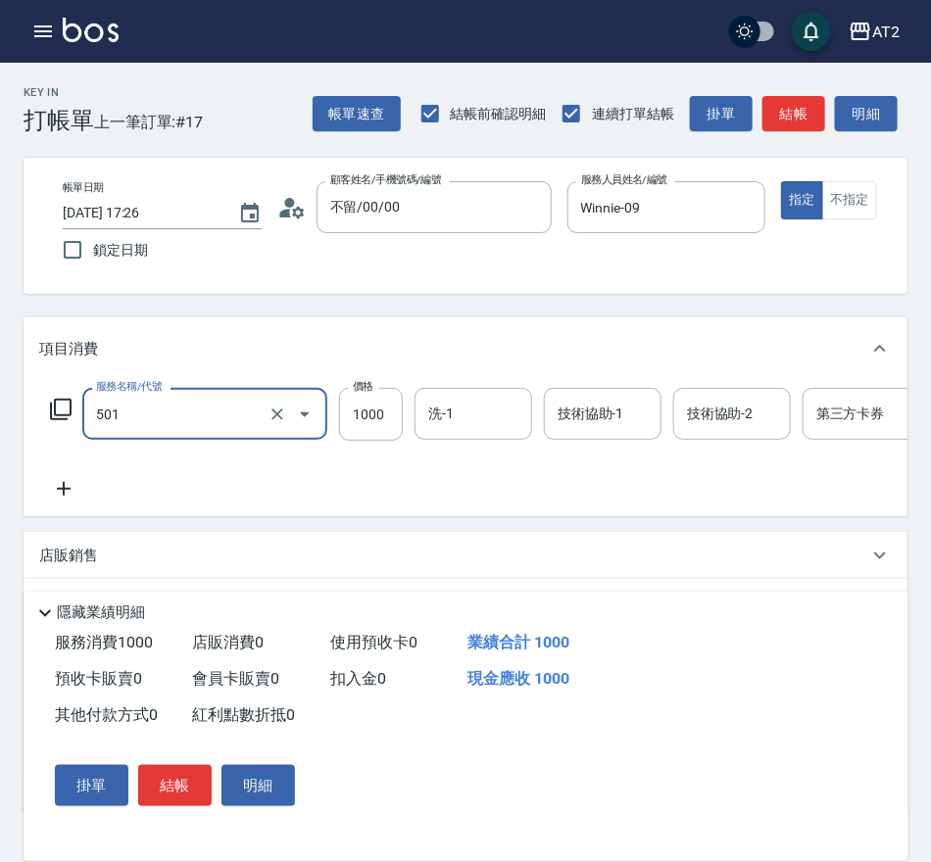
type input "染髮(501)"
type input "2"
type input "0"
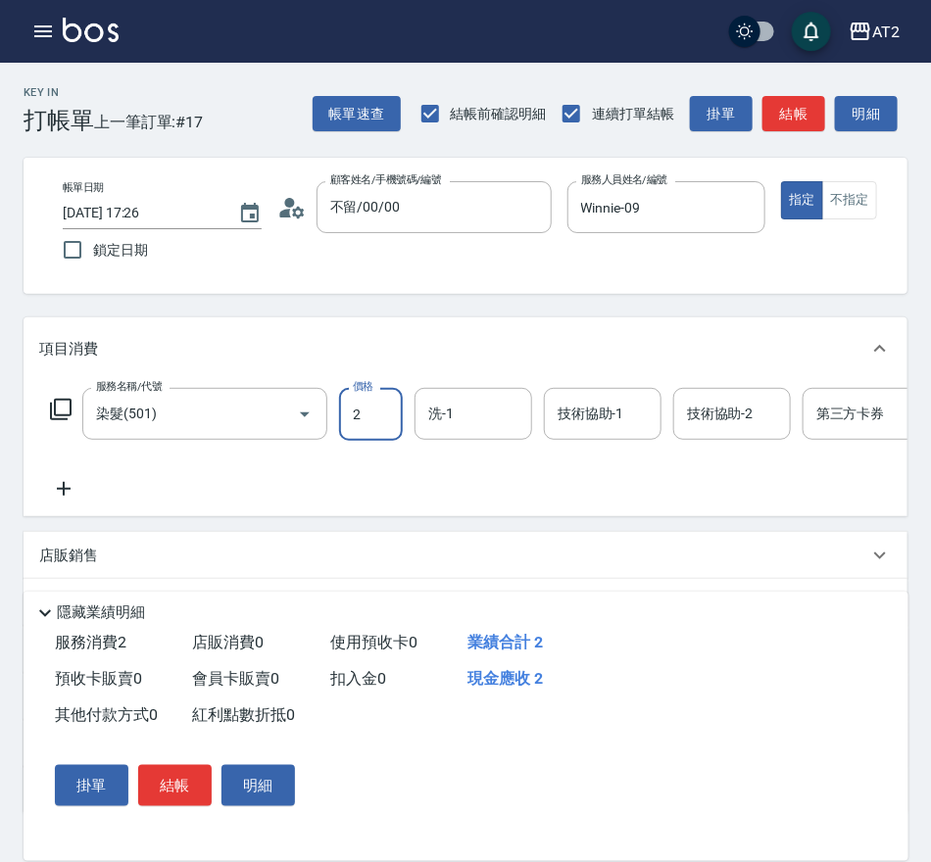
type input "20"
type input "209"
type input "200"
type input "2099"
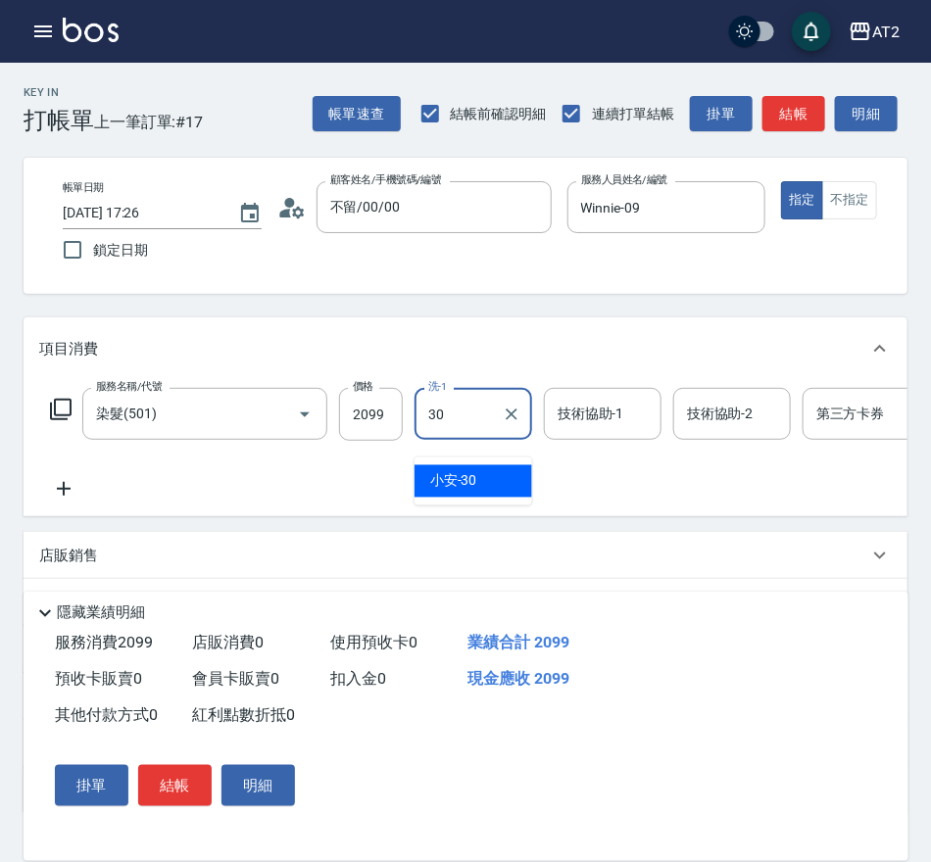
type input "小安-30"
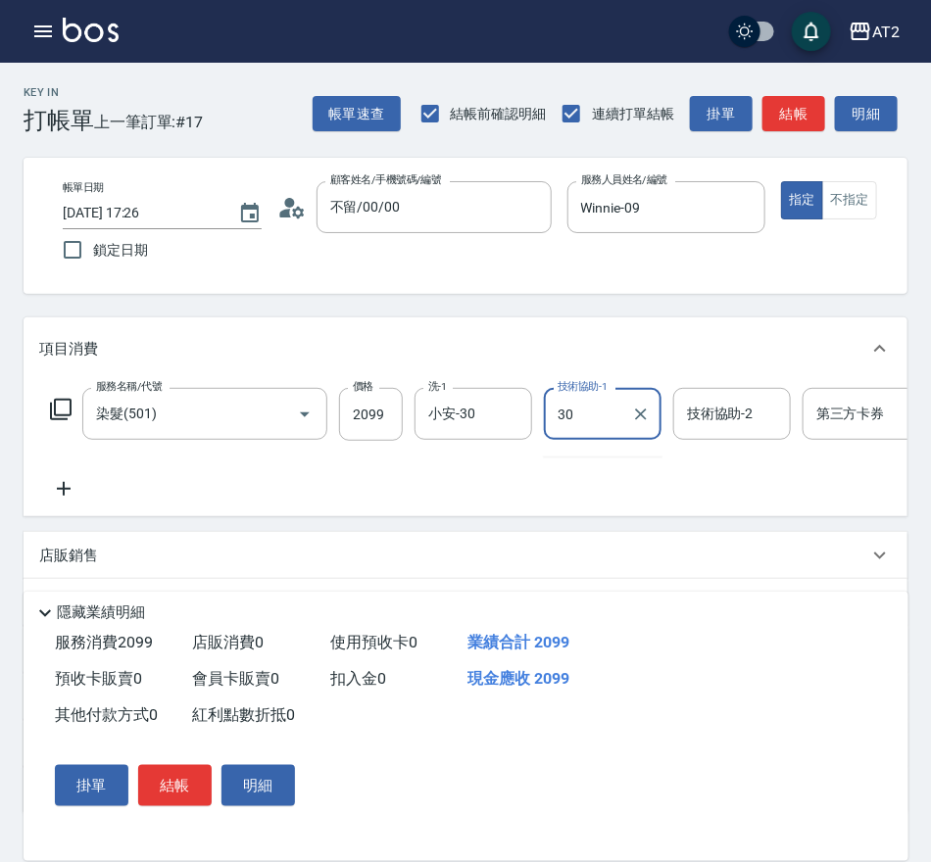
type input "小安-30"
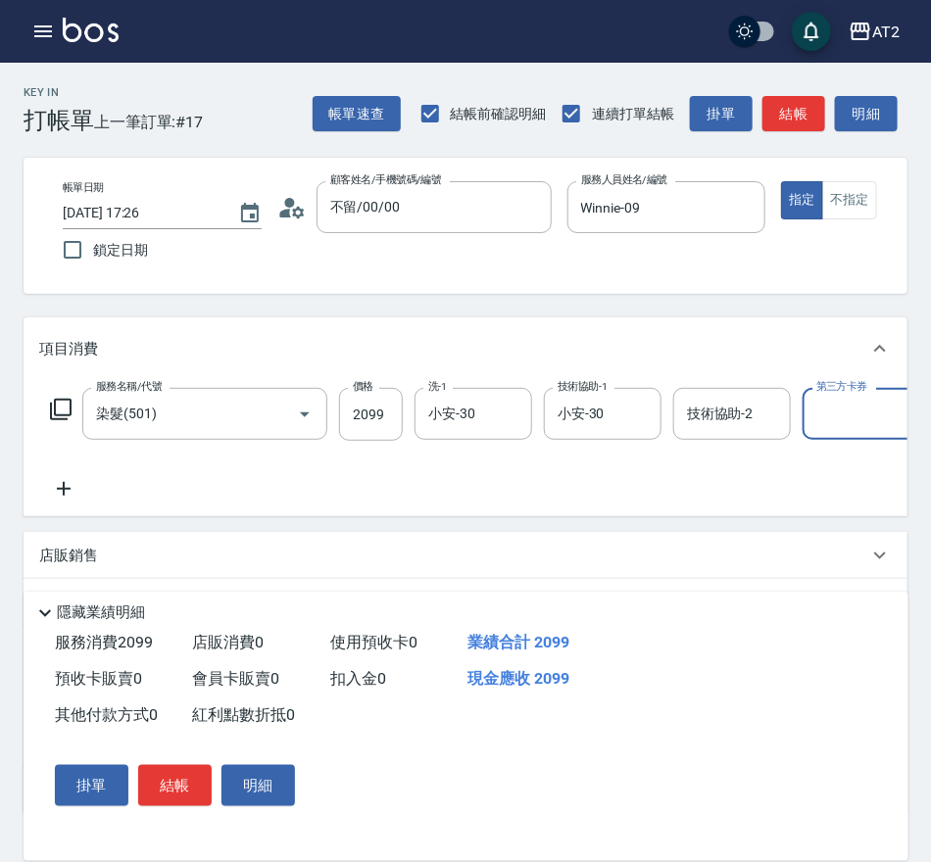
scroll to position [0, 3]
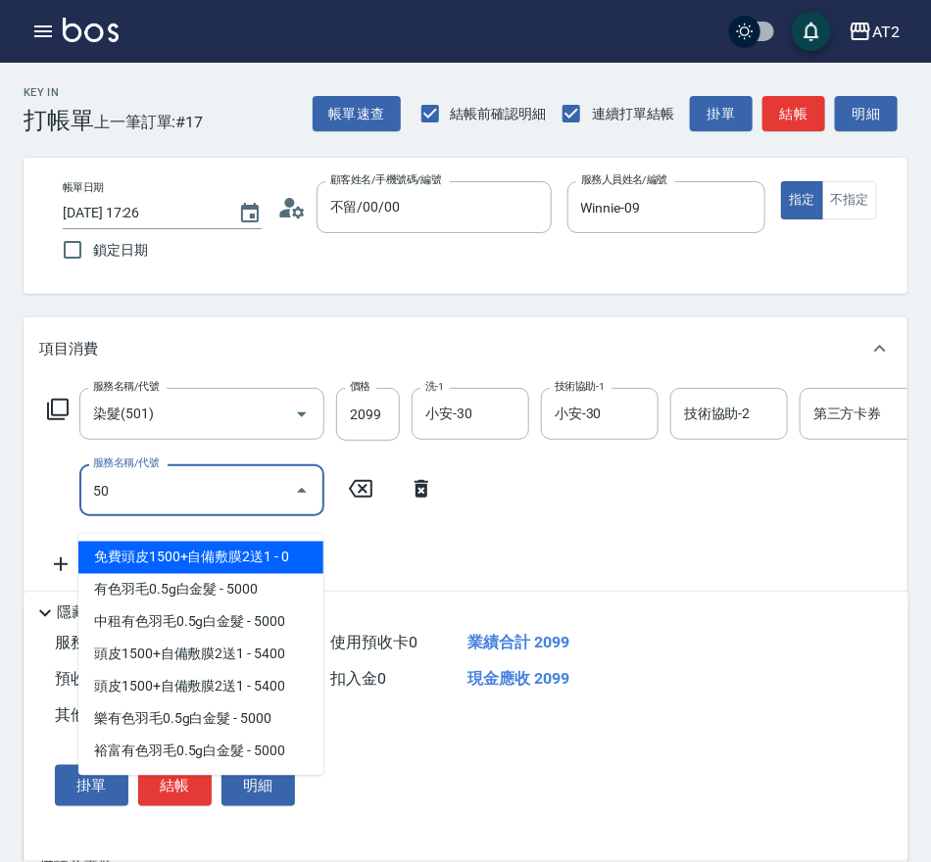
type input "502"
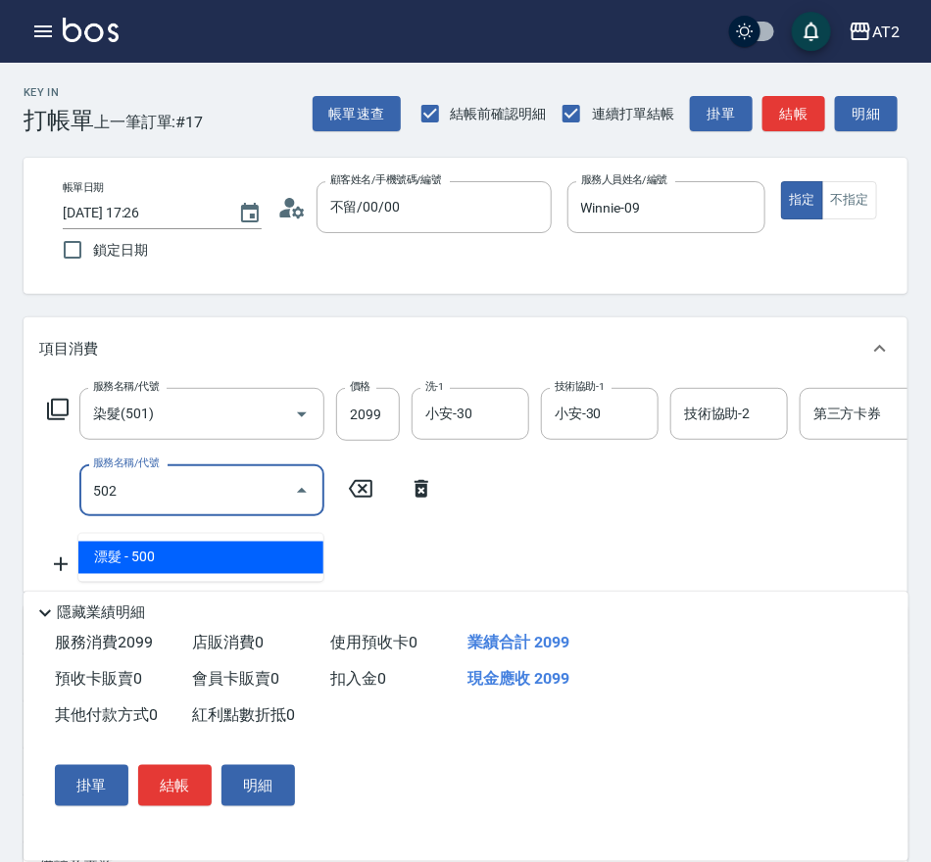
type input "250"
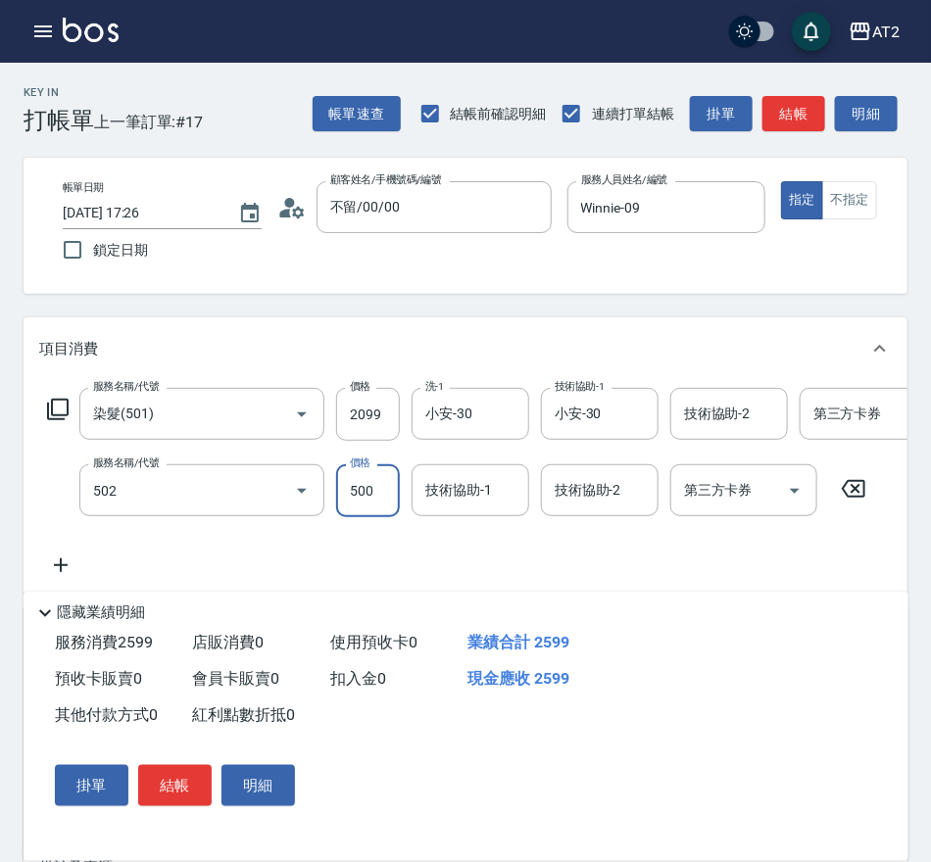
type input "漂髮(502)"
type input "0"
type input "200"
type input "0"
type input "宣宣-40"
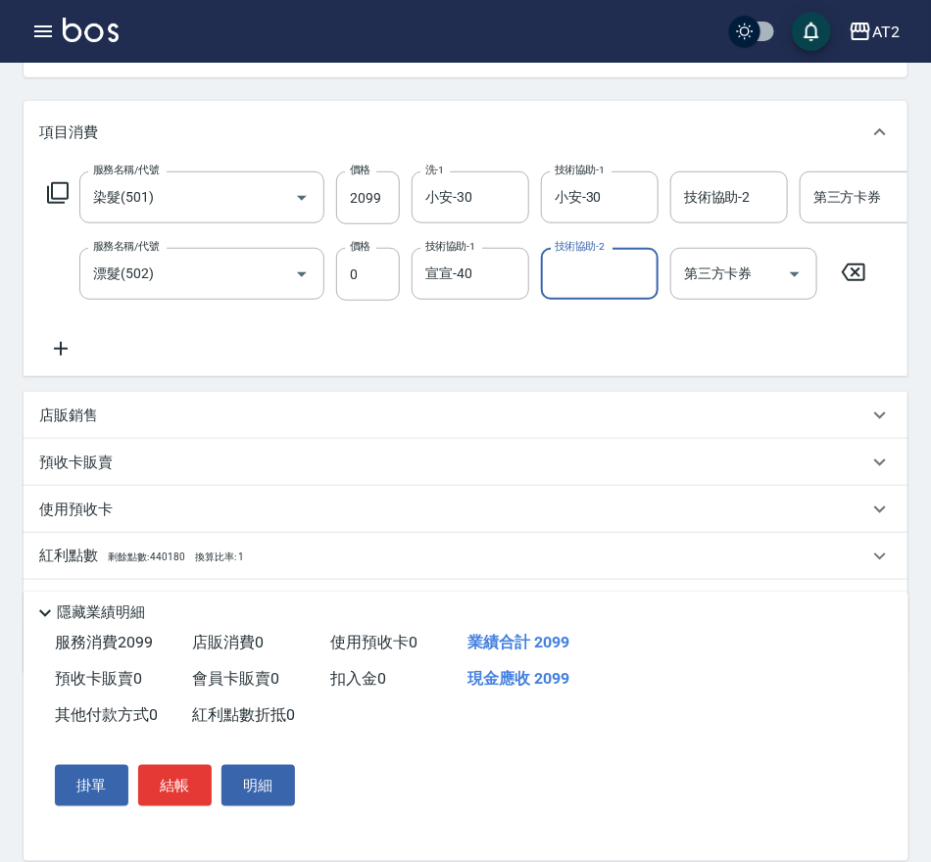
scroll to position [351, 0]
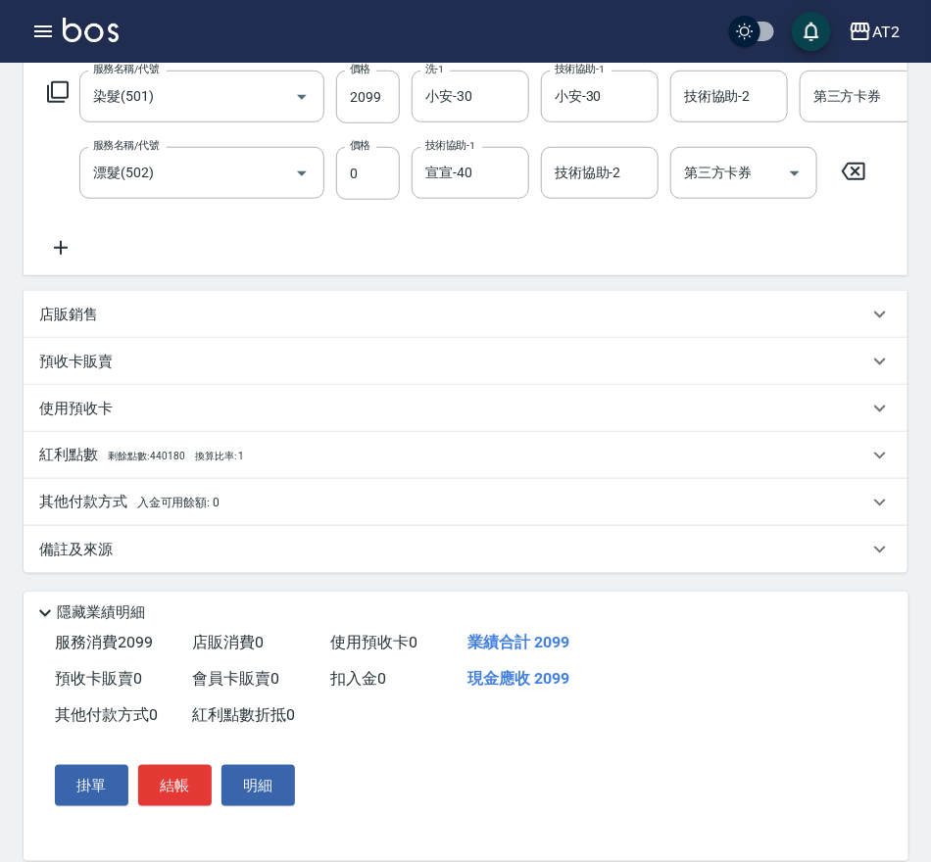
click at [136, 506] on p "其他付款方式 入金可用餘額: 0" at bounding box center [129, 503] width 180 height 22
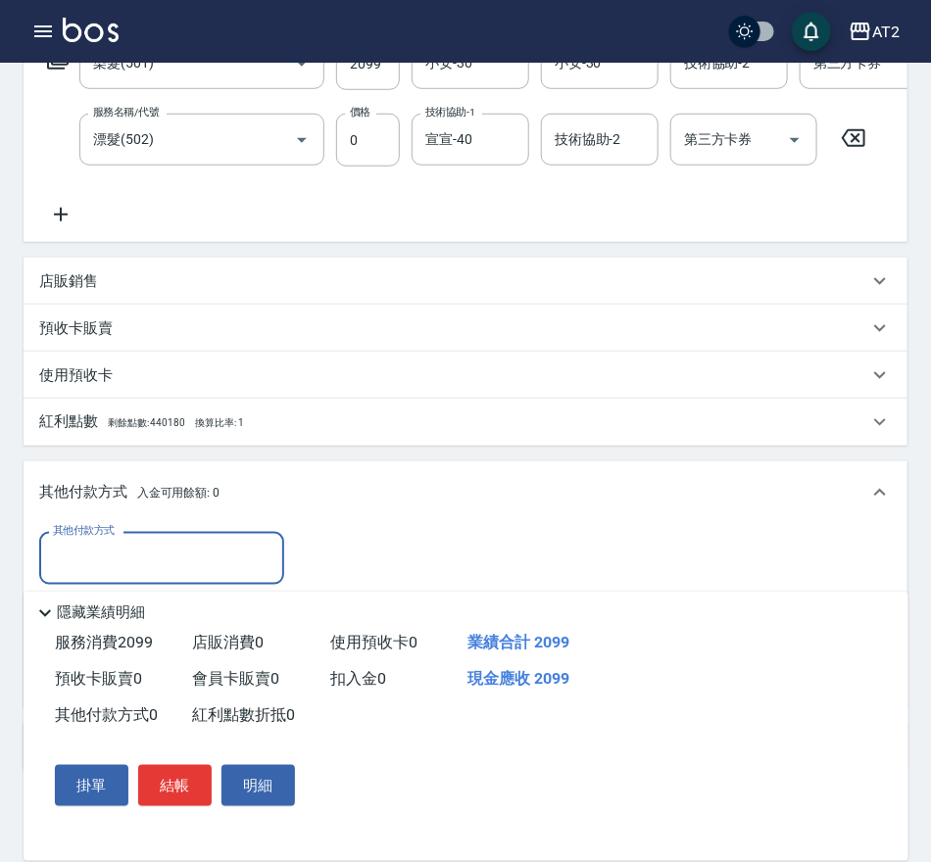
scroll to position [581, 0]
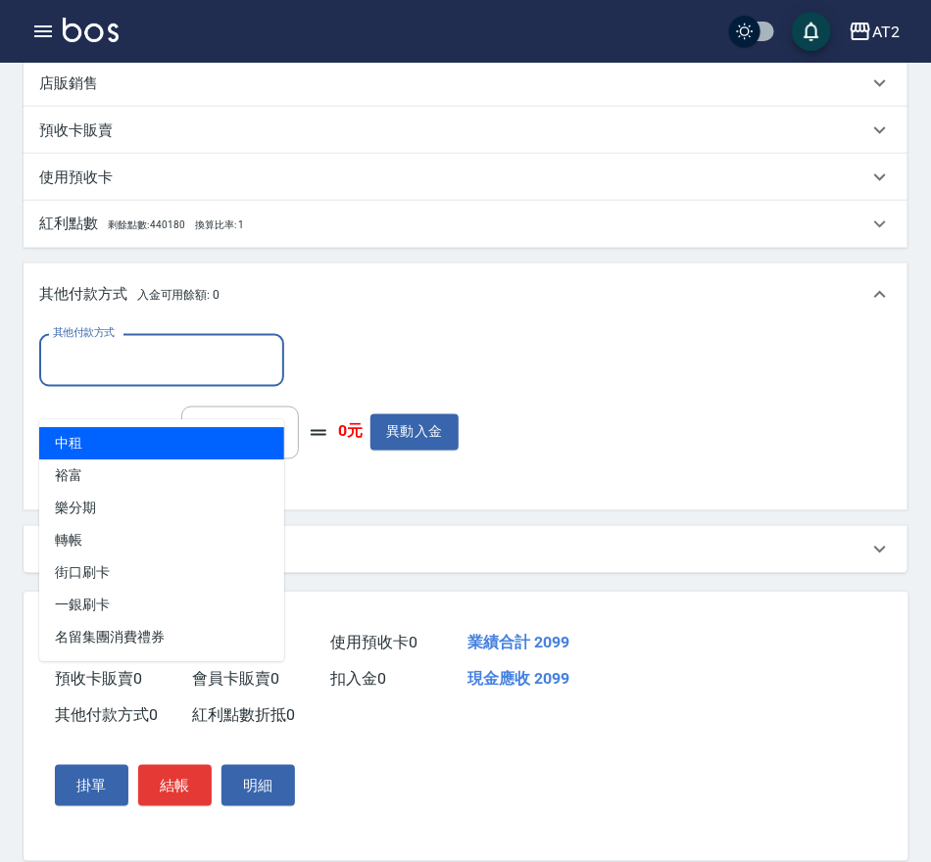
click at [201, 358] on input "其他付款方式" at bounding box center [161, 360] width 227 height 34
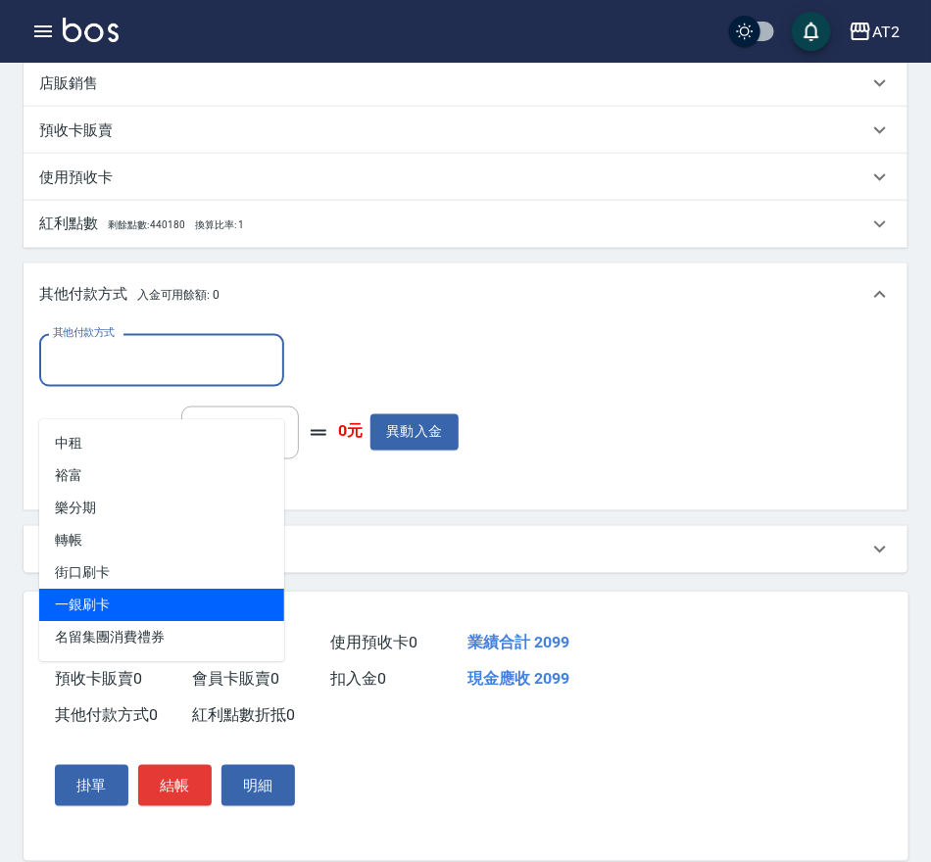
click at [170, 590] on span "一銀刷卡" at bounding box center [161, 606] width 245 height 32
type input "一銀刷卡"
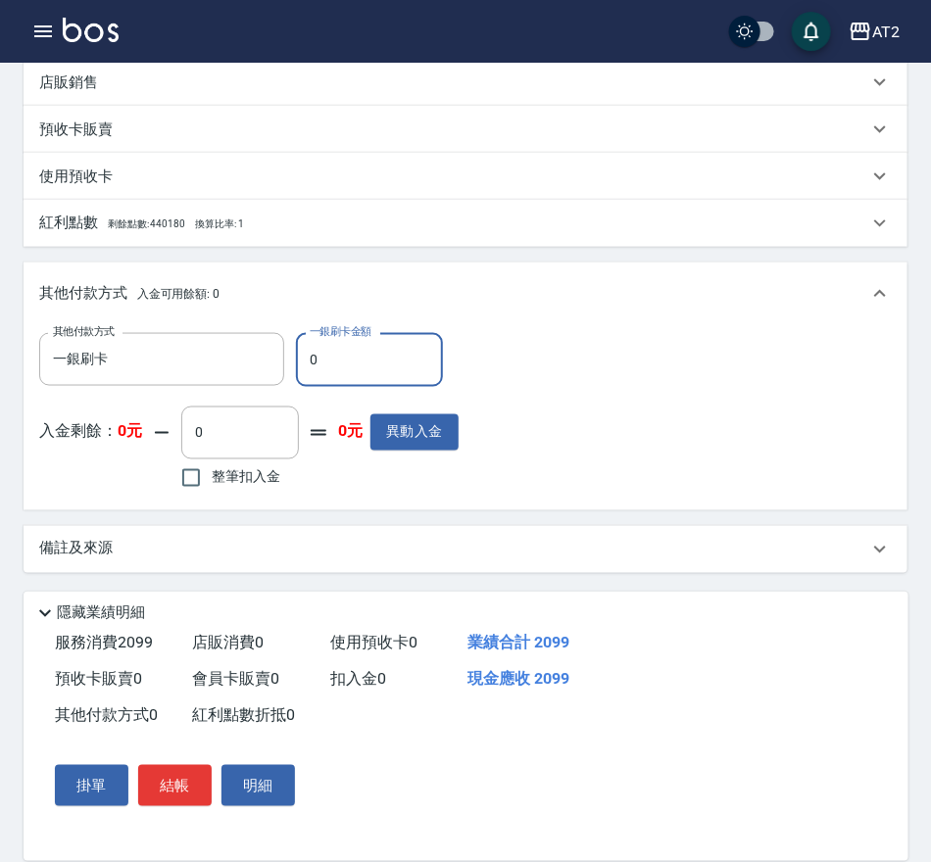
drag, startPoint x: 343, startPoint y: 361, endPoint x: -28, endPoint y: 334, distance: 372.2
click at [0, 334] on html "AT2 登出 櫃檯作業 打帳單 帳單列表 掛單列表 現金收支登錄 高階收支登錄 材料自購登錄 每日結帳 排班表 現場電腦打卡 預約管理 預約管理 單日預約紀錄…" at bounding box center [465, 156] width 931 height 1411
type input "20"
type input "180"
type input "2099"
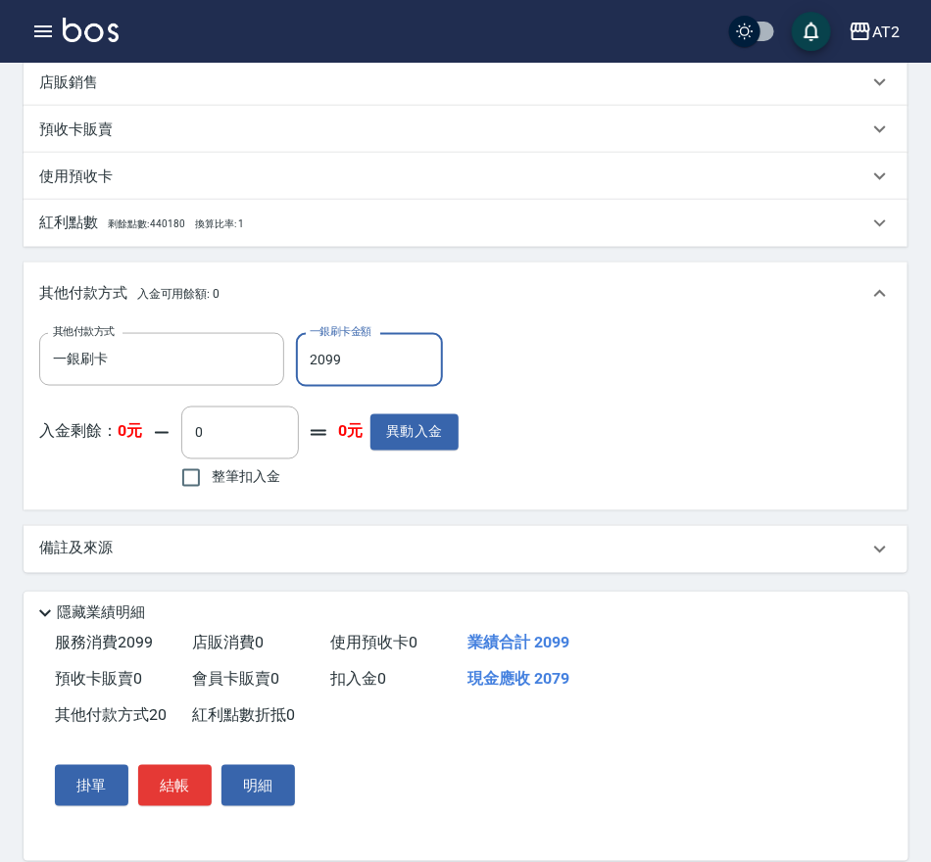
type input "0"
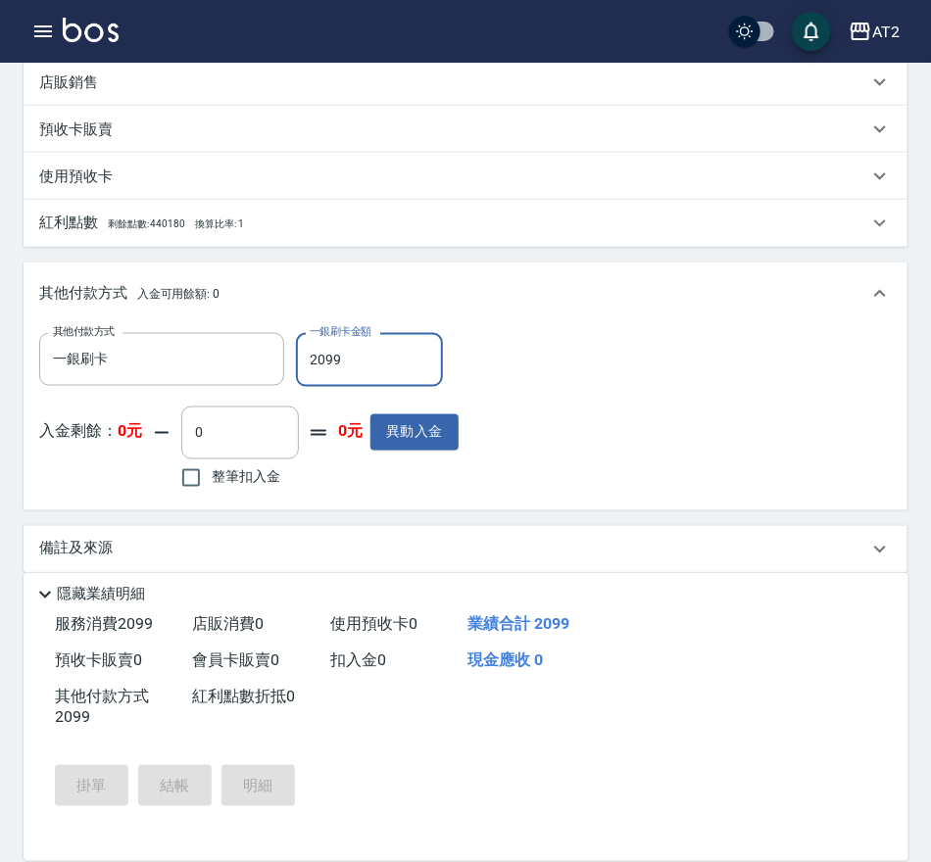
type input "2025/09/14 17:27"
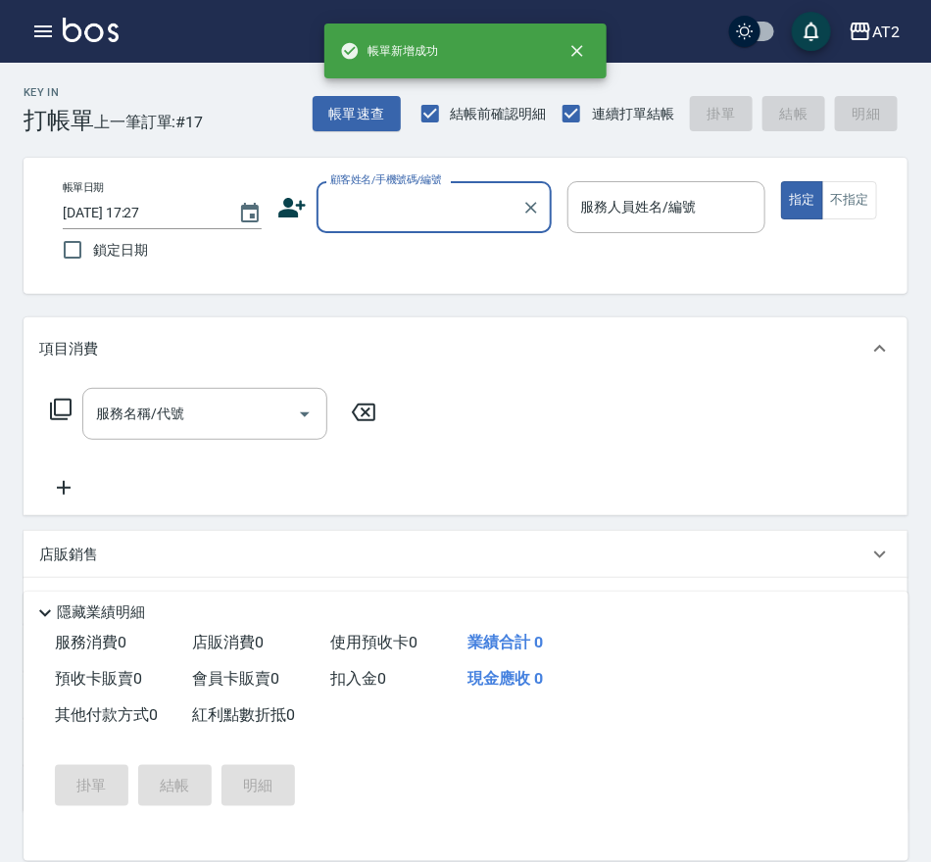
scroll to position [0, 0]
